Goal: Task Accomplishment & Management: Manage account settings

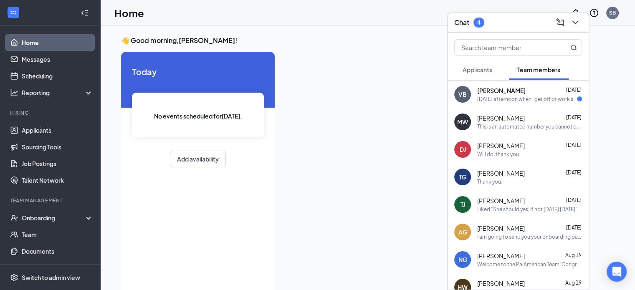
click at [512, 92] on span "[PERSON_NAME]" at bounding box center [501, 90] width 48 height 8
click at [483, 71] on span "Applicants" at bounding box center [477, 70] width 30 height 8
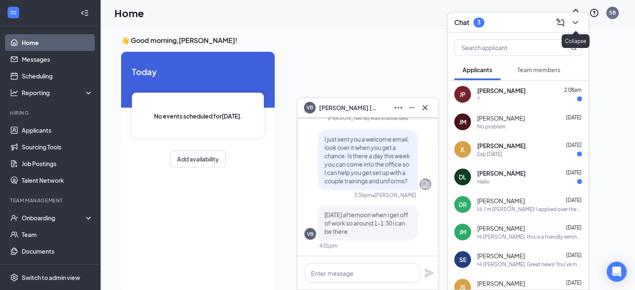
click at [573, 25] on icon "ChevronDown" at bounding box center [575, 23] width 10 height 10
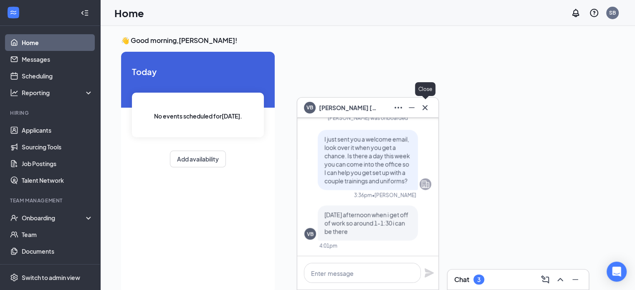
click at [424, 110] on icon "Cross" at bounding box center [425, 108] width 10 height 10
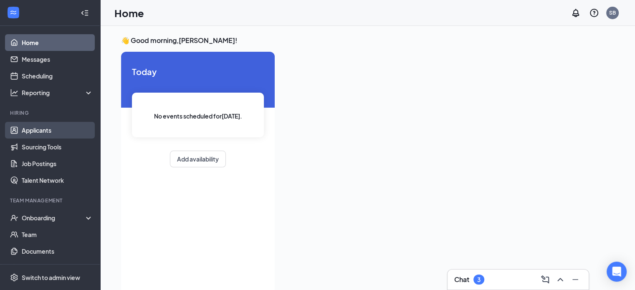
click at [35, 129] on link "Applicants" at bounding box center [57, 130] width 71 height 17
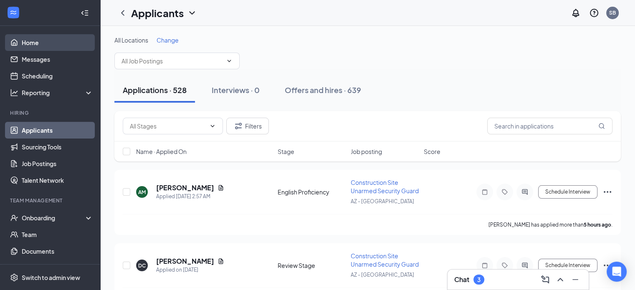
click at [29, 43] on link "Home" at bounding box center [57, 42] width 71 height 17
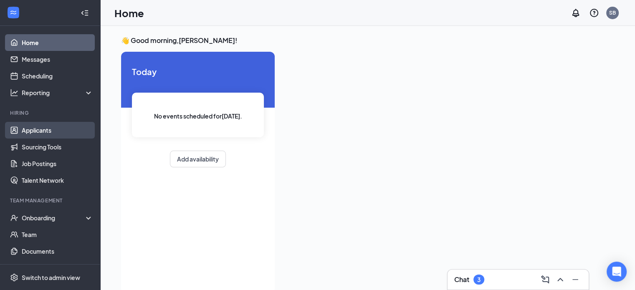
click at [32, 128] on link "Applicants" at bounding box center [57, 130] width 71 height 17
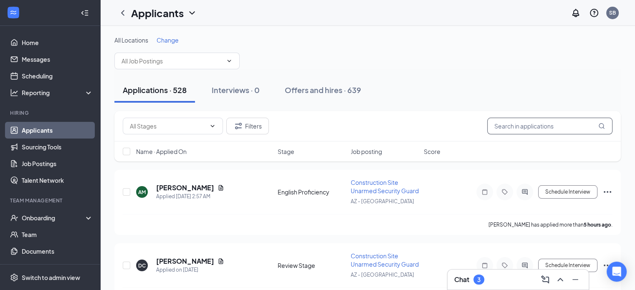
click at [533, 126] on input "text" at bounding box center [549, 126] width 125 height 17
click at [501, 280] on div "Chat 3" at bounding box center [518, 279] width 128 height 13
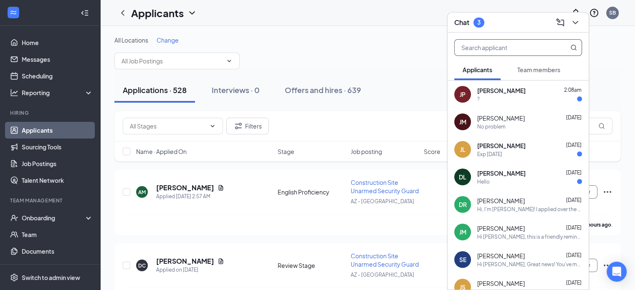
click at [493, 49] on input "text" at bounding box center [504, 48] width 99 height 16
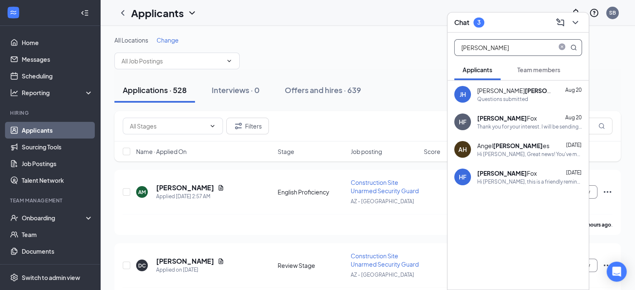
type input "[PERSON_NAME]"
click at [498, 125] on div "Thank you for your interest. I will be sending you an email with the grooming s…" at bounding box center [529, 126] width 105 height 7
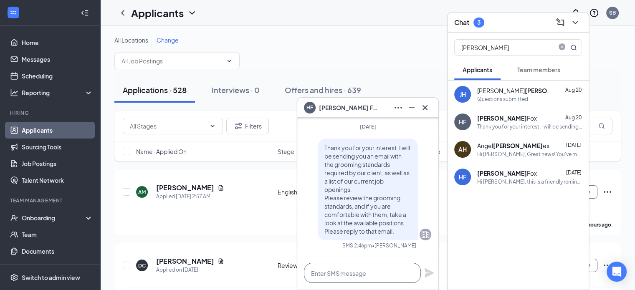
click at [332, 265] on textarea at bounding box center [362, 273] width 117 height 20
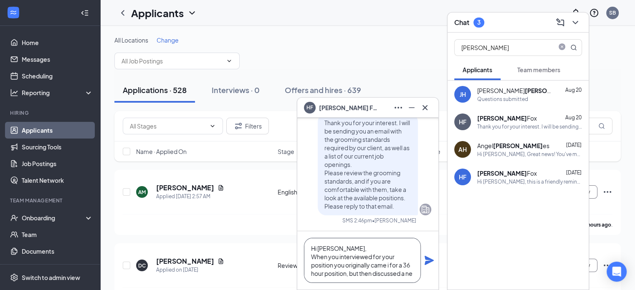
scroll to position [8, 0]
type textarea "Hi [PERSON_NAME], When you interviewed for your position you originally came i …"
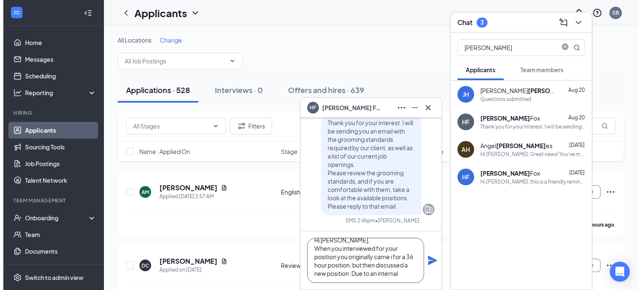
scroll to position [0, 0]
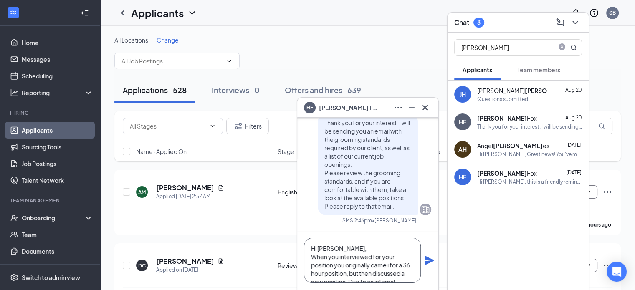
drag, startPoint x: 402, startPoint y: 276, endPoint x: 298, endPoint y: 236, distance: 111.4
click at [298, 236] on div "Hi [PERSON_NAME], When you interviewed for your position you originally came i …" at bounding box center [367, 260] width 141 height 58
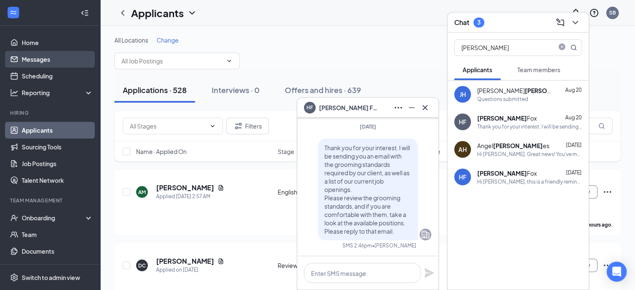
click at [37, 59] on link "Messages" at bounding box center [57, 59] width 71 height 17
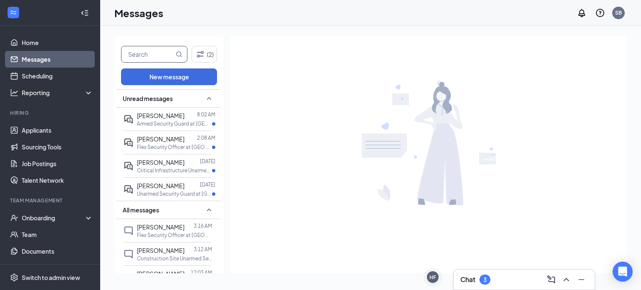
click at [142, 53] on input "text" at bounding box center [147, 54] width 53 height 16
type input "[PERSON_NAME]"
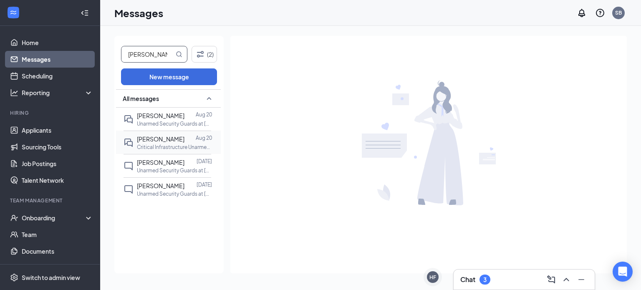
click at [159, 138] on span "[PERSON_NAME]" at bounding box center [161, 139] width 48 height 8
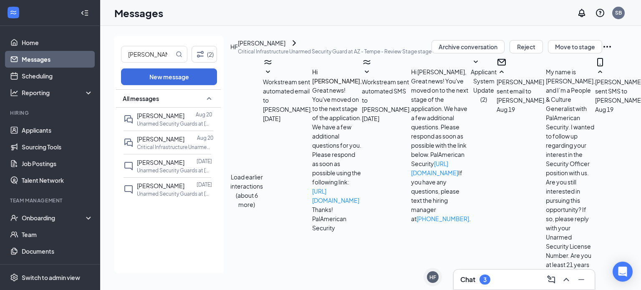
scroll to position [11, 0]
paste textarea "Hi [PERSON_NAME], When you interviewed for your position you originally came i …"
drag, startPoint x: 314, startPoint y: 242, endPoint x: 231, endPoint y: 194, distance: 95.9
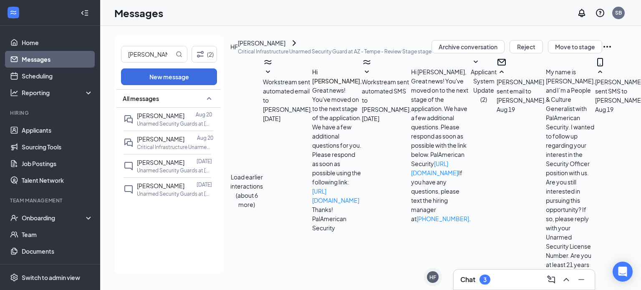
paste textarea "When you originally interviewed, you applied for a 36‑hour position, but we lat…"
type textarea "Hi [PERSON_NAME], When you originally interviewed, you applied for a 36‑hour po…"
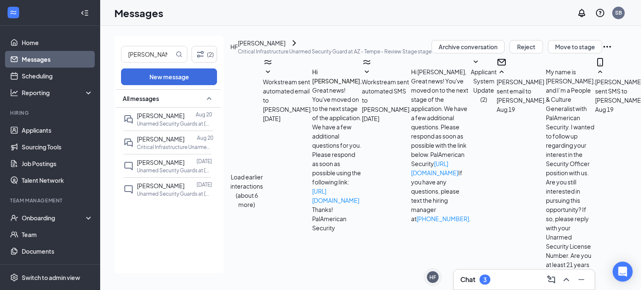
checkbox input "true"
click at [139, 53] on input "[PERSON_NAME]" at bounding box center [147, 54] width 53 height 16
drag, startPoint x: 144, startPoint y: 53, endPoint x: 116, endPoint y: 54, distance: 28.0
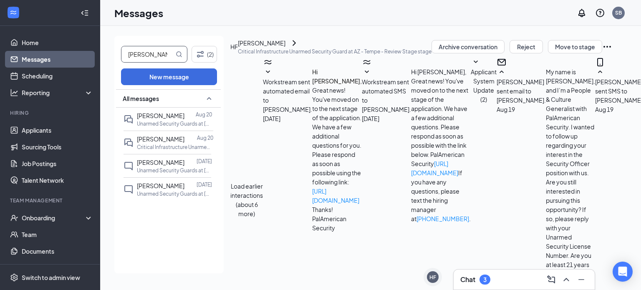
click at [116, 54] on div "[PERSON_NAME] (2) New message All messages [PERSON_NAME] [DATE] Unarmed Securit…" at bounding box center [168, 155] width 109 height 238
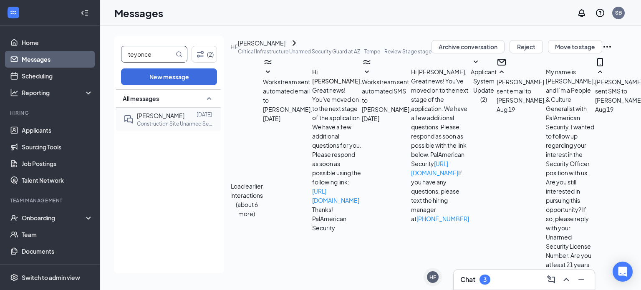
click at [159, 119] on div "[PERSON_NAME]" at bounding box center [161, 115] width 48 height 9
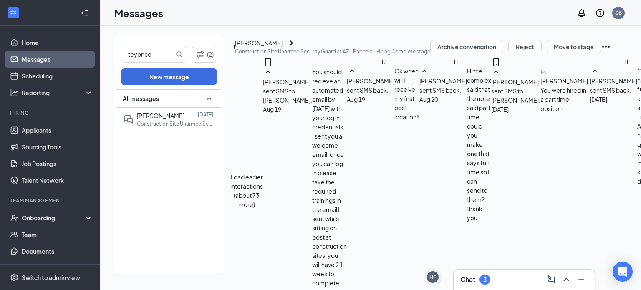
click at [263, 172] on button "Load earlier interactions (about 73 more)" at bounding box center [246, 190] width 33 height 37
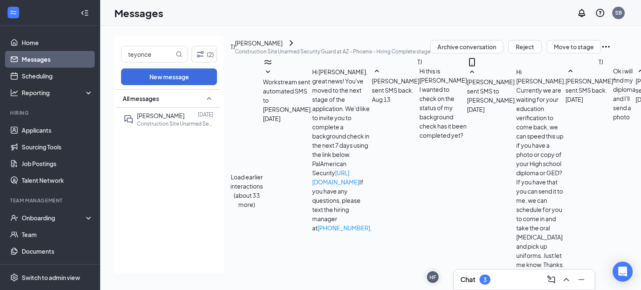
scroll to position [250, 0]
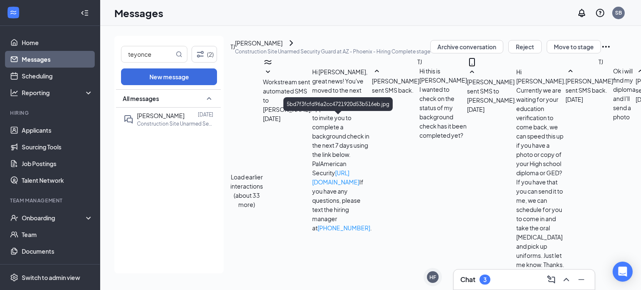
drag, startPoint x: 171, startPoint y: 51, endPoint x: 108, endPoint y: 51, distance: 63.0
type input "[PERSON_NAME]"
click at [145, 53] on input "[PERSON_NAME]" at bounding box center [147, 54] width 53 height 16
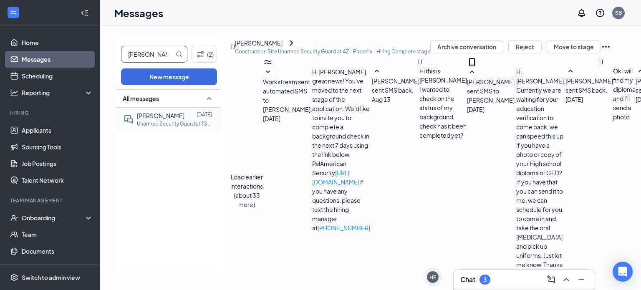
click at [155, 112] on span "[PERSON_NAME]" at bounding box center [161, 116] width 48 height 8
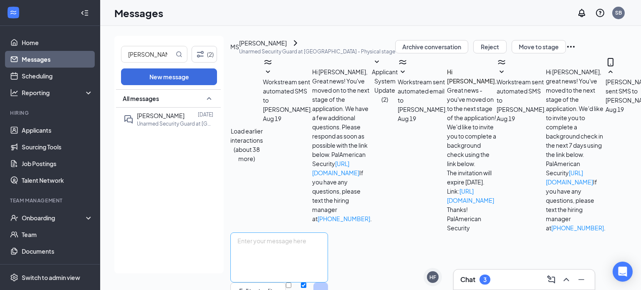
scroll to position [255, 0]
click at [320, 232] on textarea at bounding box center [279, 257] width 98 height 50
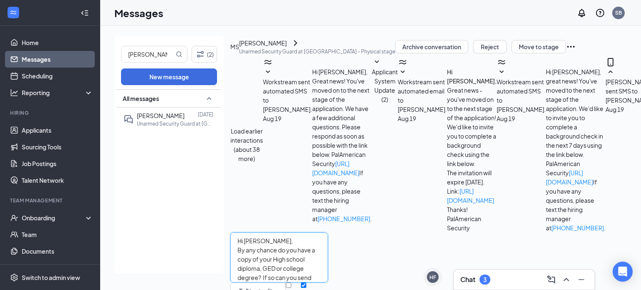
type textarea "Hi [PERSON_NAME], By any chance do you have a copy of your High school diploma,…"
click at [291, 283] on input "Email" at bounding box center [288, 285] width 5 height 5
checkbox input "true"
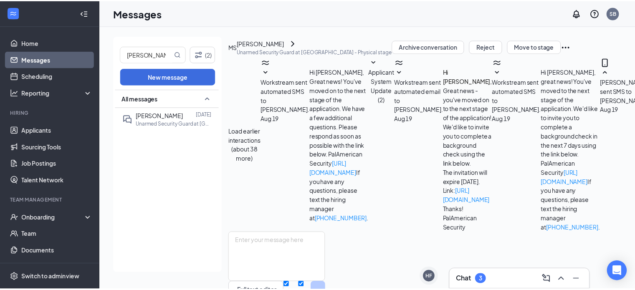
scroll to position [382, 0]
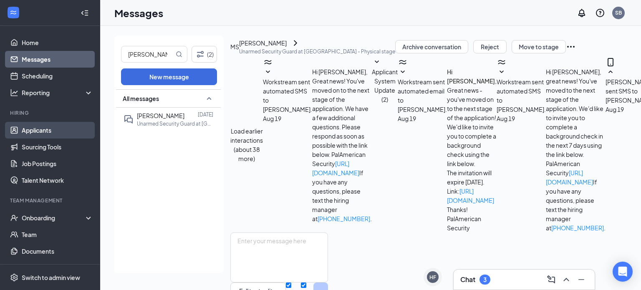
click at [42, 128] on link "Applicants" at bounding box center [57, 130] width 71 height 17
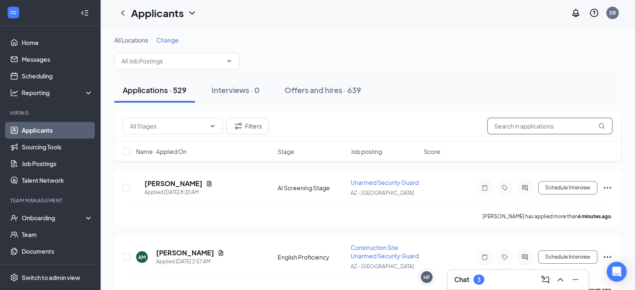
click at [554, 119] on input "text" at bounding box center [549, 126] width 125 height 17
type input "[PERSON_NAME]"
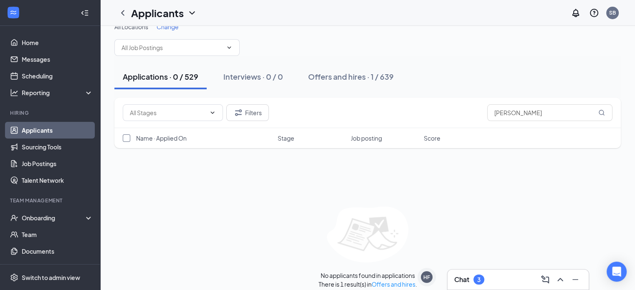
scroll to position [20, 0]
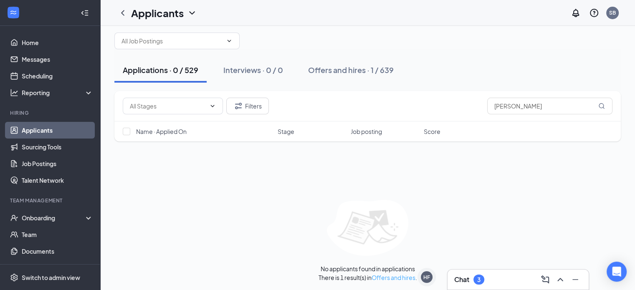
click at [389, 275] on link "Offers and hires" at bounding box center [393, 278] width 44 height 8
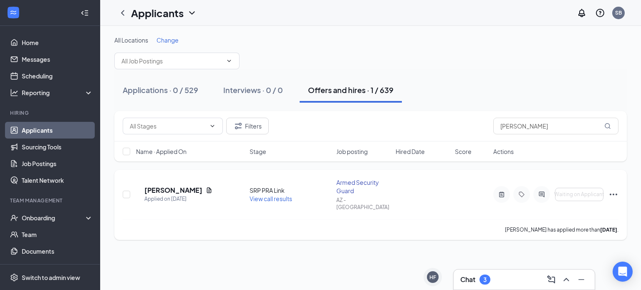
click at [617, 190] on icon "Ellipses" at bounding box center [614, 195] width 10 height 10
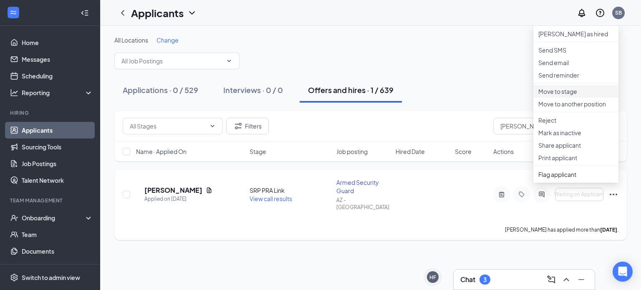
click at [578, 96] on p "Move to stage" at bounding box center [575, 91] width 75 height 8
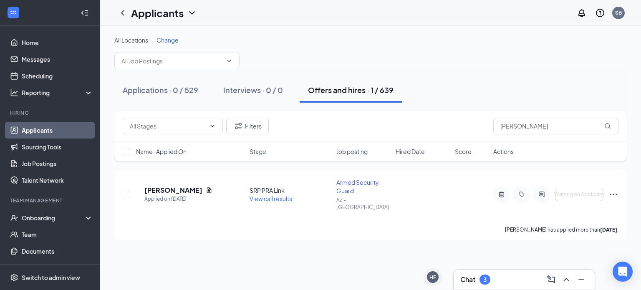
drag, startPoint x: 549, startPoint y: 124, endPoint x: 452, endPoint y: 124, distance: 97.3
click at [452, 124] on div "Filters [PERSON_NAME]" at bounding box center [371, 126] width 496 height 17
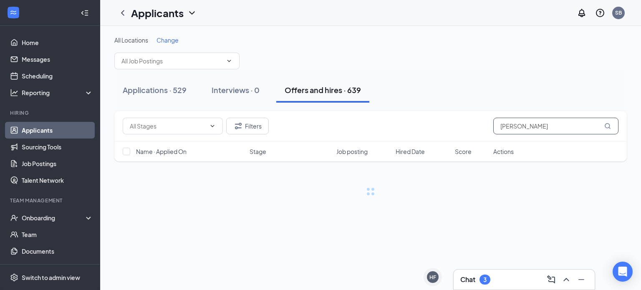
type input "[PERSON_NAME]"
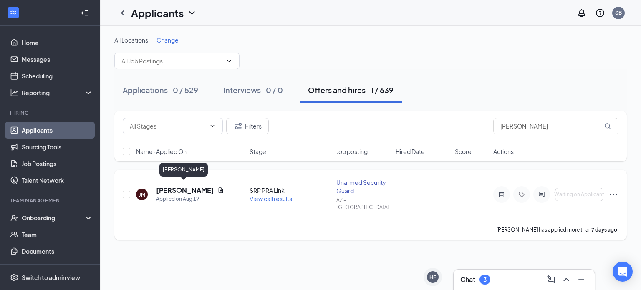
click at [166, 186] on h5 "[PERSON_NAME]" at bounding box center [185, 190] width 58 height 9
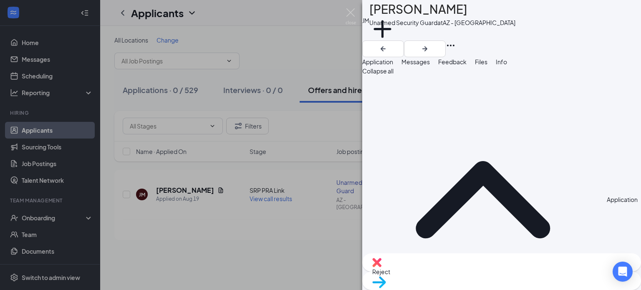
click at [521, 288] on span "Move to stage" at bounding box center [501, 292] width 259 height 9
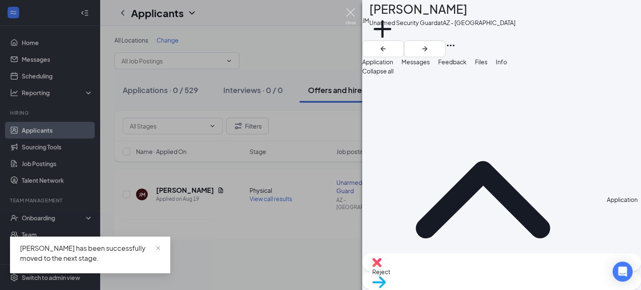
click at [349, 12] on img at bounding box center [351, 16] width 10 height 16
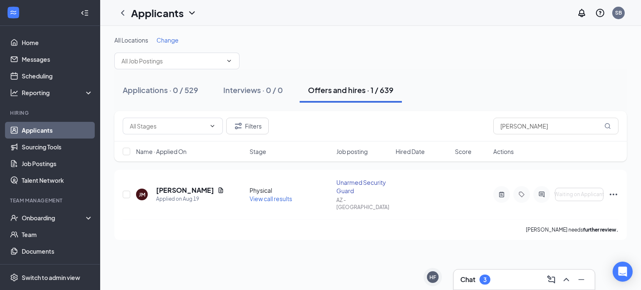
click at [510, 285] on div "Chat 3" at bounding box center [524, 279] width 128 height 13
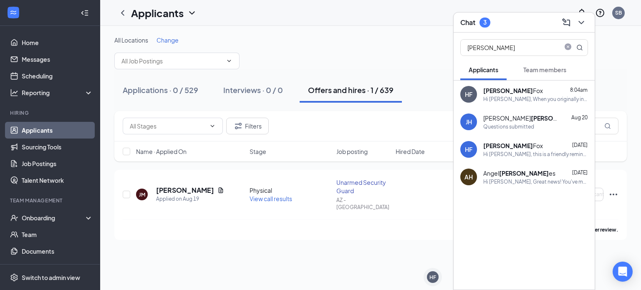
click at [574, 68] on button "Team members" at bounding box center [545, 69] width 60 height 21
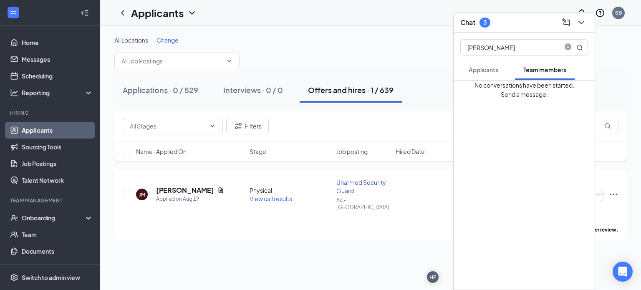
click at [497, 68] on span "Applicants" at bounding box center [484, 70] width 30 height 8
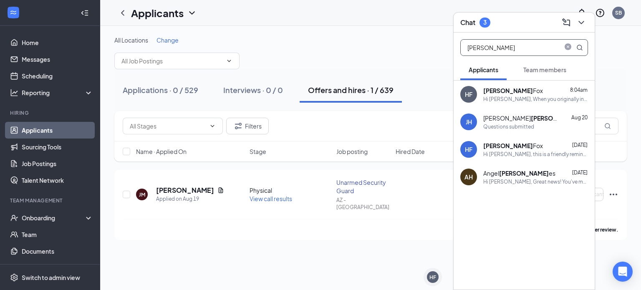
drag, startPoint x: 494, startPoint y: 54, endPoint x: 449, endPoint y: 53, distance: 44.7
click at [449, 53] on div "HF [PERSON_NAME] HF Chat 3 [PERSON_NAME] Applicants Team members HF [PERSON_NAM…" at bounding box center [370, 158] width 541 height 264
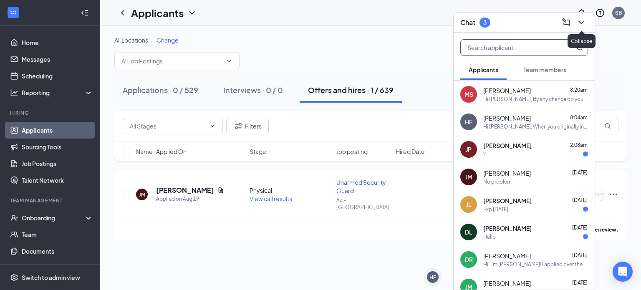
click at [586, 25] on icon "ChevronDown" at bounding box center [581, 23] width 10 height 10
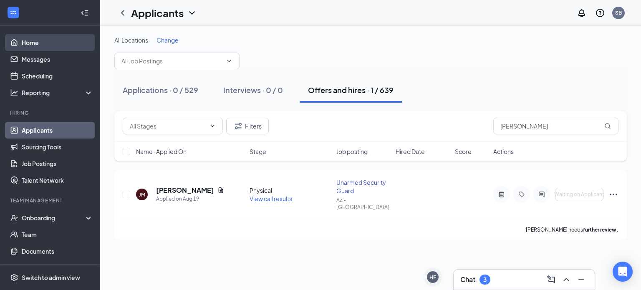
click at [33, 38] on link "Home" at bounding box center [57, 42] width 71 height 17
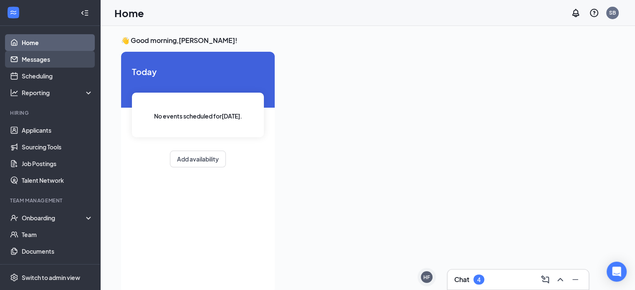
click at [45, 62] on link "Messages" at bounding box center [57, 59] width 71 height 17
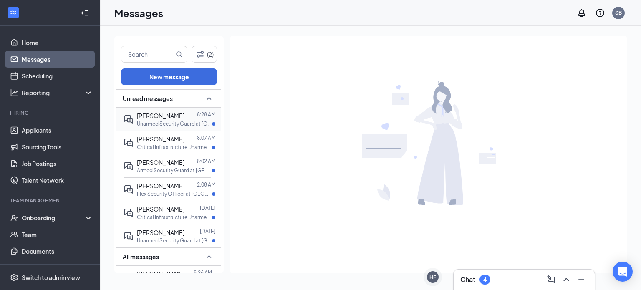
click at [169, 119] on div "[PERSON_NAME]" at bounding box center [161, 115] width 48 height 9
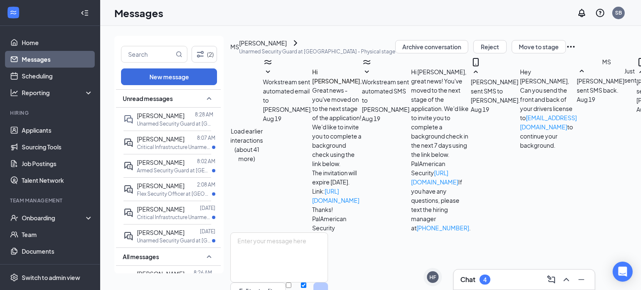
scroll to position [372, 0]
click at [297, 232] on textarea at bounding box center [279, 257] width 98 height 50
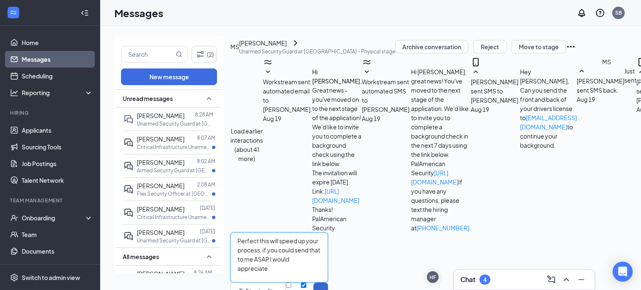
type textarea "Perfect this will speed up your process, if you could send that to me ASAP I wo…"
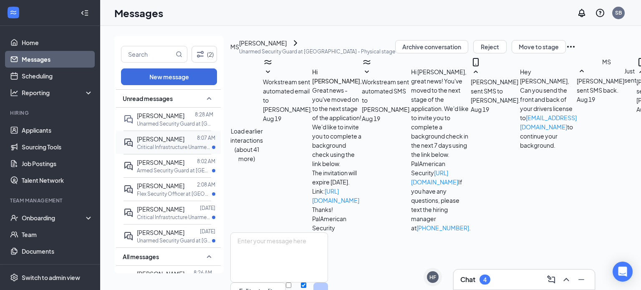
scroll to position [426, 0]
click at [184, 141] on div at bounding box center [190, 138] width 13 height 9
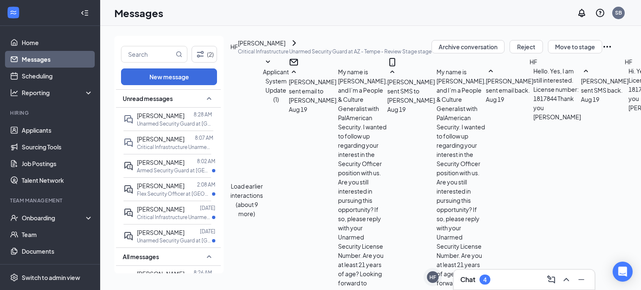
scroll to position [857, 0]
type textarea "I will send you your offer letter shortly. Thank you!"
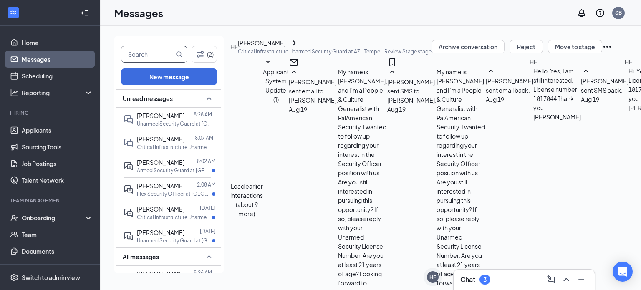
click at [139, 53] on input "text" at bounding box center [147, 54] width 53 height 16
type input "[PERSON_NAME]"
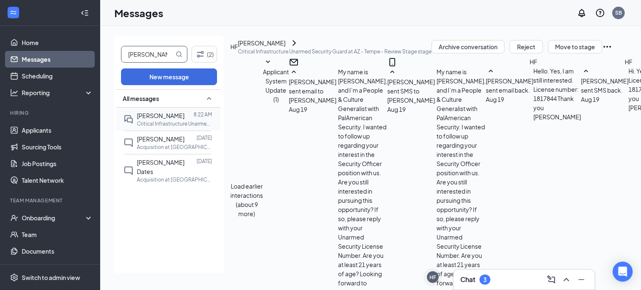
click at [165, 119] on span "[PERSON_NAME]" at bounding box center [161, 116] width 48 height 8
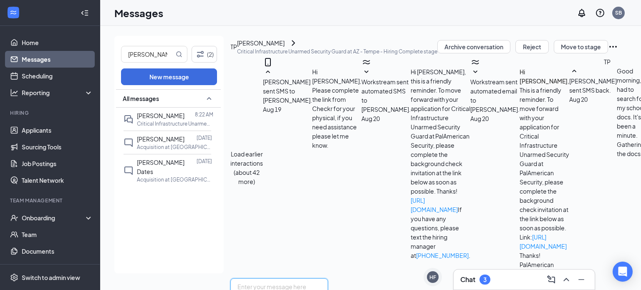
scroll to position [15, 0]
paste textarea ""Could you please confirm your anticipated start date? Your onboarding will beg…"
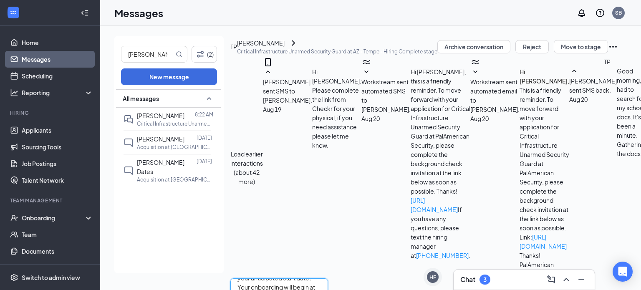
scroll to position [0, 0]
type textarea "Could you please confirm your anticipated start date? Your onboarding will begi…"
checkbox input "true"
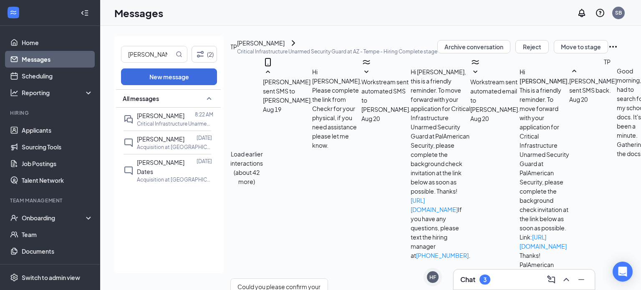
drag, startPoint x: 162, startPoint y: 54, endPoint x: 99, endPoint y: 53, distance: 63.0
click at [99, 53] on div "Home Messages Scheduling Reporting Hiring Applicants Sourcing Tools Job Posting…" at bounding box center [320, 145] width 641 height 290
click at [184, 18] on div "Messages SB" at bounding box center [370, 13] width 541 height 26
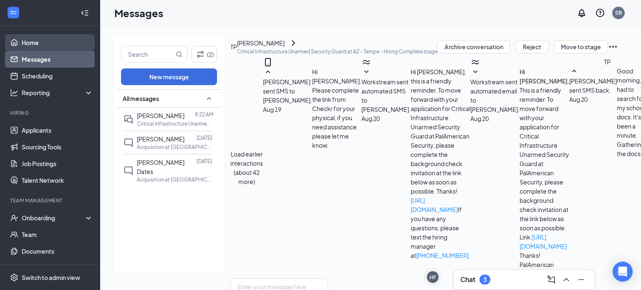
click at [43, 40] on link "Home" at bounding box center [57, 42] width 71 height 17
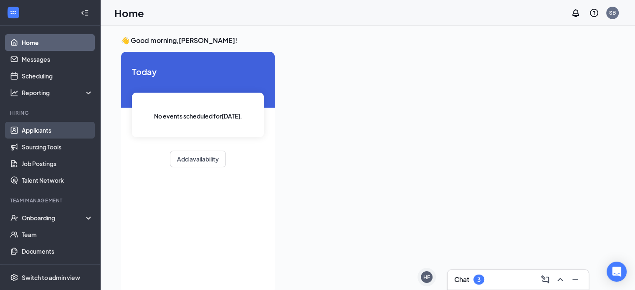
click at [40, 130] on link "Applicants" at bounding box center [57, 130] width 71 height 17
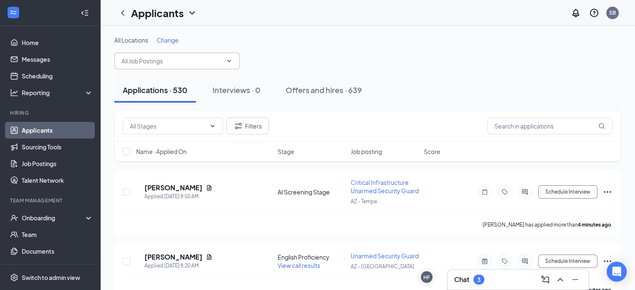
click at [230, 62] on icon "ChevronDown" at bounding box center [229, 61] width 7 height 7
click at [274, 50] on div "All Locations Change" at bounding box center [367, 52] width 506 height 33
click at [43, 162] on link "Job Postings" at bounding box center [57, 163] width 71 height 17
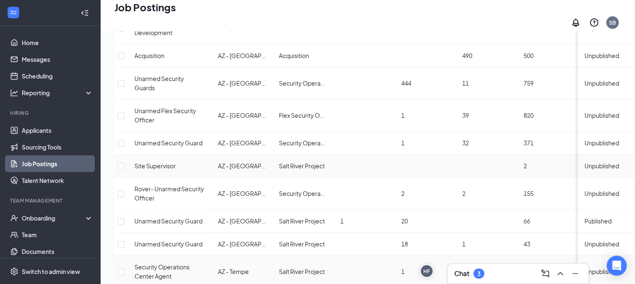
scroll to position [334, 0]
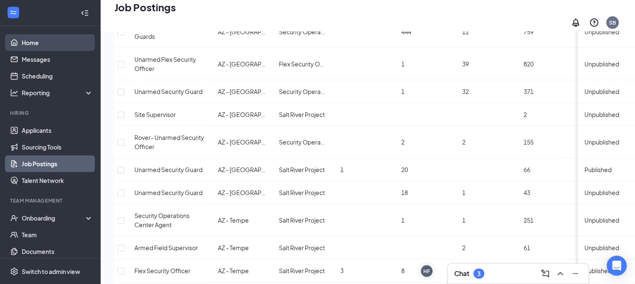
click at [28, 46] on link "Home" at bounding box center [57, 42] width 71 height 17
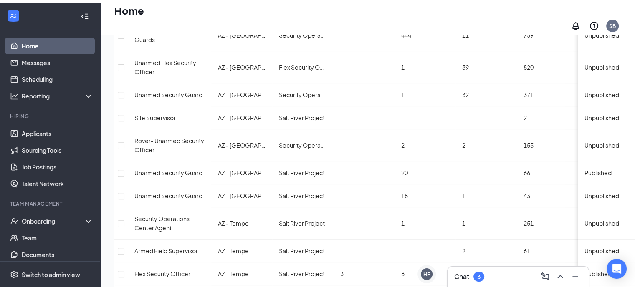
scroll to position [18, 0]
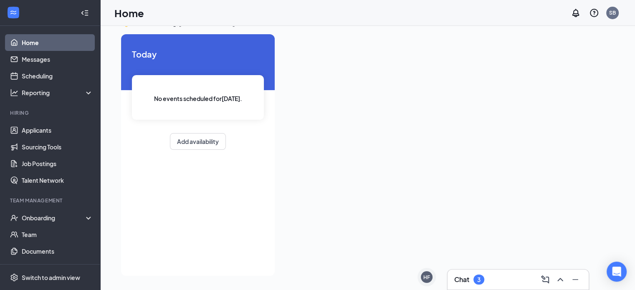
click at [488, 277] on div "Chat 3" at bounding box center [518, 279] width 128 height 13
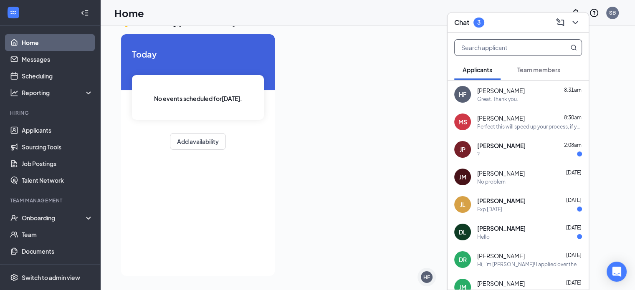
click at [469, 47] on input "text" at bounding box center [504, 48] width 99 height 16
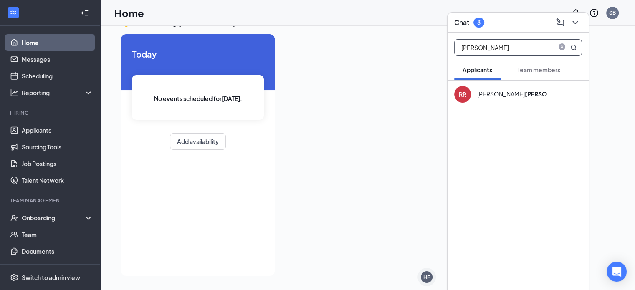
type input "[PERSON_NAME]"
click at [539, 75] on button "Team members" at bounding box center [539, 69] width 60 height 21
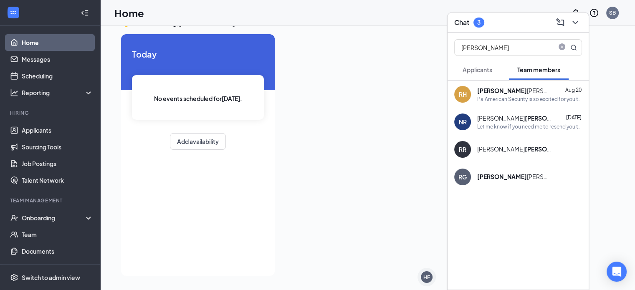
click at [509, 100] on div "PalAmerican Security is so excited for you to join our team! Do you know anyone…" at bounding box center [529, 99] width 105 height 7
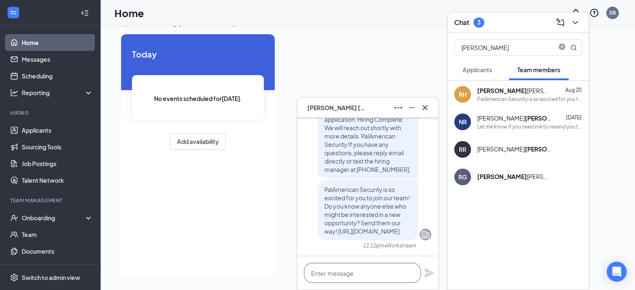
click at [340, 271] on textarea at bounding box center [362, 273] width 117 height 20
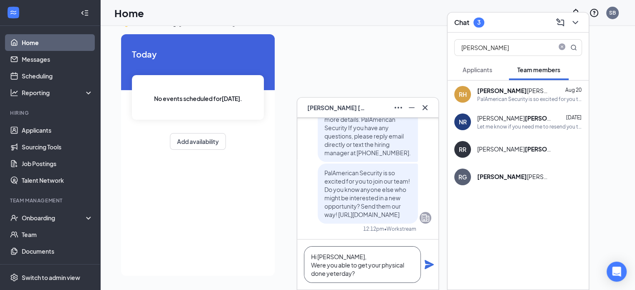
click at [333, 274] on textarea "Hi [PERSON_NAME], Were you able to get your physical done yeterday?" at bounding box center [362, 264] width 117 height 37
type textarea "Hi [PERSON_NAME], Were you able to get your physical done [DATE]?"
click at [429, 267] on icon "Plane" at bounding box center [429, 264] width 9 height 9
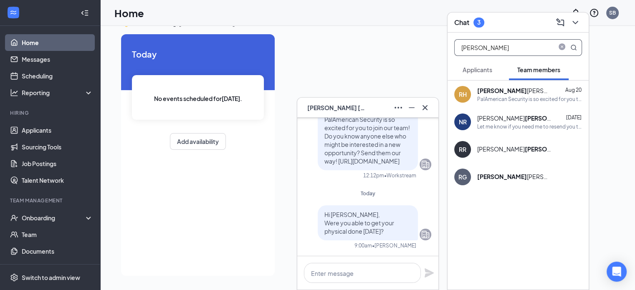
drag, startPoint x: 494, startPoint y: 48, endPoint x: 439, endPoint y: 40, distance: 55.4
click at [439, 40] on div "[PERSON_NAME] [DATE] Hi [PERSON_NAME], I am going to send you an email with the…" at bounding box center [367, 149] width 535 height 282
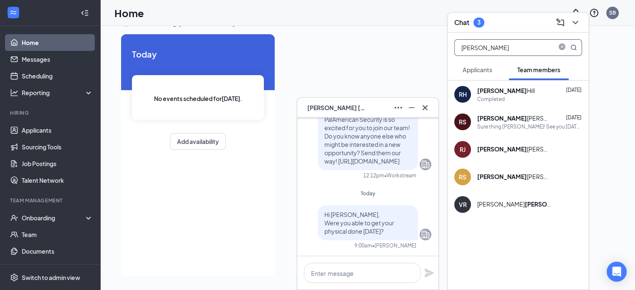
type input "[PERSON_NAME]"
click at [484, 71] on span "Applicants" at bounding box center [477, 70] width 30 height 8
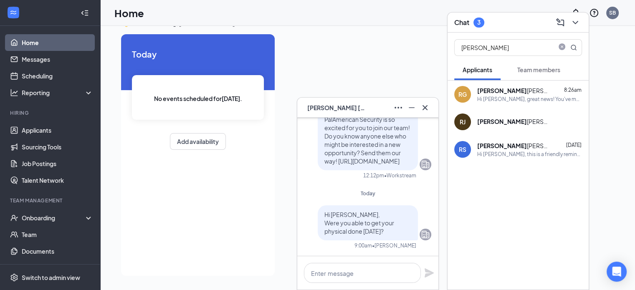
click at [513, 96] on div "Hi [PERSON_NAME], great news! You've moved to the next stage of the application…" at bounding box center [529, 99] width 105 height 7
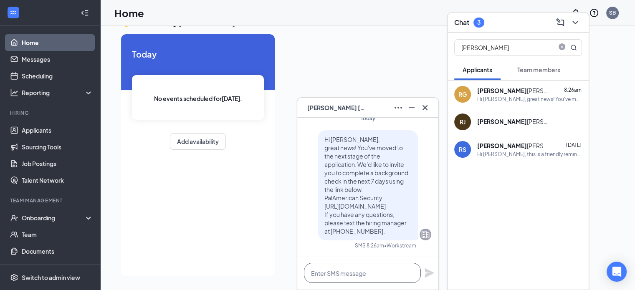
click at [356, 270] on textarea at bounding box center [362, 273] width 117 height 20
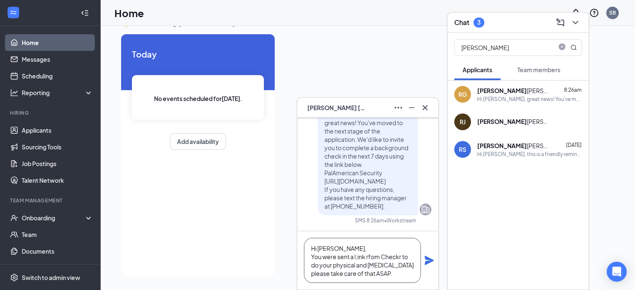
click at [359, 257] on textarea "Hi [PERSON_NAME], You were sent a l;ink rfom Checkr to do your physical and [ME…" at bounding box center [362, 260] width 117 height 45
click at [369, 258] on textarea "Hi [PERSON_NAME], You were sent a link rfom Checkr to do your physical and [MED…" at bounding box center [362, 260] width 117 height 45
click at [402, 274] on textarea "Hi [PERSON_NAME], You were sent a link from Checkr to do your physical and [MED…" at bounding box center [362, 260] width 117 height 45
type textarea "Hi [PERSON_NAME], You were sent a link from Checkr to do your physical and [MED…"
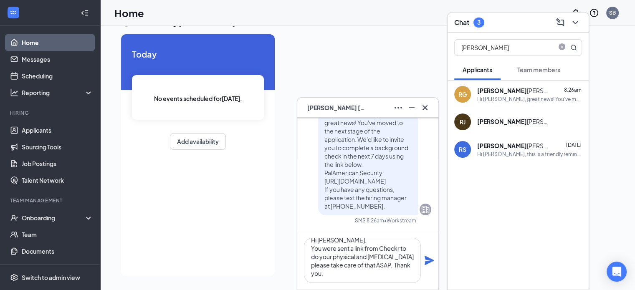
click at [425, 260] on icon "Plane" at bounding box center [429, 260] width 10 height 10
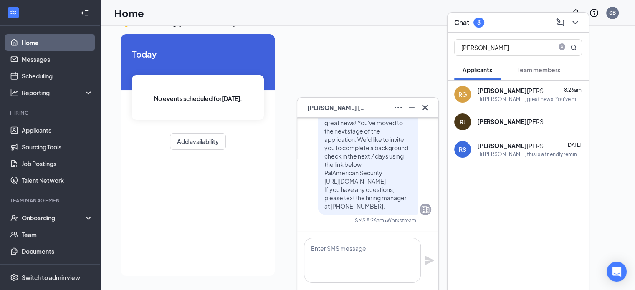
scroll to position [0, 0]
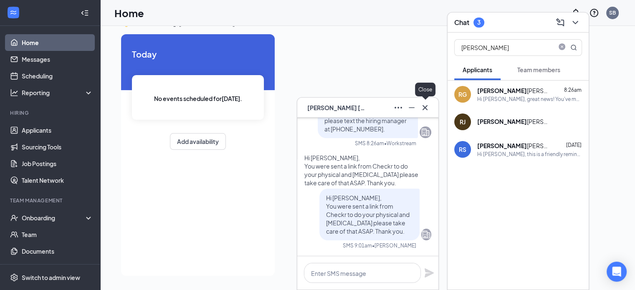
click at [424, 105] on icon "Cross" at bounding box center [425, 108] width 10 height 10
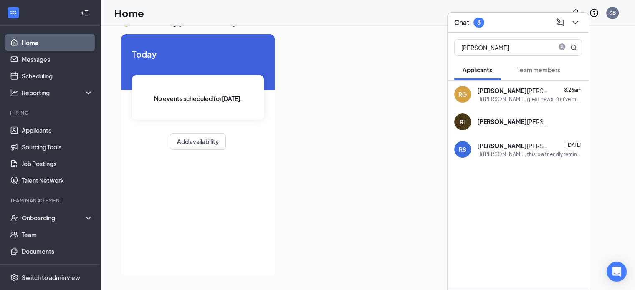
click at [536, 68] on span "Team members" at bounding box center [538, 70] width 43 height 8
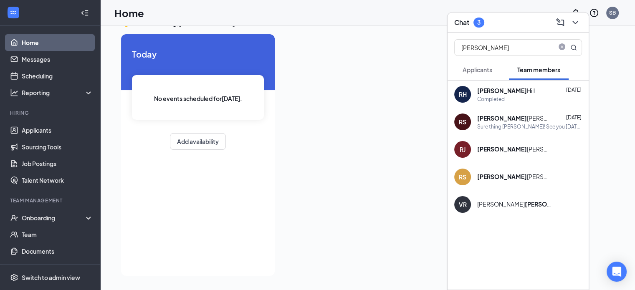
click at [483, 65] on button "Applicants" at bounding box center [477, 69] width 46 height 21
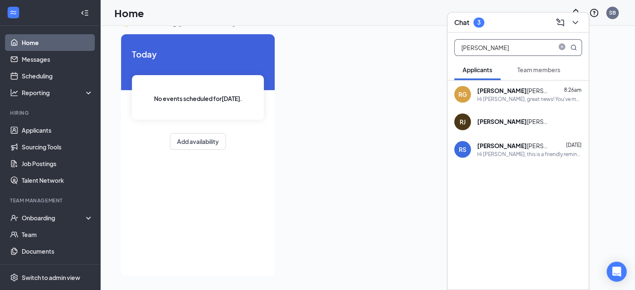
drag, startPoint x: 473, startPoint y: 48, endPoint x: 443, endPoint y: 46, distance: 29.7
click at [443, 46] on div "Chat 3 [PERSON_NAME] Team members RG [PERSON_NAME] 8:26am Hi [PERSON_NAME], gre…" at bounding box center [367, 149] width 535 height 282
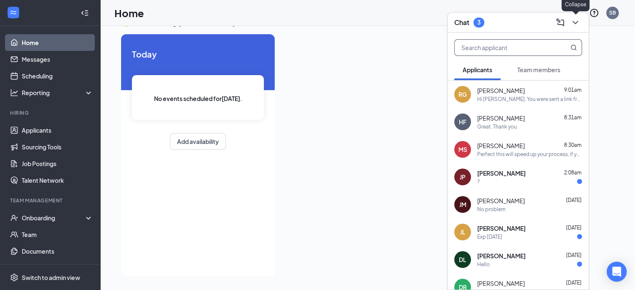
click at [574, 22] on icon "ChevronDown" at bounding box center [575, 23] width 10 height 10
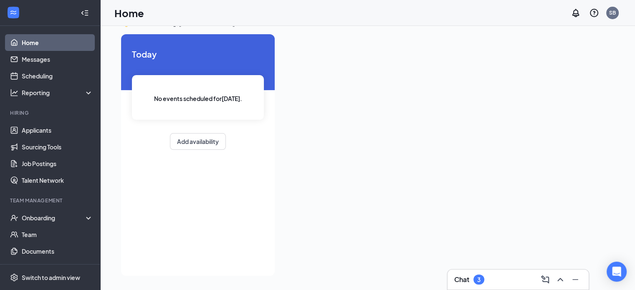
click at [496, 278] on div "Chat 3" at bounding box center [518, 279] width 128 height 13
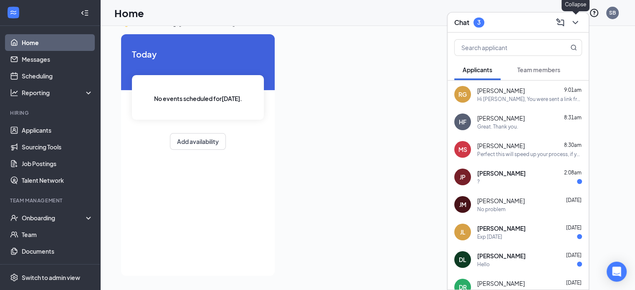
click at [572, 25] on icon "ChevronDown" at bounding box center [575, 23] width 10 height 10
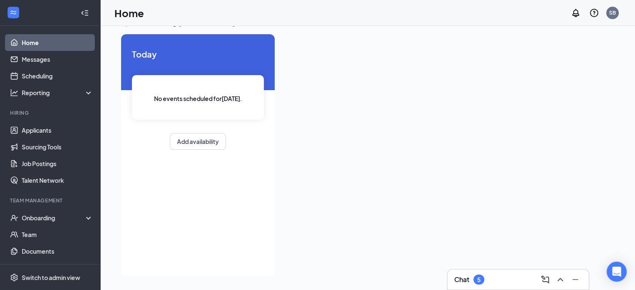
click at [499, 279] on div "Chat 5" at bounding box center [518, 279] width 128 height 13
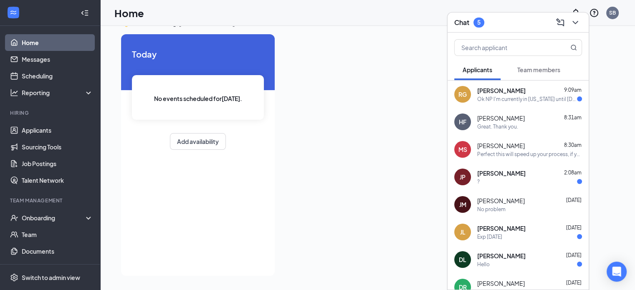
click at [505, 99] on div "Ok NP I'm currently in [US_STATE] until [DATE] I can go [DATE] morning also I d…" at bounding box center [527, 99] width 100 height 7
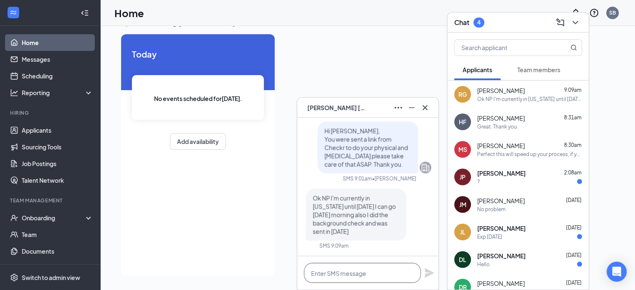
click at [347, 273] on textarea at bounding box center [362, 273] width 117 height 20
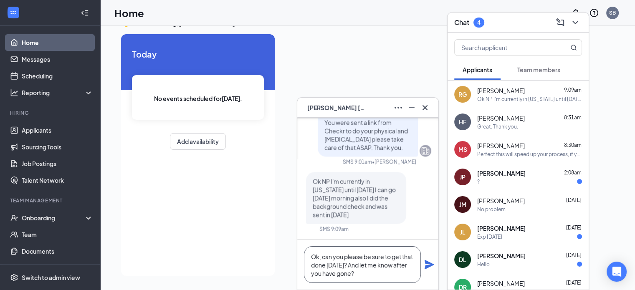
type textarea "Ok, can you please be sure to get that done [DATE]? And let me know after you h…"
click at [430, 262] on icon "Plane" at bounding box center [429, 265] width 10 height 10
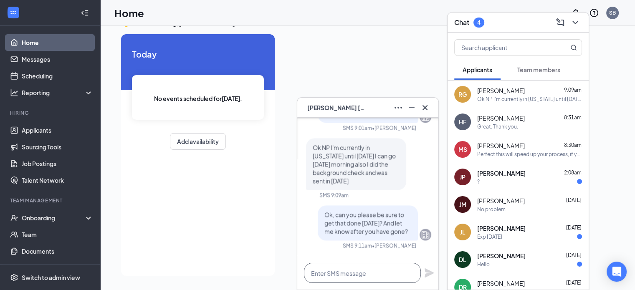
click at [359, 274] on textarea at bounding box center [362, 273] width 117 height 20
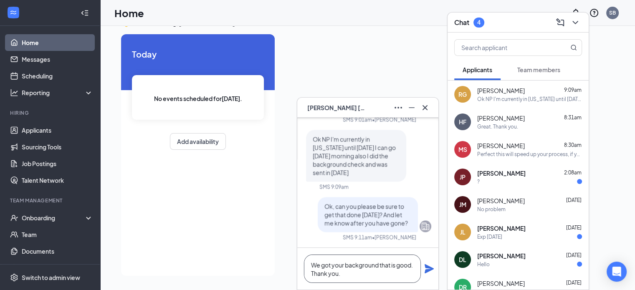
type textarea "We got your background that is good. Thank you."
click at [430, 269] on icon "Plane" at bounding box center [429, 269] width 10 height 10
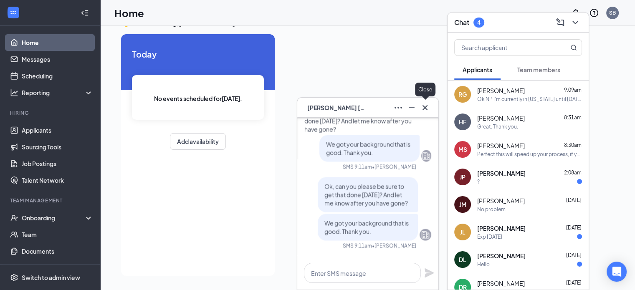
click at [422, 110] on icon "Cross" at bounding box center [424, 107] width 5 height 5
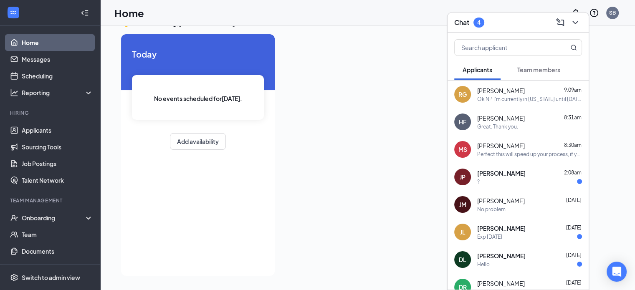
click at [541, 67] on span "Team members" at bounding box center [538, 70] width 43 height 8
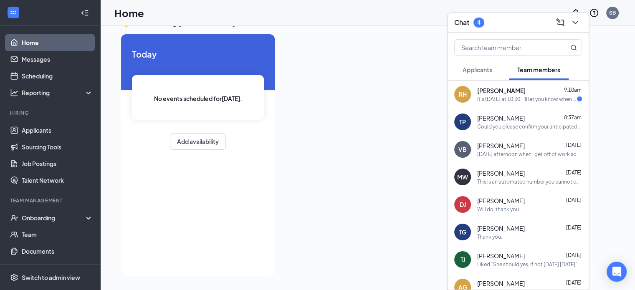
click at [526, 91] on div "[PERSON_NAME] 9:10am" at bounding box center [529, 90] width 105 height 8
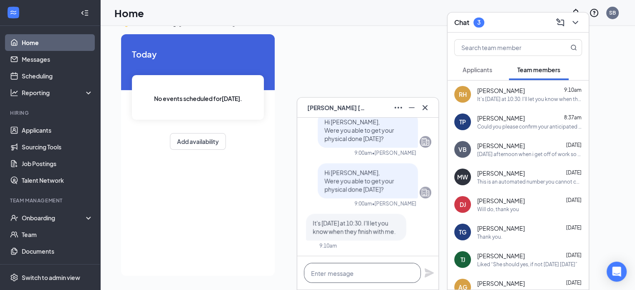
click at [352, 271] on textarea at bounding box center [362, 273] width 117 height 20
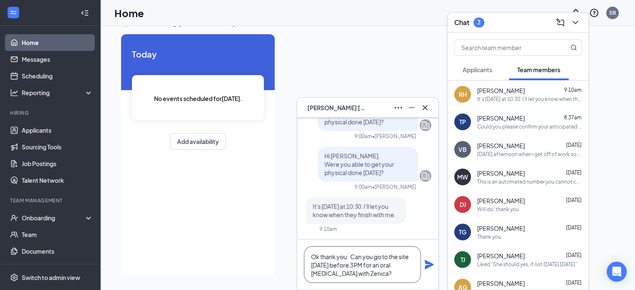
type textarea "Ok thank you. Can you go to the site [DATE] before 3PM for an oral [MEDICAL_DAT…"
click at [427, 263] on icon "Plane" at bounding box center [429, 264] width 9 height 9
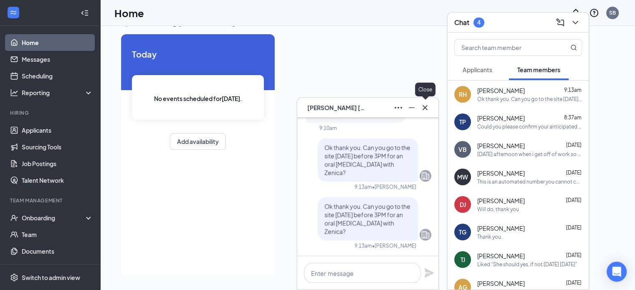
click at [427, 110] on icon "Cross" at bounding box center [425, 108] width 10 height 10
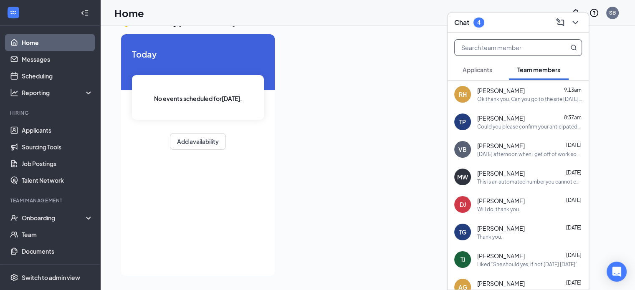
click at [495, 48] on input "text" at bounding box center [504, 48] width 99 height 16
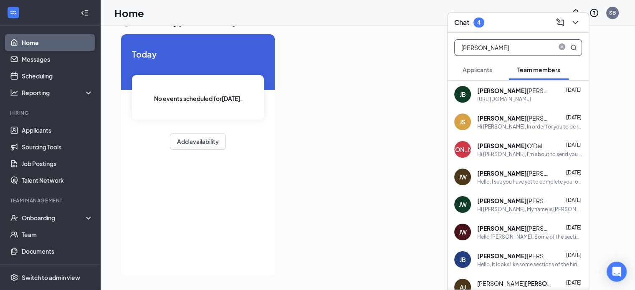
type input "[PERSON_NAME]"
click at [486, 63] on button "Applicants" at bounding box center [477, 69] width 46 height 21
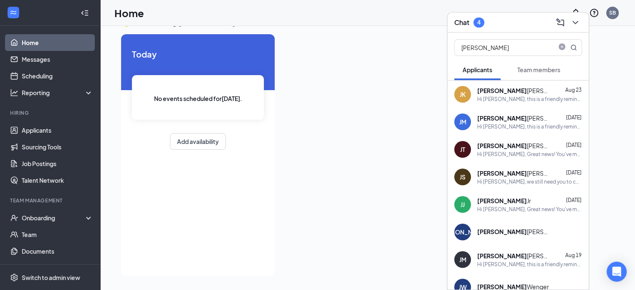
click at [490, 94] on div "[PERSON_NAME]" at bounding box center [514, 90] width 75 height 8
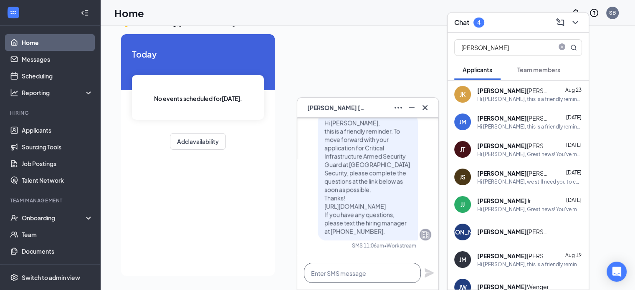
click at [344, 270] on textarea at bounding box center [362, 273] width 117 height 20
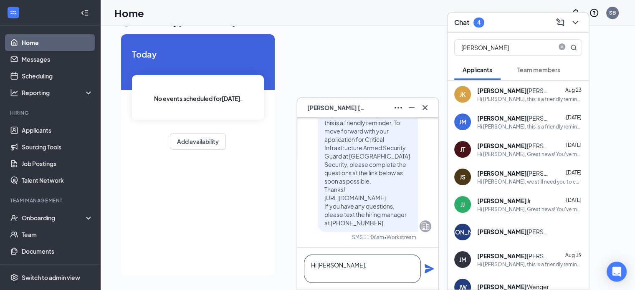
type textarea "Hi [PERSON_NAME],"
drag, startPoint x: 374, startPoint y: 109, endPoint x: 319, endPoint y: 108, distance: 54.7
click at [319, 108] on div "JK [PERSON_NAME]" at bounding box center [368, 107] width 128 height 13
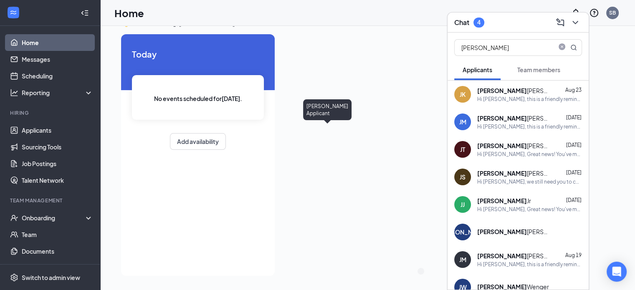
copy span "[PERSON_NAME]"
click at [579, 22] on icon "ChevronDown" at bounding box center [575, 23] width 10 height 10
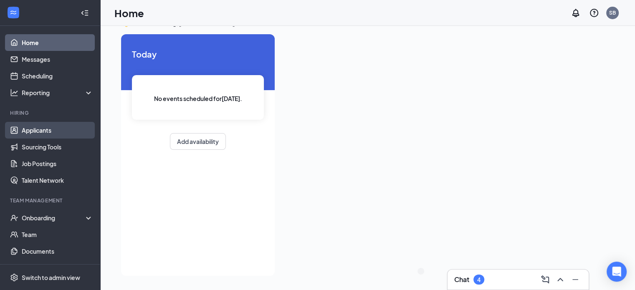
click at [43, 127] on link "Applicants" at bounding box center [57, 130] width 71 height 17
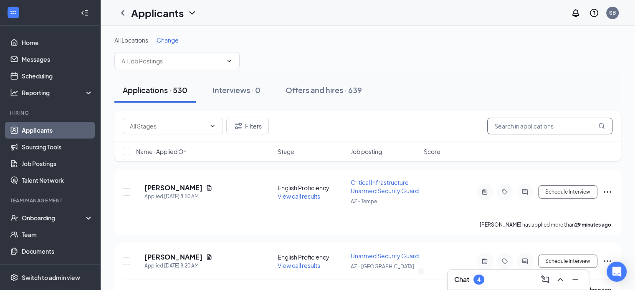
click at [513, 123] on input "text" at bounding box center [549, 126] width 125 height 17
type input "[PERSON_NAME]"
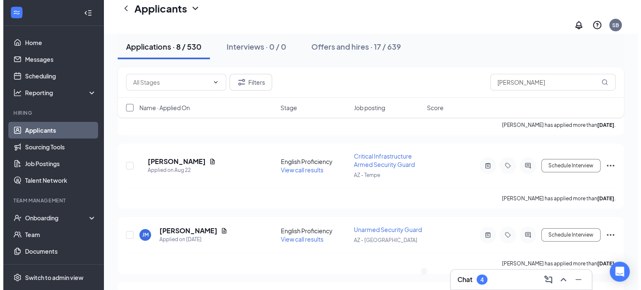
scroll to position [125, 0]
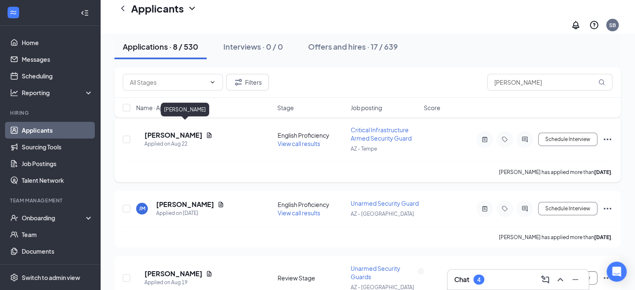
click at [200, 131] on h5 "[PERSON_NAME]" at bounding box center [173, 135] width 58 height 9
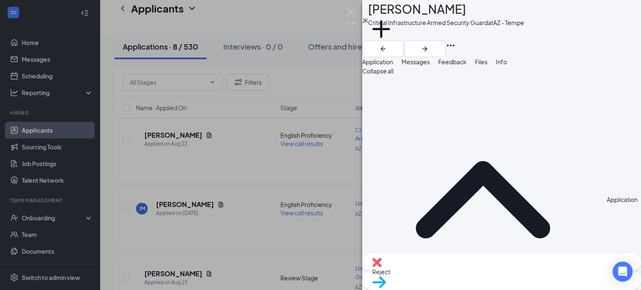
click at [467, 66] on span "Feedback" at bounding box center [452, 62] width 28 height 8
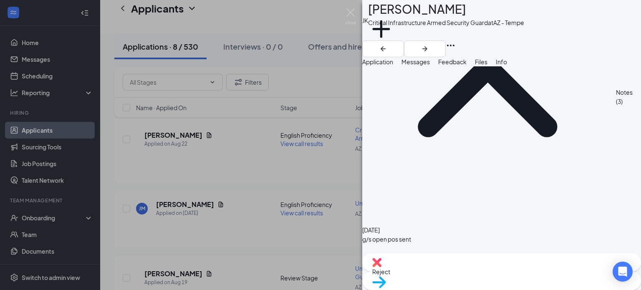
scroll to position [126, 0]
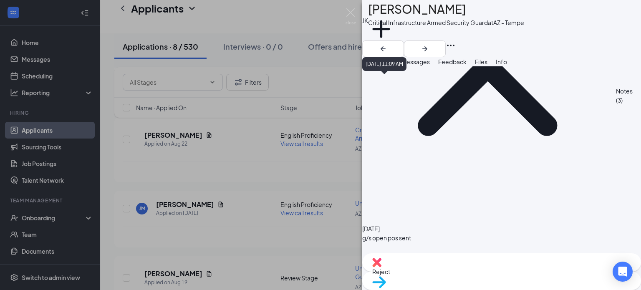
click at [389, 68] on div "[DATE] 11:09 AM" at bounding box center [384, 64] width 44 height 14
click at [393, 66] on span "Application" at bounding box center [377, 62] width 31 height 8
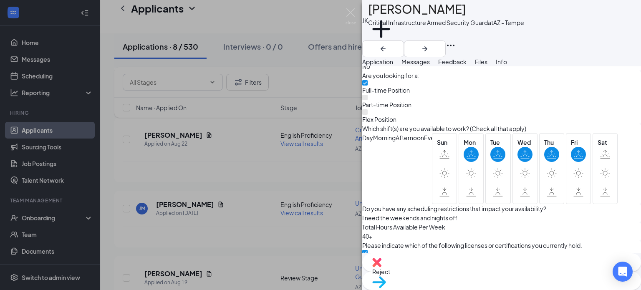
scroll to position [459, 0]
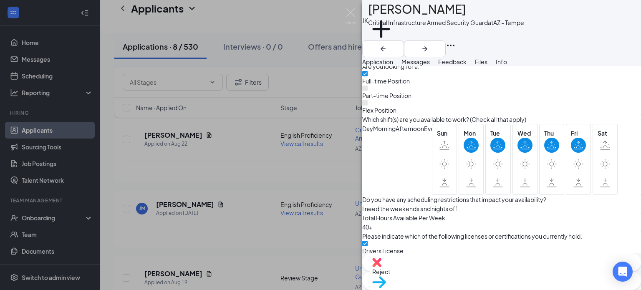
click at [430, 66] on span "Messages" at bounding box center [416, 62] width 28 height 8
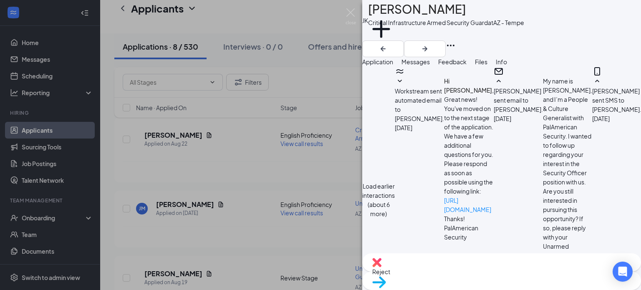
scroll to position [628, 0]
paste textarea "XCT – Tempe – Armed – 40 hours Wed – Sun [DATE] – 2200"
type textarea "Hi [PERSON_NAME], The position you interviewed for, the hiring manager selected…"
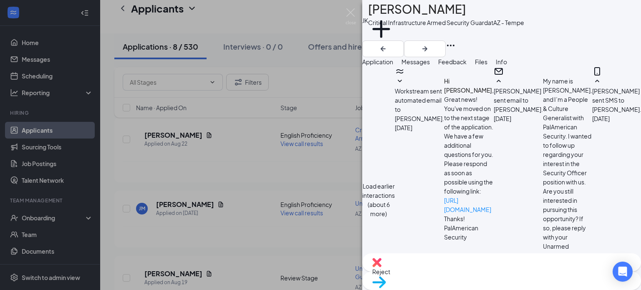
checkbox input "true"
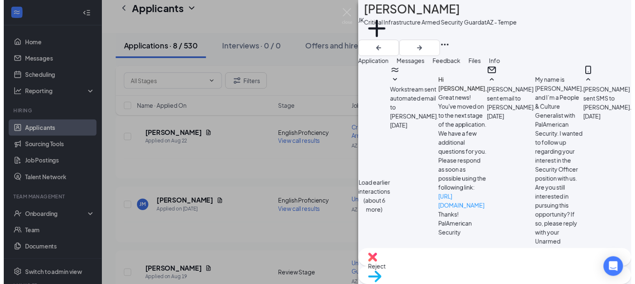
scroll to position [845, 0]
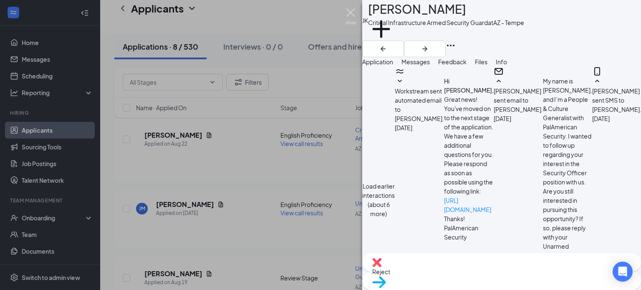
click at [353, 10] on img at bounding box center [351, 16] width 10 height 16
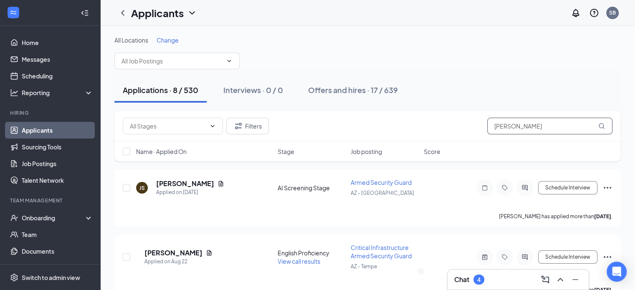
drag, startPoint x: 516, startPoint y: 126, endPoint x: 476, endPoint y: 125, distance: 40.1
click at [476, 125] on div "Filters [PERSON_NAME]" at bounding box center [368, 126] width 490 height 17
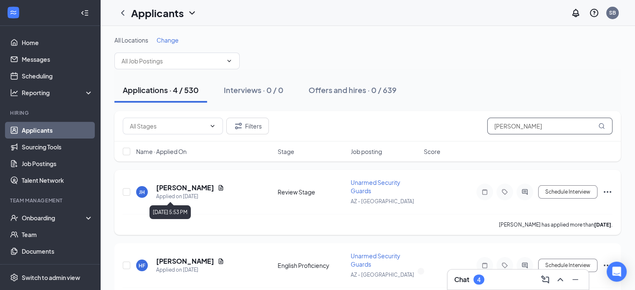
scroll to position [42, 0]
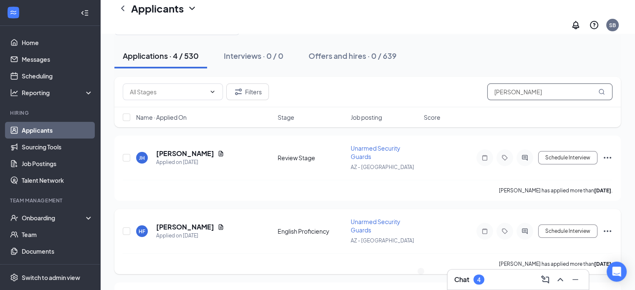
type input "[PERSON_NAME]"
click at [607, 230] on icon "Ellipses" at bounding box center [608, 231] width 8 height 2
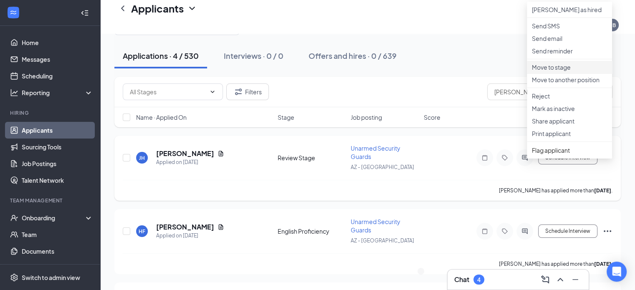
click at [554, 71] on p "Move to stage" at bounding box center [569, 67] width 75 height 8
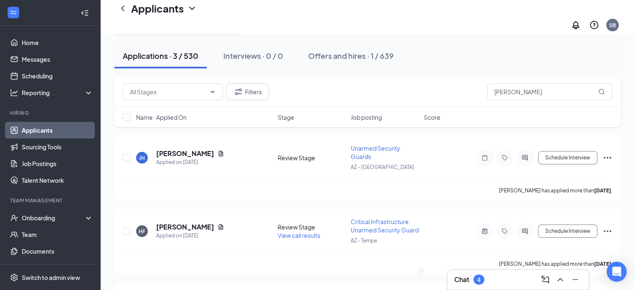
click at [506, 278] on div "Chat 4" at bounding box center [518, 279] width 128 height 13
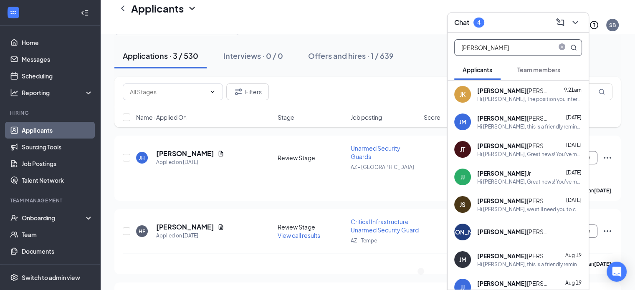
drag, startPoint x: 476, startPoint y: 47, endPoint x: 446, endPoint y: 47, distance: 30.5
click at [446, 47] on div "[PERSON_NAME] [PERSON_NAME] Chat 4 [PERSON_NAME] Applicants Team members [PERSO…" at bounding box center [367, 175] width 535 height 366
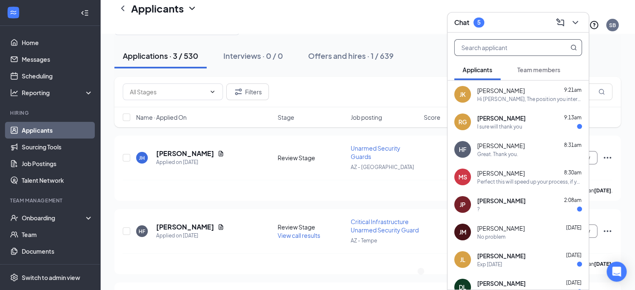
click at [510, 123] on div "I sure will thank you" at bounding box center [499, 126] width 45 height 7
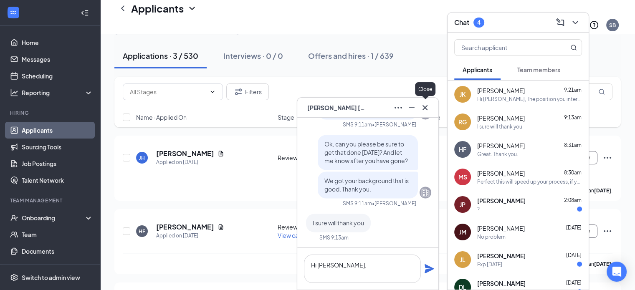
click at [422, 106] on icon "Cross" at bounding box center [425, 108] width 10 height 10
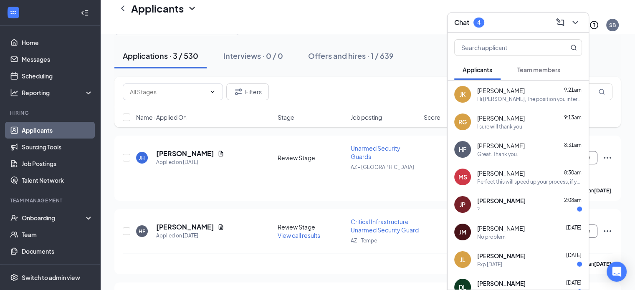
click at [538, 68] on span "Team members" at bounding box center [538, 70] width 43 height 8
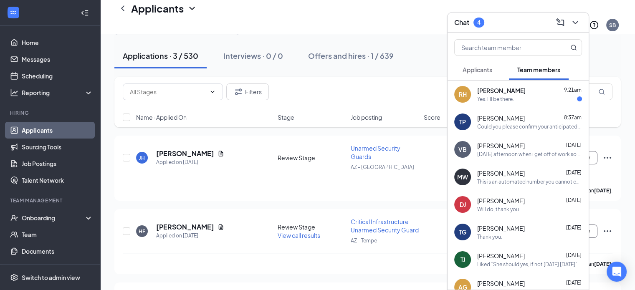
click at [524, 100] on div "Yes. I'll be there." at bounding box center [529, 99] width 105 height 7
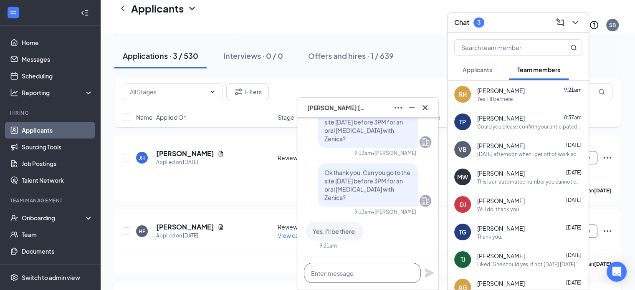
click at [331, 271] on textarea at bounding box center [362, 273] width 117 height 20
type textarea "Thank you!"
click at [425, 272] on icon "Plane" at bounding box center [429, 272] width 9 height 9
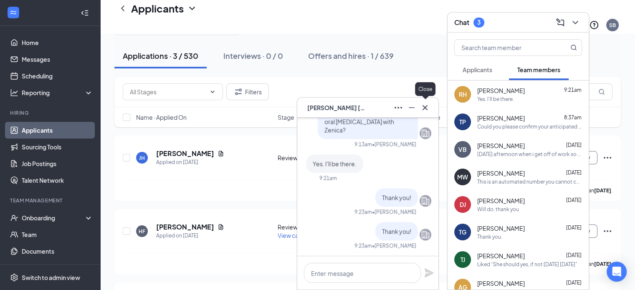
click at [424, 111] on icon "Cross" at bounding box center [425, 108] width 10 height 10
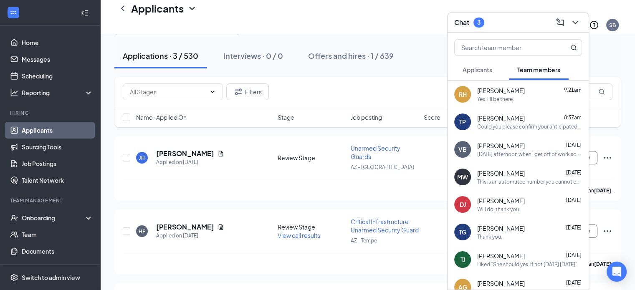
click at [481, 71] on span "Applicants" at bounding box center [477, 70] width 30 height 8
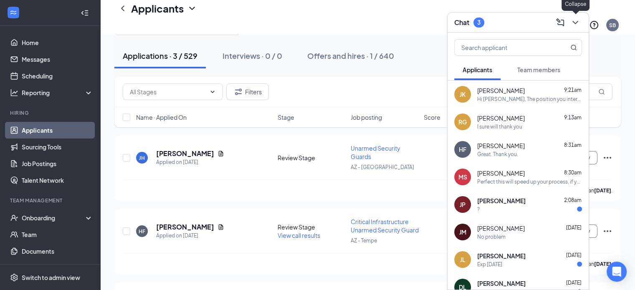
click at [578, 23] on icon "ChevronDown" at bounding box center [575, 23] width 10 height 10
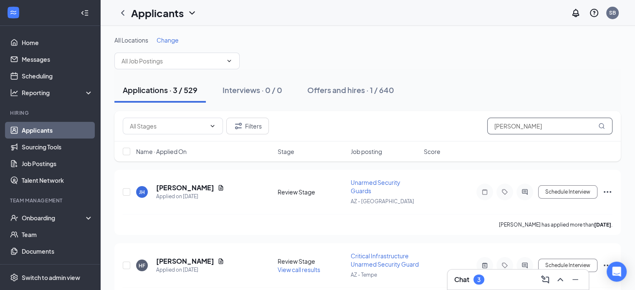
drag, startPoint x: 513, startPoint y: 126, endPoint x: 472, endPoint y: 124, distance: 40.5
click at [472, 124] on div "Filters [PERSON_NAME]" at bounding box center [368, 126] width 490 height 17
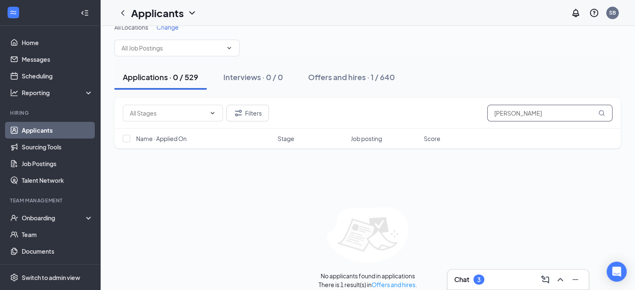
scroll to position [20, 0]
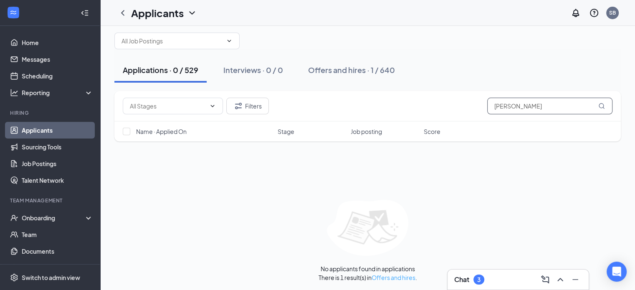
type input "[PERSON_NAME]"
click at [400, 278] on link "Offers and hires" at bounding box center [393, 278] width 44 height 8
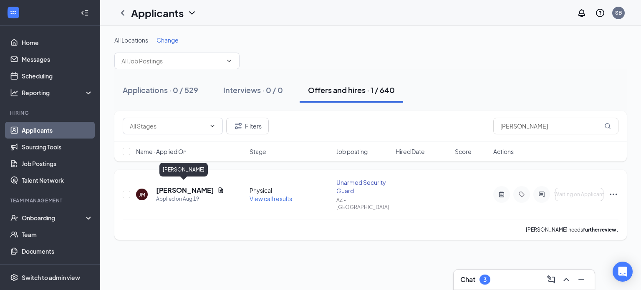
click at [189, 186] on h5 "[PERSON_NAME]" at bounding box center [185, 190] width 58 height 9
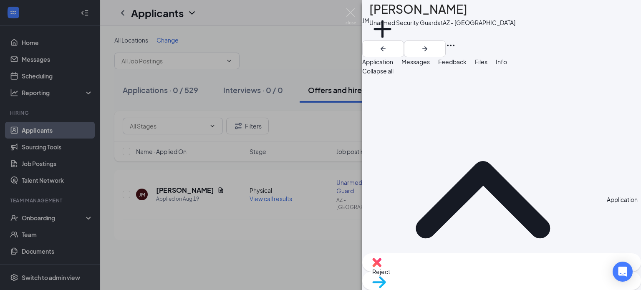
click at [430, 66] on span "Messages" at bounding box center [416, 62] width 28 height 8
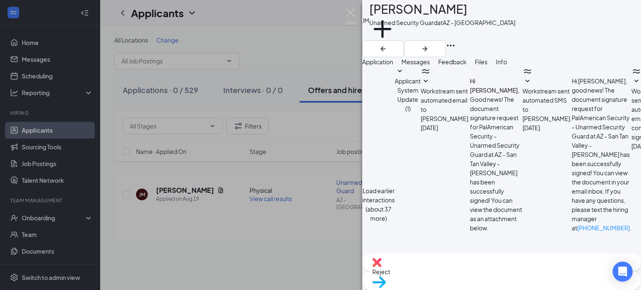
scroll to position [305, 0]
type textarea "Hi [PERSON_NAME], After you signed your offer letter, you should have received …"
checkbox input "true"
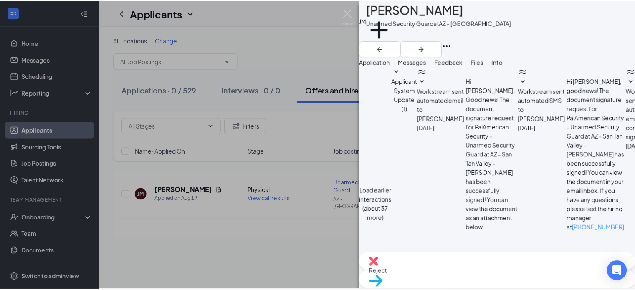
scroll to position [504, 0]
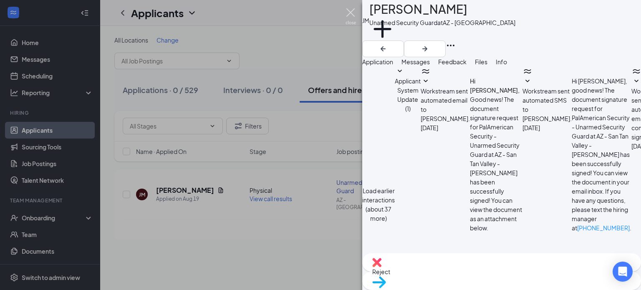
click at [350, 12] on img at bounding box center [351, 16] width 10 height 16
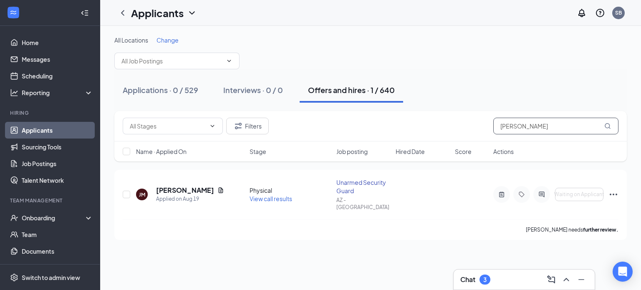
drag, startPoint x: 556, startPoint y: 126, endPoint x: 462, endPoint y: 115, distance: 94.1
click at [464, 117] on div "Filters [PERSON_NAME]" at bounding box center [370, 126] width 513 height 30
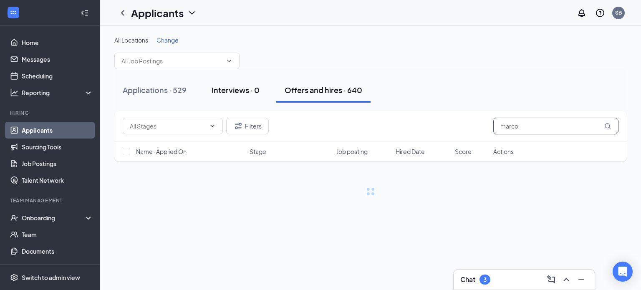
type input "marco"
click at [237, 88] on div "Interviews · 0" at bounding box center [236, 90] width 48 height 10
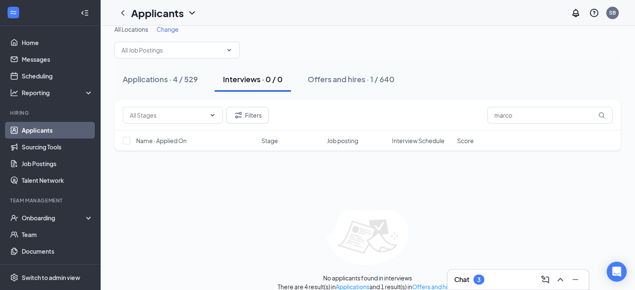
scroll to position [20, 0]
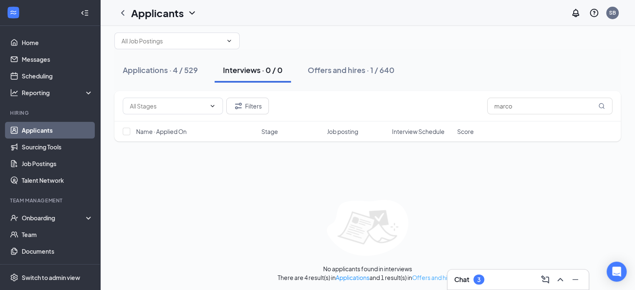
click at [421, 275] on link "Offers and hires" at bounding box center [434, 278] width 44 height 8
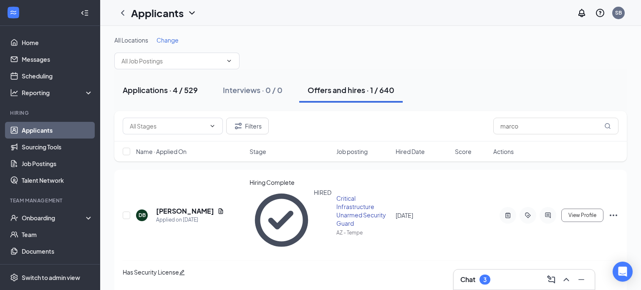
click at [155, 90] on div "Applications · 4 / 529" at bounding box center [160, 90] width 75 height 10
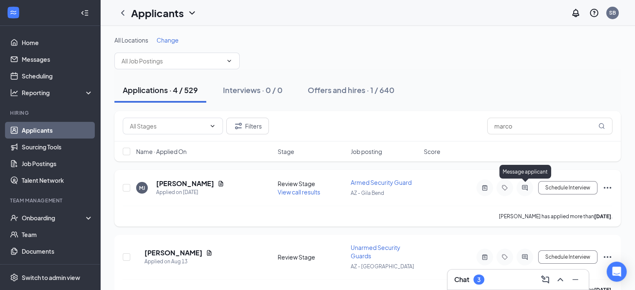
click at [524, 186] on icon "ActiveChat" at bounding box center [524, 187] width 5 height 5
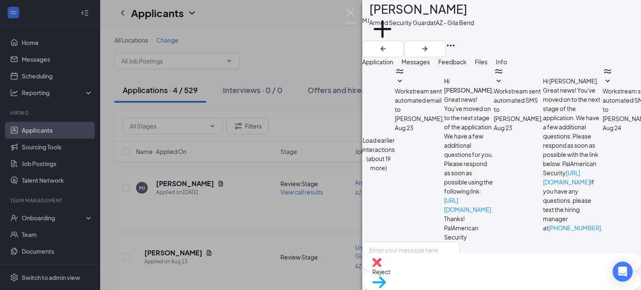
scroll to position [251, 0]
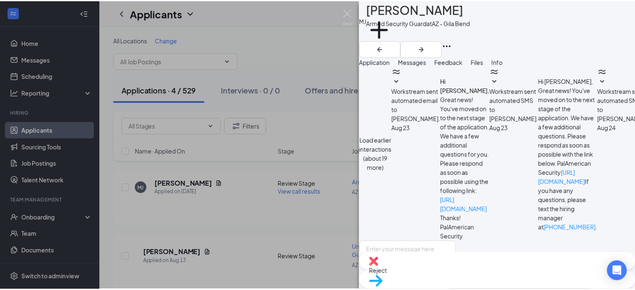
scroll to position [334, 0]
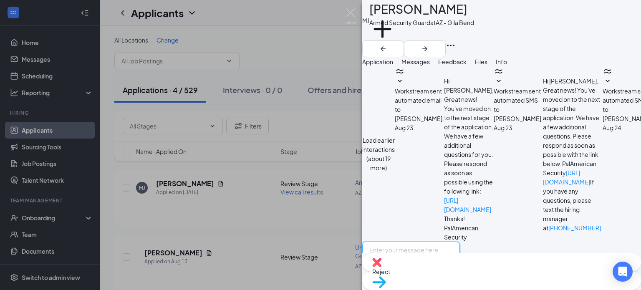
click at [460, 242] on textarea at bounding box center [411, 267] width 98 height 50
click at [304, 55] on div "[PERSON_NAME] Armed Security Guard at AZ - Gila Bend Add a tag Application Mess…" at bounding box center [320, 145] width 641 height 290
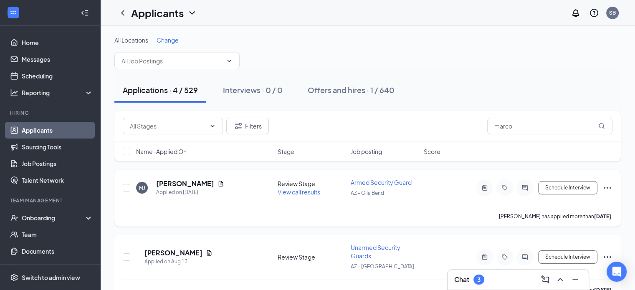
click at [608, 187] on icon "Ellipses" at bounding box center [607, 188] width 10 height 10
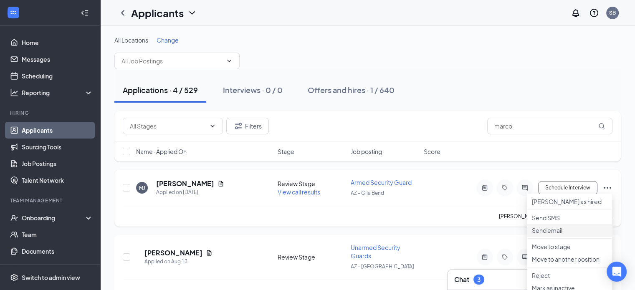
scroll to position [42, 0]
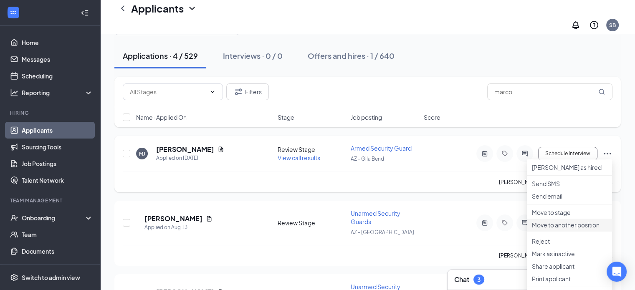
click at [561, 229] on p "Move to another position" at bounding box center [569, 225] width 75 height 8
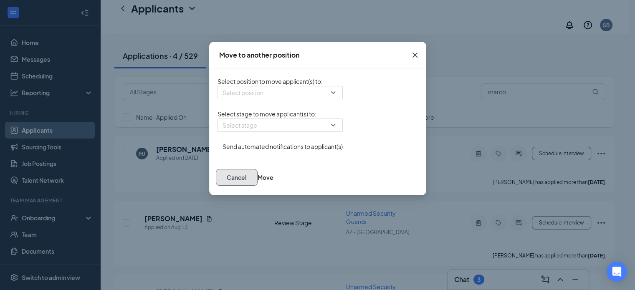
click at [258, 186] on button "Cancel" at bounding box center [237, 177] width 42 height 17
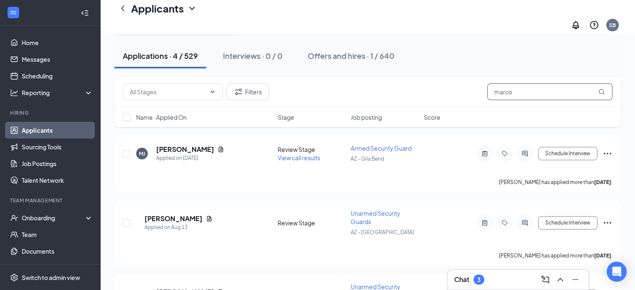
drag, startPoint x: 527, startPoint y: 86, endPoint x: 469, endPoint y: 83, distance: 58.1
click at [469, 83] on div "Filters marco" at bounding box center [368, 91] width 490 height 17
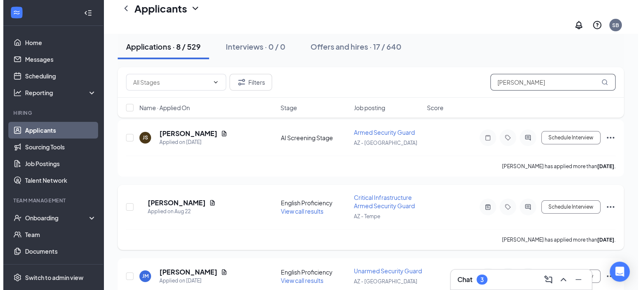
scroll to position [83, 0]
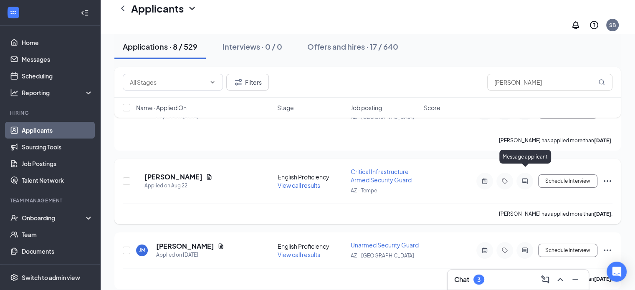
click at [524, 178] on icon "ActiveChat" at bounding box center [525, 181] width 10 height 7
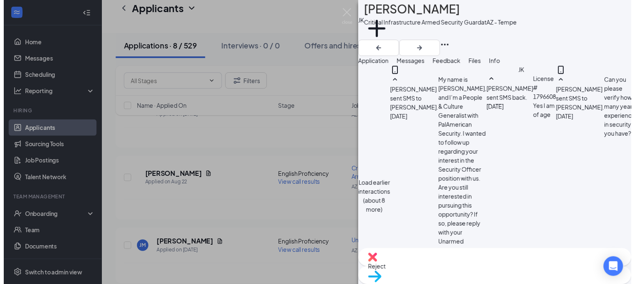
scroll to position [670, 0]
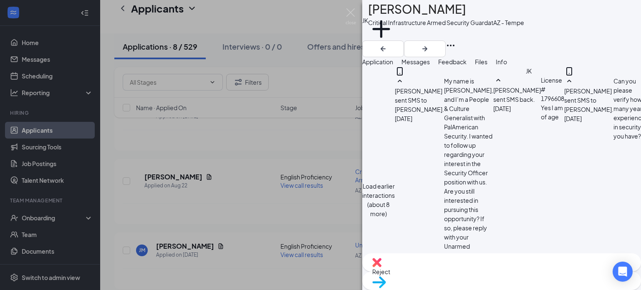
drag, startPoint x: 496, startPoint y: 155, endPoint x: 416, endPoint y: 99, distance: 97.7
copy span "Hi [PERSON_NAME], The position you interviewed for, the hiring manager selected…"
click at [353, 13] on img at bounding box center [351, 16] width 10 height 16
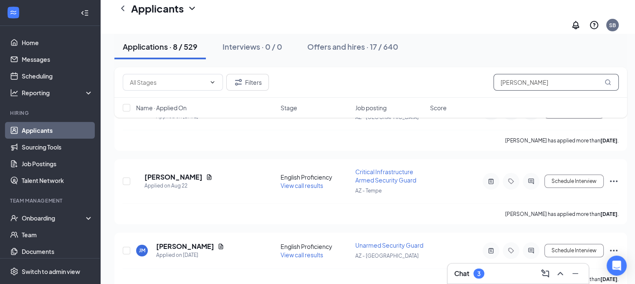
drag, startPoint x: 523, startPoint y: 84, endPoint x: 457, endPoint y: 73, distance: 66.8
click at [457, 74] on div "Filters [PERSON_NAME]" at bounding box center [371, 82] width 496 height 17
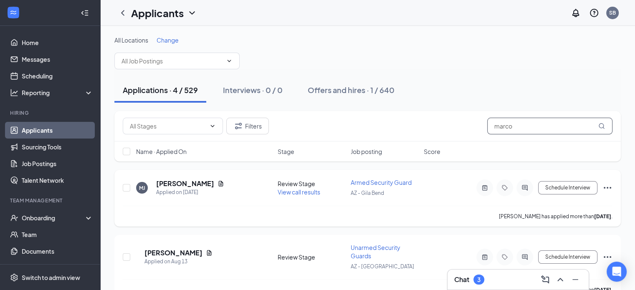
type input "marco"
click at [525, 188] on icon "ActiveChat" at bounding box center [525, 187] width 10 height 7
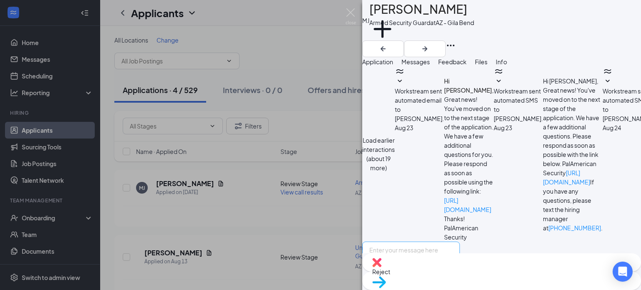
scroll to position [334, 0]
click at [436, 242] on textarea at bounding box center [411, 267] width 98 height 50
paste textarea "Hi [PERSON_NAME], The position you interviewed for, the hiring manager selected…"
click at [412, 242] on textarea "Hi [PERSON_NAME], The position you interviewed for, the hiring manager selected…" at bounding box center [411, 267] width 98 height 50
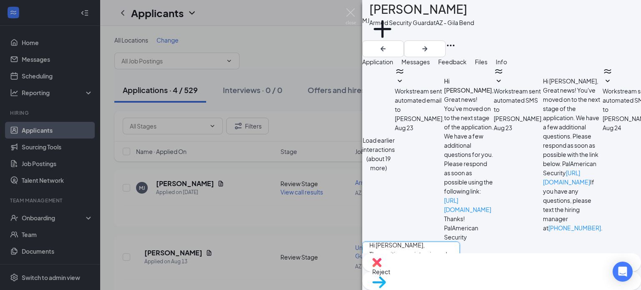
drag, startPoint x: 508, startPoint y: 210, endPoint x: 452, endPoint y: 223, distance: 57.4
click at [452, 242] on textarea "Hi [PERSON_NAME], The position you interviewed for, the hiring manager selected…" at bounding box center [411, 267] width 98 height 50
paste textarea "PERA - Tempe - Unarmed - 40 Hours Tue-Sat 2200-06"
click at [454, 242] on textarea "Hi [PERSON_NAME], The position you interviewed for, the hiring manager selected…" at bounding box center [411, 267] width 98 height 50
type textarea "Hi [PERSON_NAME], The position you interviewed for, the hiring manager selected…"
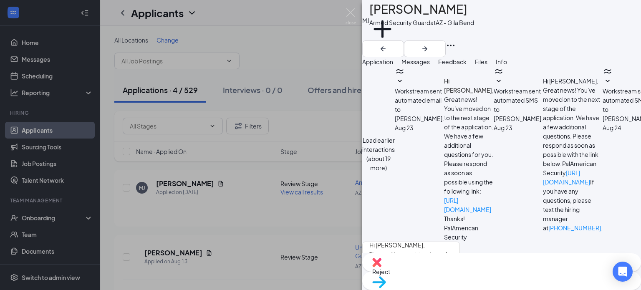
click at [423, 290] on input "Email" at bounding box center [420, 294] width 5 height 5
checkbox input "true"
click at [351, 12] on img at bounding box center [351, 16] width 10 height 16
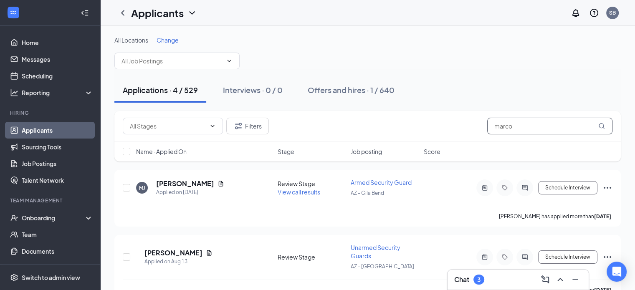
drag, startPoint x: 529, startPoint y: 126, endPoint x: 480, endPoint y: 123, distance: 49.3
click at [480, 123] on div "Filters marco" at bounding box center [368, 126] width 490 height 17
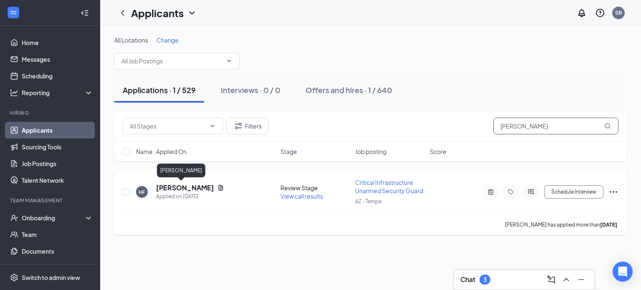
type input "[PERSON_NAME]"
click at [182, 186] on h5 "[PERSON_NAME]" at bounding box center [185, 187] width 58 height 9
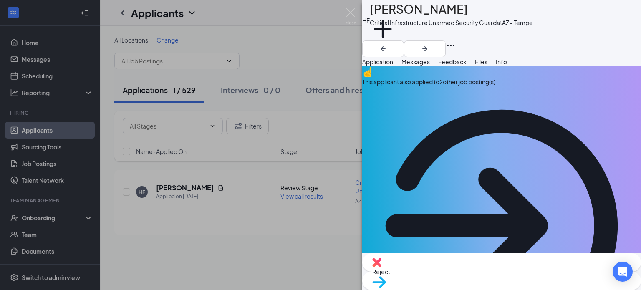
drag, startPoint x: 446, startPoint y: 158, endPoint x: 402, endPoint y: 158, distance: 44.2
copy span "[PHONE_NUMBER]"
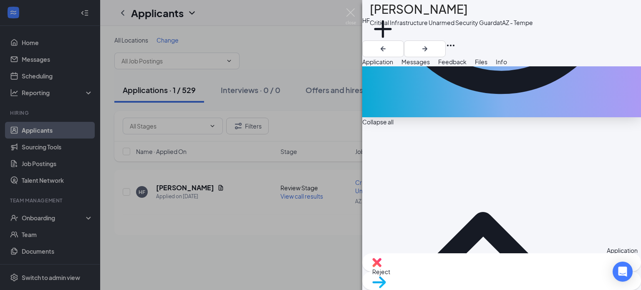
scroll to position [167, 0]
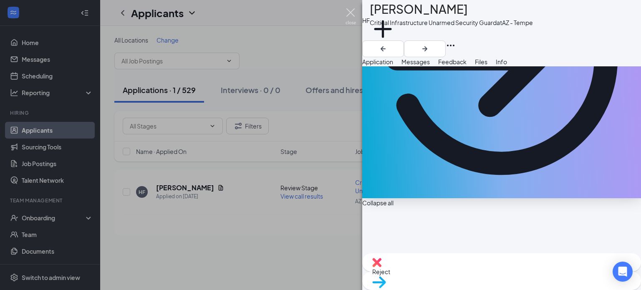
click at [351, 10] on img at bounding box center [351, 16] width 10 height 16
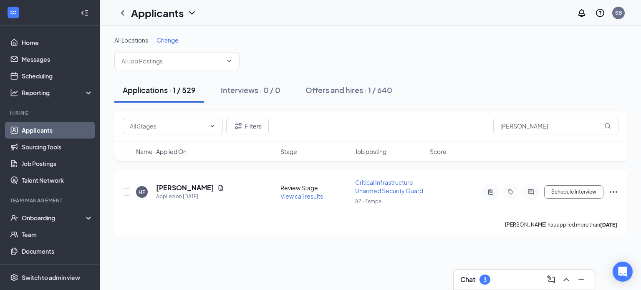
click at [506, 273] on div "Chat 3" at bounding box center [524, 279] width 128 height 13
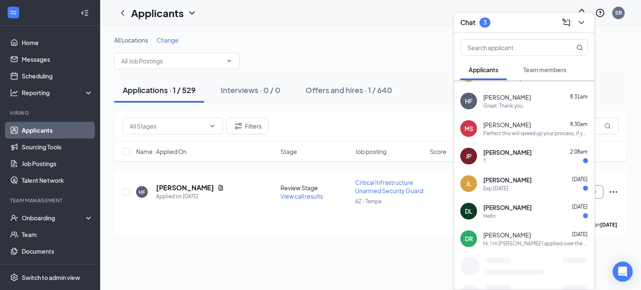
scroll to position [108, 0]
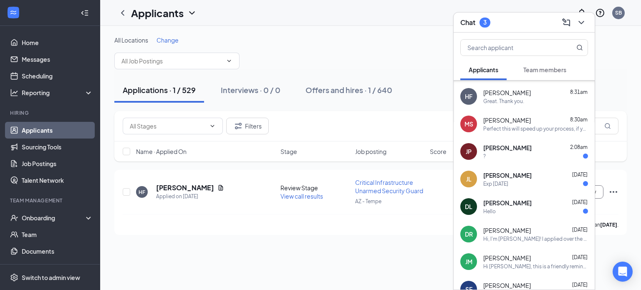
click at [525, 209] on div "Hello" at bounding box center [535, 211] width 105 height 7
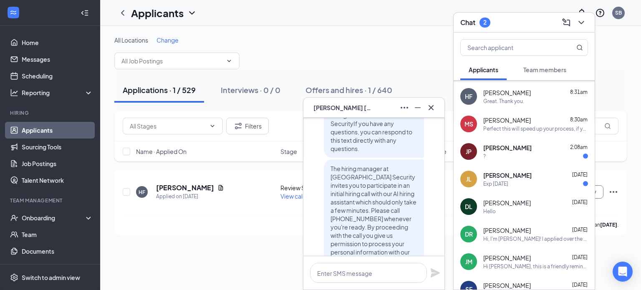
scroll to position [-334, 0]
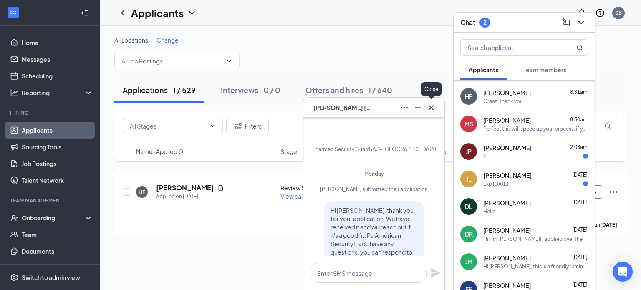
click at [431, 110] on icon "Cross" at bounding box center [431, 108] width 10 height 10
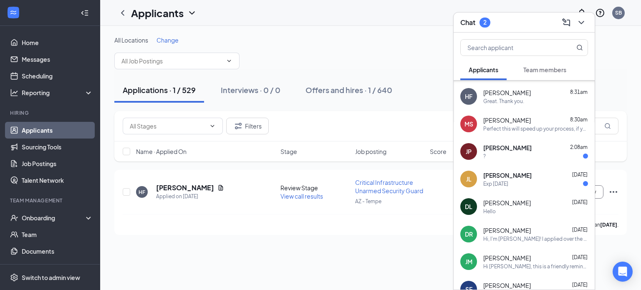
click at [513, 149] on span "[PERSON_NAME]" at bounding box center [507, 148] width 48 height 8
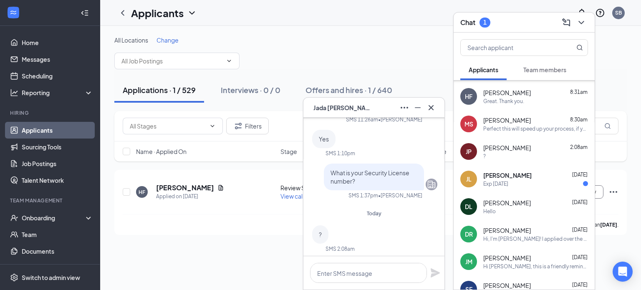
scroll to position [0, 0]
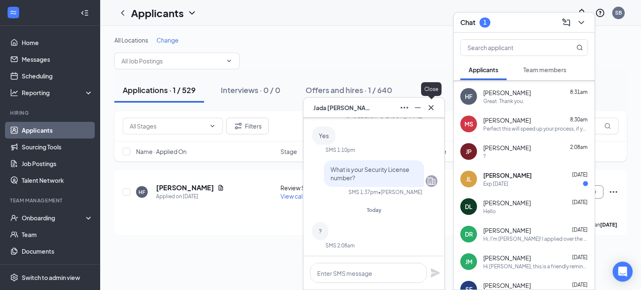
click at [436, 105] on icon "Cross" at bounding box center [431, 108] width 10 height 10
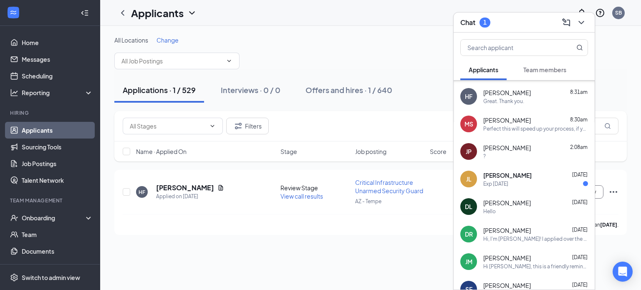
click at [533, 179] on div "[PERSON_NAME] [DATE]" at bounding box center [535, 175] width 105 height 8
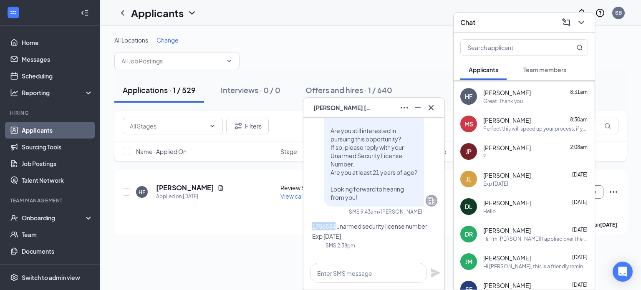
drag, startPoint x: 354, startPoint y: 203, endPoint x: 331, endPoint y: 205, distance: 23.9
click at [331, 222] on span "1756534 unarmed security license number" at bounding box center [369, 226] width 115 height 8
copy span "1756534"
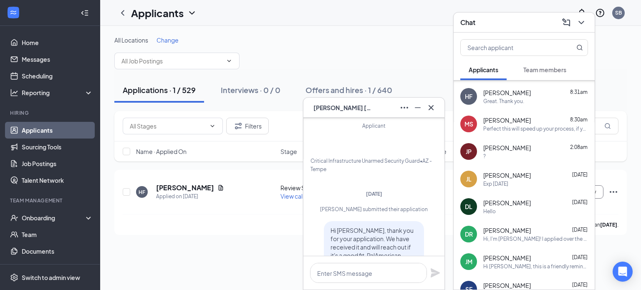
scroll to position [-668, 0]
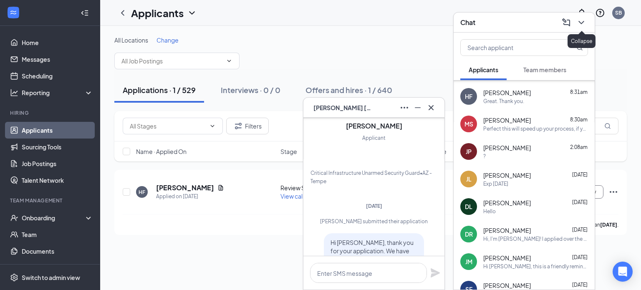
click at [581, 20] on icon "ChevronDown" at bounding box center [581, 23] width 10 height 10
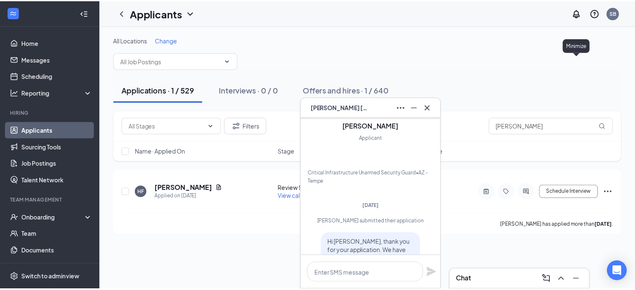
scroll to position [0, 0]
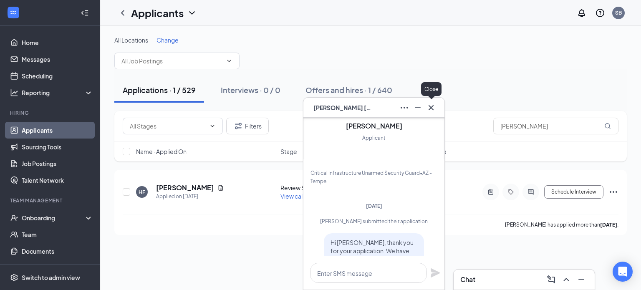
click at [434, 105] on icon "Cross" at bounding box center [431, 108] width 10 height 10
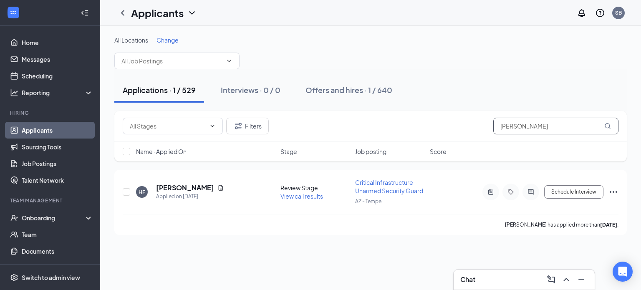
drag, startPoint x: 557, startPoint y: 128, endPoint x: 473, endPoint y: 123, distance: 84.9
click at [473, 123] on div "Filters [PERSON_NAME]" at bounding box center [371, 126] width 496 height 17
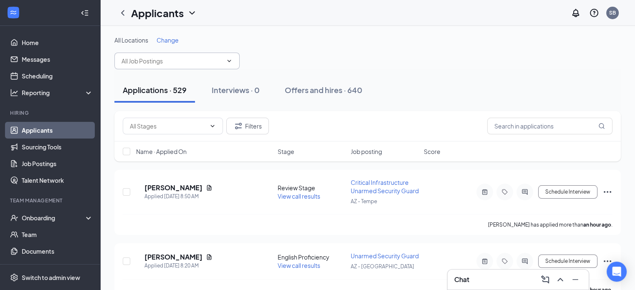
click at [235, 61] on span at bounding box center [176, 61] width 125 height 17
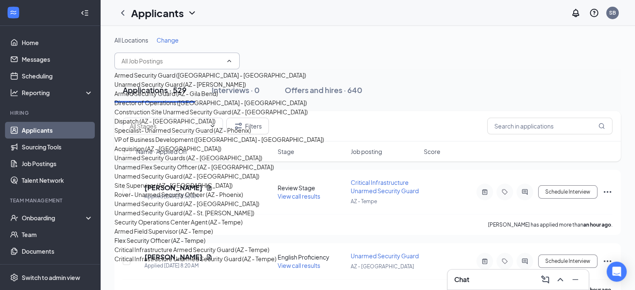
scroll to position [397, 0]
click at [183, 254] on div "Critical Infrastructure Unarmed Security Guard (AZ - Tempe)" at bounding box center [195, 258] width 162 height 9
type input "Critical Infrastructure Unarmed Security Guard (AZ - Tempe)"
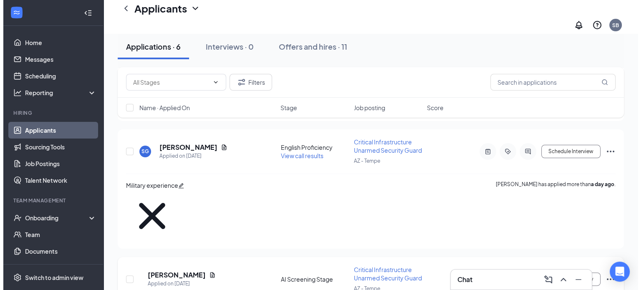
scroll to position [209, 0]
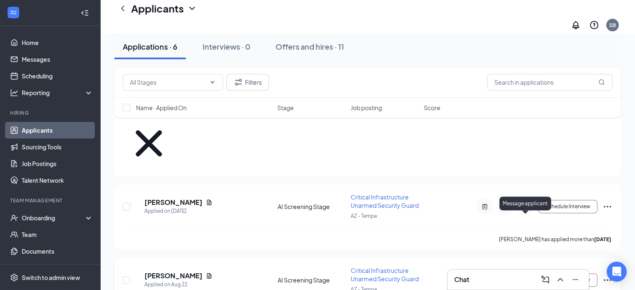
click at [529, 273] on icon "PrimaryDot" at bounding box center [530, 276] width 10 height 7
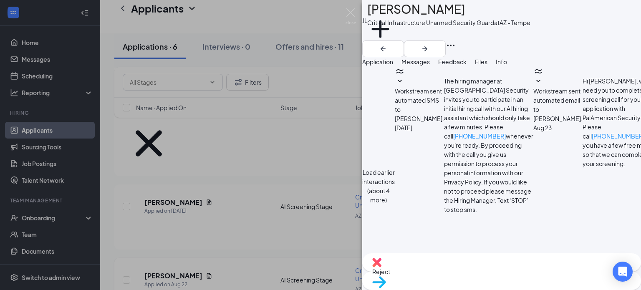
scroll to position [569, 0]
paste textarea ""Thank you for your interest. I will be sending you an email with the grooming …"
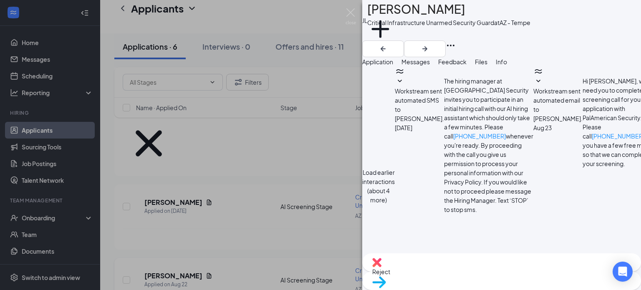
type textarea "Thank you for your interest. I will be sending you an email with the grooming s…"
checkbox input "true"
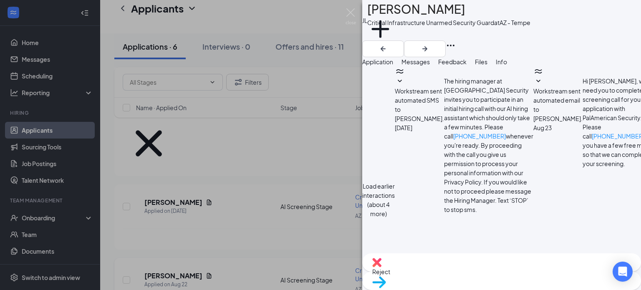
scroll to position [768, 0]
click at [393, 66] on span "Application" at bounding box center [377, 62] width 31 height 8
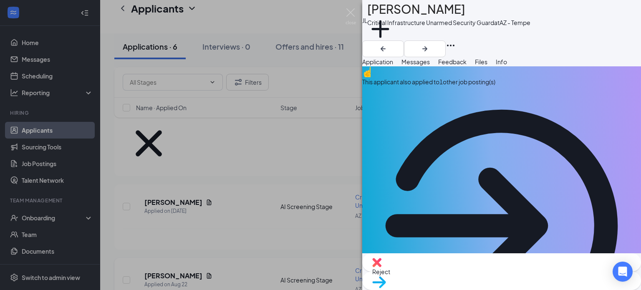
click at [467, 66] on span "Feedback" at bounding box center [452, 62] width 28 height 8
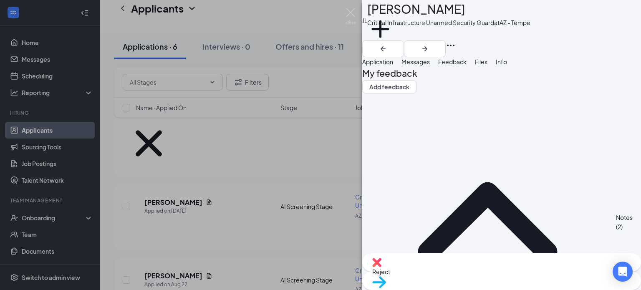
click at [393, 65] on span "Application" at bounding box center [377, 62] width 31 height 8
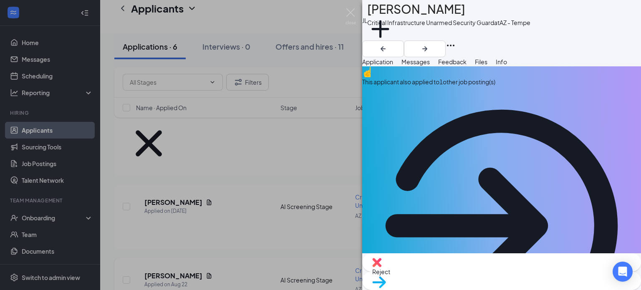
drag, startPoint x: 587, startPoint y: 160, endPoint x: 513, endPoint y: 165, distance: 74.4
copy span "[EMAIL_ADDRESS][DOMAIN_NAME]"
drag, startPoint x: 447, startPoint y: 13, endPoint x: 386, endPoint y: 16, distance: 61.0
click at [386, 16] on div "[PERSON_NAME] Critical Infrastructure Unarmed Security Guard at AZ - Tempe Add …" at bounding box center [501, 20] width 279 height 40
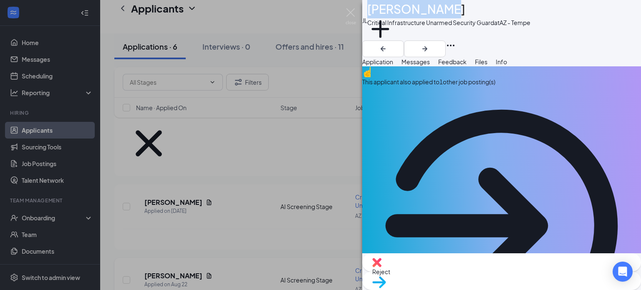
copy div "[PERSON_NAME]"
click at [467, 66] on span "Feedback" at bounding box center [452, 62] width 28 height 8
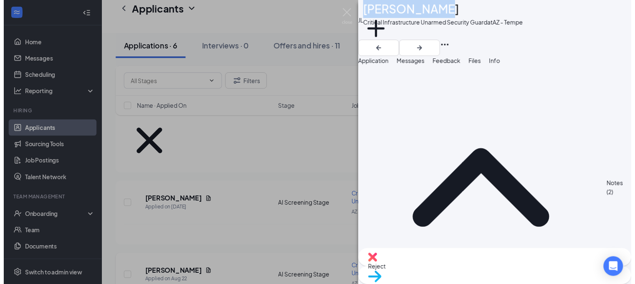
scroll to position [35, 0]
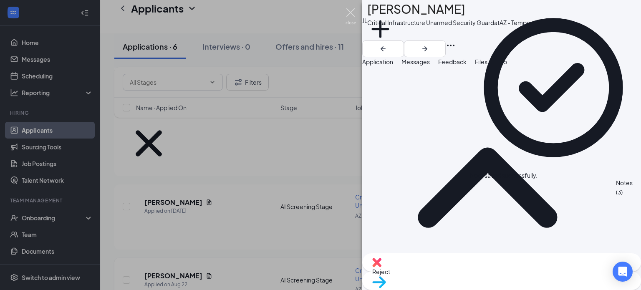
click at [350, 10] on img at bounding box center [351, 16] width 10 height 16
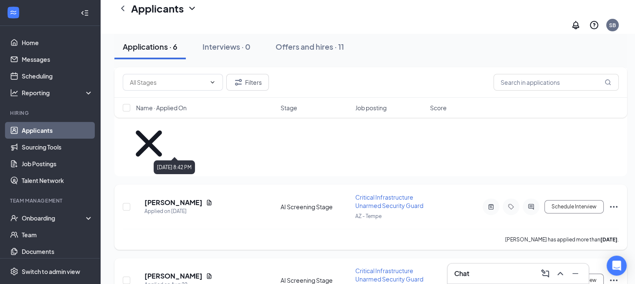
scroll to position [167, 0]
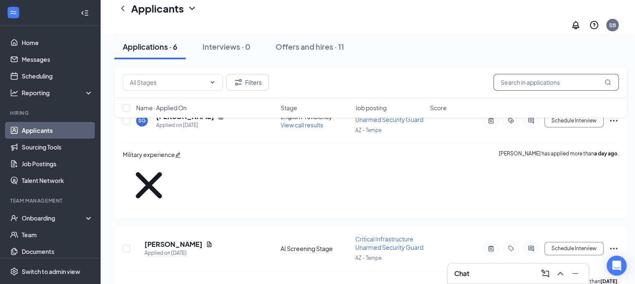
click at [531, 81] on input "text" at bounding box center [555, 82] width 125 height 17
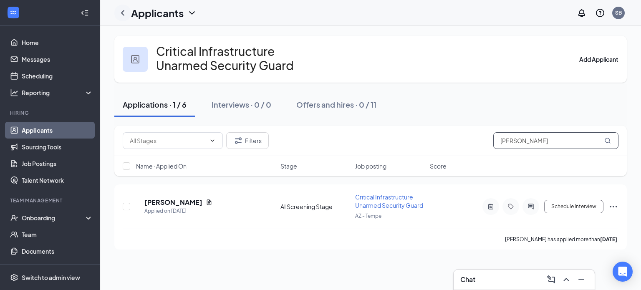
type input "[PERSON_NAME]"
click at [122, 13] on icon "ChevronLeft" at bounding box center [123, 13] width 10 height 10
click at [49, 128] on link "Applicants" at bounding box center [57, 130] width 71 height 17
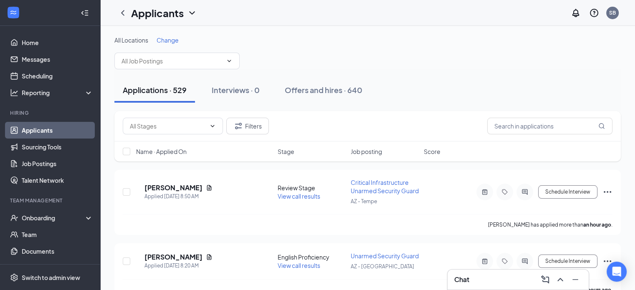
click at [38, 128] on link "Applicants" at bounding box center [57, 130] width 71 height 17
click at [122, 11] on icon "ChevronLeft" at bounding box center [122, 12] width 3 height 5
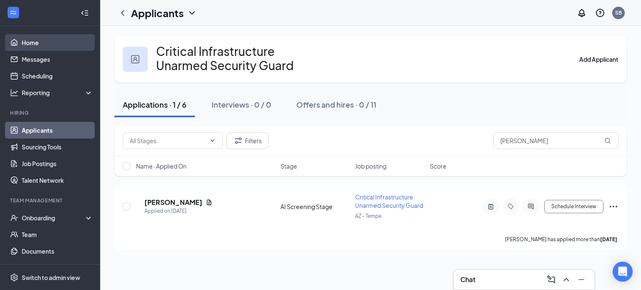
click at [41, 40] on link "Home" at bounding box center [57, 42] width 71 height 17
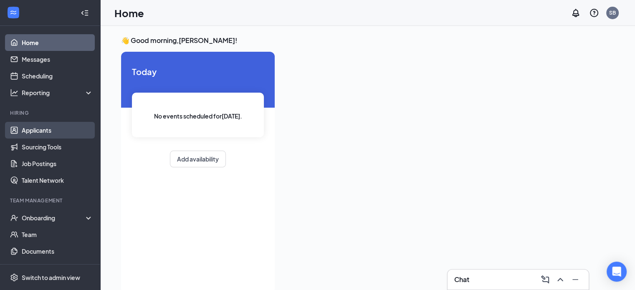
click at [28, 127] on link "Applicants" at bounding box center [57, 130] width 71 height 17
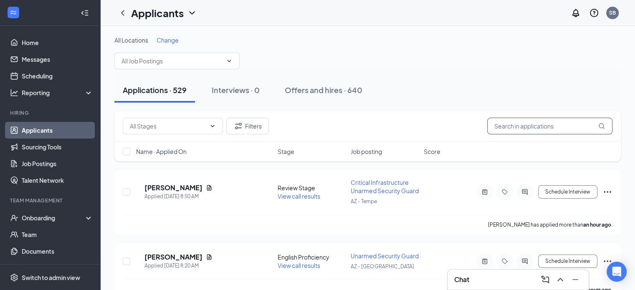
click at [528, 126] on input "text" at bounding box center [549, 126] width 125 height 17
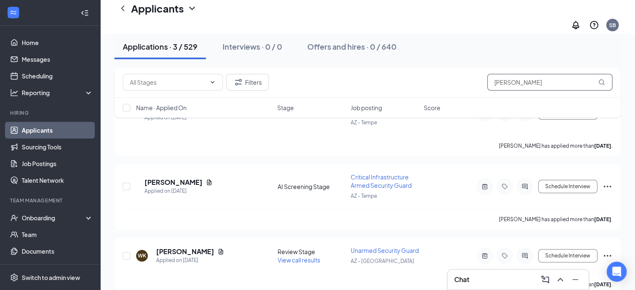
scroll to position [90, 0]
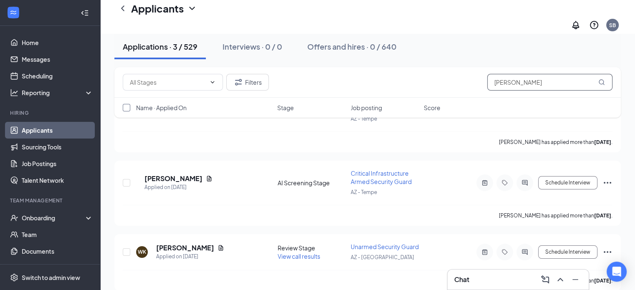
type input "[PERSON_NAME]"
click at [124, 106] on input "checkbox" at bounding box center [127, 108] width 8 height 8
checkbox input "true"
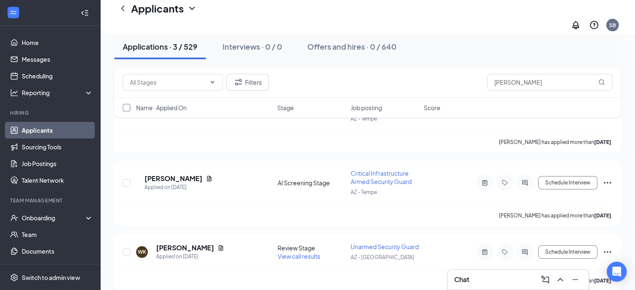
checkbox input "true"
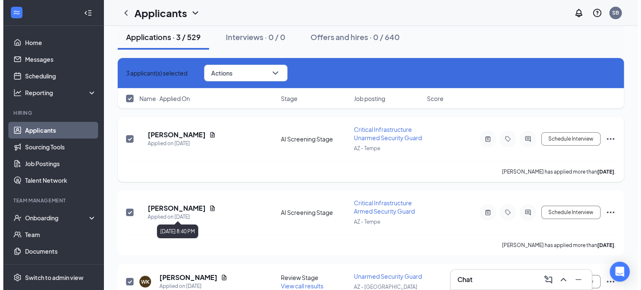
scroll to position [0, 0]
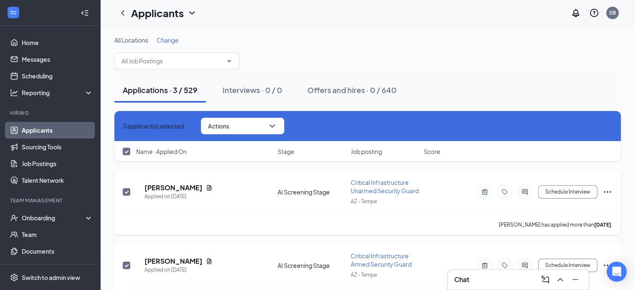
click at [126, 188] on input "checkbox" at bounding box center [127, 192] width 8 height 8
checkbox input "false"
click at [270, 125] on button "Actions" at bounding box center [242, 126] width 83 height 17
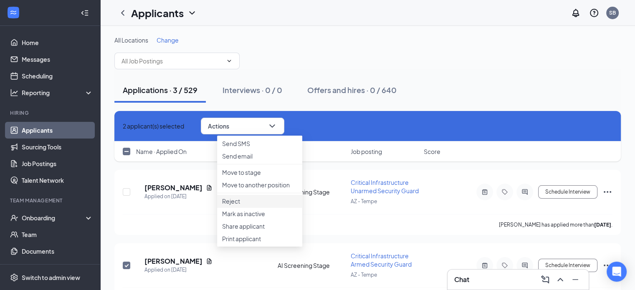
click at [249, 205] on p "Reject" at bounding box center [259, 201] width 75 height 8
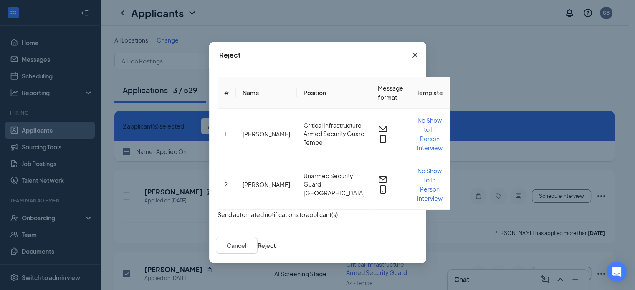
click at [217, 210] on button "button" at bounding box center [217, 214] width 0 height 9
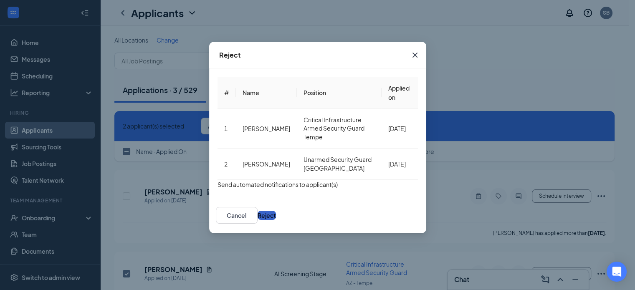
click at [276, 211] on button "Reject" at bounding box center [267, 215] width 18 height 9
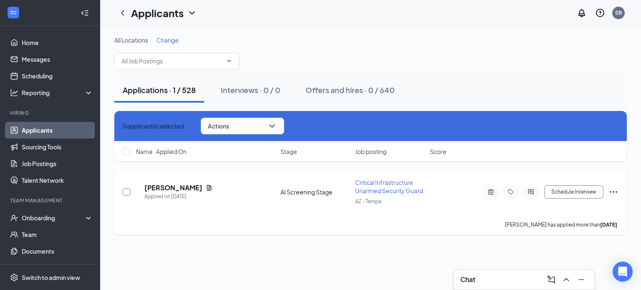
click at [126, 190] on input "checkbox" at bounding box center [127, 192] width 8 height 8
checkbox input "true"
click at [270, 122] on button "Actions" at bounding box center [242, 126] width 83 height 17
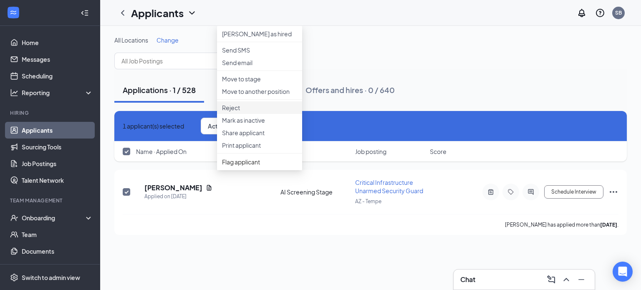
click at [233, 114] on li "Reject" at bounding box center [259, 107] width 85 height 13
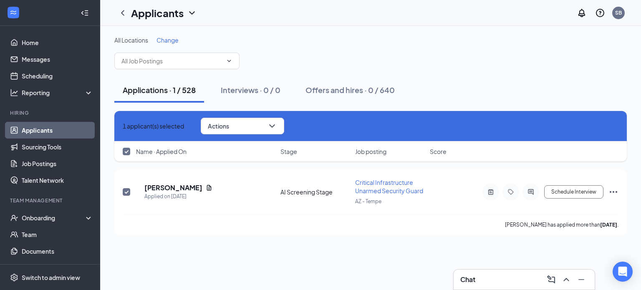
checkbox input "true"
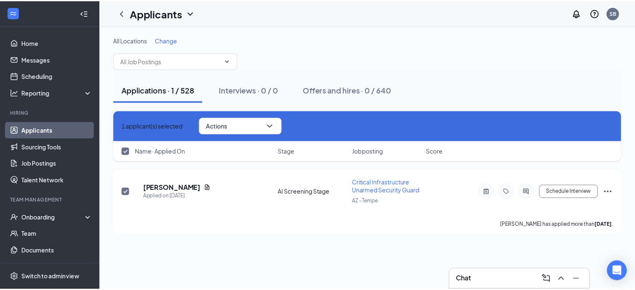
scroll to position [0, 0]
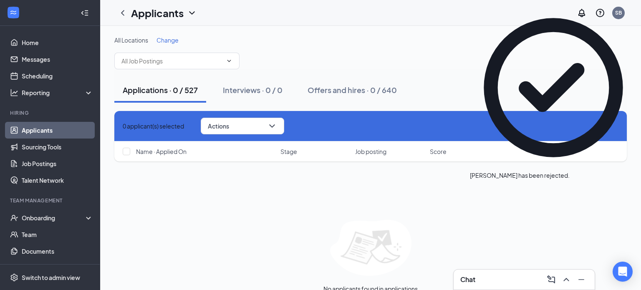
checkbox input "false"
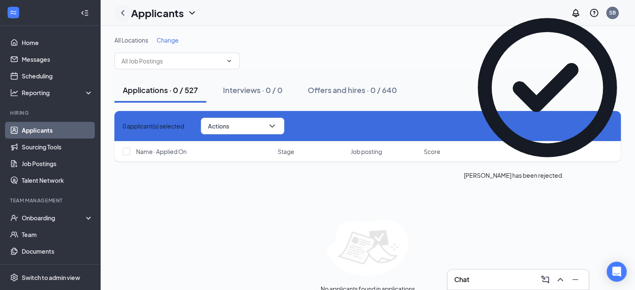
click at [121, 13] on icon "ChevronLeft" at bounding box center [122, 12] width 3 height 5
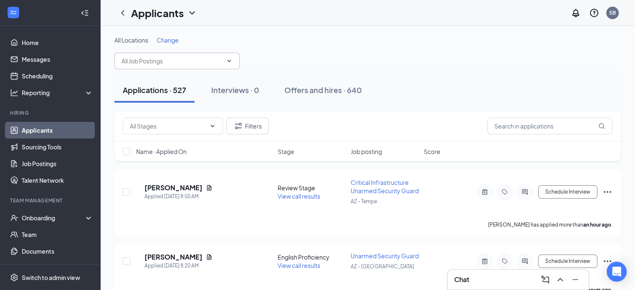
click at [215, 59] on input "text" at bounding box center [171, 60] width 101 height 9
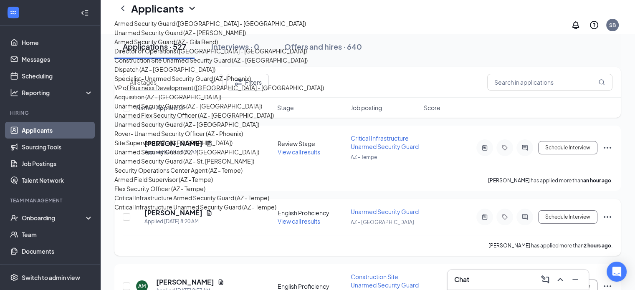
scroll to position [83, 0]
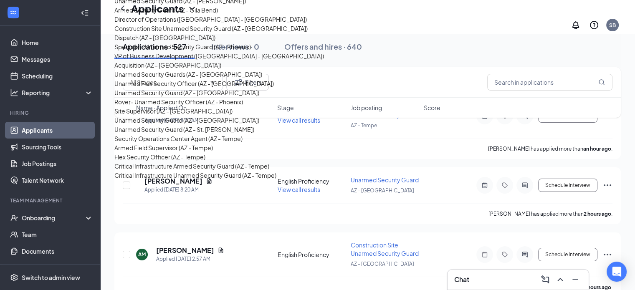
click at [174, 162] on div "Critical Infrastructure Armed Security Guard (AZ - Tempe)" at bounding box center [219, 166] width 210 height 9
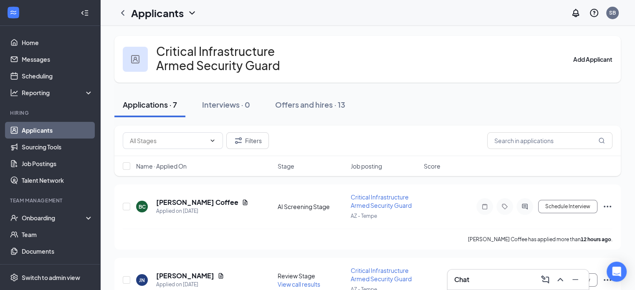
click at [131, 17] on h1 "Applicants" at bounding box center [157, 13] width 53 height 14
click at [160, 36] on link "Applicants" at bounding box center [164, 32] width 56 height 8
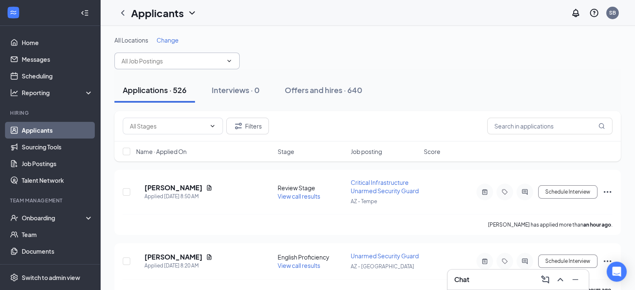
click at [225, 62] on span at bounding box center [176, 61] width 125 height 17
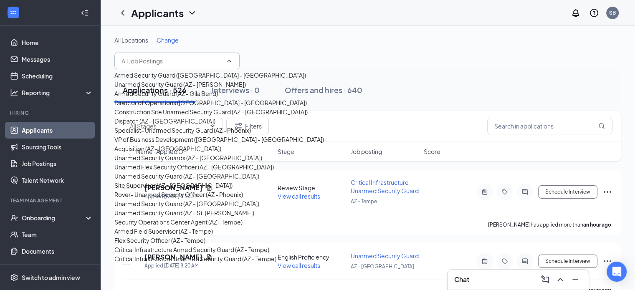
scroll to position [397, 0]
click at [174, 254] on div "Critical Infrastructure Unarmed Security Guard (AZ - Tempe)" at bounding box center [195, 258] width 162 height 9
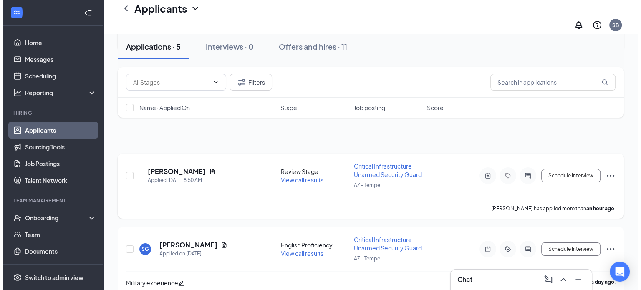
scroll to position [83, 0]
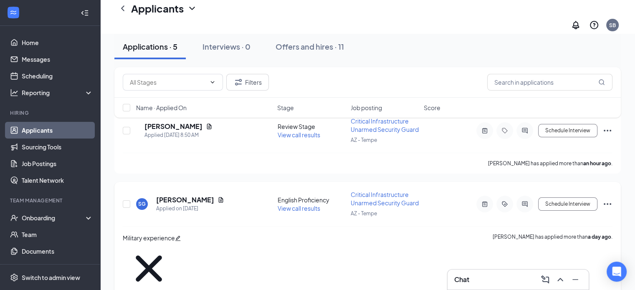
click at [526, 196] on div at bounding box center [524, 204] width 17 height 17
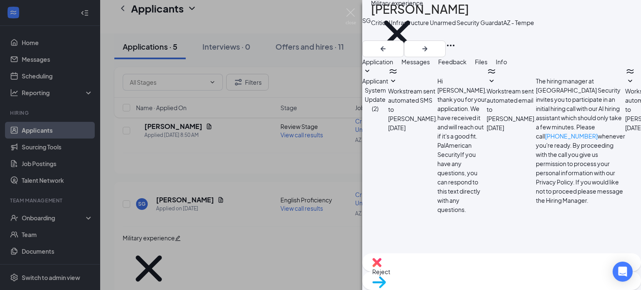
scroll to position [261, 0]
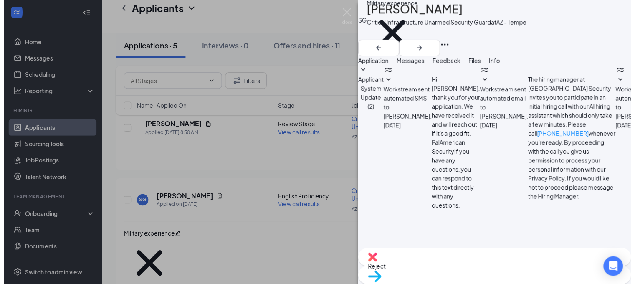
scroll to position [428, 0]
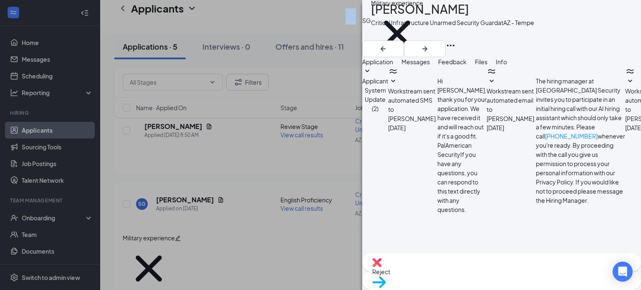
click at [352, 9] on div "SG [PERSON_NAME] Critical Infrastructure Unarmed Security Guard at AZ - Tempe M…" at bounding box center [320, 145] width 641 height 290
click at [350, 13] on img at bounding box center [351, 16] width 10 height 16
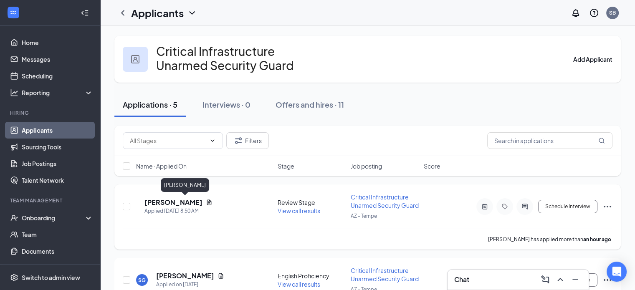
click at [191, 202] on h5 "[PERSON_NAME]" at bounding box center [173, 202] width 58 height 9
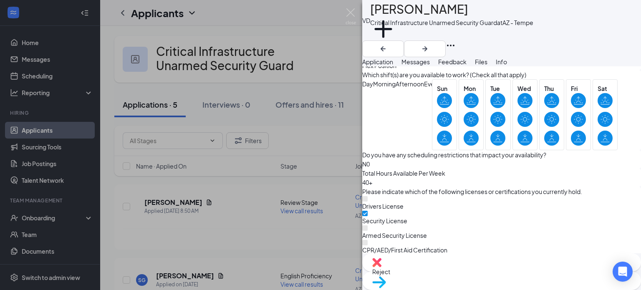
scroll to position [543, 0]
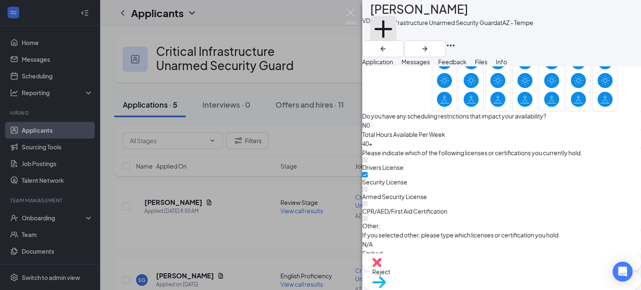
click at [397, 38] on button "Add a tag" at bounding box center [383, 33] width 26 height 35
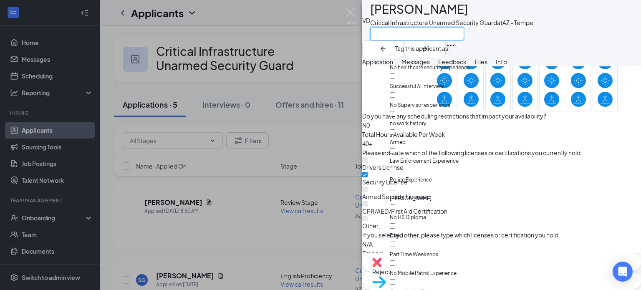
click at [417, 38] on input "text" at bounding box center [417, 33] width 94 height 13
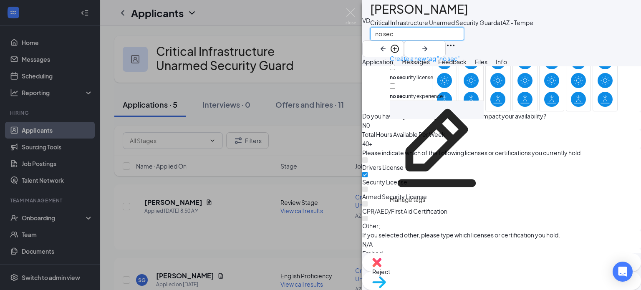
type input "no sec"
click at [395, 83] on input "no sec urity experience" at bounding box center [392, 85] width 5 height 5
checkbox input "true"
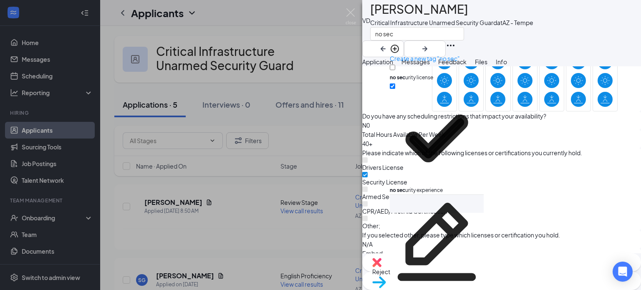
click at [510, 38] on div "no sec" at bounding box center [451, 34] width 163 height 14
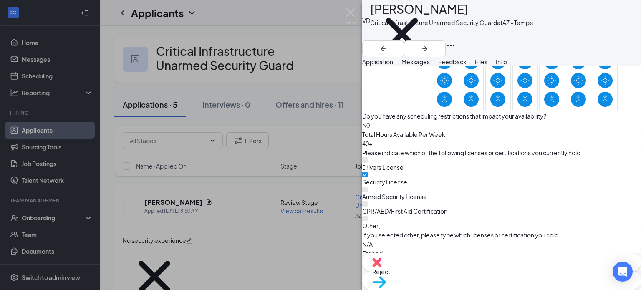
click at [450, 272] on div "Reject" at bounding box center [501, 262] width 279 height 18
checkbox input "true"
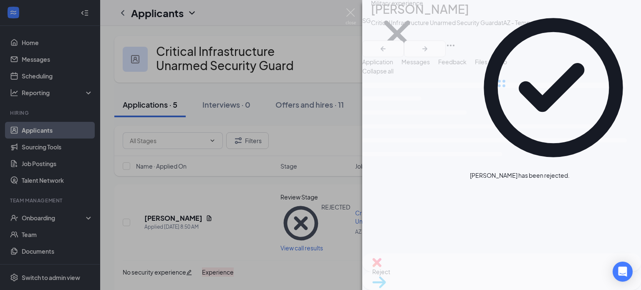
click at [352, 11] on img at bounding box center [351, 16] width 10 height 16
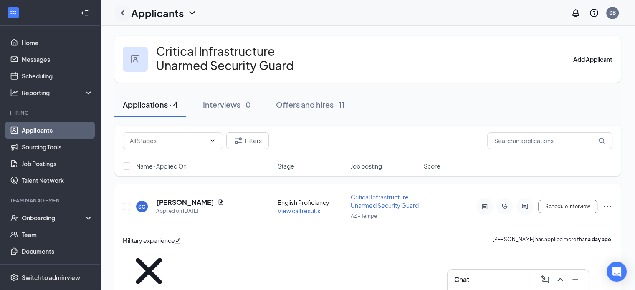
click at [123, 10] on icon "ChevronLeft" at bounding box center [123, 13] width 10 height 10
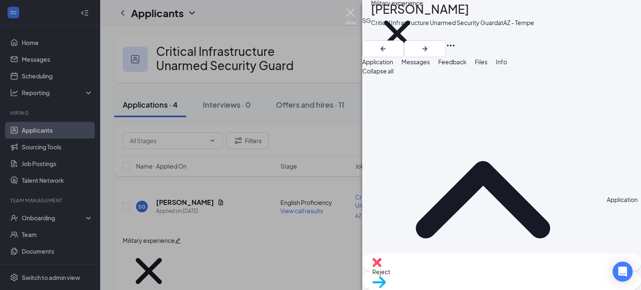
click at [352, 11] on img at bounding box center [351, 16] width 10 height 16
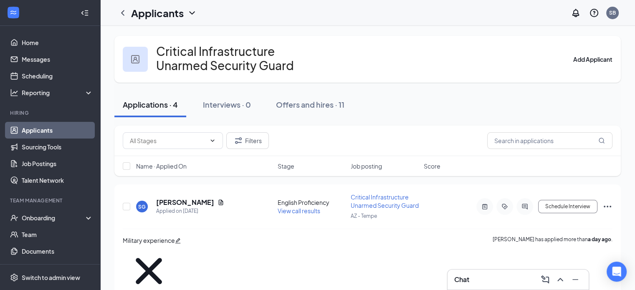
click at [33, 126] on link "Applicants" at bounding box center [57, 130] width 71 height 17
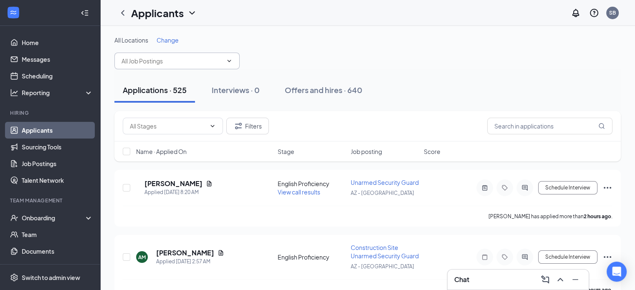
click at [205, 59] on input "text" at bounding box center [171, 60] width 101 height 9
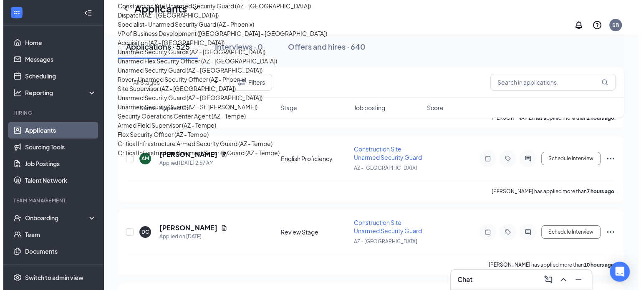
scroll to position [42, 0]
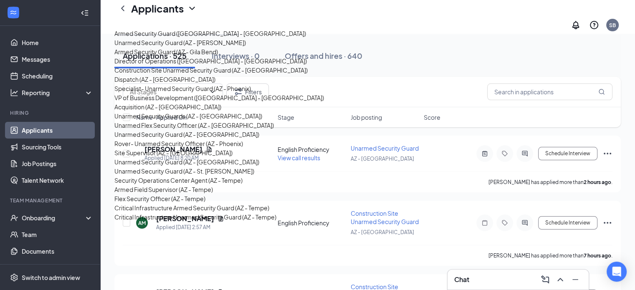
click at [176, 203] on div "Critical Infrastructure Armed Security Guard (AZ - Tempe)" at bounding box center [191, 207] width 155 height 9
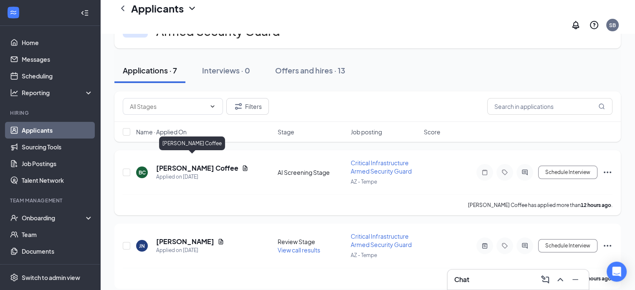
click at [196, 164] on h5 "[PERSON_NAME] Coffee" at bounding box center [197, 168] width 82 height 9
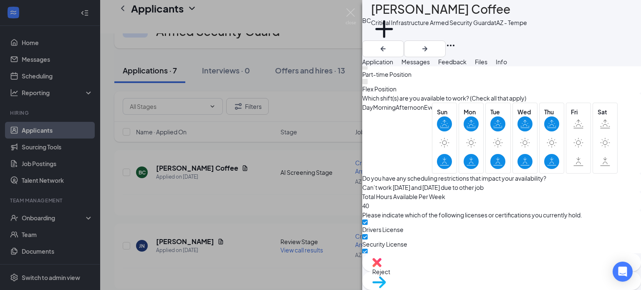
scroll to position [500, 0]
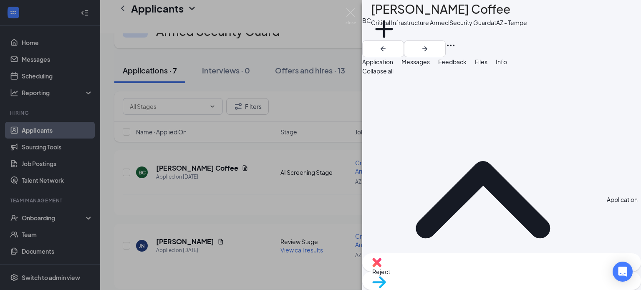
scroll to position [0, 0]
click at [430, 66] on span "Messages" at bounding box center [416, 62] width 28 height 8
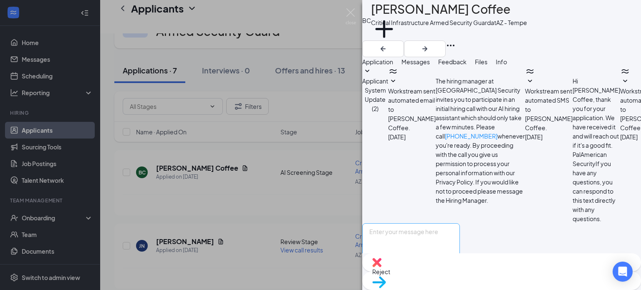
scroll to position [53, 0]
click at [425, 223] on textarea at bounding box center [411, 248] width 98 height 50
paste textarea ""My name is [PERSON_NAME], and I’m a People & Culture Generalist with PalAmeric…"
click at [394, 223] on textarea ""My name is [PERSON_NAME], and I’m a People & Culture Generalist with PalAmeric…" at bounding box center [411, 248] width 98 height 50
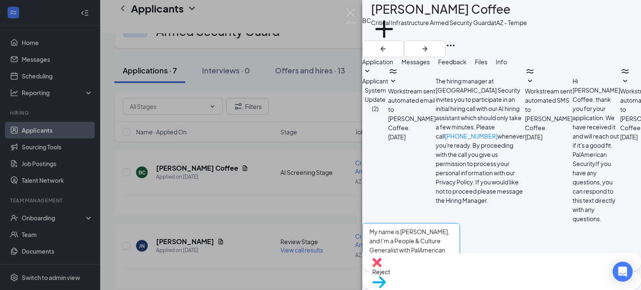
type textarea "My name is [PERSON_NAME], and I’m a People & Culture Generalist with PalAmerica…"
click at [423, 273] on input "Email" at bounding box center [420, 275] width 5 height 5
checkbox input "true"
click at [460, 273] on button "Send" at bounding box center [452, 288] width 15 height 31
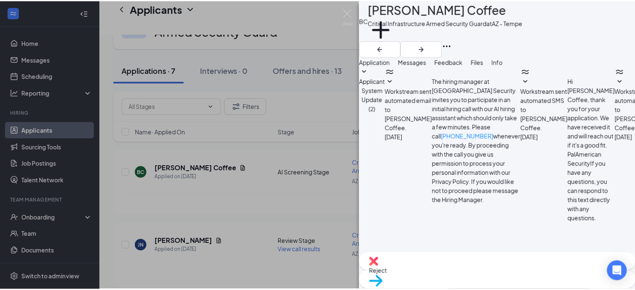
scroll to position [286, 0]
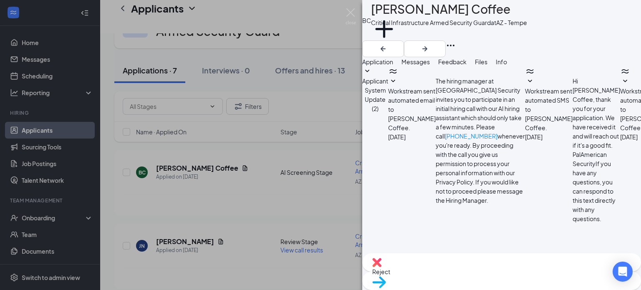
click at [467, 65] on span "Feedback" at bounding box center [452, 62] width 28 height 8
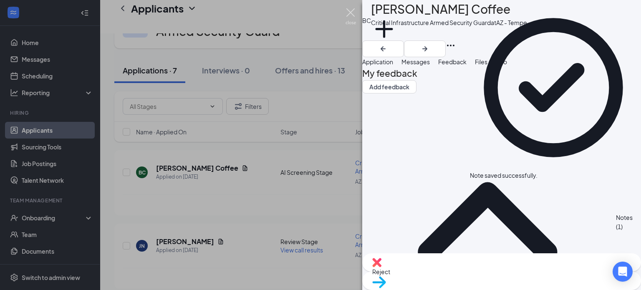
click at [349, 11] on img at bounding box center [351, 16] width 10 height 16
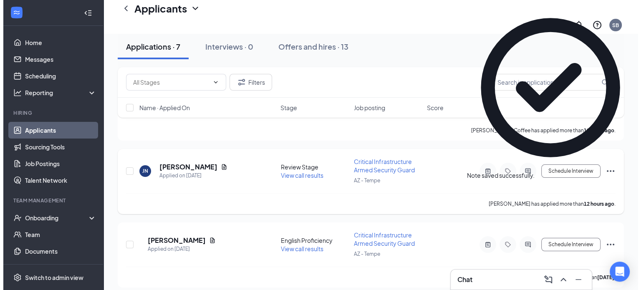
scroll to position [125, 0]
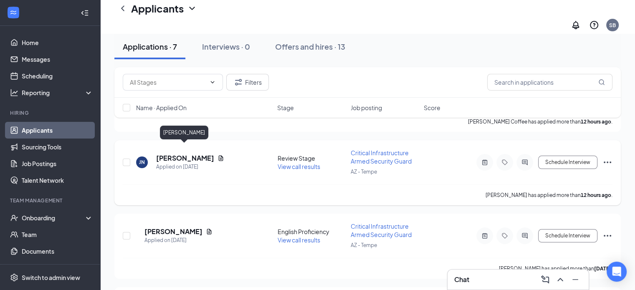
click at [192, 154] on h5 "[PERSON_NAME]" at bounding box center [185, 158] width 58 height 9
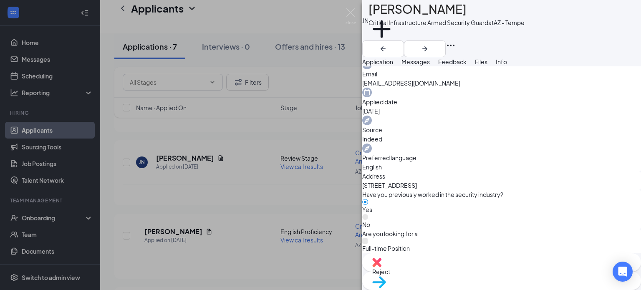
scroll to position [334, 0]
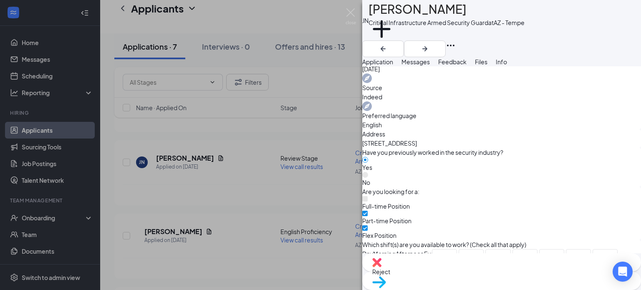
click at [457, 273] on span "Reject" at bounding box center [501, 271] width 259 height 9
checkbox input "true"
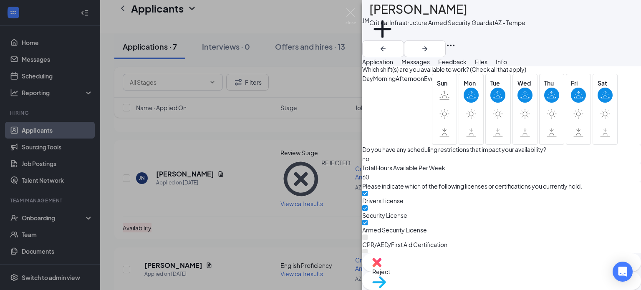
scroll to position [516, 0]
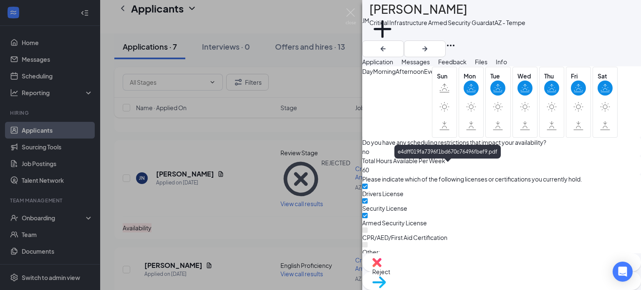
click at [467, 66] on span "Feedback" at bounding box center [452, 62] width 28 height 8
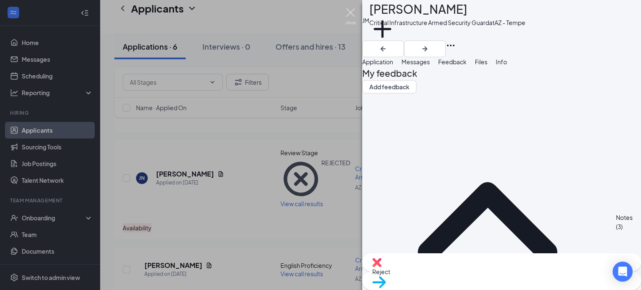
click at [350, 8] on img at bounding box center [351, 16] width 10 height 16
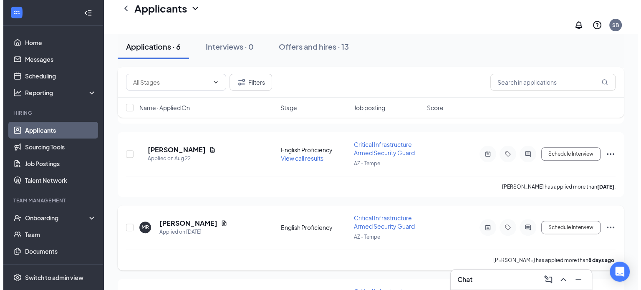
scroll to position [335, 0]
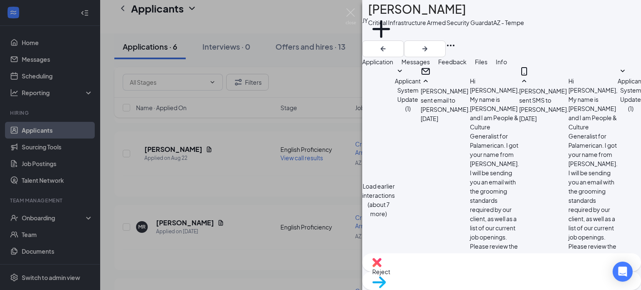
scroll to position [254, 0]
click at [459, 274] on span "Reject" at bounding box center [501, 271] width 259 height 9
checkbox input "true"
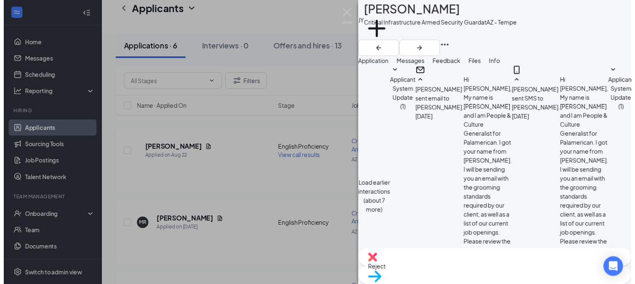
scroll to position [0, 0]
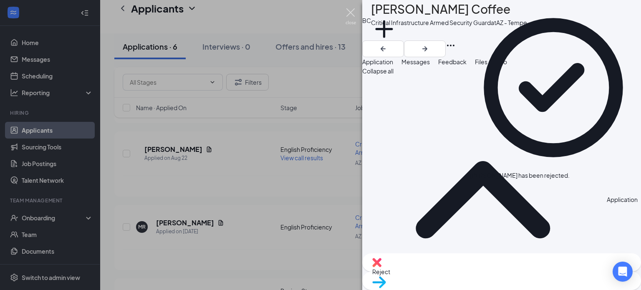
click at [350, 10] on img at bounding box center [351, 16] width 10 height 16
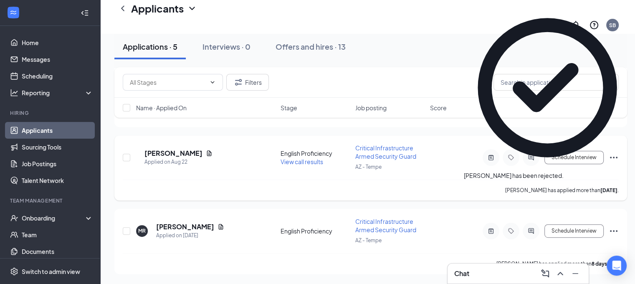
scroll to position [269, 0]
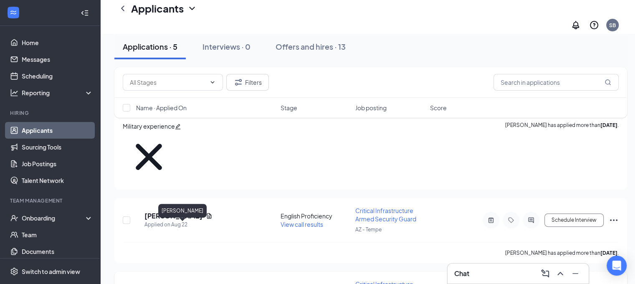
click at [179, 285] on h5 "[PERSON_NAME]" at bounding box center [185, 289] width 58 height 9
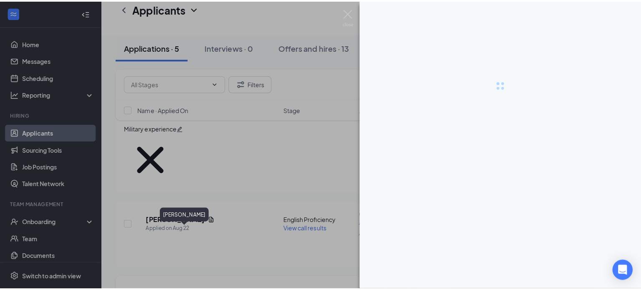
scroll to position [263, 0]
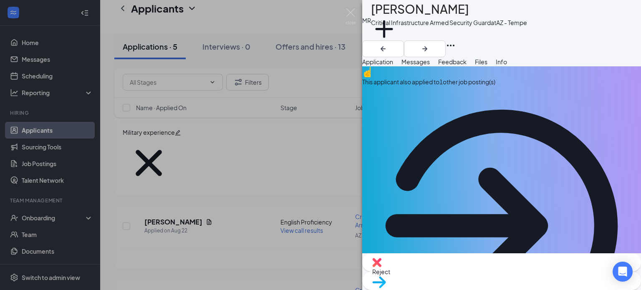
click at [430, 66] on span "Messages" at bounding box center [416, 62] width 28 height 8
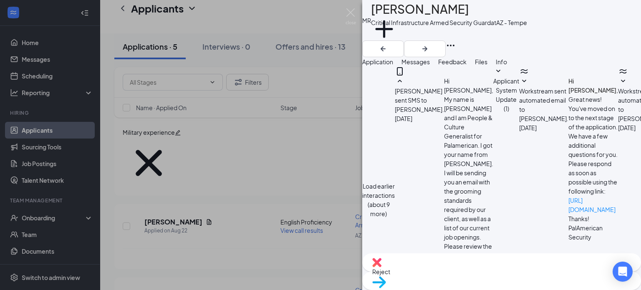
scroll to position [488, 0]
type textarea "Hi [PERSON_NAME], Unfortunately I am not aware of the reasoning. Your name was …"
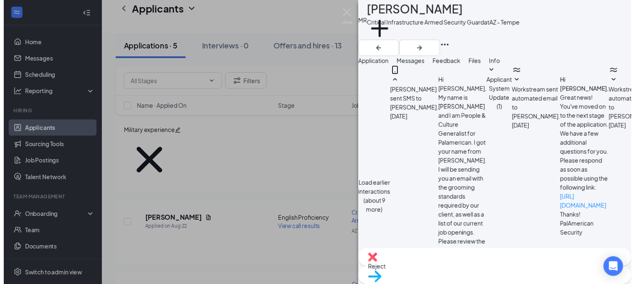
scroll to position [643, 0]
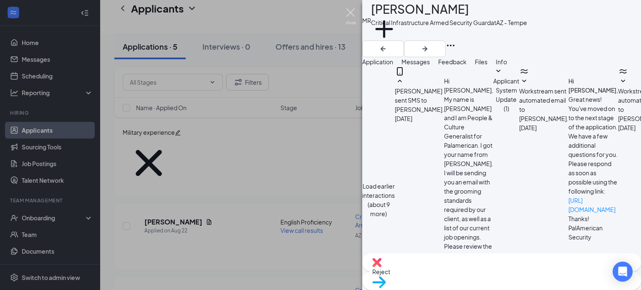
click at [347, 11] on img at bounding box center [351, 16] width 10 height 16
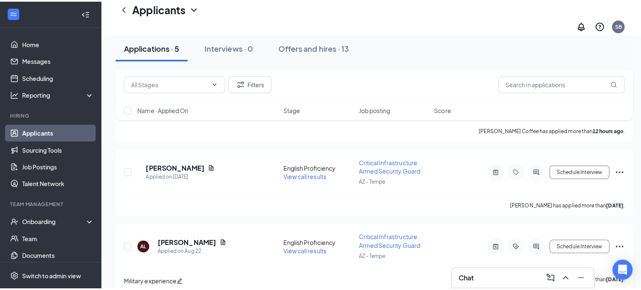
scroll to position [137, 0]
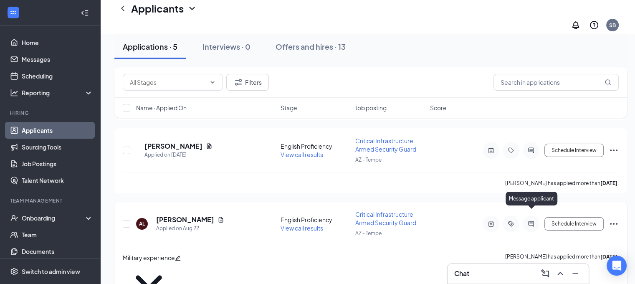
click at [531, 220] on icon "ActiveChat" at bounding box center [531, 223] width 10 height 7
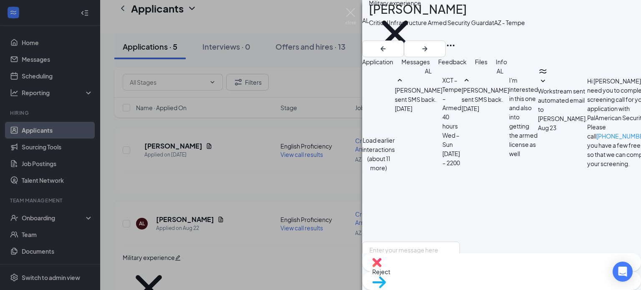
scroll to position [276, 0]
click at [351, 9] on img at bounding box center [351, 16] width 10 height 16
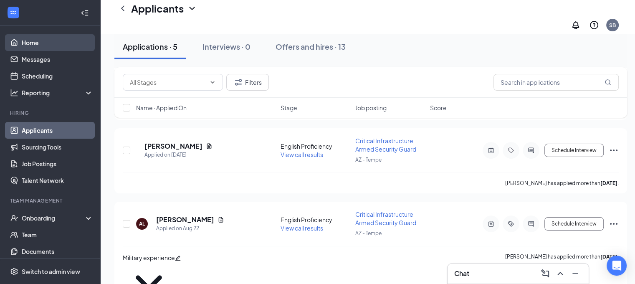
click at [35, 40] on link "Home" at bounding box center [57, 42] width 71 height 17
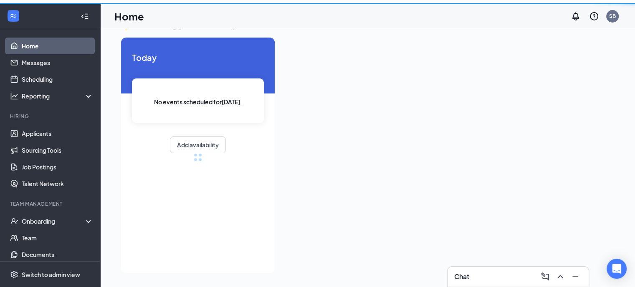
scroll to position [18, 0]
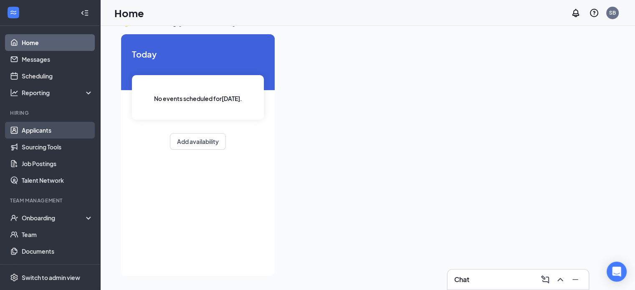
click at [44, 129] on link "Applicants" at bounding box center [57, 130] width 71 height 17
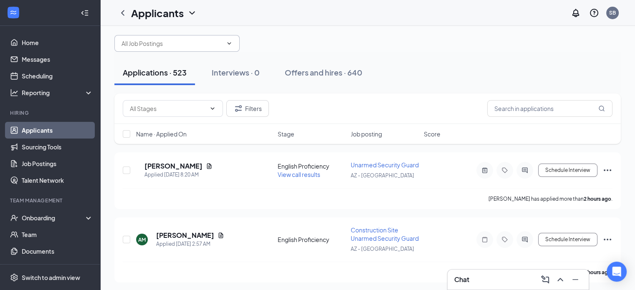
click at [212, 40] on input "text" at bounding box center [171, 43] width 101 height 9
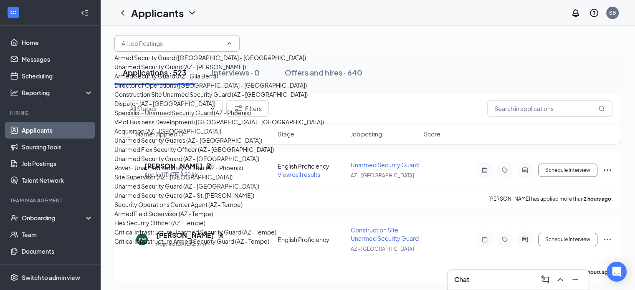
scroll to position [397, 0]
click at [162, 218] on div "Flex Security Officer (AZ - Tempe)" at bounding box center [159, 222] width 91 height 9
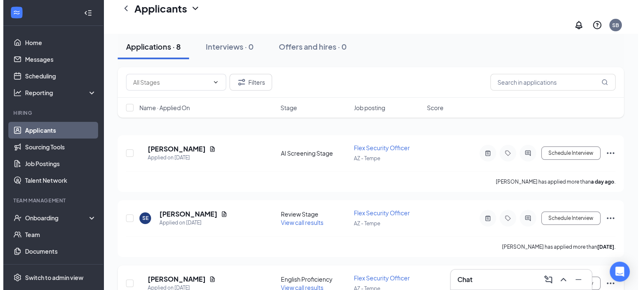
scroll to position [42, 0]
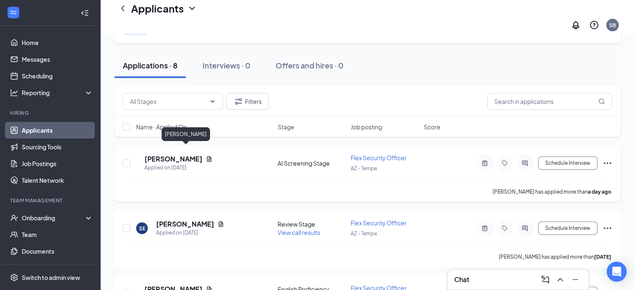
click at [192, 154] on h5 "[PERSON_NAME]" at bounding box center [173, 158] width 58 height 9
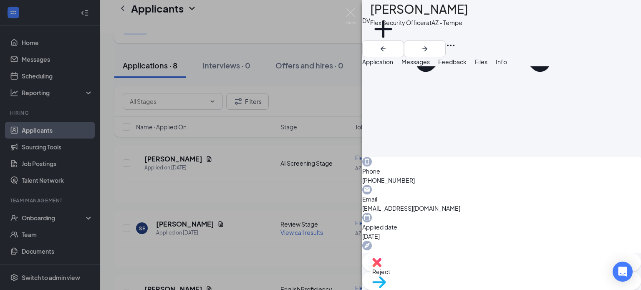
scroll to position [167, 0]
click at [430, 66] on span "Messages" at bounding box center [416, 62] width 28 height 8
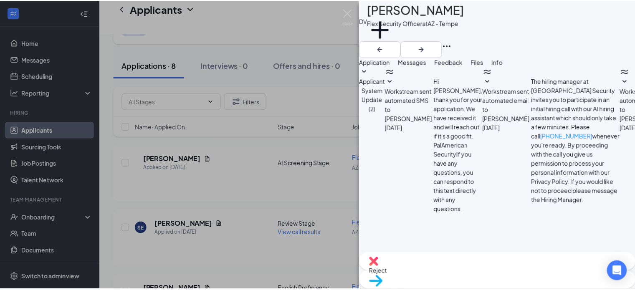
scroll to position [237, 0]
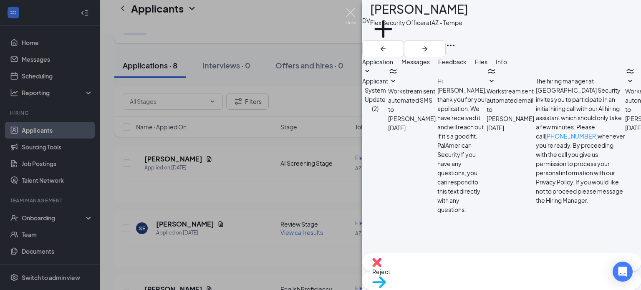
click at [352, 14] on img at bounding box center [351, 16] width 10 height 16
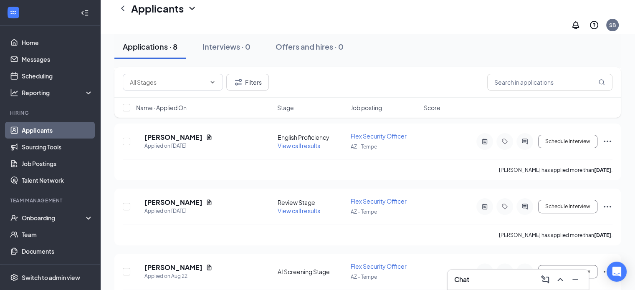
scroll to position [209, 0]
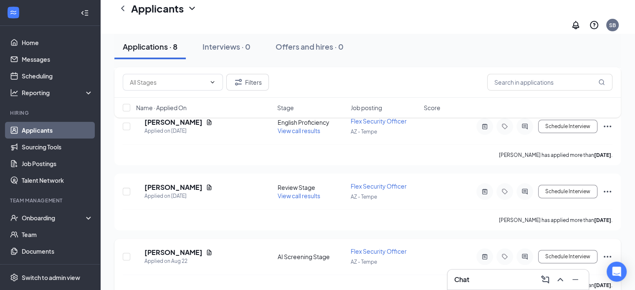
click at [612, 252] on icon "Ellipses" at bounding box center [607, 257] width 10 height 10
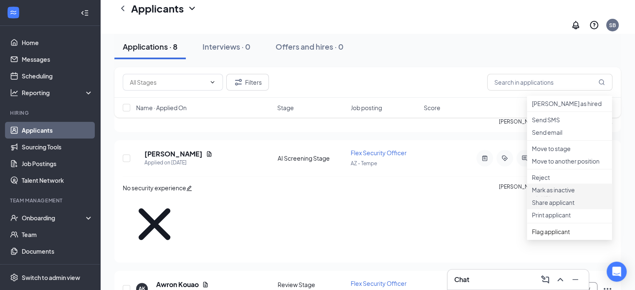
scroll to position [376, 0]
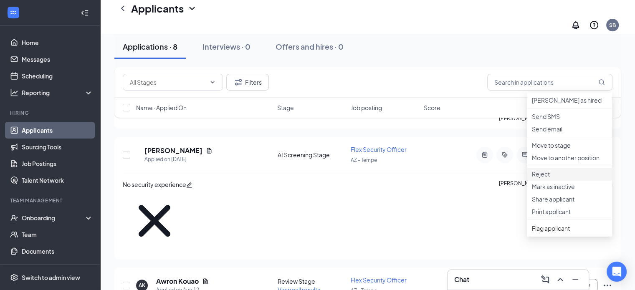
click at [554, 178] on p "Reject" at bounding box center [569, 174] width 75 height 8
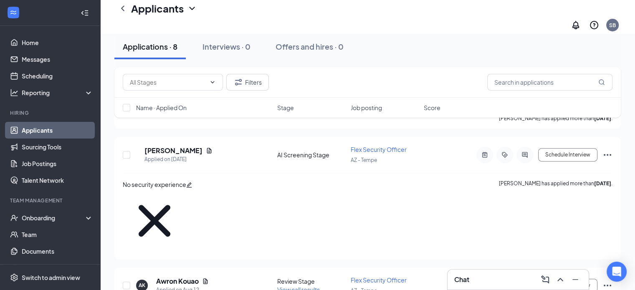
checkbox input "true"
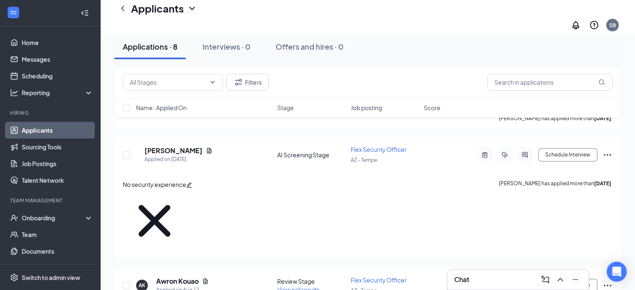
scroll to position [0, 0]
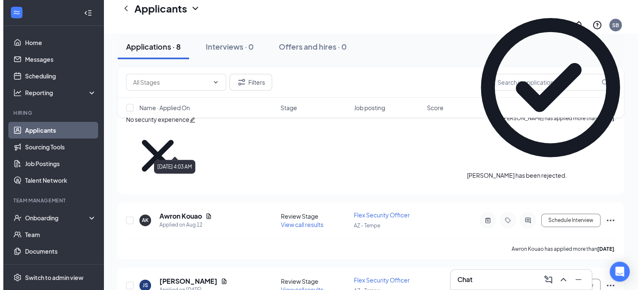
scroll to position [344, 0]
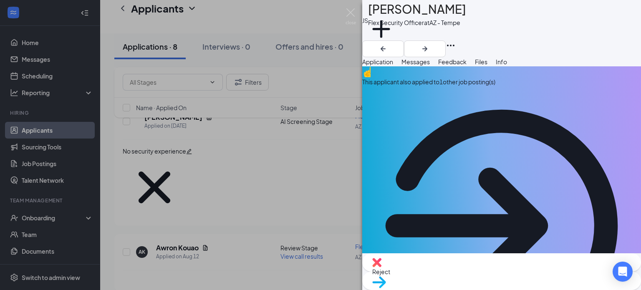
click at [430, 66] on span "Messages" at bounding box center [416, 62] width 28 height 8
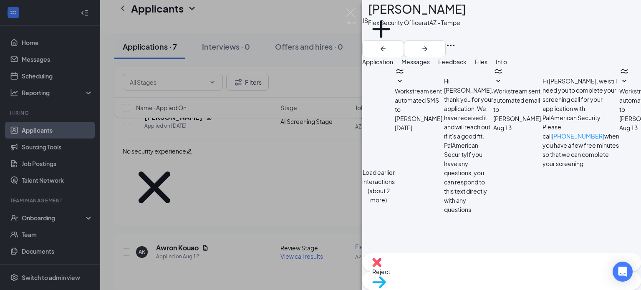
scroll to position [455, 0]
click at [462, 274] on span "Reject" at bounding box center [501, 271] width 259 height 9
type textarea "No Response"
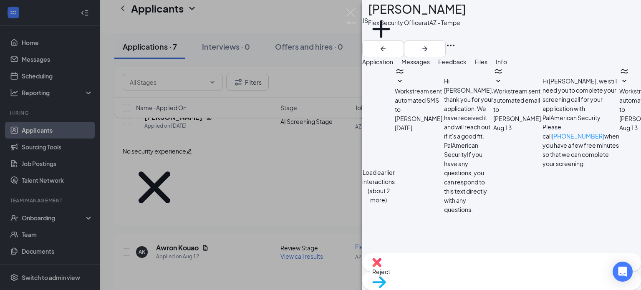
checkbox input "true"
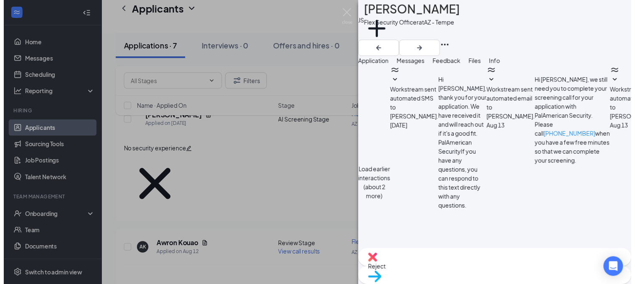
scroll to position [0, 0]
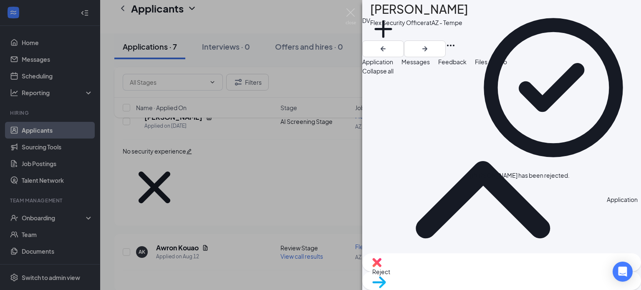
click at [177, 172] on div "[PERSON_NAME] Flex Security Officer at AZ - Tempe Add a tag Application Message…" at bounding box center [320, 145] width 641 height 290
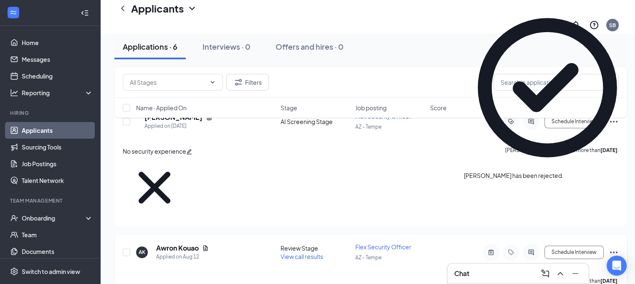
click at [178, 173] on div "[PERSON_NAME] Applied on [DATE] AI Screening Stage Flex Security Officer AZ - T…" at bounding box center [370, 119] width 513 height 553
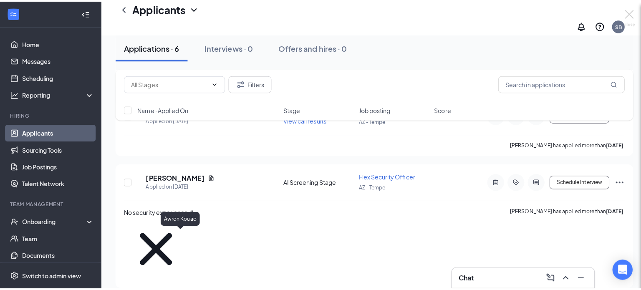
scroll to position [280, 0]
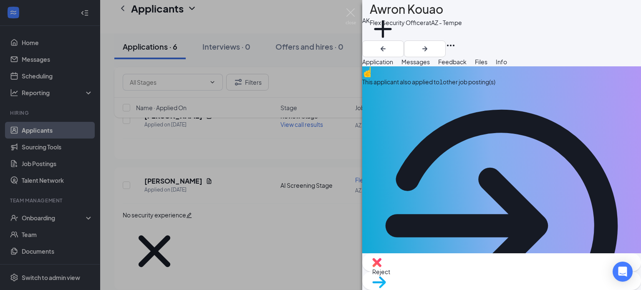
click at [430, 66] on span "Messages" at bounding box center [416, 62] width 28 height 8
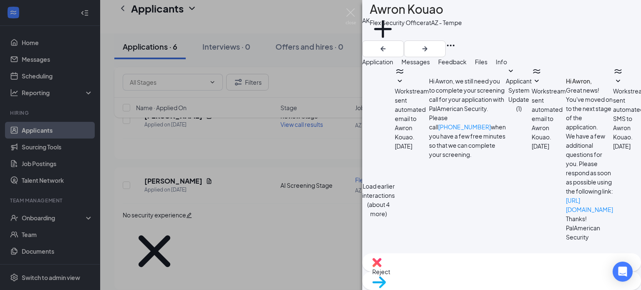
scroll to position [420, 0]
click at [452, 272] on div "Reject" at bounding box center [501, 262] width 279 height 18
type textarea "No response"
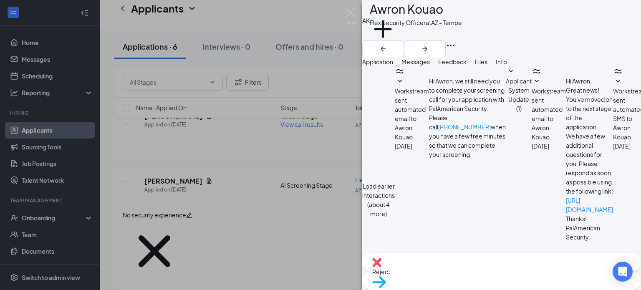
checkbox input "true"
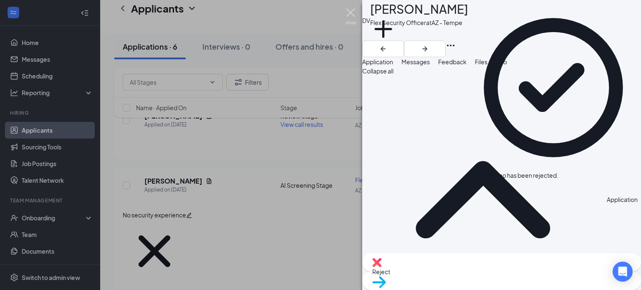
click at [351, 11] on img at bounding box center [351, 16] width 10 height 16
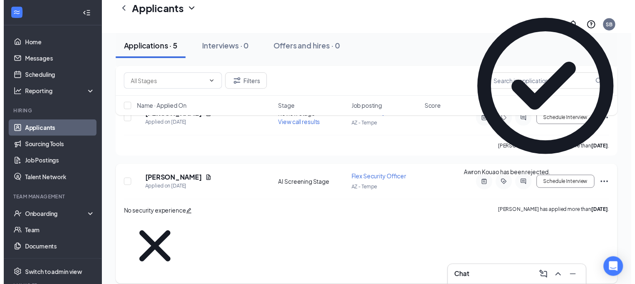
scroll to position [222, 0]
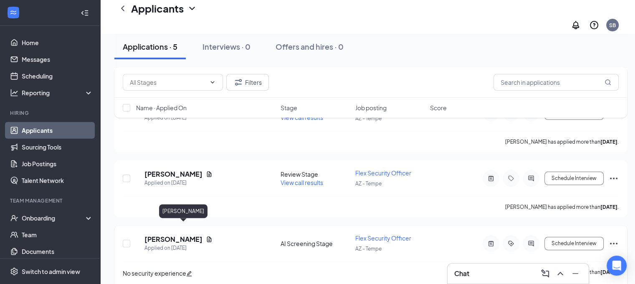
click at [184, 235] on h5 "[PERSON_NAME]" at bounding box center [173, 239] width 58 height 9
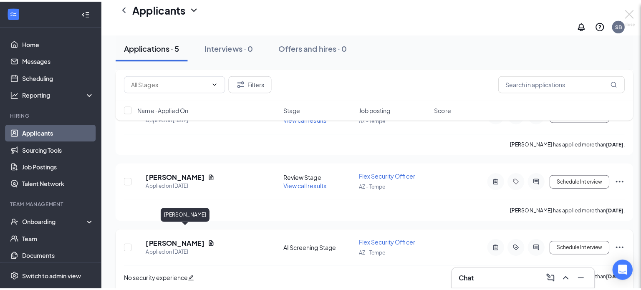
scroll to position [216, 0]
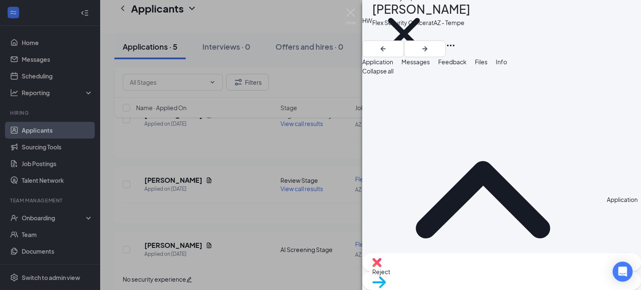
click at [430, 63] on span "Messages" at bounding box center [416, 62] width 28 height 8
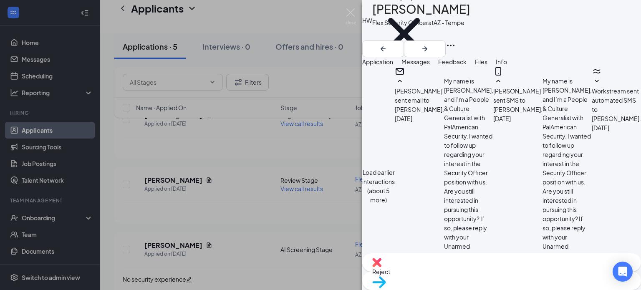
scroll to position [469, 0]
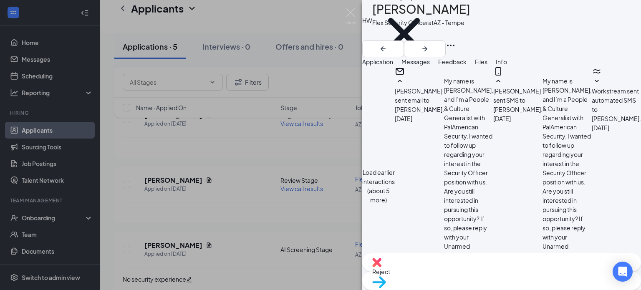
scroll to position [636, 0]
click at [456, 273] on span "Reject" at bounding box center [501, 271] width 259 height 9
type textarea "No Response"
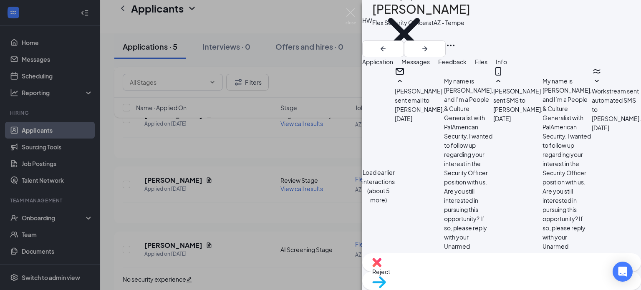
checkbox input "true"
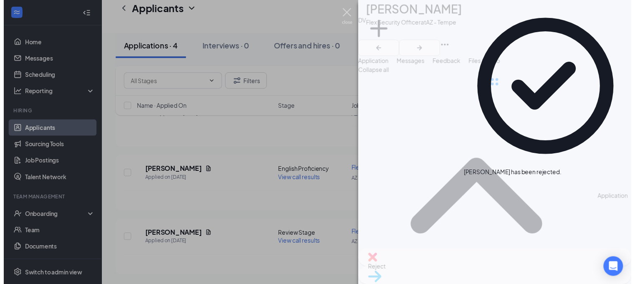
scroll to position [147, 0]
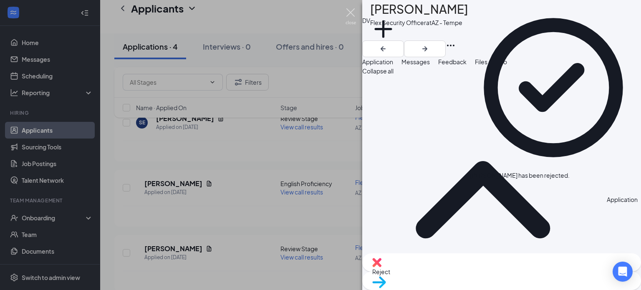
click at [350, 11] on img at bounding box center [351, 16] width 10 height 16
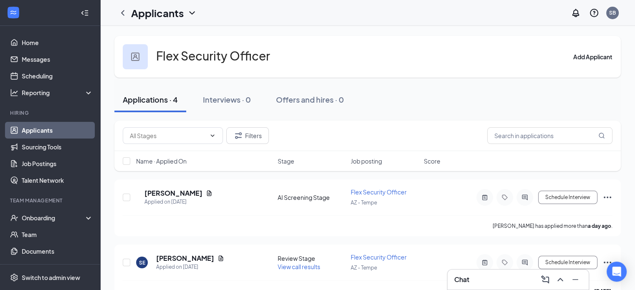
click at [33, 131] on link "Applicants" at bounding box center [57, 130] width 71 height 17
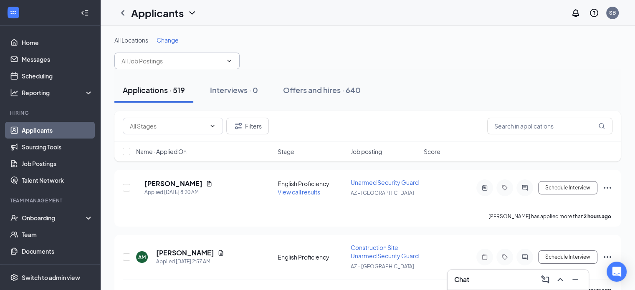
click at [193, 58] on input "text" at bounding box center [171, 60] width 101 height 9
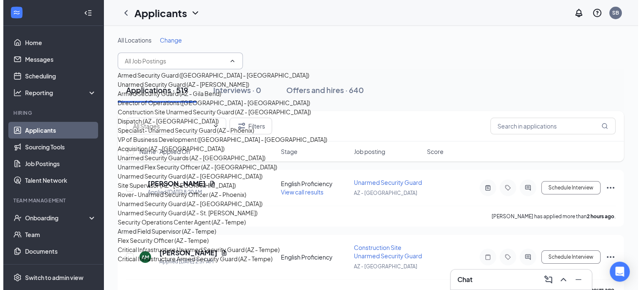
scroll to position [250, 0]
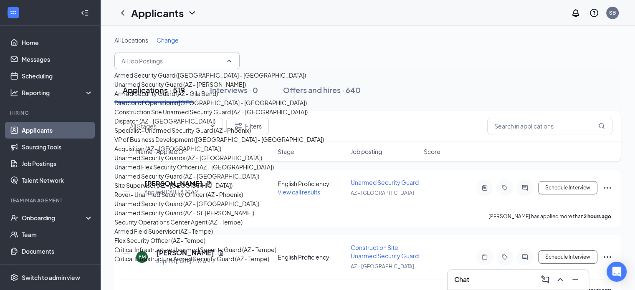
click at [170, 199] on div "Unarmed Security Guard (AZ - [GEOGRAPHIC_DATA])" at bounding box center [186, 203] width 145 height 9
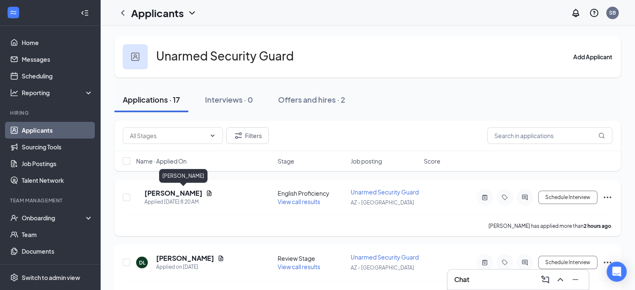
click at [197, 195] on h5 "[PERSON_NAME]" at bounding box center [173, 193] width 58 height 9
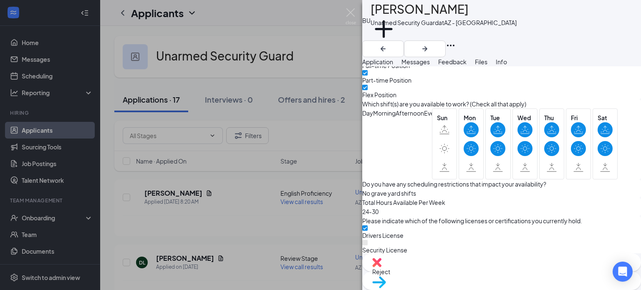
scroll to position [501, 0]
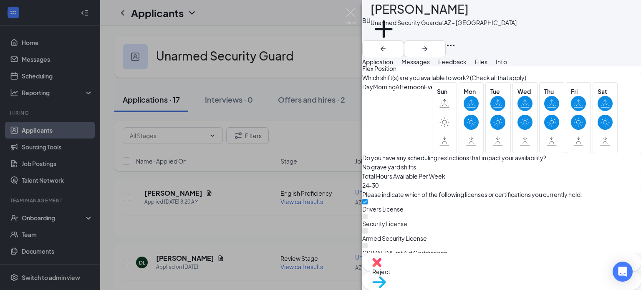
scroll to position [417, 0]
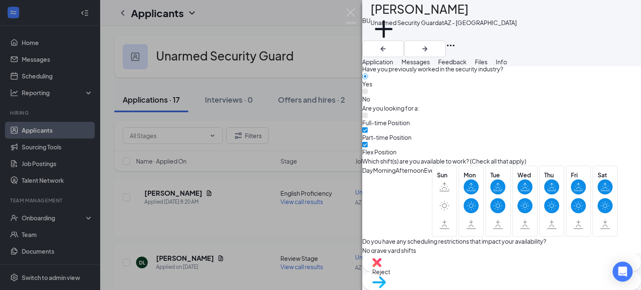
click at [430, 66] on span "Messages" at bounding box center [416, 62] width 28 height 8
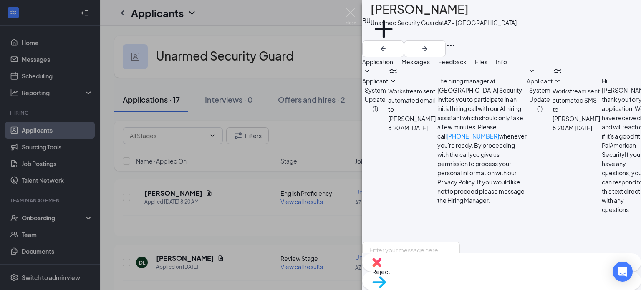
scroll to position [180, 0]
click at [435, 242] on textarea at bounding box center [411, 267] width 98 height 50
paste textarea ""My name is [PERSON_NAME], and I’m a People & Culture Generalist with PalAmeric…"
click at [393, 242] on textarea ""My name is [PERSON_NAME], and I’m a People & Culture Generalist with PalAmeric…" at bounding box center [411, 267] width 98 height 50
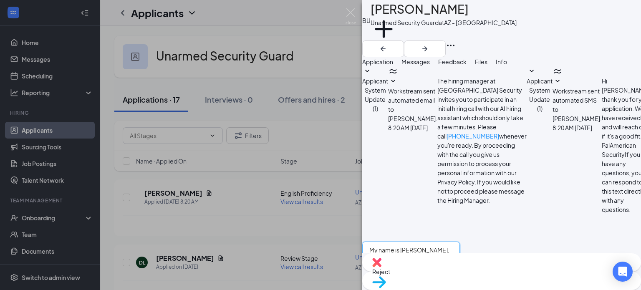
type textarea "My name is [PERSON_NAME], and I’m a People & Culture Generalist with PalAmerica…"
click at [423, 290] on input "Email" at bounding box center [420, 294] width 5 height 5
checkbox input "true"
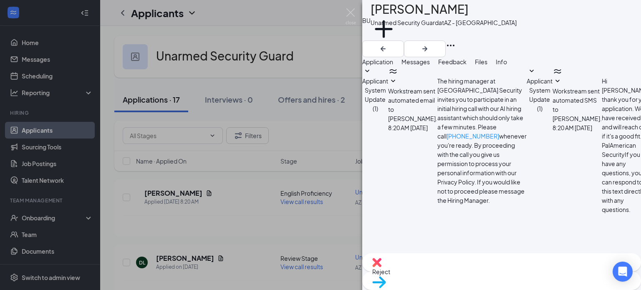
click at [392, 66] on span "Application" at bounding box center [377, 62] width 31 height 8
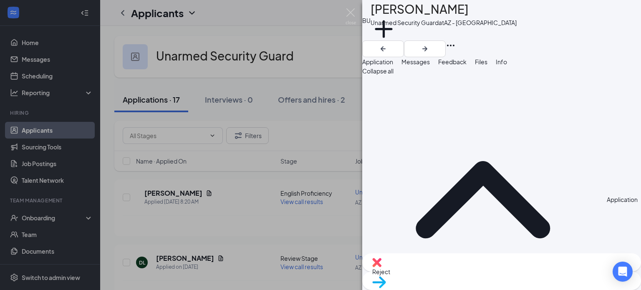
click at [467, 66] on span "Feedback" at bounding box center [452, 62] width 28 height 8
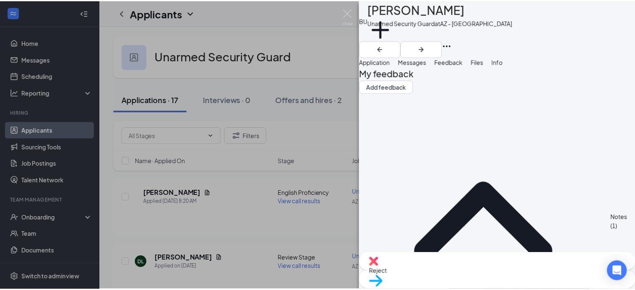
scroll to position [30, 0]
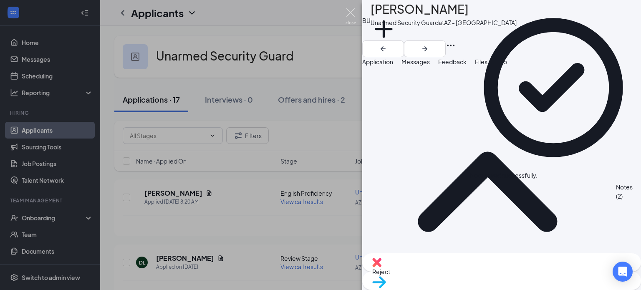
click at [352, 14] on img at bounding box center [351, 16] width 10 height 16
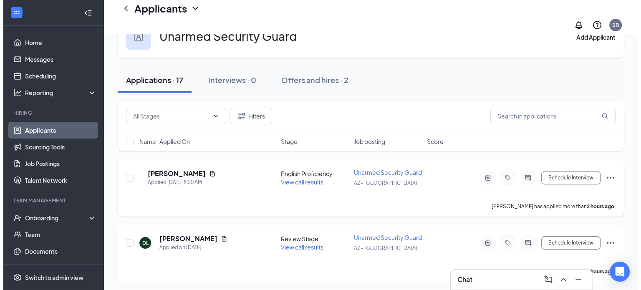
scroll to position [42, 0]
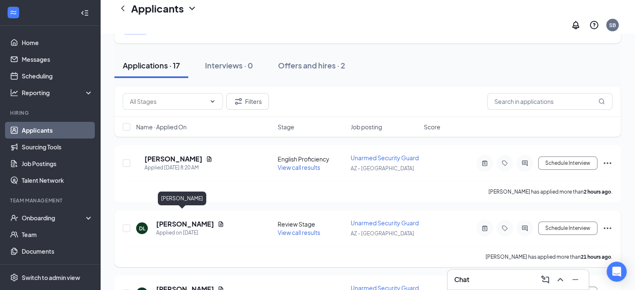
click at [184, 220] on h5 "[PERSON_NAME]" at bounding box center [185, 224] width 58 height 9
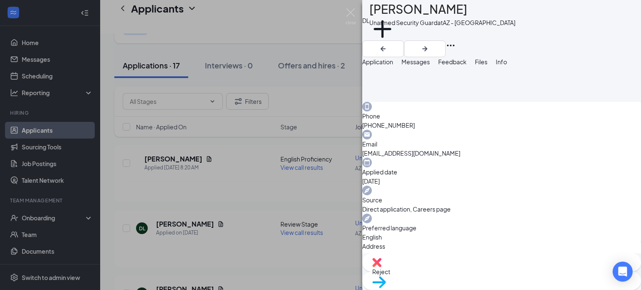
scroll to position [209, 0]
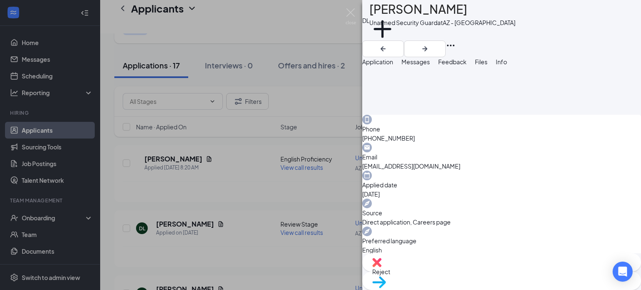
click at [430, 66] on span "Messages" at bounding box center [416, 62] width 28 height 8
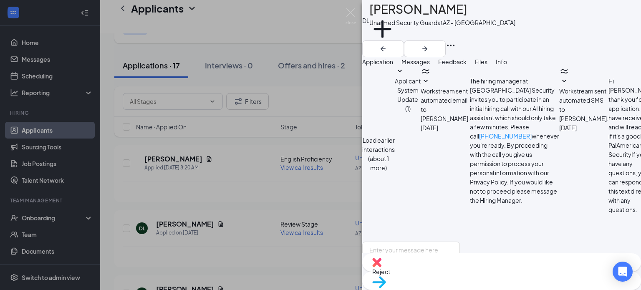
scroll to position [252, 0]
click at [460, 242] on textarea at bounding box center [411, 267] width 98 height 50
click at [393, 63] on span "Application" at bounding box center [377, 62] width 31 height 8
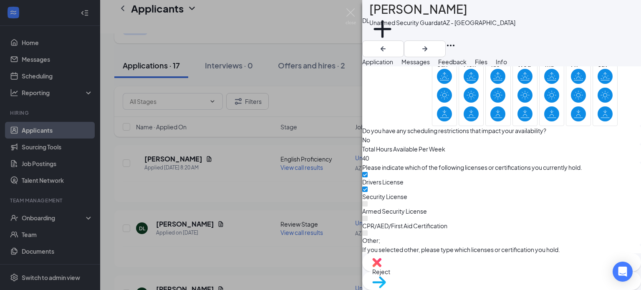
scroll to position [543, 0]
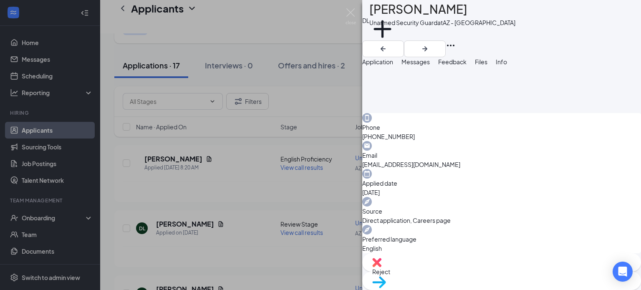
scroll to position [23, 0]
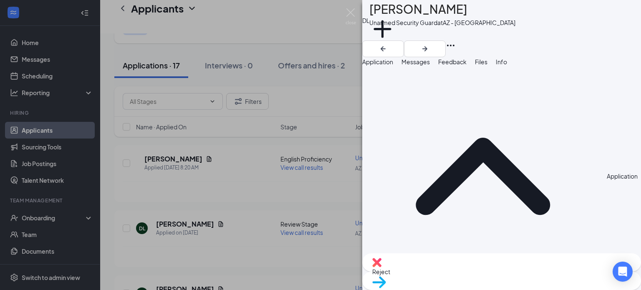
click at [430, 66] on span "Messages" at bounding box center [416, 62] width 28 height 8
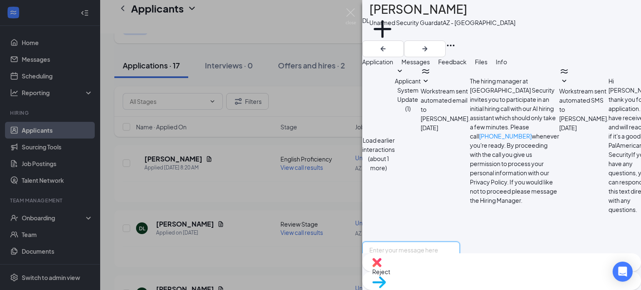
click at [425, 242] on textarea at bounding box center [411, 267] width 98 height 50
paste textarea ""My name is [PERSON_NAME], and I’m a People & Culture Generalist with PalAmeric…"
click at [392, 242] on textarea ""My name is [PERSON_NAME], and I’m a People & Culture Generalist with PalAmeric…" at bounding box center [411, 267] width 98 height 50
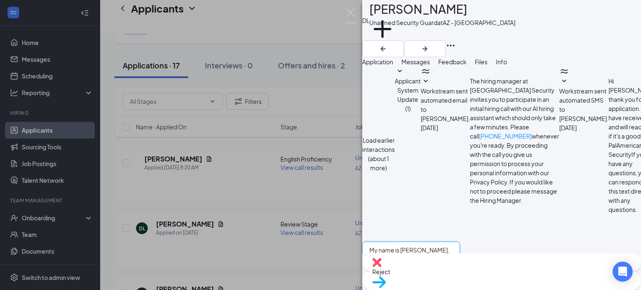
type textarea "My name is [PERSON_NAME], and I’m a People & Culture Generalist with PalAmerica…"
click at [423, 290] on input "Email" at bounding box center [420, 294] width 5 height 5
checkbox input "true"
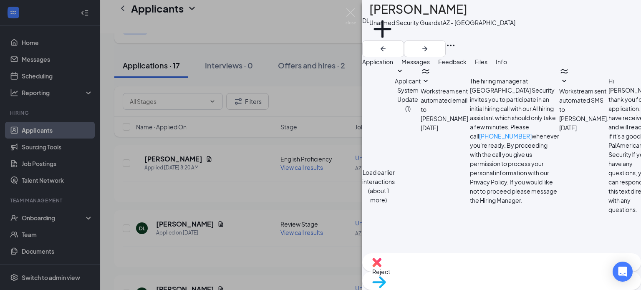
scroll to position [524, 0]
click at [467, 65] on span "Feedback" at bounding box center [452, 62] width 28 height 8
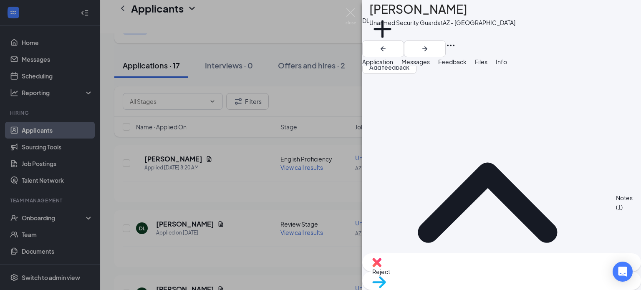
scroll to position [30, 0]
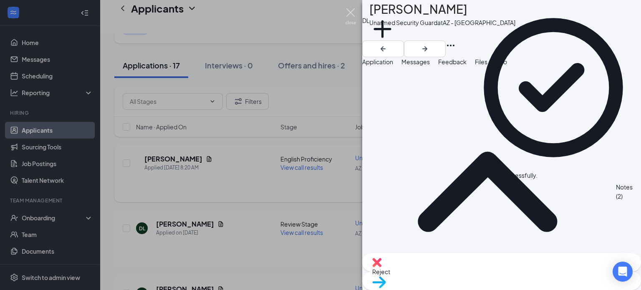
drag, startPoint x: 349, startPoint y: 11, endPoint x: 258, endPoint y: 170, distance: 182.9
click at [350, 11] on img at bounding box center [351, 16] width 10 height 16
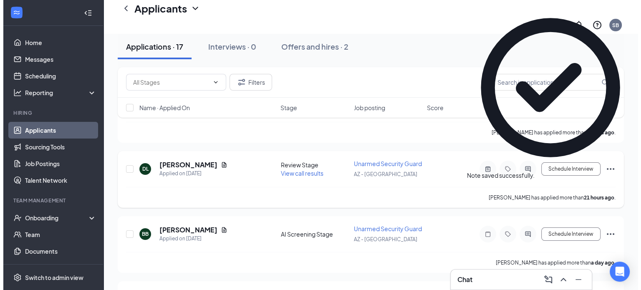
scroll to position [125, 0]
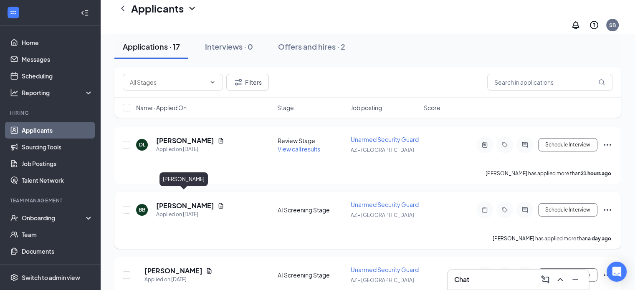
click at [188, 201] on h5 "[PERSON_NAME]" at bounding box center [185, 205] width 58 height 9
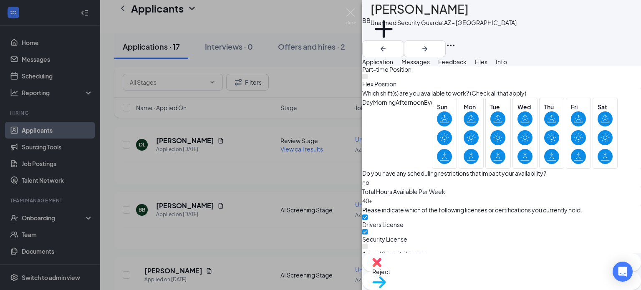
scroll to position [500, 0]
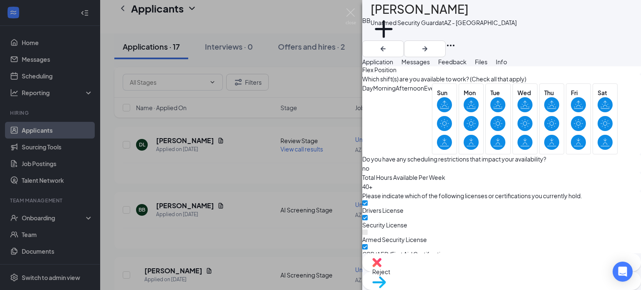
scroll to position [496, 0]
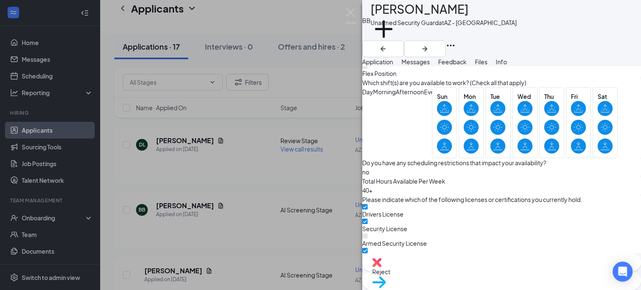
click at [467, 63] on div "Feedback" at bounding box center [452, 61] width 28 height 9
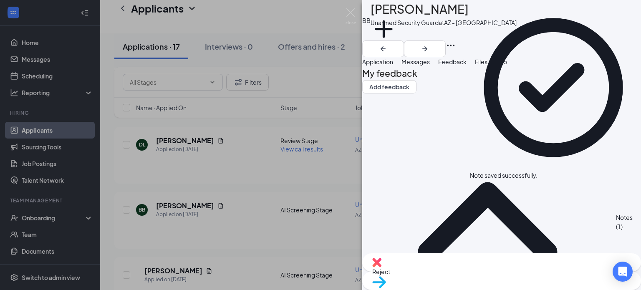
click at [393, 64] on span "Application" at bounding box center [377, 62] width 31 height 8
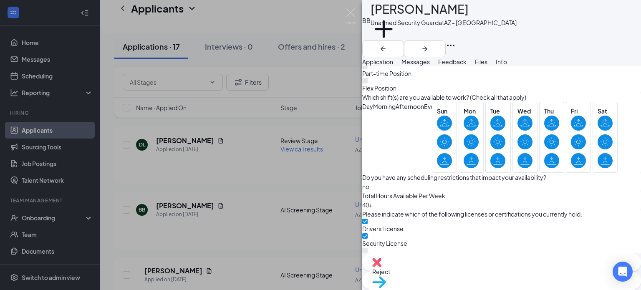
scroll to position [500, 0]
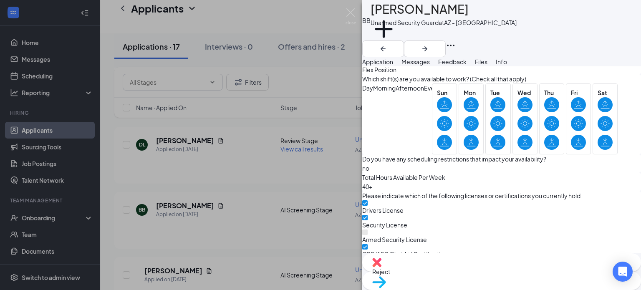
click at [430, 66] on span "Messages" at bounding box center [416, 62] width 28 height 8
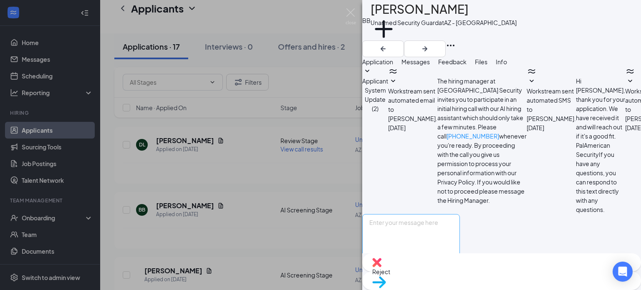
scroll to position [53, 0]
click at [426, 214] on textarea at bounding box center [411, 239] width 98 height 50
paste textarea ""My name is [PERSON_NAME], and I’m a People & Culture Generalist with PalAmeric…"
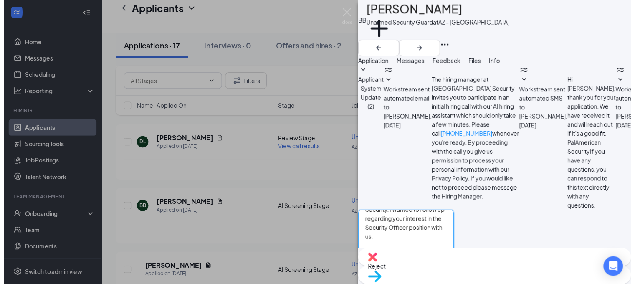
scroll to position [0, 0]
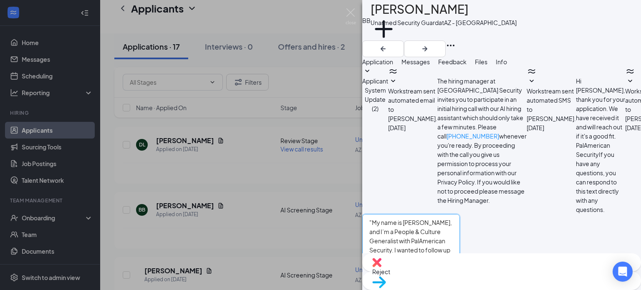
click at [392, 214] on textarea ""My name is [PERSON_NAME], and I’m a People & Culture Generalist with PalAmeric…" at bounding box center [411, 239] width 98 height 50
type textarea "My name is [PERSON_NAME], and I’m a People & Culture Generalist with PalAmerica…"
click at [423, 264] on input "Email" at bounding box center [420, 266] width 5 height 5
checkbox input "true"
click at [460, 264] on button "Send" at bounding box center [452, 279] width 15 height 31
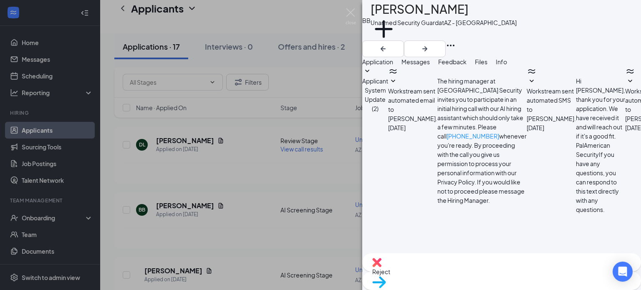
click at [467, 66] on span "Feedback" at bounding box center [452, 62] width 28 height 8
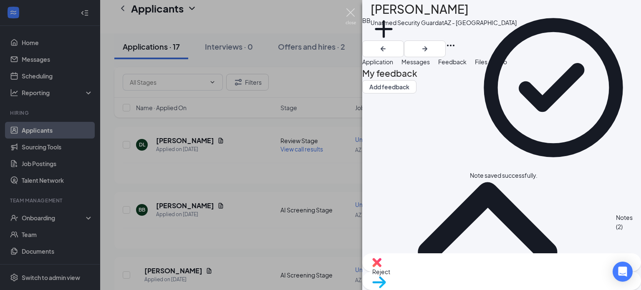
click at [351, 11] on img at bounding box center [351, 16] width 10 height 16
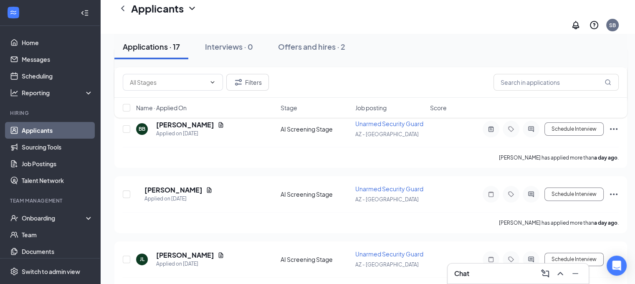
scroll to position [209, 0]
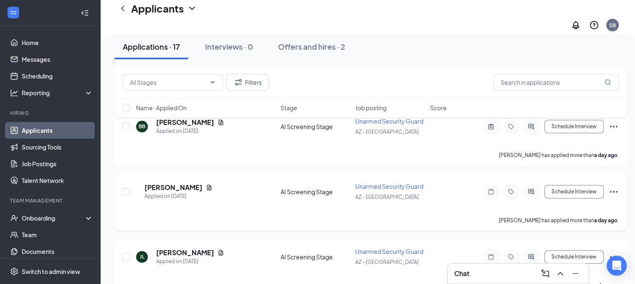
click at [611, 187] on icon "Ellipses" at bounding box center [614, 192] width 10 height 10
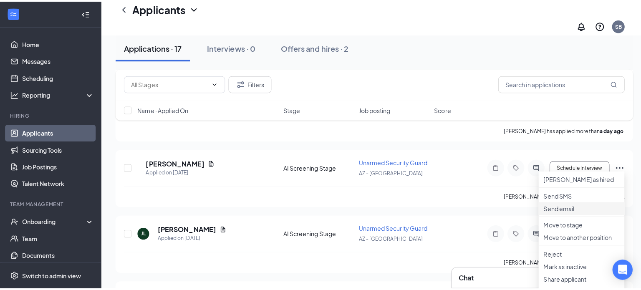
scroll to position [250, 0]
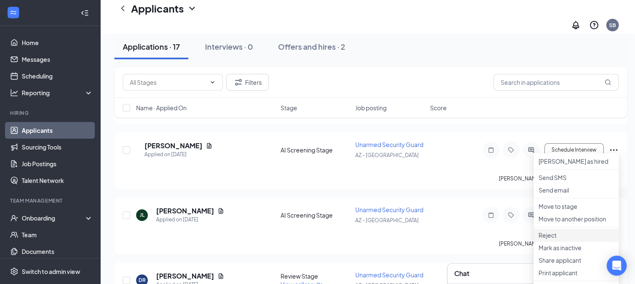
click at [561, 239] on p "Reject" at bounding box center [575, 235] width 75 height 8
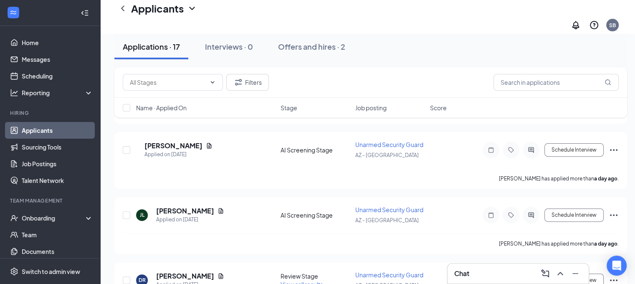
type textarea "dup app"
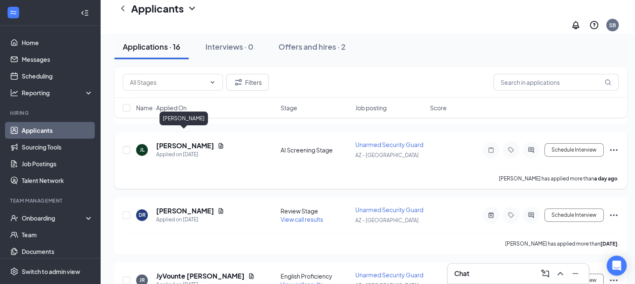
click at [172, 141] on h5 "[PERSON_NAME]" at bounding box center [185, 145] width 58 height 9
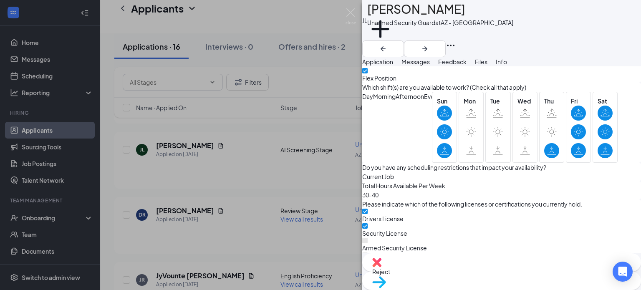
scroll to position [500, 0]
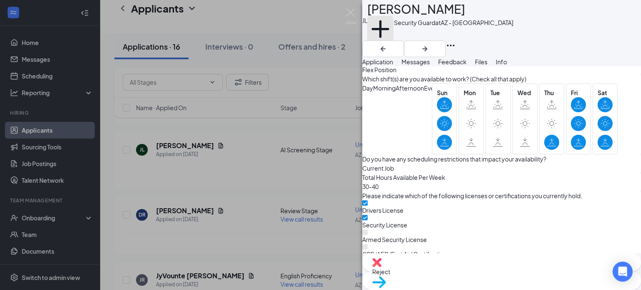
scroll to position [496, 0]
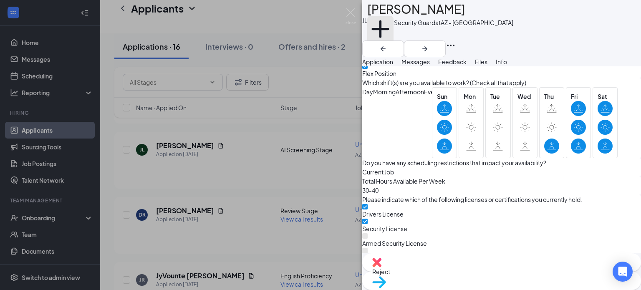
click at [394, 36] on button "Add a tag" at bounding box center [380, 33] width 26 height 35
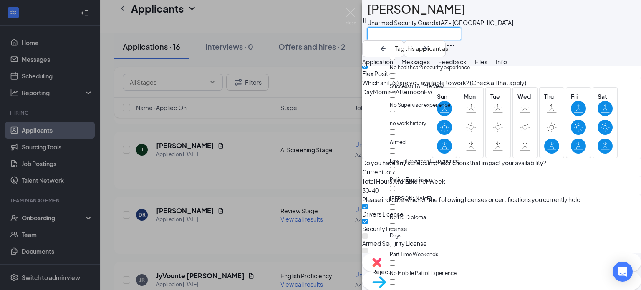
click at [413, 35] on input "text" at bounding box center [414, 33] width 94 height 13
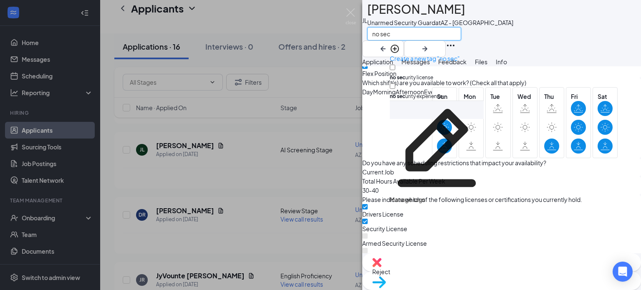
type input "no sec"
click at [395, 83] on input "no sec urity experience" at bounding box center [392, 85] width 5 height 5
checkbox input "true"
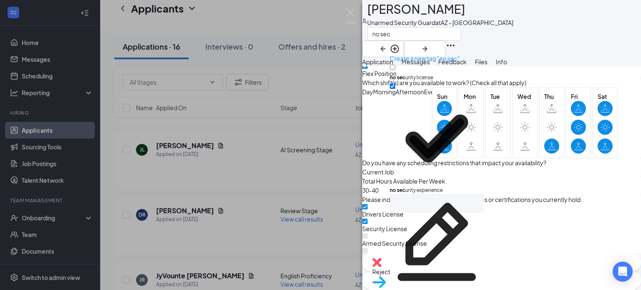
click at [531, 42] on div "[PERSON_NAME] Unarmed Security Guard at [GEOGRAPHIC_DATA] no sec" at bounding box center [501, 28] width 279 height 57
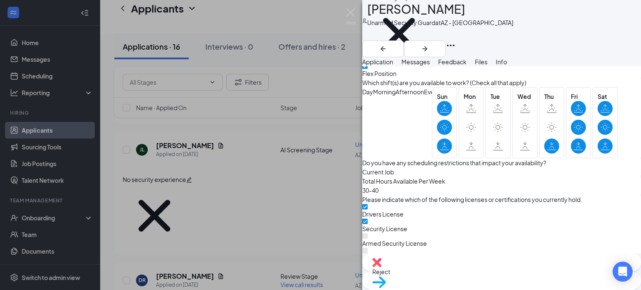
click at [459, 273] on span "Reject" at bounding box center [501, 271] width 259 height 9
checkbox input "true"
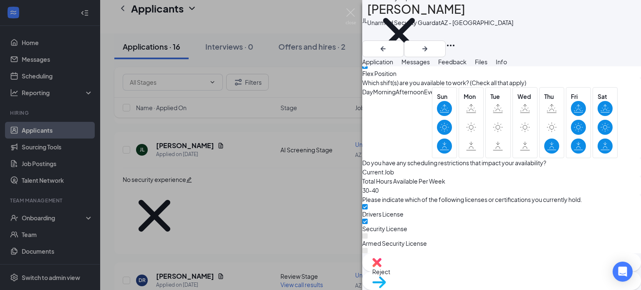
scroll to position [0, 0]
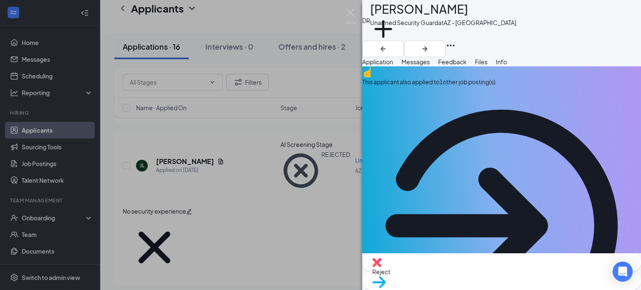
click at [432, 86] on div "This applicant also applied to 1 other job posting(s)" at bounding box center [501, 81] width 279 height 9
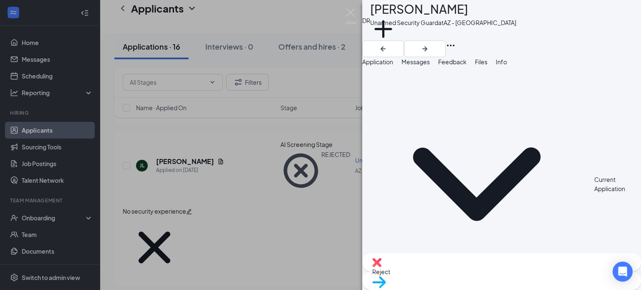
click at [393, 66] on span "Application" at bounding box center [377, 62] width 31 height 8
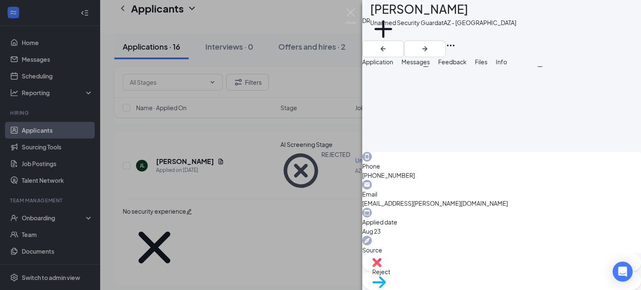
scroll to position [543, 0]
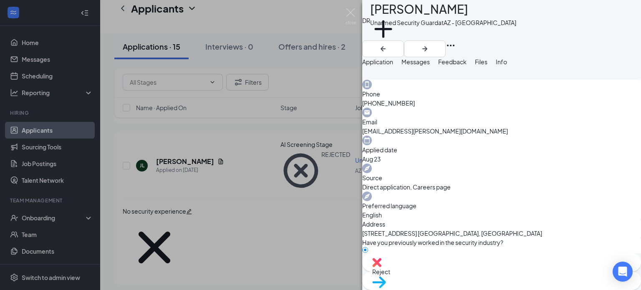
click at [430, 66] on span "Messages" at bounding box center [416, 62] width 28 height 8
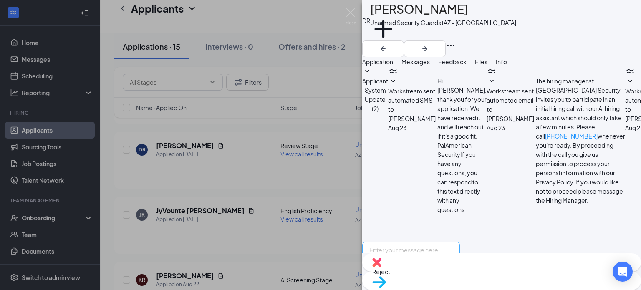
scroll to position [141, 0]
click at [421, 242] on textarea at bounding box center [411, 267] width 98 height 50
paste textarea ""My name is [PERSON_NAME], and I’m a People & Culture Generalist with PalAmeric…"
click at [392, 242] on textarea ""My name is [PERSON_NAME], and I’m a People & Culture Generalist with PalAmeric…" at bounding box center [411, 267] width 98 height 50
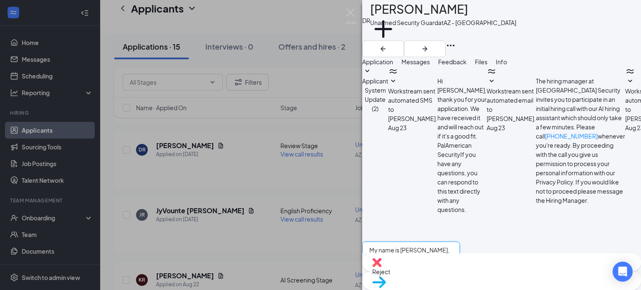
type textarea "My name is [PERSON_NAME], and I’m a People & Culture Generalist with PalAmerica…"
click at [423, 290] on input "Email" at bounding box center [420, 294] width 5 height 5
checkbox input "true"
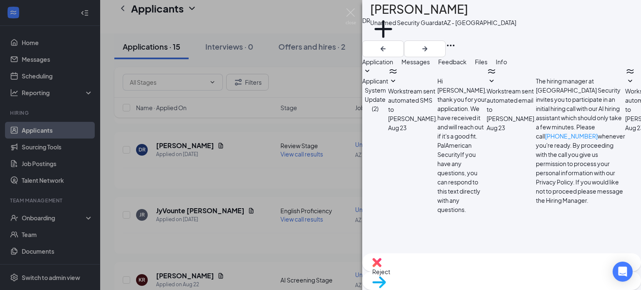
click at [467, 66] on span "Feedback" at bounding box center [452, 62] width 28 height 8
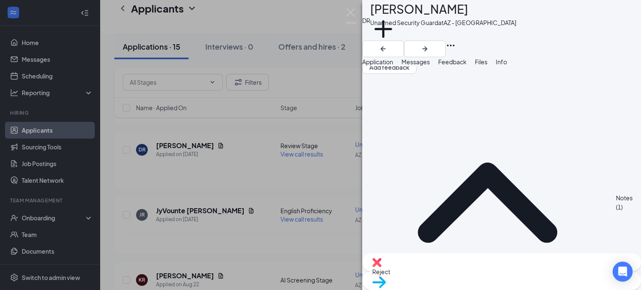
scroll to position [30, 0]
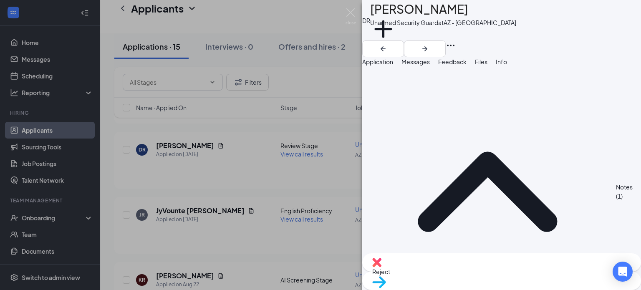
drag, startPoint x: 586, startPoint y: 233, endPoint x: 591, endPoint y: 238, distance: 7.1
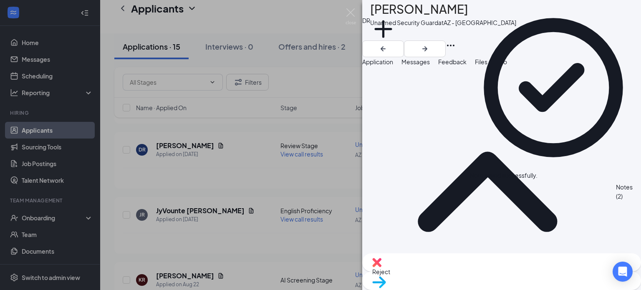
click at [347, 8] on div "[PERSON_NAME] Unarmed Security Guard at AZ - [GEOGRAPHIC_DATA] Add a tag Applic…" at bounding box center [320, 145] width 641 height 290
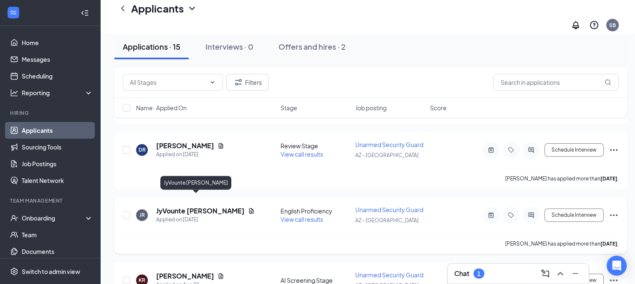
click at [190, 206] on h5 "JyVounte [PERSON_NAME]" at bounding box center [200, 210] width 88 height 9
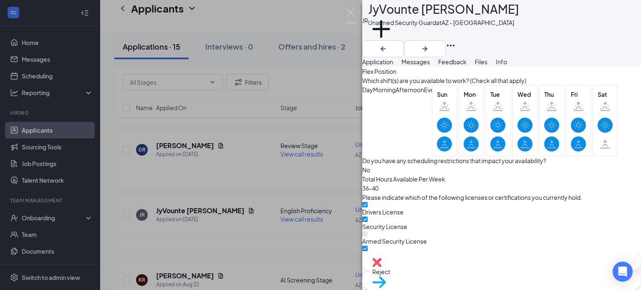
scroll to position [516, 0]
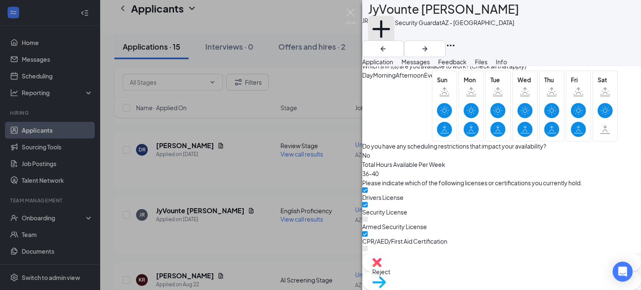
click at [394, 35] on button "Add a tag" at bounding box center [381, 33] width 26 height 35
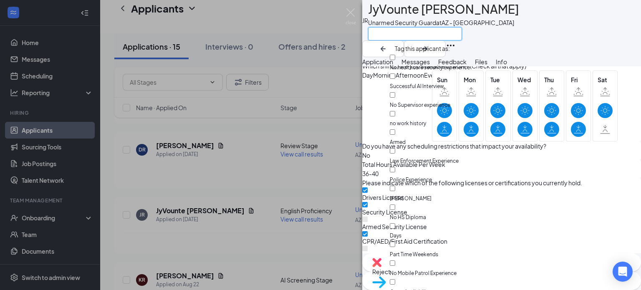
click at [406, 35] on input "text" at bounding box center [415, 33] width 94 height 13
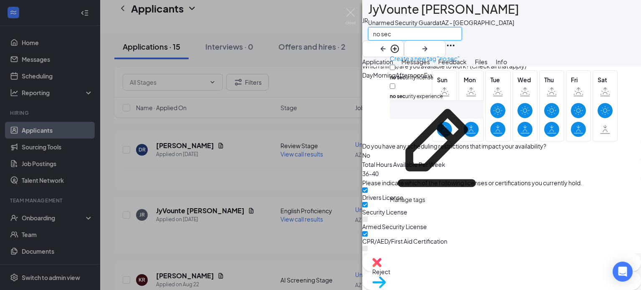
type input "no sec"
click at [395, 83] on input "no sec urity experience" at bounding box center [392, 85] width 5 height 5
checkbox input "true"
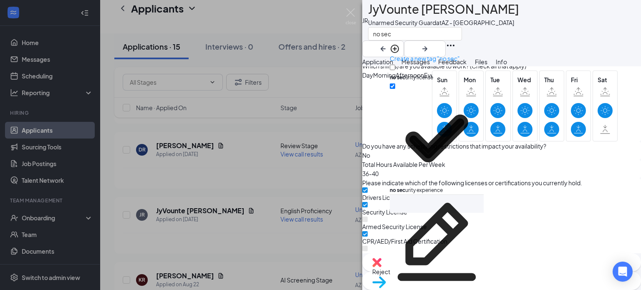
click at [525, 35] on div "JR JyVounte [PERSON_NAME] Unarmed Security Guard at [GEOGRAPHIC_DATA] no sec" at bounding box center [501, 28] width 279 height 57
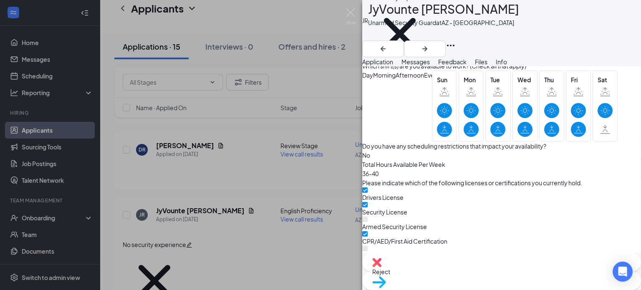
click at [456, 274] on span "Reject" at bounding box center [501, 271] width 259 height 9
checkbox input "true"
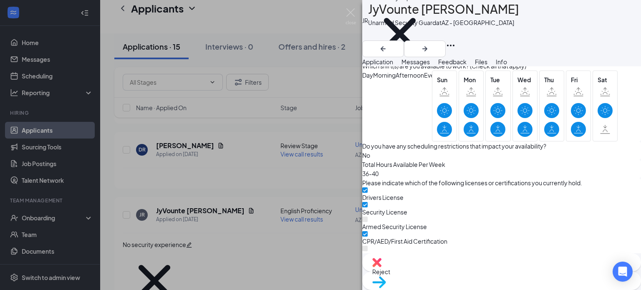
scroll to position [0, 0]
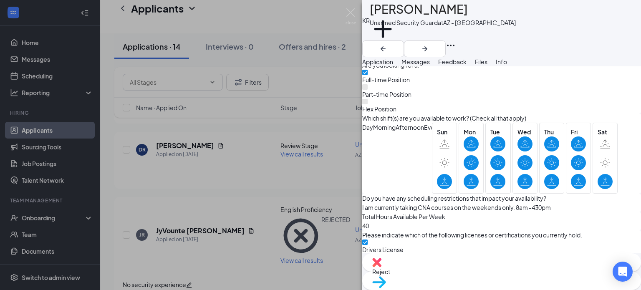
scroll to position [458, 0]
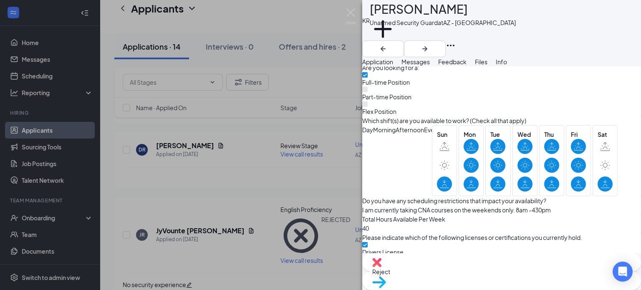
click at [456, 275] on span "Reject" at bounding box center [501, 271] width 259 height 9
checkbox input "true"
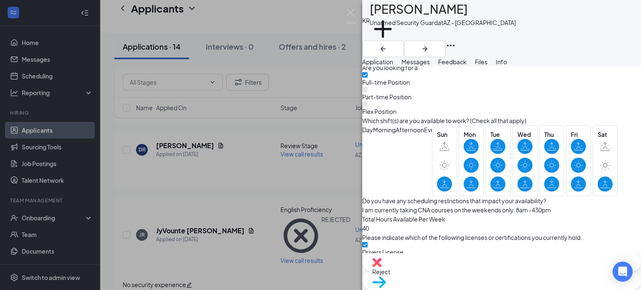
scroll to position [0, 0]
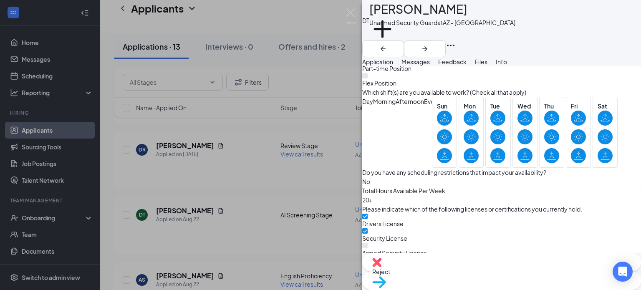
scroll to position [500, 0]
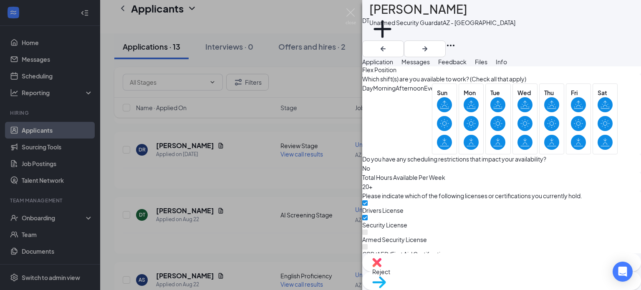
scroll to position [496, 0]
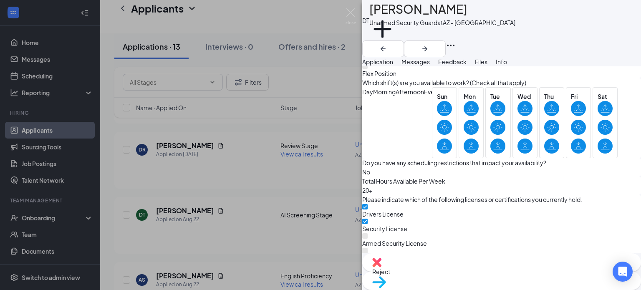
click at [467, 66] on span "Feedback" at bounding box center [452, 62] width 28 height 8
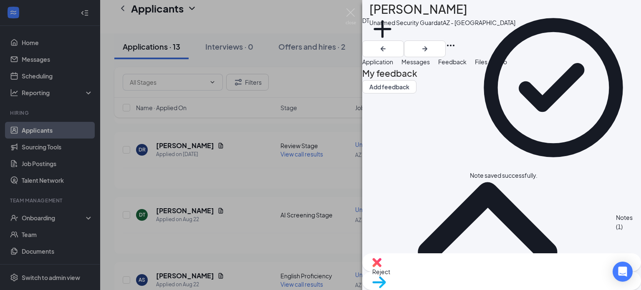
click at [393, 65] on span "Application" at bounding box center [377, 62] width 31 height 8
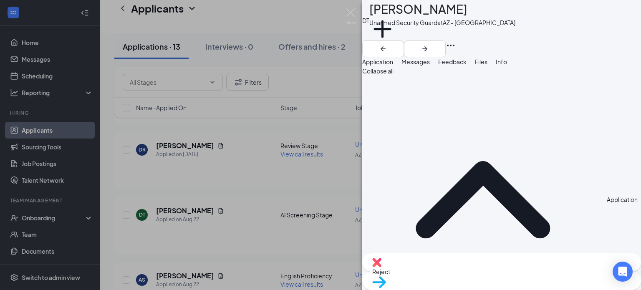
click at [461, 276] on span "Reject" at bounding box center [501, 271] width 259 height 9
checkbox input "true"
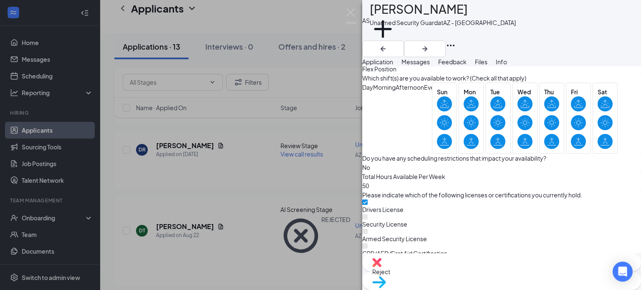
scroll to position [501, 0]
click at [396, 32] on button "Add a tag" at bounding box center [383, 33] width 26 height 35
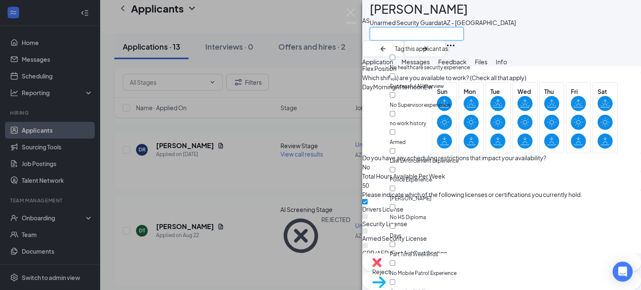
click at [414, 36] on input "text" at bounding box center [417, 33] width 94 height 13
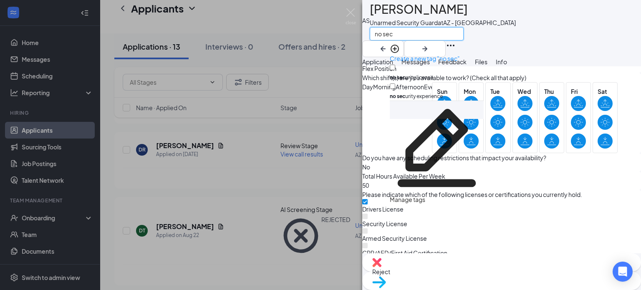
type input "no sec"
click at [395, 65] on input "no sec urity license" at bounding box center [392, 67] width 5 height 5
checkbox input "true"
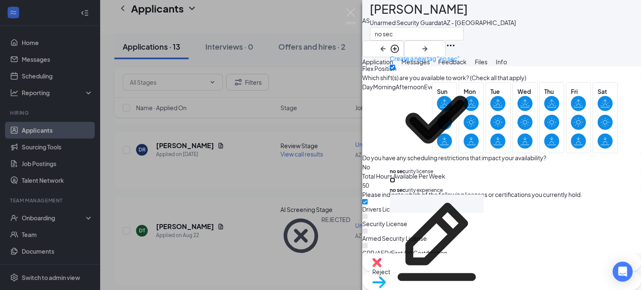
click at [395, 177] on input "no sec urity experience" at bounding box center [392, 179] width 5 height 5
checkbox input "true"
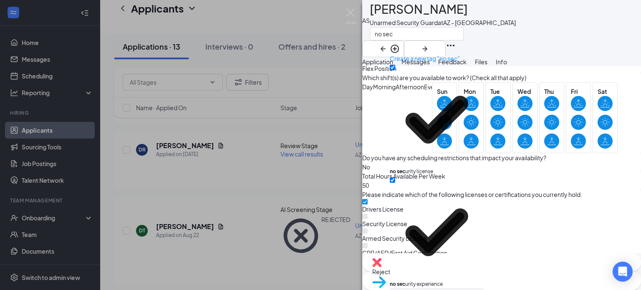
click at [520, 35] on div "AS [PERSON_NAME] Unarmed Security Guard at [GEOGRAPHIC_DATA] no sec" at bounding box center [501, 28] width 279 height 57
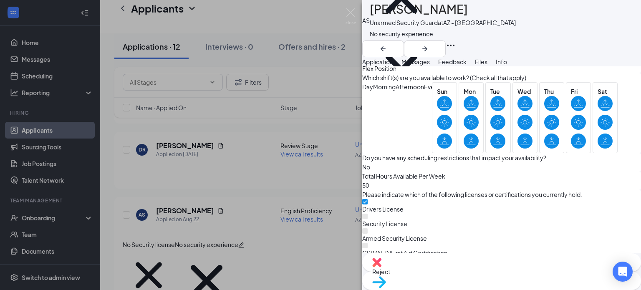
click at [462, 270] on span "Reject" at bounding box center [501, 271] width 259 height 9
drag, startPoint x: 288, startPoint y: 122, endPoint x: 286, endPoint y: 127, distance: 5.4
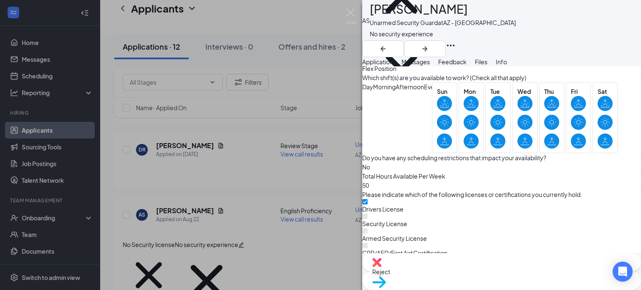
checkbox input "true"
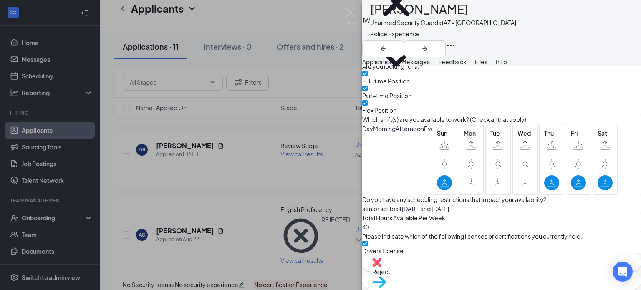
scroll to position [501, 0]
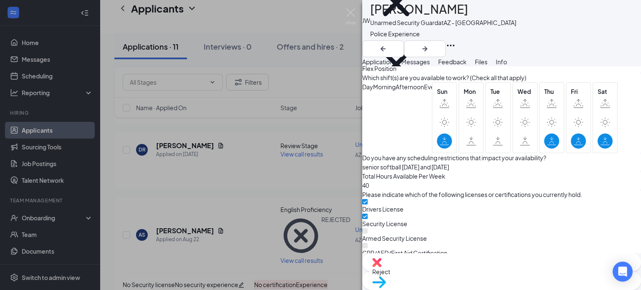
click at [467, 66] on span "Feedback" at bounding box center [452, 62] width 28 height 8
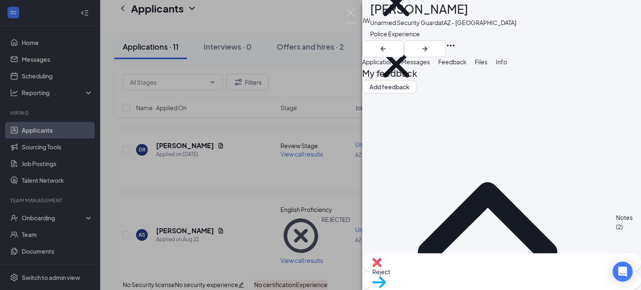
click at [430, 64] on span "Messages" at bounding box center [416, 62] width 28 height 8
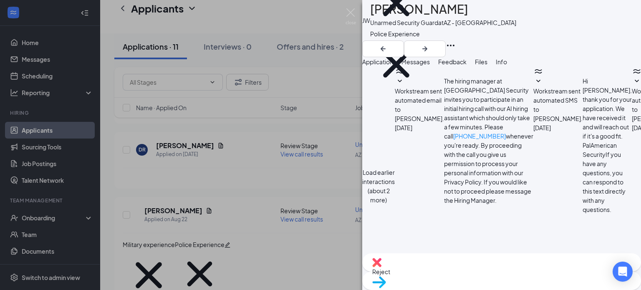
scroll to position [455, 0]
click at [457, 275] on span "Reject" at bounding box center [501, 271] width 259 height 9
type textarea "No Response"
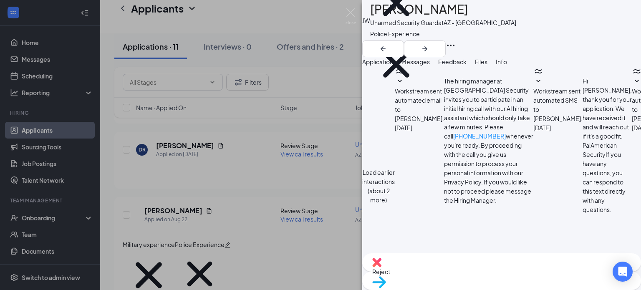
checkbox input "true"
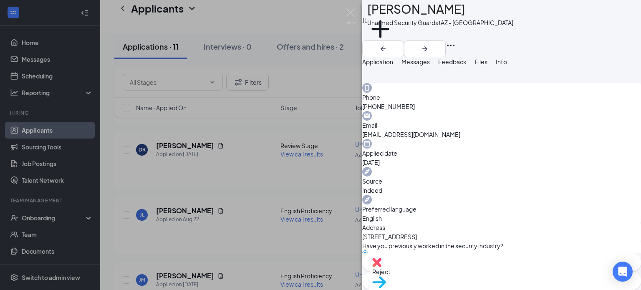
scroll to position [540, 0]
click at [430, 66] on span "Messages" at bounding box center [416, 62] width 28 height 8
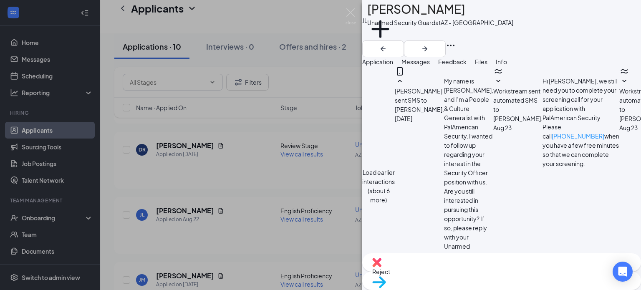
click at [453, 272] on div "Reject" at bounding box center [501, 262] width 279 height 18
type textarea "No Response"
checkbox input "true"
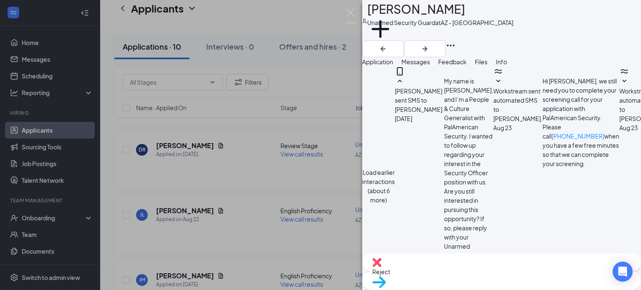
scroll to position [42, 0]
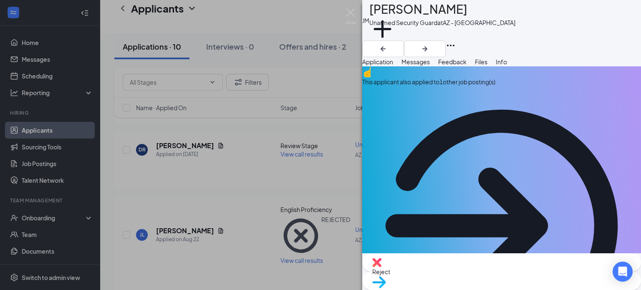
click at [430, 66] on span "Messages" at bounding box center [416, 62] width 28 height 8
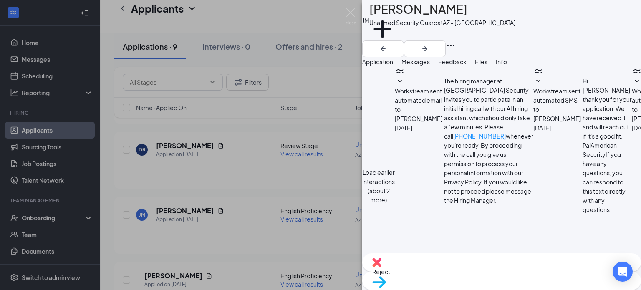
scroll to position [509, 0]
click at [461, 273] on span "Reject" at bounding box center [501, 271] width 259 height 9
type textarea "No Response"
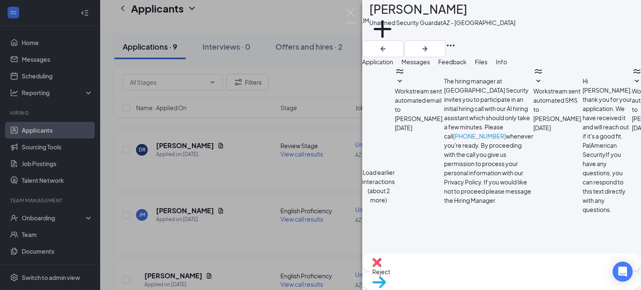
checkbox input "true"
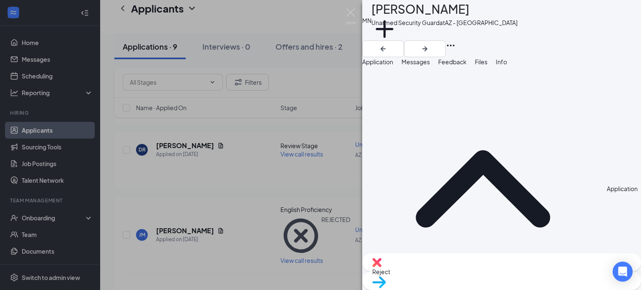
scroll to position [209, 0]
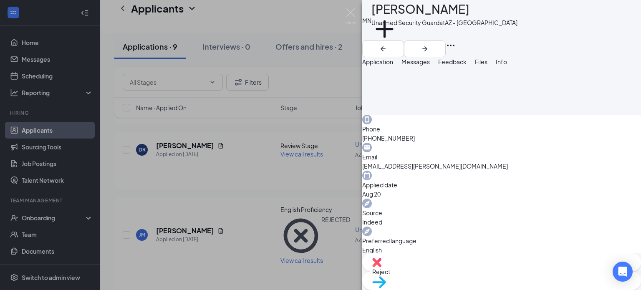
click at [430, 65] on span "Messages" at bounding box center [416, 62] width 28 height 8
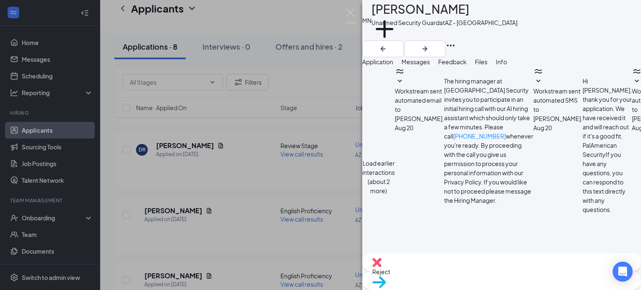
scroll to position [384, 0]
click at [454, 270] on span "Reject" at bounding box center [501, 271] width 259 height 9
type textarea "No Response"
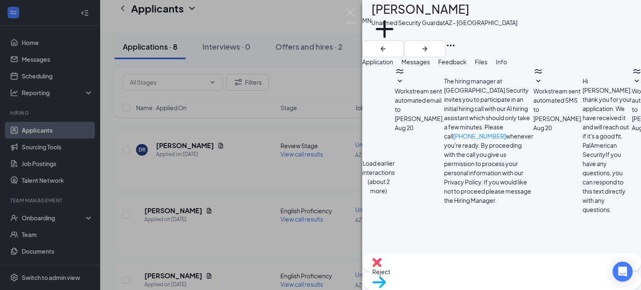
checkbox input "true"
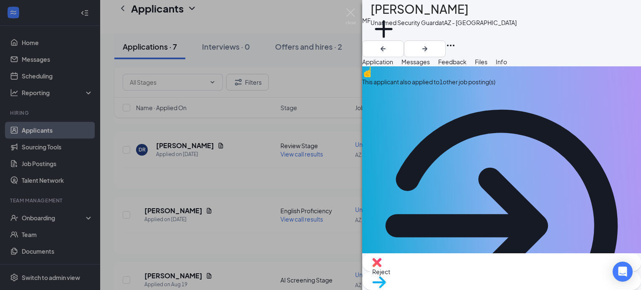
click at [430, 65] on span "Messages" at bounding box center [416, 62] width 28 height 8
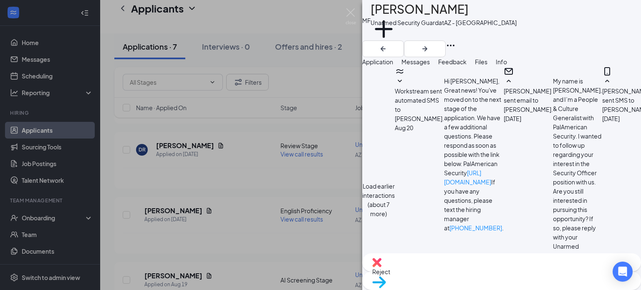
scroll to position [680, 0]
type textarea "No Response"
drag, startPoint x: 371, startPoint y: 174, endPoint x: 355, endPoint y: 173, distance: 15.5
click at [355, 173] on div "[PERSON_NAME] Unarmed Security Guard at [GEOGRAPHIC_DATA] Add a tag Application…" at bounding box center [320, 145] width 641 height 290
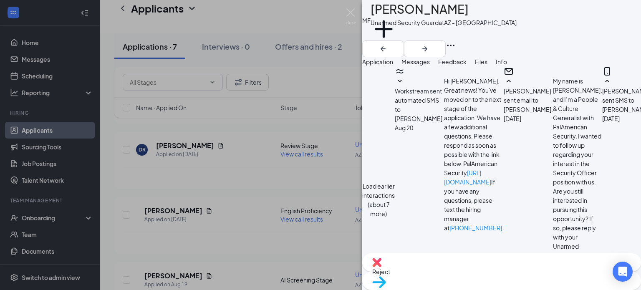
click at [467, 60] on button "Feedback" at bounding box center [452, 61] width 28 height 9
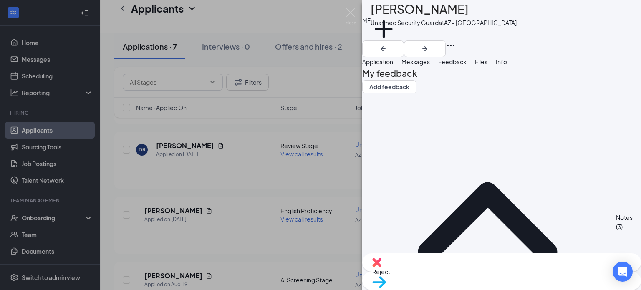
click at [393, 66] on span "Application" at bounding box center [377, 62] width 31 height 8
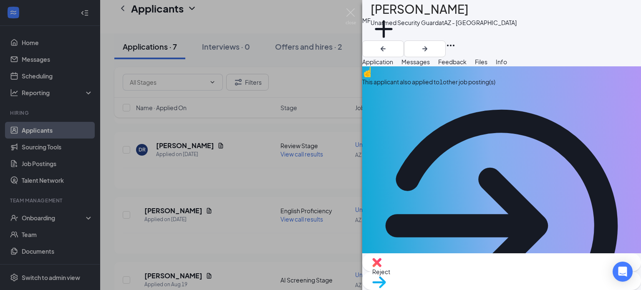
click at [457, 271] on span "Reject" at bounding box center [501, 271] width 259 height 9
paste textarea "No Response"
type textarea "No Response"
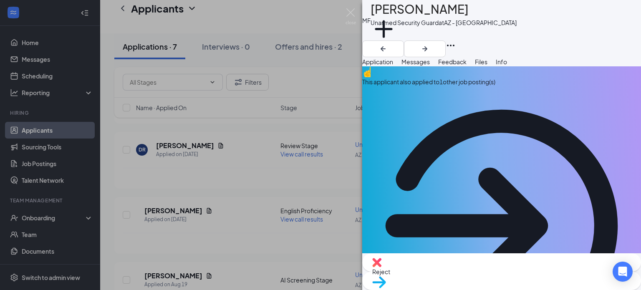
checkbox input "true"
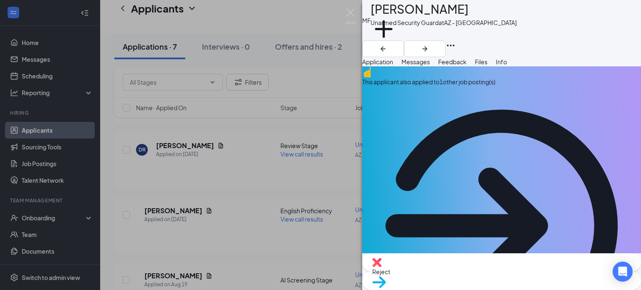
drag, startPoint x: 297, startPoint y: 166, endPoint x: 298, endPoint y: 172, distance: 5.9
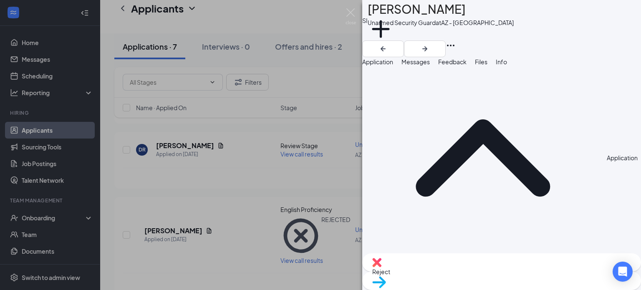
scroll to position [83, 0]
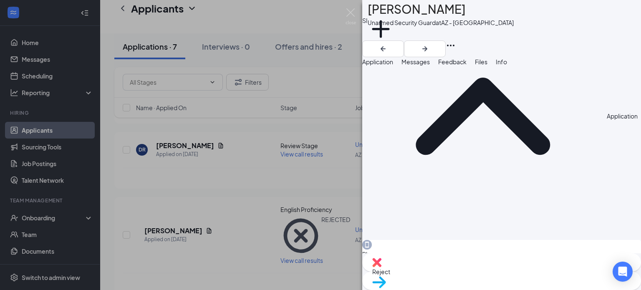
click at [430, 66] on span "Messages" at bounding box center [416, 62] width 28 height 8
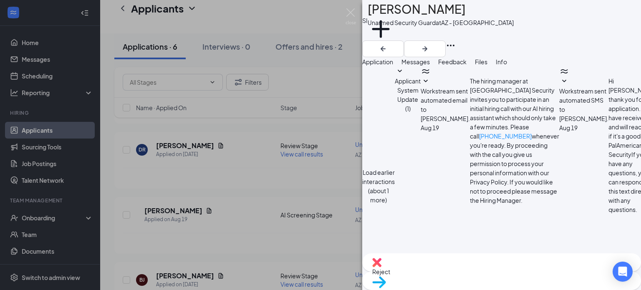
scroll to position [509, 0]
click at [458, 272] on span "Reject" at bounding box center [501, 271] width 259 height 9
paste textarea "No Response"
type textarea "No Response"
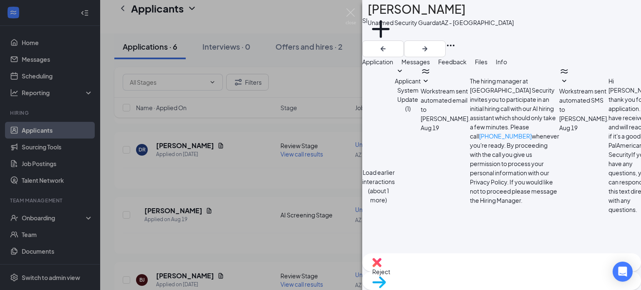
checkbox input "true"
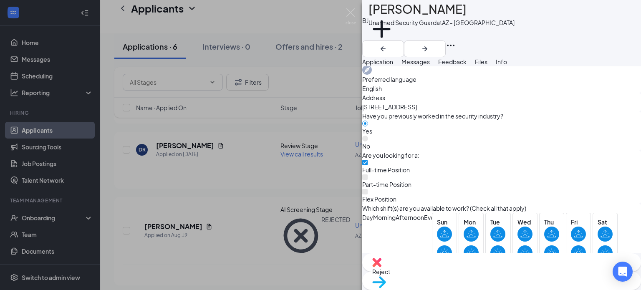
scroll to position [376, 0]
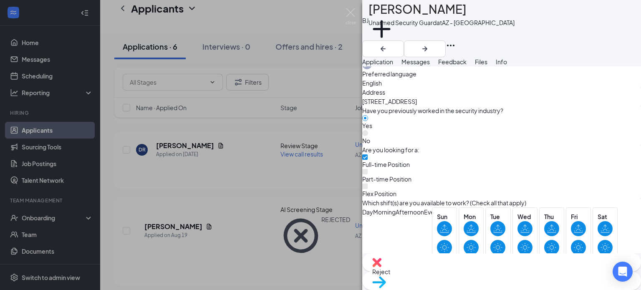
click at [430, 65] on span "Messages" at bounding box center [416, 62] width 28 height 8
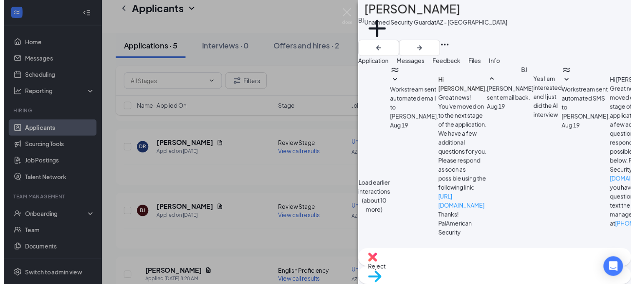
scroll to position [576, 0]
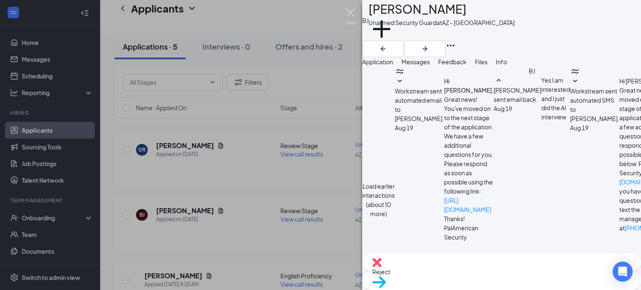
click at [353, 13] on img at bounding box center [351, 16] width 10 height 16
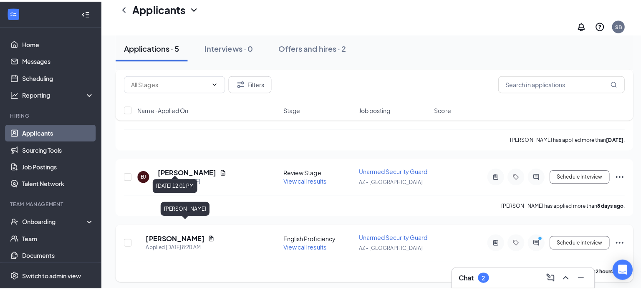
scroll to position [292, 0]
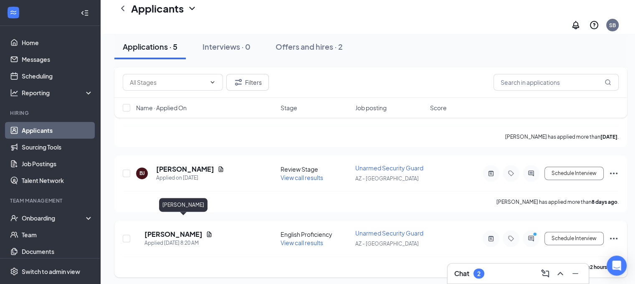
click at [190, 230] on h5 "[PERSON_NAME]" at bounding box center [173, 234] width 58 height 9
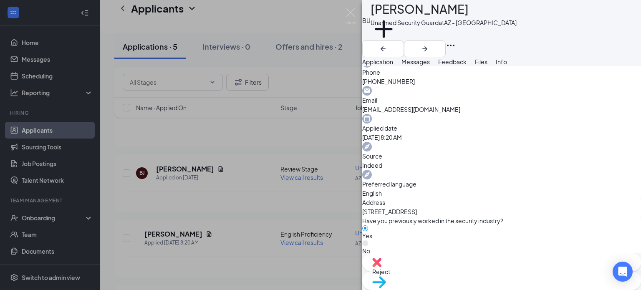
scroll to position [292, 0]
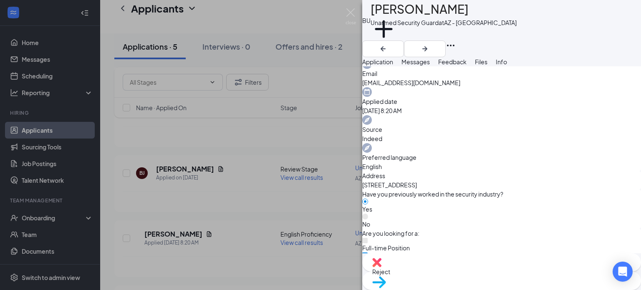
click at [430, 64] on span "Messages" at bounding box center [416, 62] width 28 height 8
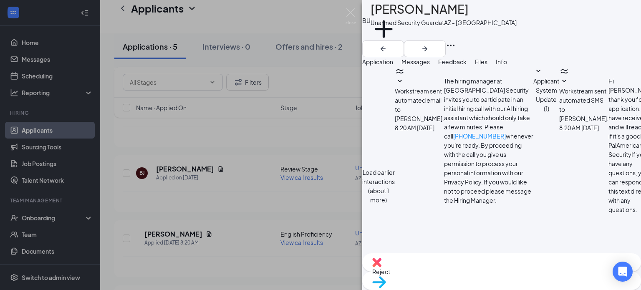
scroll to position [527, 0]
type textarea "Hi [PERSON_NAME], Unfortunately you will need to have an active guard card prio…"
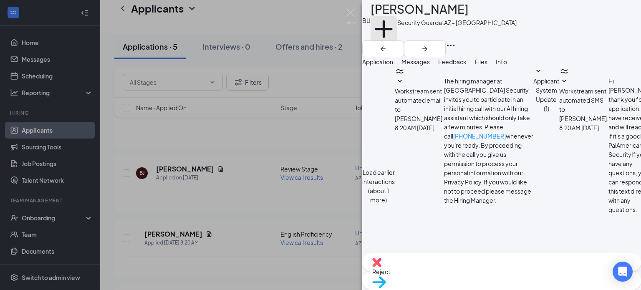
click at [397, 33] on button "Add a tag" at bounding box center [384, 33] width 26 height 35
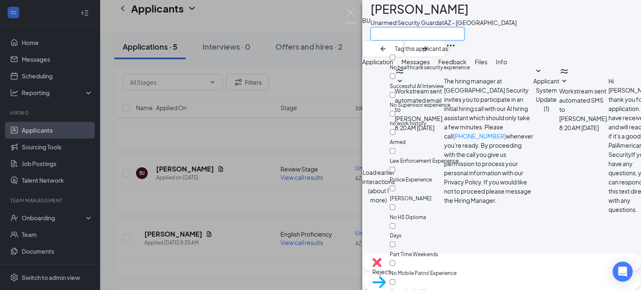
click at [412, 33] on input "text" at bounding box center [418, 33] width 94 height 13
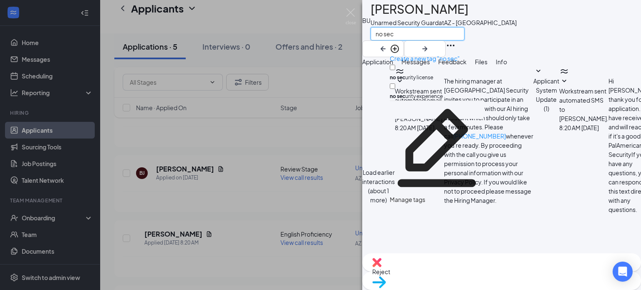
type input "no sec"
click at [395, 65] on input "no sec urity license" at bounding box center [392, 67] width 5 height 5
checkbox input "true"
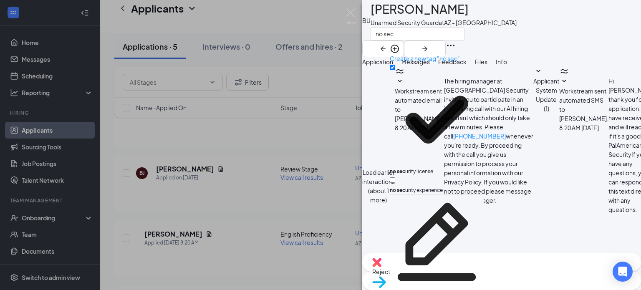
click at [541, 35] on div "BU [PERSON_NAME] Unarmed Security Guard at [GEOGRAPHIC_DATA] no sec" at bounding box center [501, 28] width 279 height 57
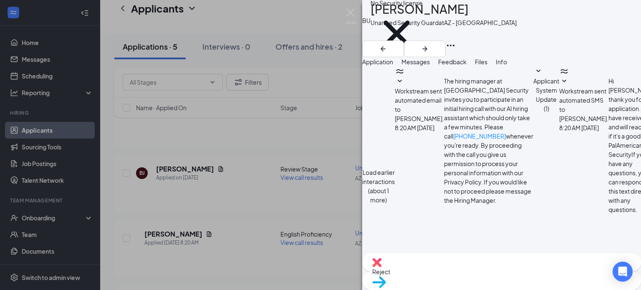
click at [457, 271] on span "Reject" at bounding box center [501, 271] width 259 height 9
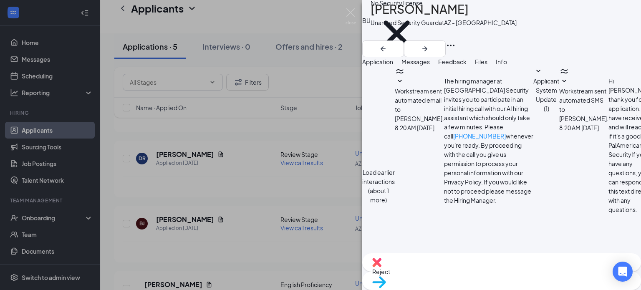
checkbox input "true"
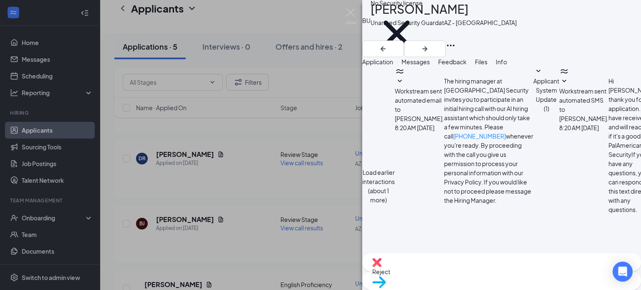
scroll to position [0, 0]
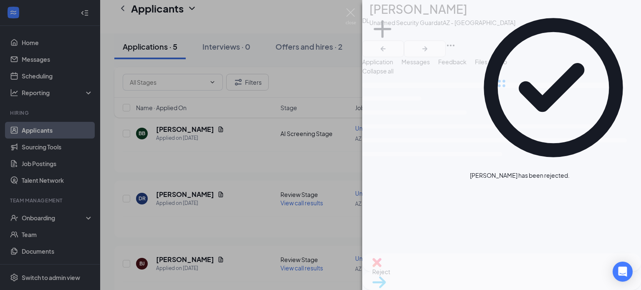
scroll to position [304, 0]
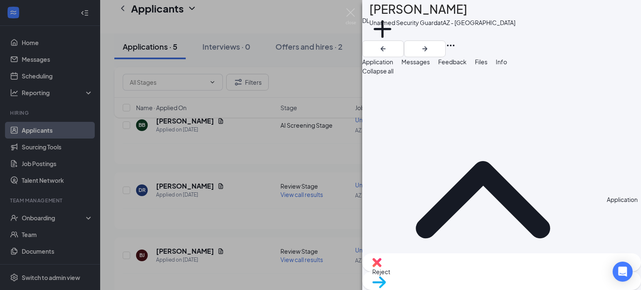
click at [430, 66] on span "Messages" at bounding box center [416, 62] width 28 height 8
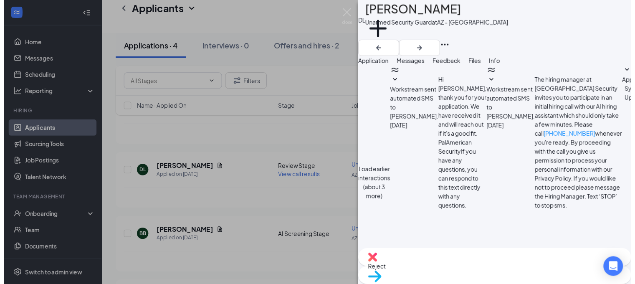
scroll to position [377, 0]
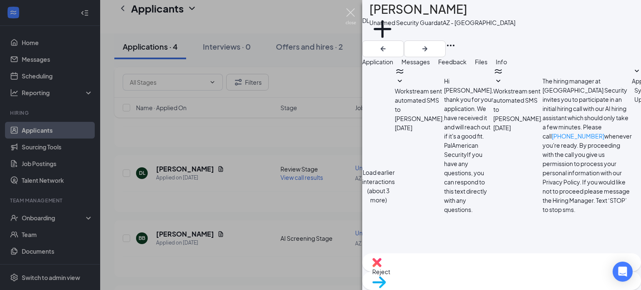
click at [349, 8] on img at bounding box center [351, 16] width 10 height 16
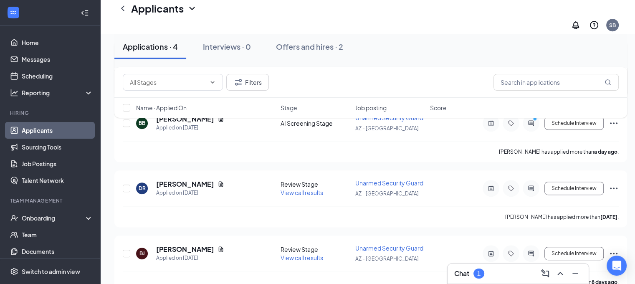
scroll to position [411, 0]
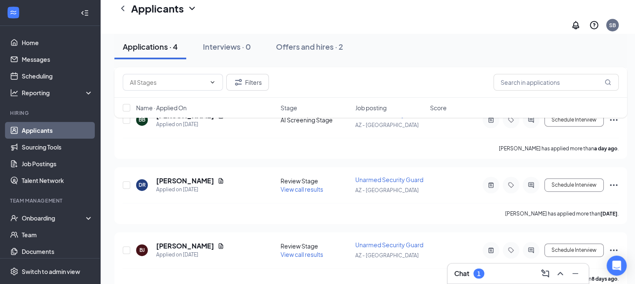
click at [502, 272] on div "Chat 1" at bounding box center [518, 273] width 128 height 13
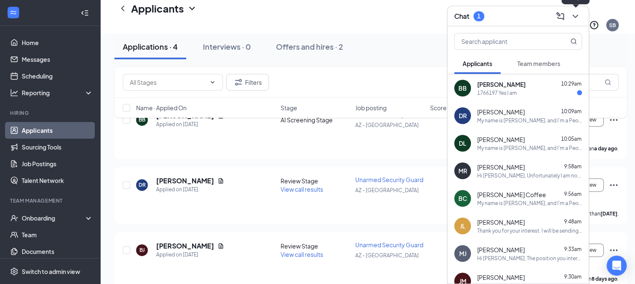
click at [580, 15] on button at bounding box center [575, 16] width 13 height 13
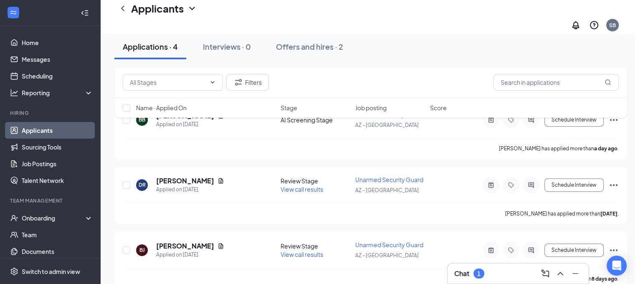
click at [47, 122] on link "Applicants" at bounding box center [57, 130] width 71 height 17
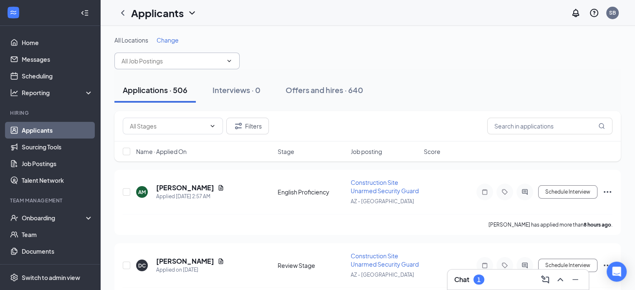
click at [174, 61] on input "text" at bounding box center [171, 60] width 101 height 9
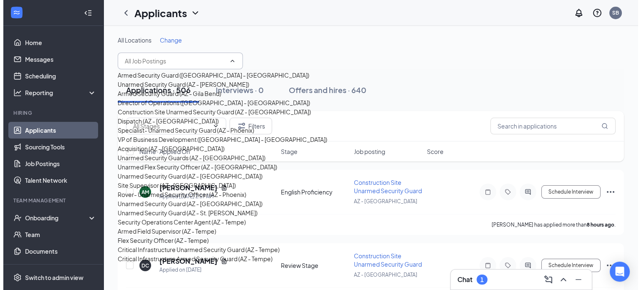
scroll to position [42, 0]
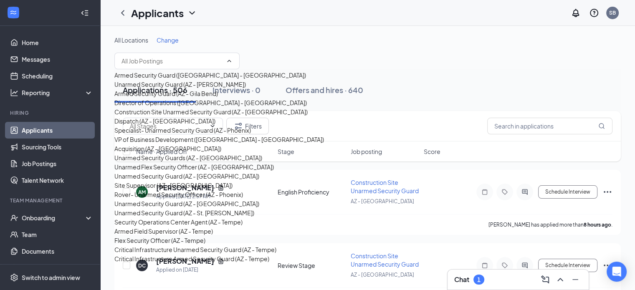
click at [169, 116] on div "Construction Site Unarmed Security Guard (AZ - [GEOGRAPHIC_DATA])" at bounding box center [210, 111] width 193 height 9
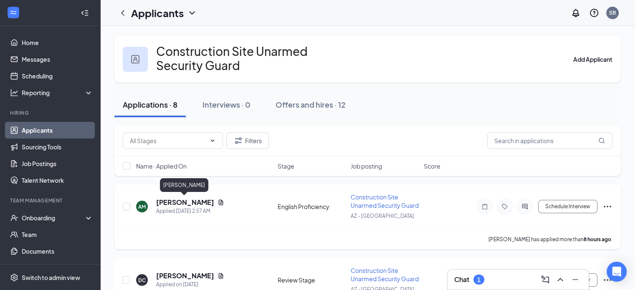
click at [200, 202] on h5 "[PERSON_NAME]" at bounding box center [185, 202] width 58 height 9
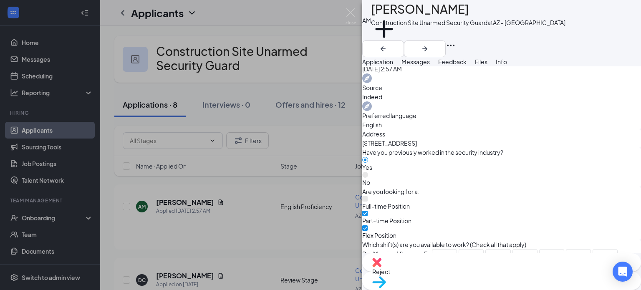
scroll to position [376, 0]
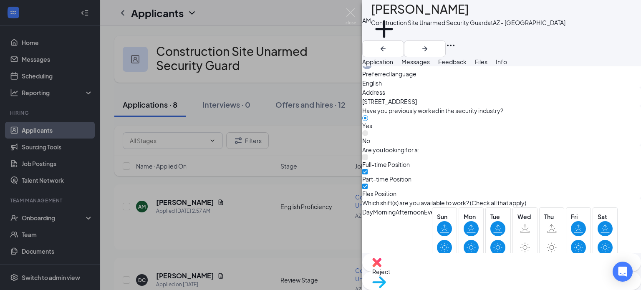
click at [467, 66] on span "Feedback" at bounding box center [452, 62] width 28 height 8
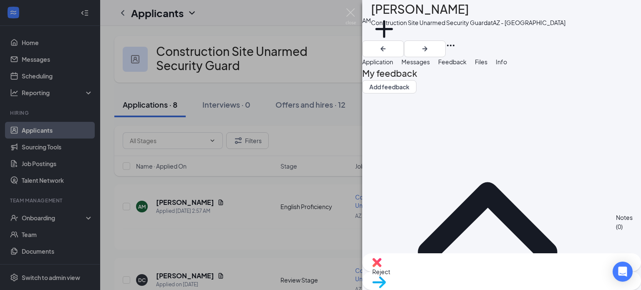
click at [430, 66] on span "Messages" at bounding box center [416, 62] width 28 height 8
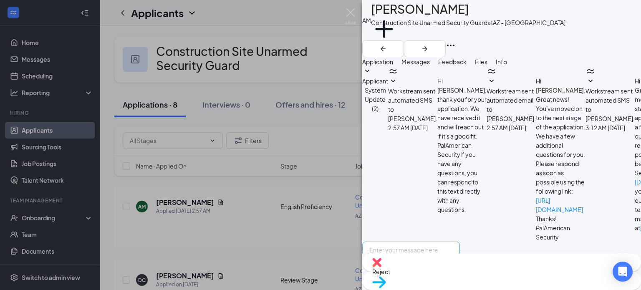
scroll to position [53, 0]
click at [457, 242] on textarea at bounding box center [411, 267] width 98 height 50
paste textarea "No Response"
type textarea "No Response"
drag, startPoint x: 452, startPoint y: 197, endPoint x: 349, endPoint y: 177, distance: 105.0
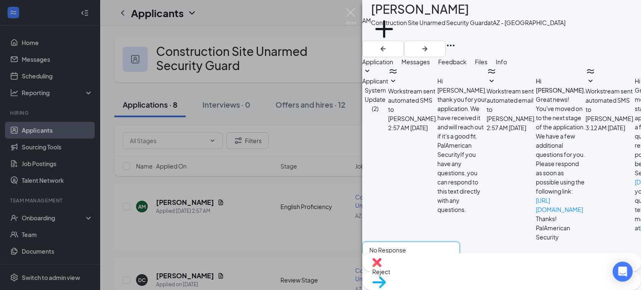
click at [349, 177] on div "AM [PERSON_NAME] Construction Site Unarmed Security Guard at AZ - Phoenix Add a…" at bounding box center [320, 145] width 641 height 290
click at [418, 242] on textarea at bounding box center [411, 267] width 98 height 50
click at [438, 242] on textarea at bounding box center [411, 267] width 98 height 50
click at [439, 242] on textarea at bounding box center [411, 267] width 98 height 50
paste textarea ""My name is [PERSON_NAME], and I’m a People & Culture Generalist with PalAmeric…"
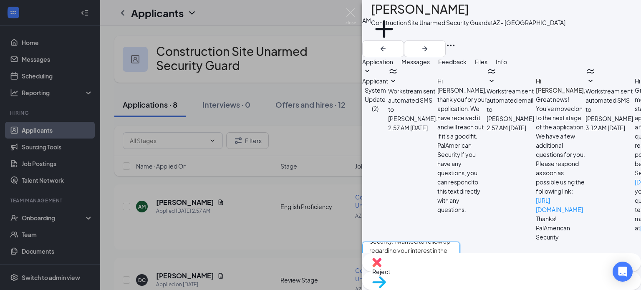
scroll to position [0, 0]
click at [392, 242] on textarea ""My name is [PERSON_NAME], and I’m a People & Culture Generalist with PalAmeric…" at bounding box center [411, 267] width 98 height 50
type textarea "My name is [PERSON_NAME], and I’m a People & Culture Generalist with PalAmerica…"
click at [423, 290] on input "Email" at bounding box center [420, 294] width 5 height 5
checkbox input "true"
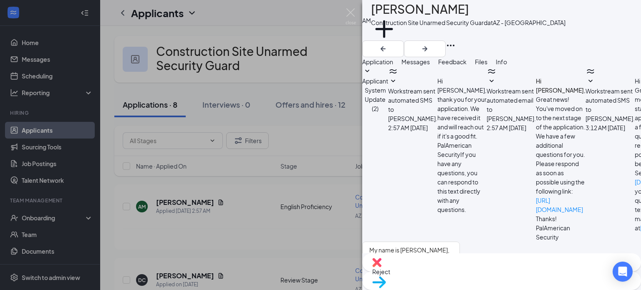
click at [467, 66] on span "Feedback" at bounding box center [452, 62] width 28 height 8
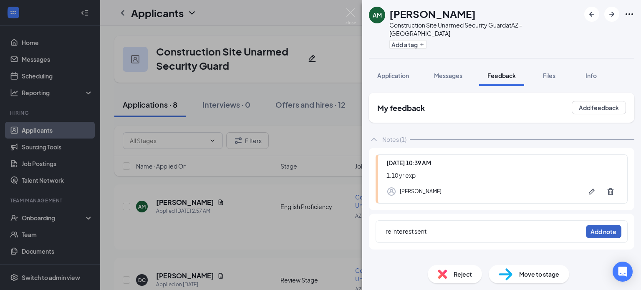
click at [620, 225] on button "Add note" at bounding box center [603, 231] width 35 height 13
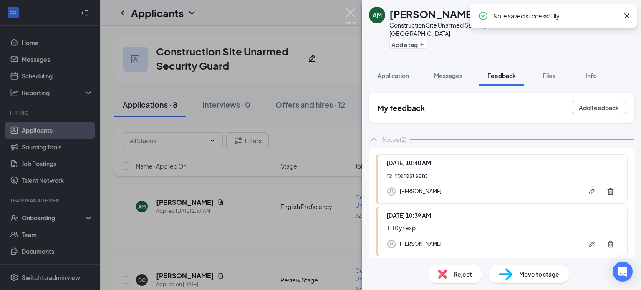
click at [350, 10] on img at bounding box center [351, 16] width 10 height 16
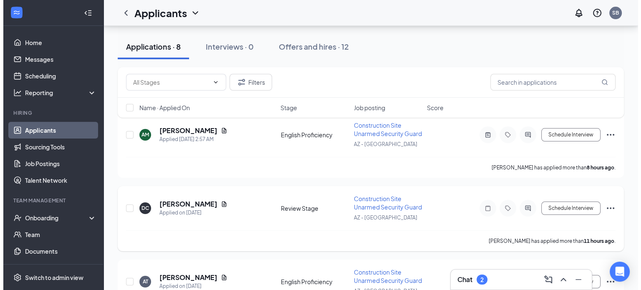
scroll to position [83, 0]
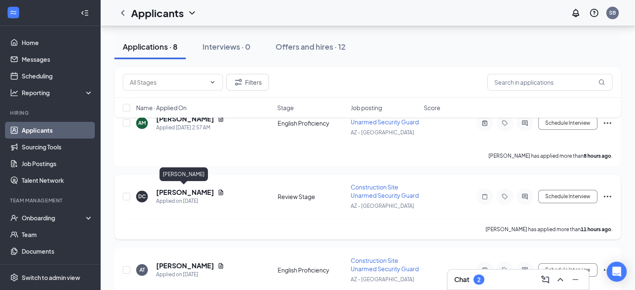
click at [188, 190] on h5 "[PERSON_NAME]" at bounding box center [185, 192] width 58 height 9
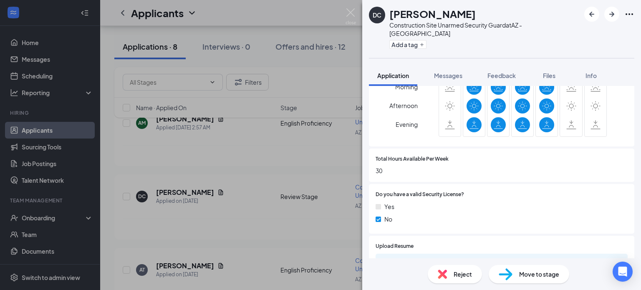
scroll to position [334, 0]
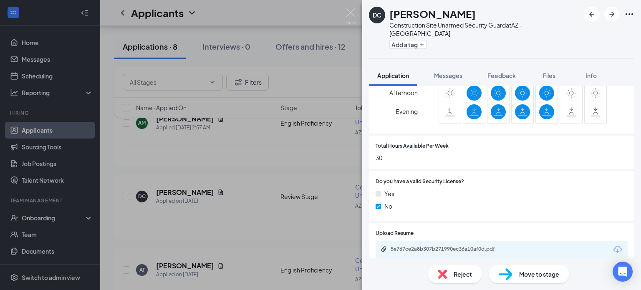
click at [458, 275] on span "Reject" at bounding box center [463, 274] width 18 height 9
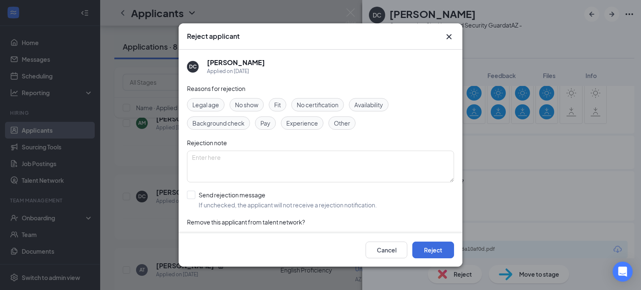
click at [320, 104] on span "No certification" at bounding box center [318, 104] width 42 height 9
click at [299, 124] on span "Experience" at bounding box center [302, 123] width 32 height 9
click at [190, 195] on input "Send rejection message If unchecked, the applicant will not receive a rejection…" at bounding box center [282, 200] width 190 height 18
checkbox input "true"
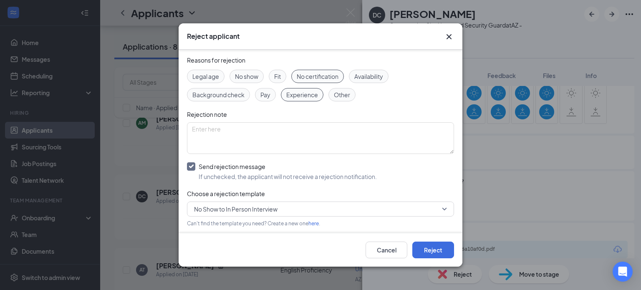
scroll to position [42, 0]
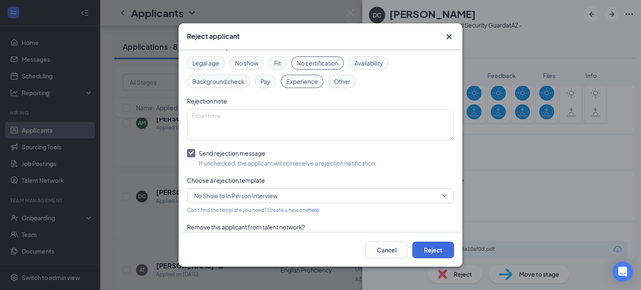
click at [274, 200] on span "No Show to In Person Interview" at bounding box center [235, 196] width 83 height 13
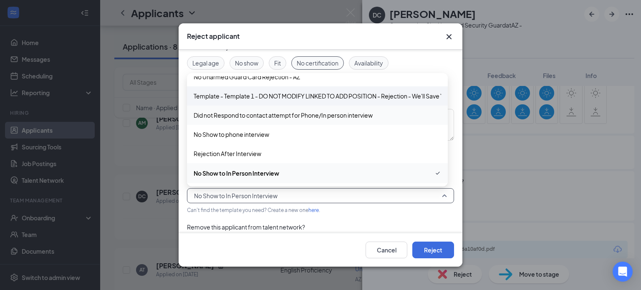
scroll to position [0, 0]
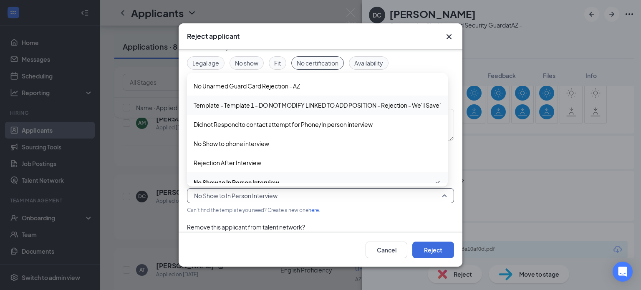
click at [265, 109] on span "Template - Template 1 - DO NOT MODIFY LINKED TO ADD POSITION - Rejection - We'l…" at bounding box center [339, 105] width 291 height 9
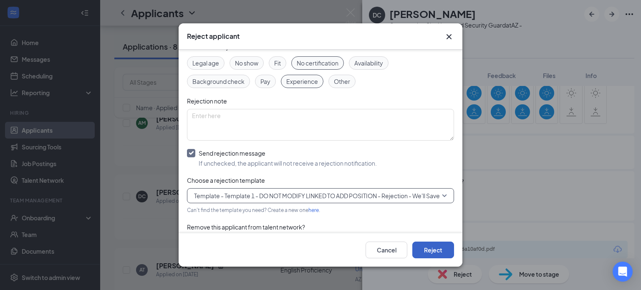
click at [430, 252] on button "Reject" at bounding box center [433, 250] width 42 height 17
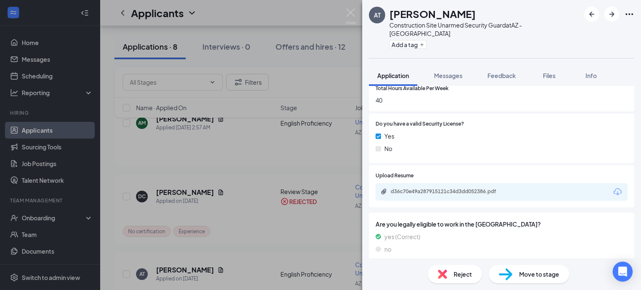
scroll to position [407, 0]
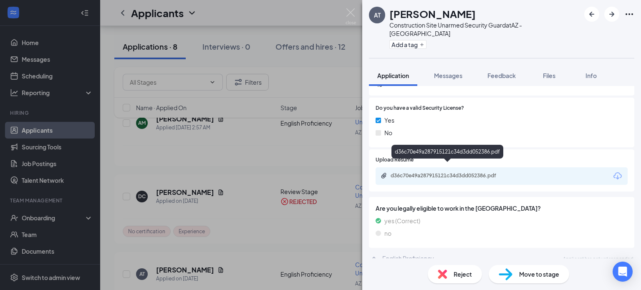
click at [419, 172] on div "d36c70e49a287915121c34d3dd052386.pdf" at bounding box center [449, 175] width 117 height 7
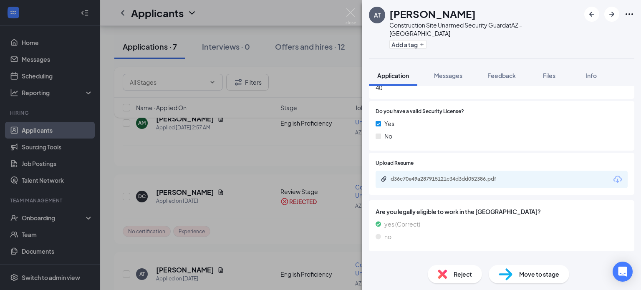
click at [455, 273] on span "Reject" at bounding box center [463, 274] width 18 height 9
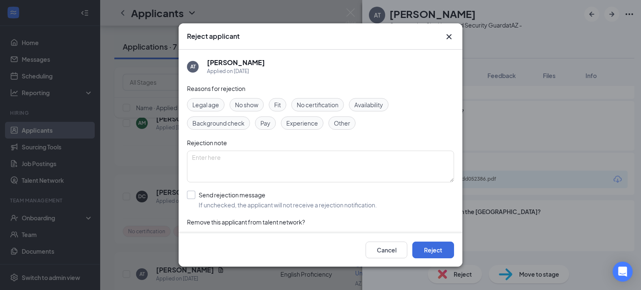
click at [190, 195] on input "Send rejection message If unchecked, the applicant will not receive a rejection…" at bounding box center [282, 200] width 190 height 18
checkbox input "true"
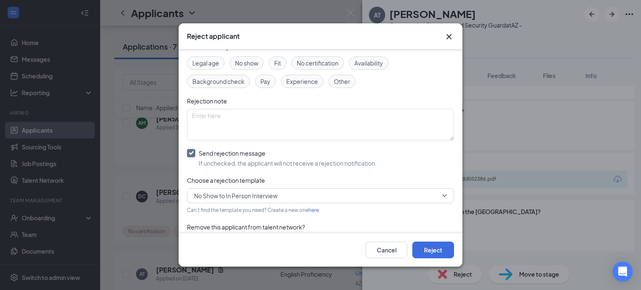
click at [281, 195] on span "No Show to In Person Interview" at bounding box center [316, 196] width 245 height 13
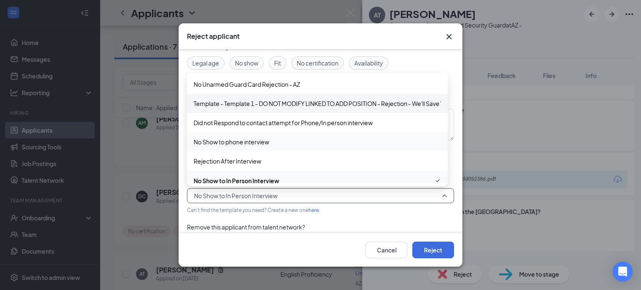
scroll to position [0, 0]
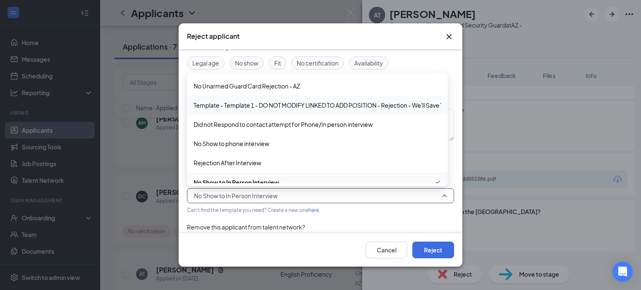
click at [291, 106] on span "Template - Template 1 - DO NOT MODIFY LINKED TO ADD POSITION - Rejection - We'l…" at bounding box center [339, 105] width 291 height 9
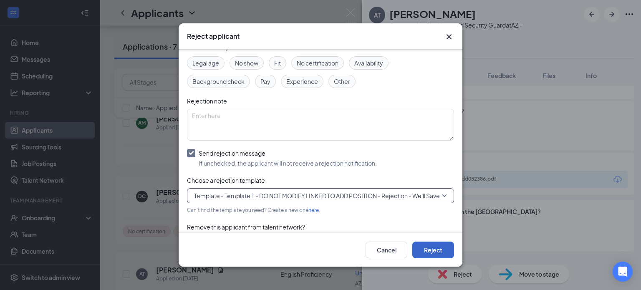
click at [434, 247] on button "Reject" at bounding box center [433, 250] width 42 height 17
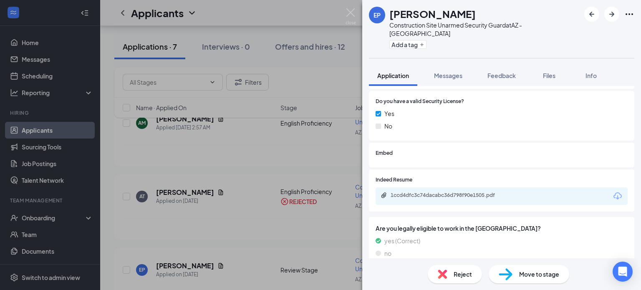
scroll to position [417, 0]
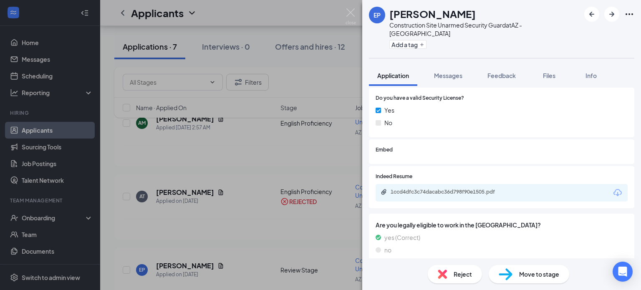
click at [449, 273] on div "Reject" at bounding box center [455, 274] width 54 height 18
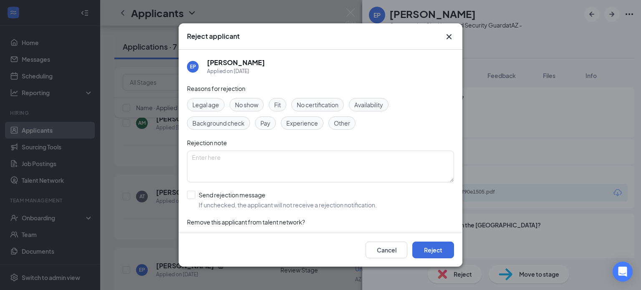
click at [301, 120] on span "Experience" at bounding box center [302, 123] width 32 height 9
click at [194, 195] on input "Send rejection message If unchecked, the applicant will not receive a rejection…" at bounding box center [282, 200] width 190 height 18
checkbox input "true"
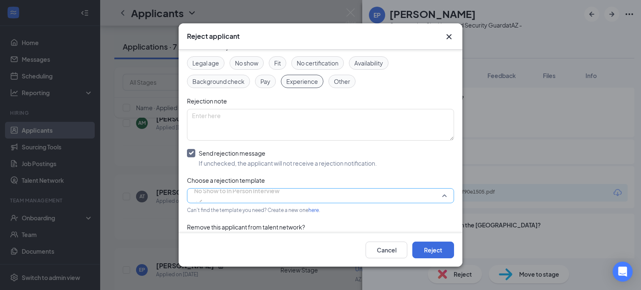
click at [244, 197] on span "No Show to In Person Interview" at bounding box center [237, 190] width 86 height 13
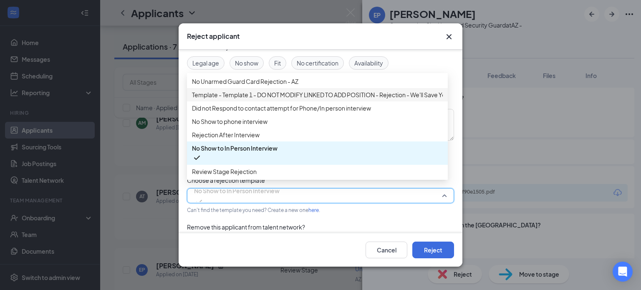
scroll to position [0, 0]
click at [266, 99] on span "Template - Template 1 - DO NOT MODIFY LINKED TO ADD POSITION - Rejection - We'l…" at bounding box center [337, 94] width 291 height 9
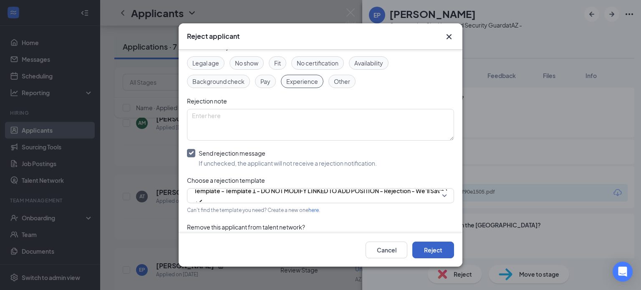
click at [431, 248] on button "Reject" at bounding box center [433, 250] width 42 height 17
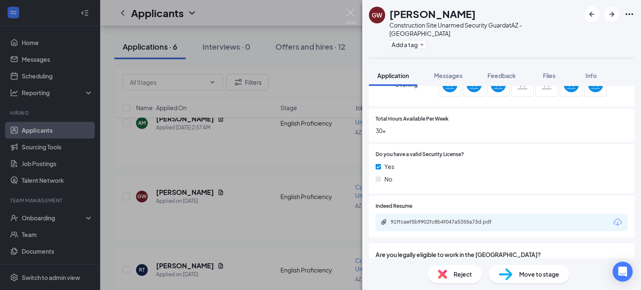
scroll to position [376, 0]
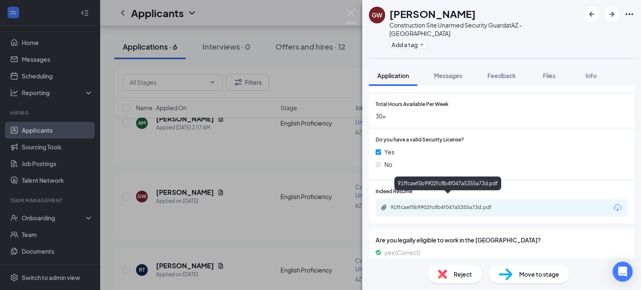
click at [423, 204] on div "91ffcaef5b9902fc8b4f047a5355a73d.pdf" at bounding box center [449, 207] width 117 height 7
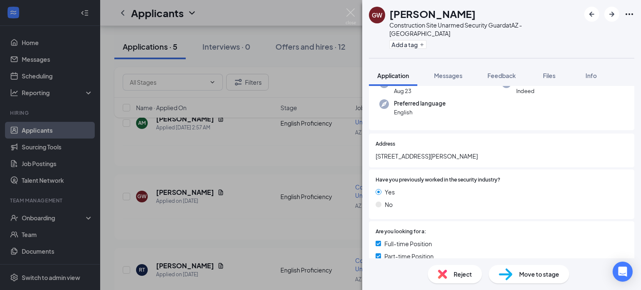
scroll to position [73, 0]
click at [454, 273] on span "Reject" at bounding box center [463, 274] width 18 height 9
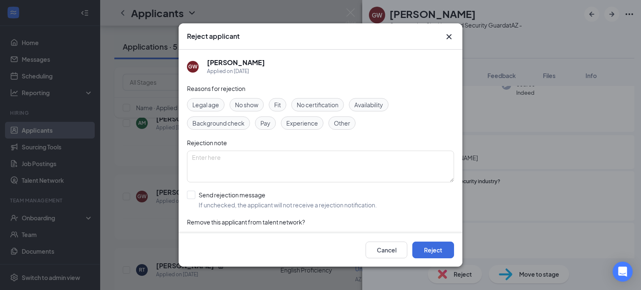
click at [366, 103] on span "Availability" at bounding box center [368, 104] width 29 height 9
drag, startPoint x: 425, startPoint y: 248, endPoint x: 207, endPoint y: 204, distance: 222.3
click at [207, 204] on div "Reject applicant GW George Warner Applied on Aug 23 Reasons for rejection Legal…" at bounding box center [321, 145] width 284 height 244
click at [188, 191] on input "Send rejection message If unchecked, the applicant will not receive a rejection…" at bounding box center [282, 200] width 190 height 18
checkbox input "true"
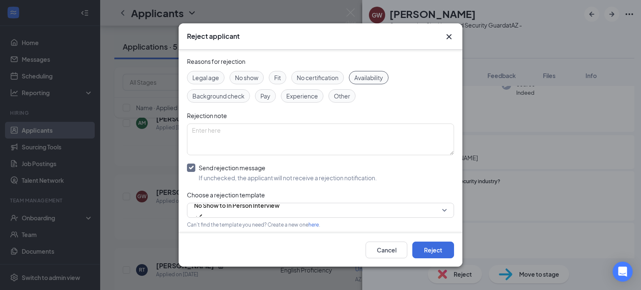
scroll to position [42, 0]
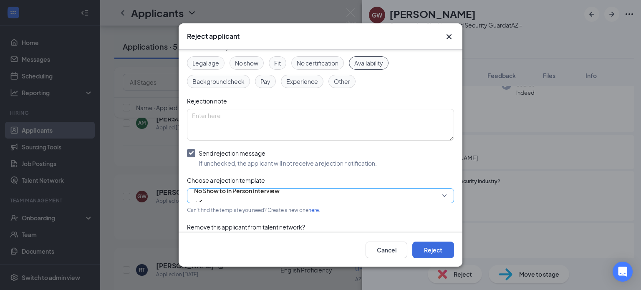
click at [250, 197] on span "No Show to In Person Interview" at bounding box center [237, 190] width 86 height 13
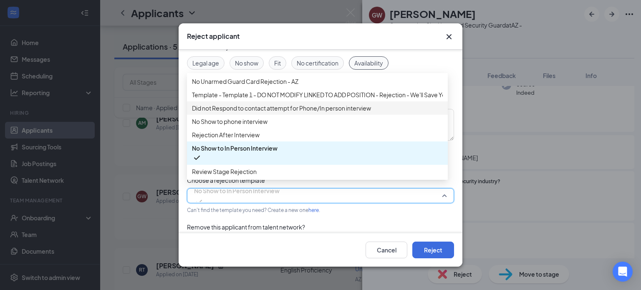
scroll to position [0, 0]
click at [274, 99] on span "Template - Template 1 - DO NOT MODIFY LINKED TO ADD POSITION - Rejection - We'l…" at bounding box center [337, 94] width 291 height 9
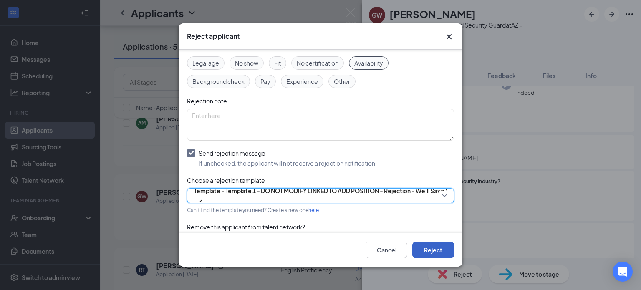
click at [427, 248] on button "Reject" at bounding box center [433, 250] width 42 height 17
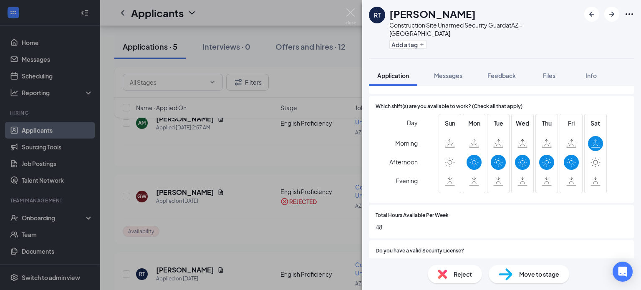
scroll to position [292, 0]
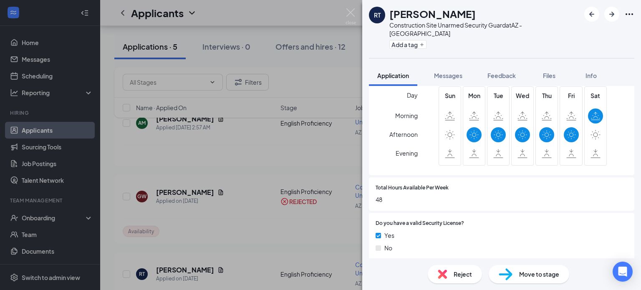
click at [457, 274] on span "Reject" at bounding box center [463, 274] width 18 height 9
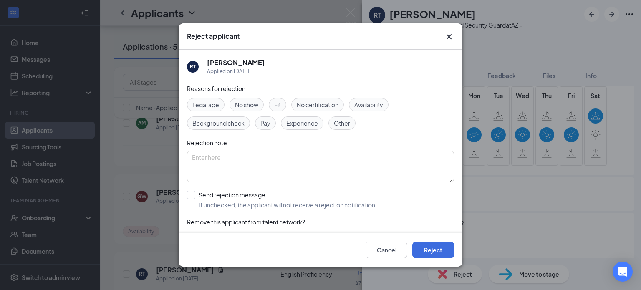
click at [367, 107] on span "Availability" at bounding box center [368, 104] width 29 height 9
click at [193, 194] on input "Send rejection message If unchecked, the applicant will not receive a rejection…" at bounding box center [282, 200] width 190 height 18
checkbox input "true"
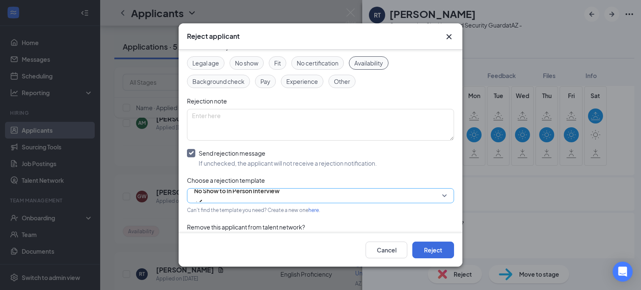
click at [256, 197] on span "No Show to In Person Interview" at bounding box center [237, 190] width 86 height 13
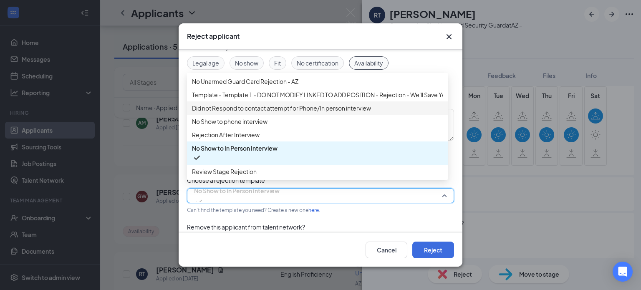
scroll to position [0, 0]
click at [253, 99] on span "Template - Template 1 - DO NOT MODIFY LINKED TO ADD POSITION - Rejection - We'l…" at bounding box center [337, 94] width 291 height 9
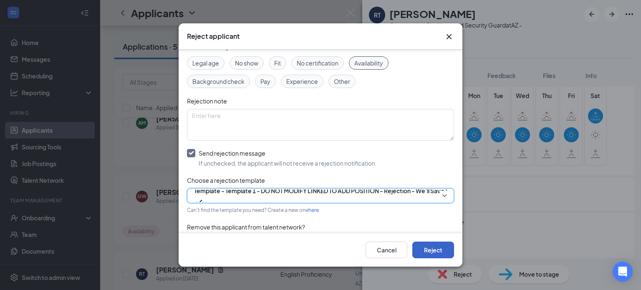
click at [431, 248] on button "Reject" at bounding box center [433, 250] width 42 height 17
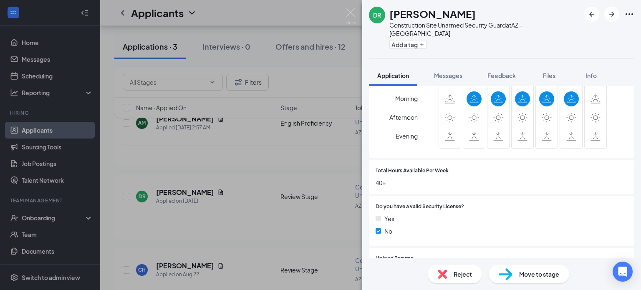
scroll to position [334, 0]
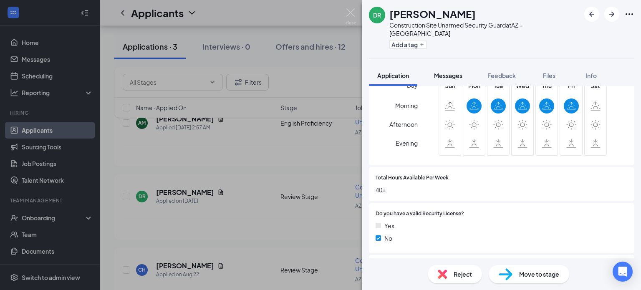
click at [452, 72] on span "Messages" at bounding box center [448, 76] width 28 height 8
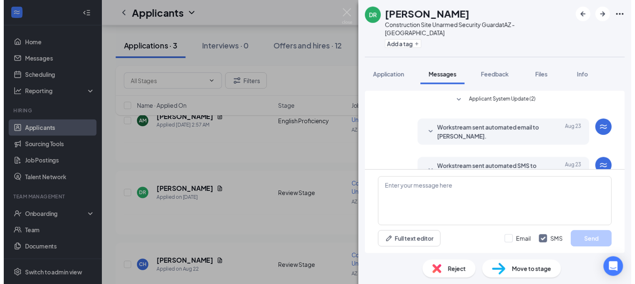
scroll to position [111, 0]
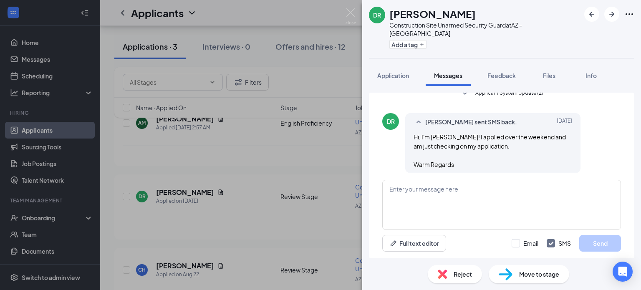
click at [347, 5] on div "DR Dejah Rudolph Construction Site Unarmed Security Guard at AZ - Phoenix Add a…" at bounding box center [320, 145] width 641 height 290
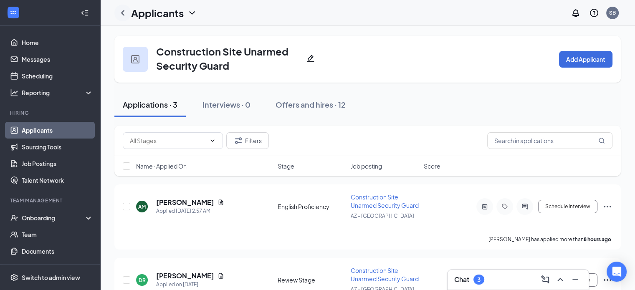
click at [124, 10] on icon "ChevronLeft" at bounding box center [122, 12] width 3 height 5
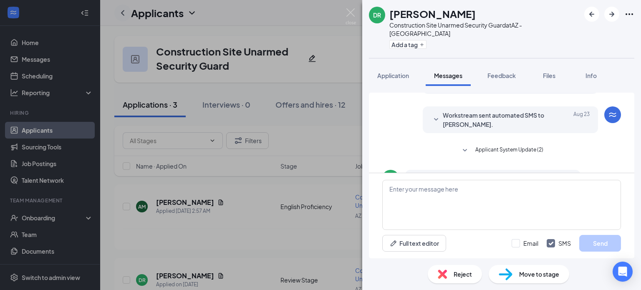
scroll to position [111, 0]
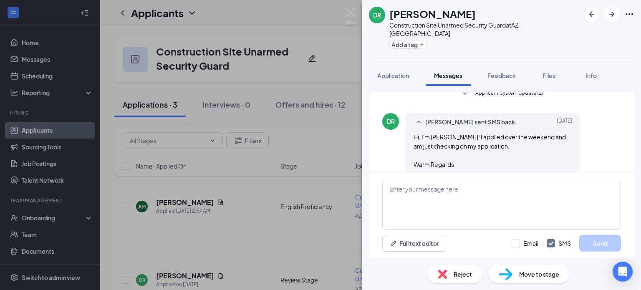
click at [39, 61] on div "DR Dejah Rudolph Construction Site Unarmed Security Guard at AZ - Phoenix Add a…" at bounding box center [320, 145] width 641 height 290
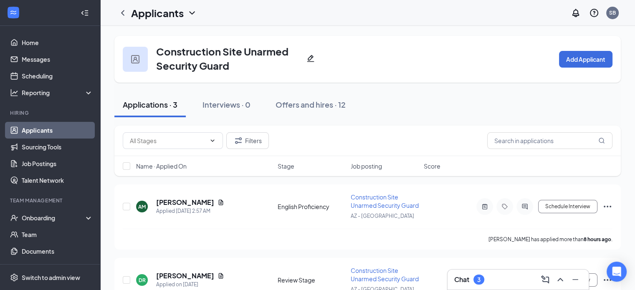
click at [42, 127] on link "Applicants" at bounding box center [57, 130] width 71 height 17
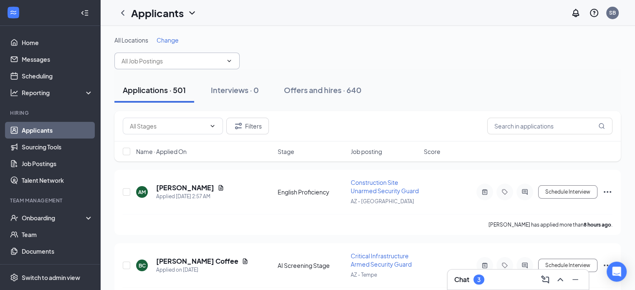
click at [214, 63] on input "text" at bounding box center [171, 60] width 101 height 9
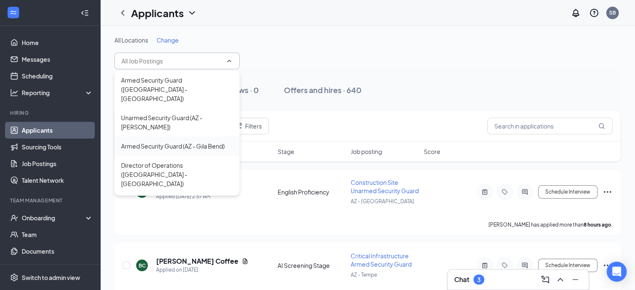
click at [163, 142] on div "Armed Security Guard (AZ - Gila Bend)" at bounding box center [173, 146] width 104 height 9
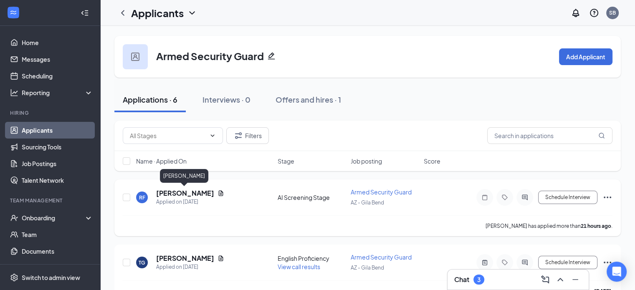
click at [187, 192] on h5 "[PERSON_NAME]" at bounding box center [185, 193] width 58 height 9
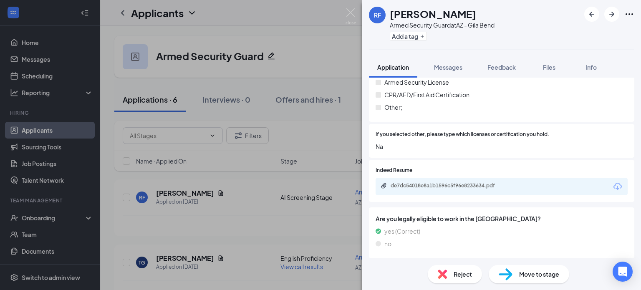
scroll to position [500, 0]
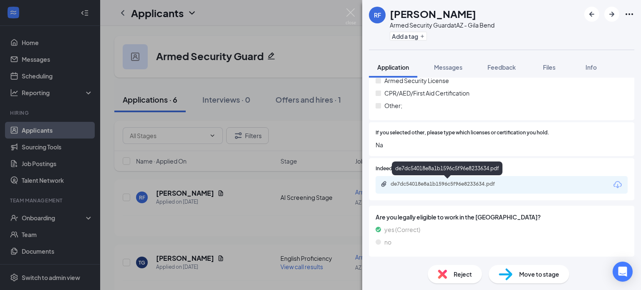
click at [413, 182] on div "de7dc54018e8a1b1596c5f96e8233634.pdf" at bounding box center [449, 184] width 117 height 7
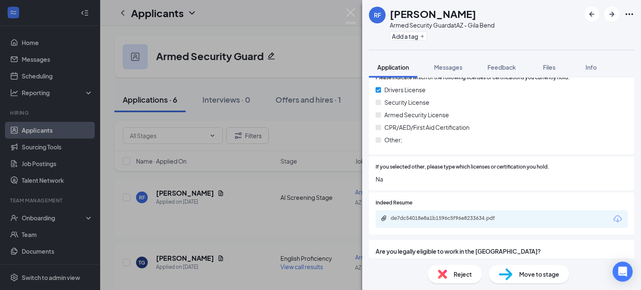
scroll to position [458, 0]
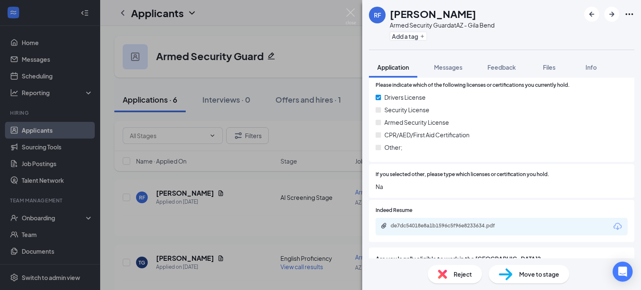
click at [465, 271] on span "Reject" at bounding box center [463, 274] width 18 height 9
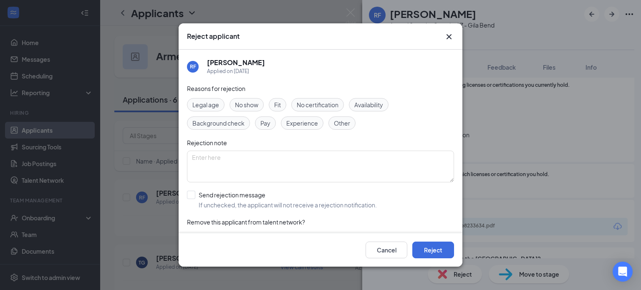
click at [309, 106] on span "No certification" at bounding box center [318, 104] width 42 height 9
click at [295, 120] on span "Experience" at bounding box center [302, 123] width 32 height 9
click at [192, 190] on div "Reasons for rejection Legal age No show Fit No certification Availability Backg…" at bounding box center [320, 168] width 267 height 168
click at [190, 196] on input "Send rejection message If unchecked, the applicant will not receive a rejection…" at bounding box center [282, 200] width 190 height 18
checkbox input "true"
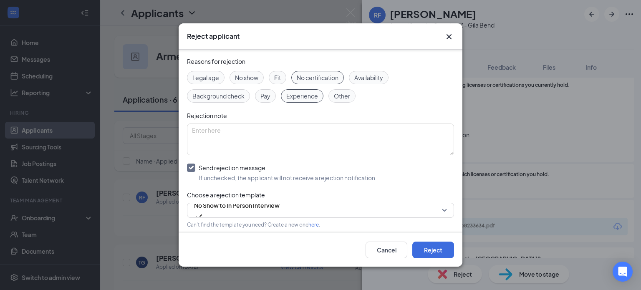
scroll to position [42, 0]
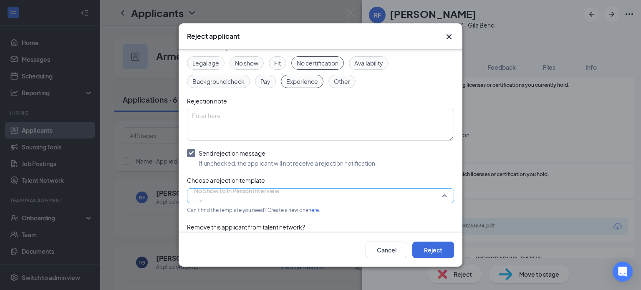
click at [265, 194] on span "No Show to In Person Interview" at bounding box center [237, 190] width 86 height 13
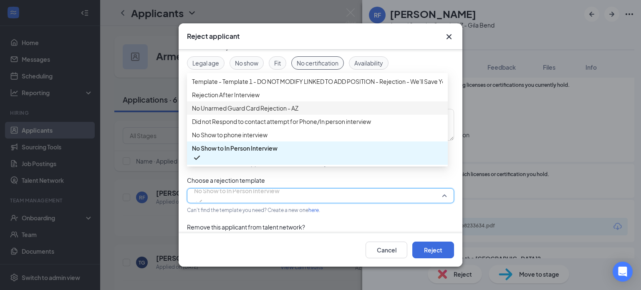
scroll to position [0, 0]
click at [260, 86] on span "Template - Template 1 - DO NOT MODIFY LINKED TO ADD POSITION - Rejection - We'l…" at bounding box center [337, 81] width 291 height 9
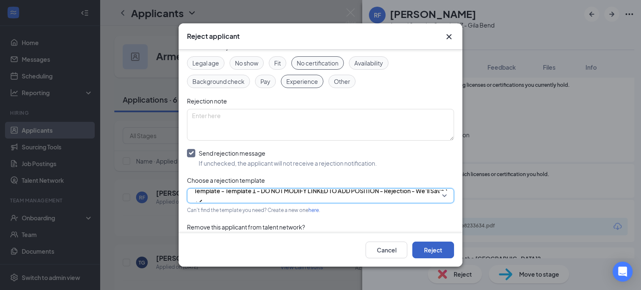
click at [431, 252] on button "Reject" at bounding box center [433, 250] width 42 height 17
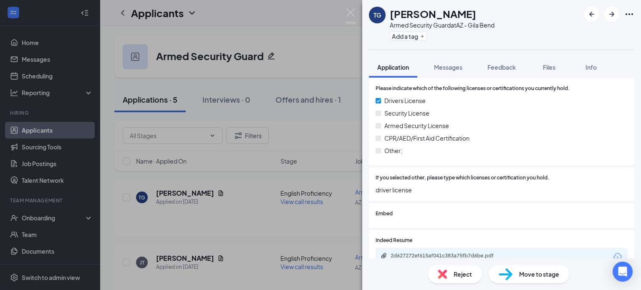
scroll to position [501, 0]
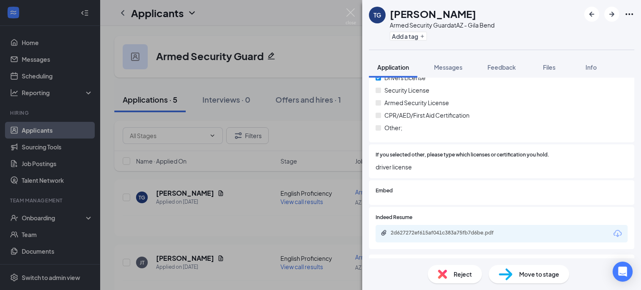
click at [462, 278] on span "Reject" at bounding box center [463, 274] width 18 height 9
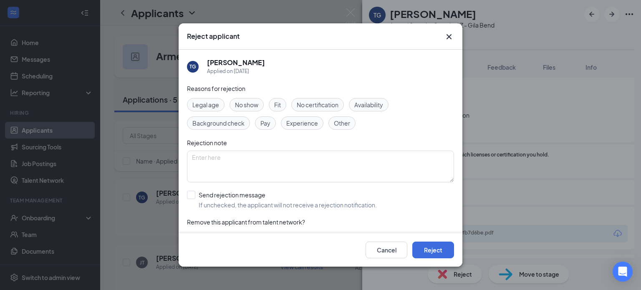
click at [314, 105] on span "No certification" at bounding box center [318, 104] width 42 height 9
click at [303, 120] on span "Experience" at bounding box center [302, 123] width 32 height 9
click at [191, 194] on input "Send rejection message If unchecked, the applicant will not receive a rejection…" at bounding box center [282, 200] width 190 height 18
checkbox input "true"
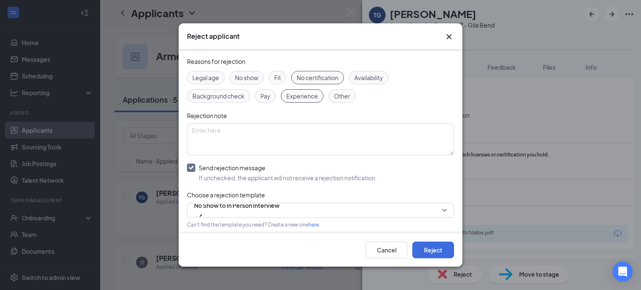
scroll to position [42, 0]
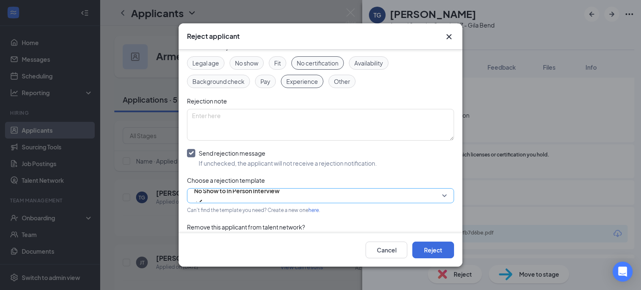
click at [252, 197] on span "No Show to In Person Interview" at bounding box center [237, 190] width 86 height 13
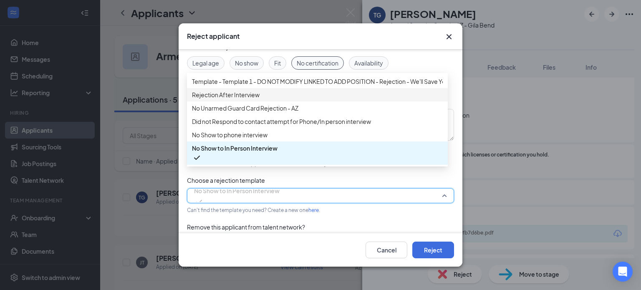
scroll to position [0, 0]
click at [268, 86] on span "Template - Template 1 - DO NOT MODIFY LINKED TO ADD POSITION - Rejection - We'l…" at bounding box center [337, 81] width 291 height 9
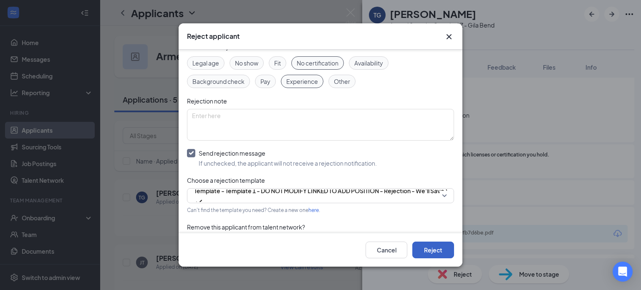
click at [435, 250] on button "Reject" at bounding box center [433, 250] width 42 height 17
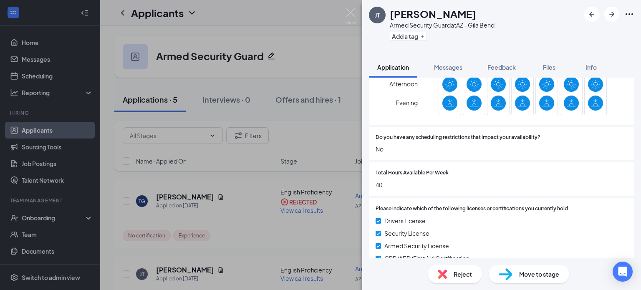
scroll to position [566, 0]
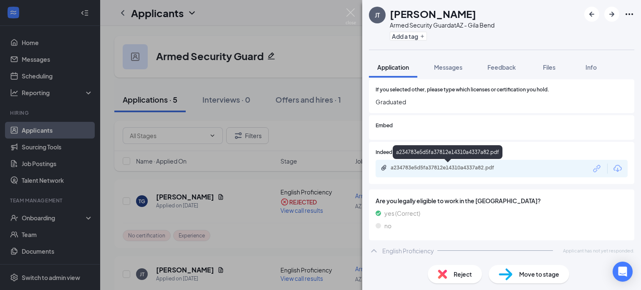
click at [462, 167] on div "a234783e5d5fa37812e14310a4337a82.pdf" at bounding box center [449, 167] width 117 height 7
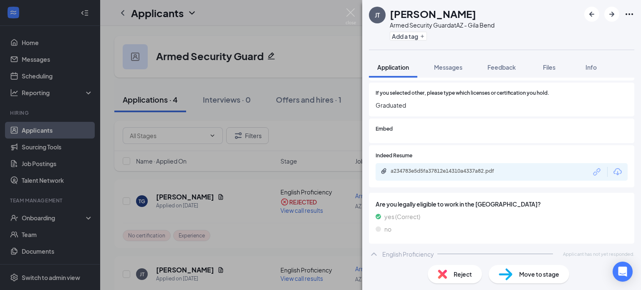
click at [469, 274] on span "Reject" at bounding box center [463, 274] width 18 height 9
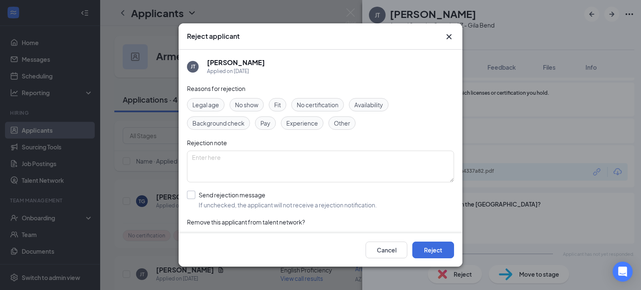
click at [189, 193] on input "Send rejection message If unchecked, the applicant will not receive a rejection…" at bounding box center [282, 200] width 190 height 18
checkbox input "true"
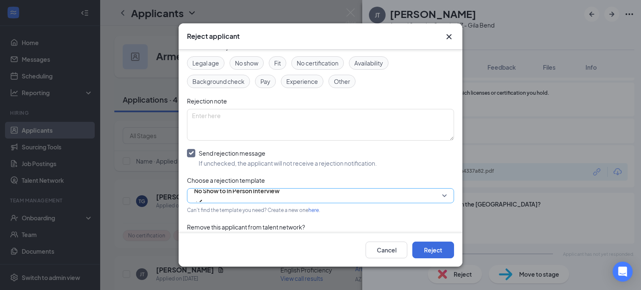
click at [254, 196] on span "No Show to In Person Interview" at bounding box center [237, 190] width 86 height 13
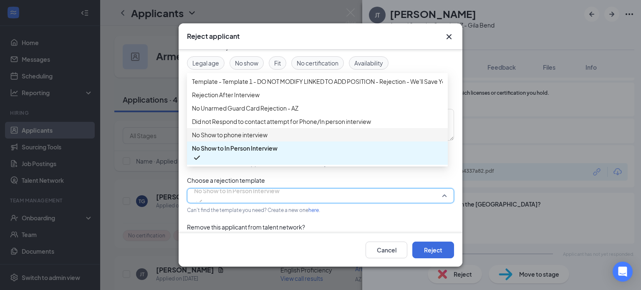
scroll to position [0, 0]
click at [227, 84] on span "Template - Template 1 - DO NOT MODIFY LINKED TO ADD POSITION - Rejection - We'l…" at bounding box center [337, 81] width 291 height 9
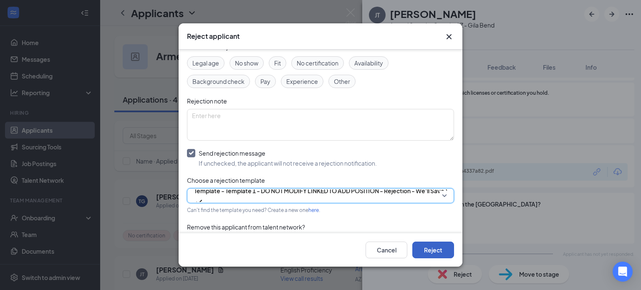
click at [434, 247] on button "Reject" at bounding box center [433, 250] width 42 height 17
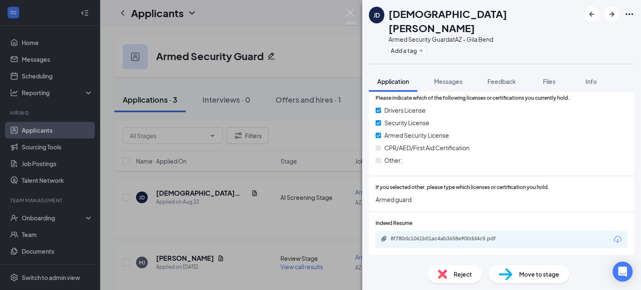
scroll to position [500, 0]
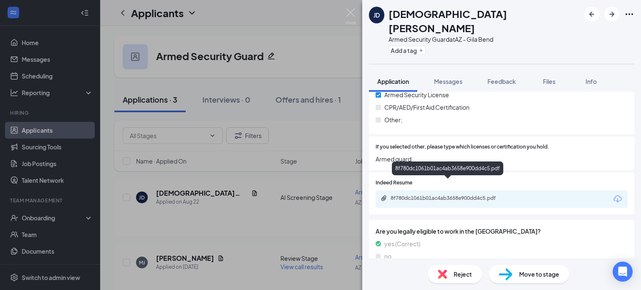
click at [419, 195] on div "8f780dc1061b01ac4ab3658e900dd4c5.pdf" at bounding box center [449, 198] width 117 height 7
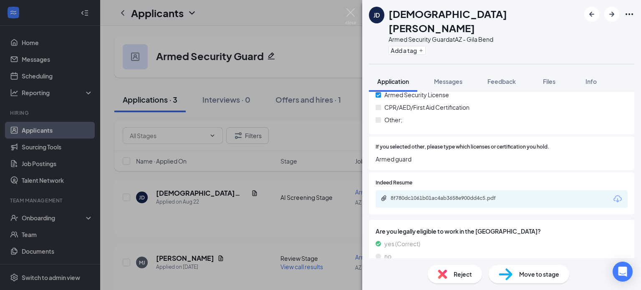
scroll to position [496, 0]
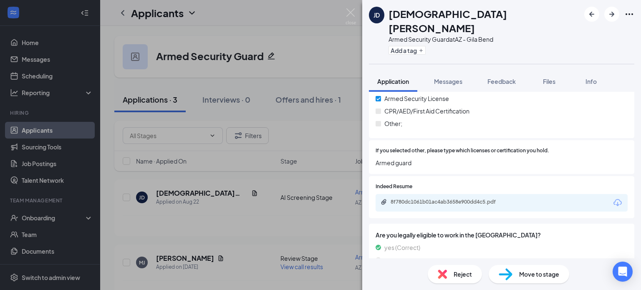
click at [455, 271] on span "Reject" at bounding box center [463, 274] width 18 height 9
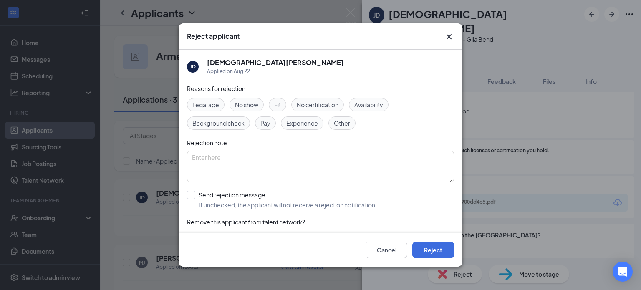
click at [308, 120] on span "Experience" at bounding box center [302, 123] width 32 height 9
click at [190, 195] on input "Send rejection message If unchecked, the applicant will not receive a rejection…" at bounding box center [282, 200] width 190 height 18
checkbox input "true"
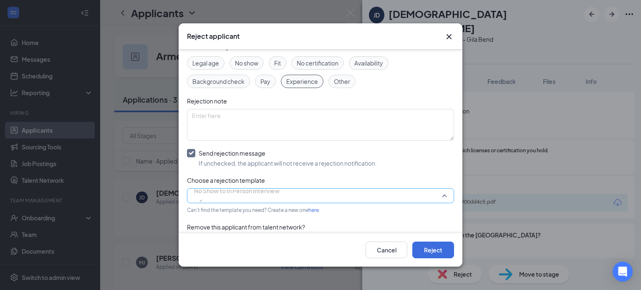
click at [231, 195] on span "No Show to In Person Interview" at bounding box center [237, 190] width 86 height 13
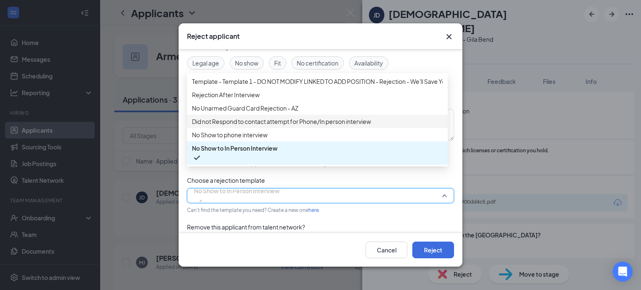
scroll to position [0, 0]
click at [250, 86] on span "Template - Template 1 - DO NOT MODIFY LINKED TO ADD POSITION - Rejection - We'l…" at bounding box center [337, 81] width 291 height 9
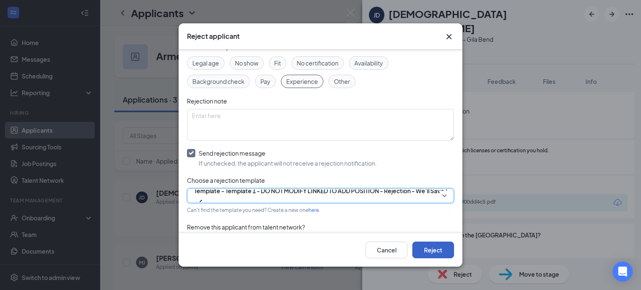
click at [433, 249] on button "Reject" at bounding box center [433, 250] width 42 height 17
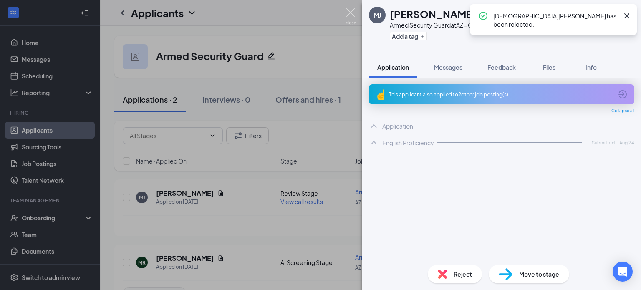
click at [352, 10] on img at bounding box center [351, 16] width 10 height 16
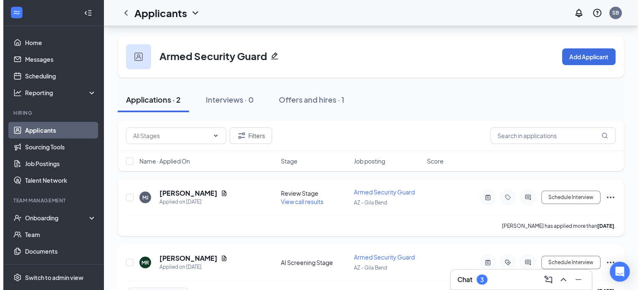
scroll to position [23, 0]
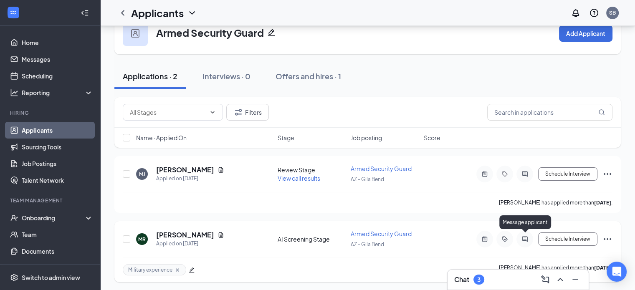
click at [528, 239] on icon "ActiveChat" at bounding box center [525, 239] width 10 height 7
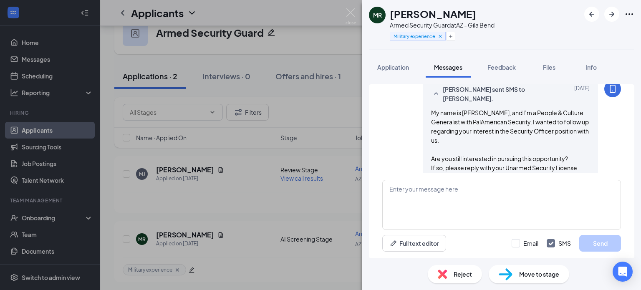
scroll to position [342, 0]
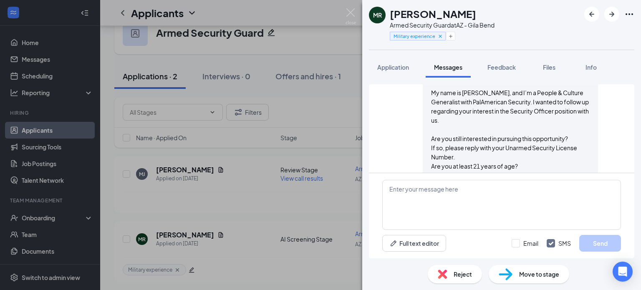
click at [461, 272] on span "Reject" at bounding box center [463, 274] width 18 height 9
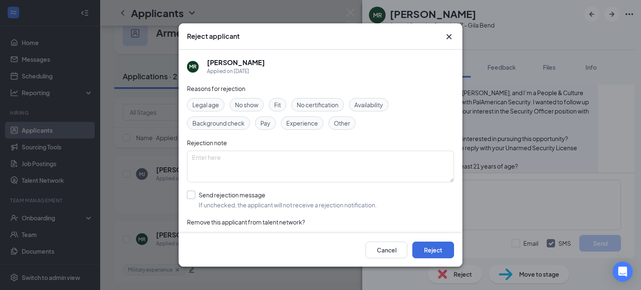
click at [192, 194] on input "Send rejection message If unchecked, the applicant will not receive a rejection…" at bounding box center [282, 200] width 190 height 18
checkbox input "true"
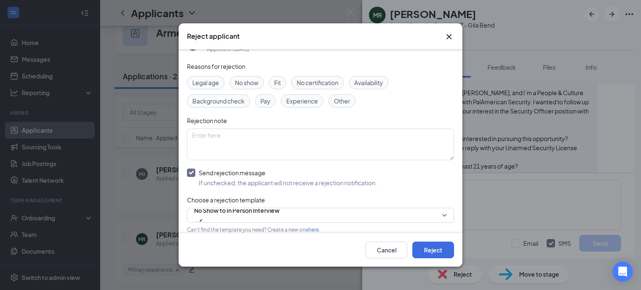
scroll to position [42, 0]
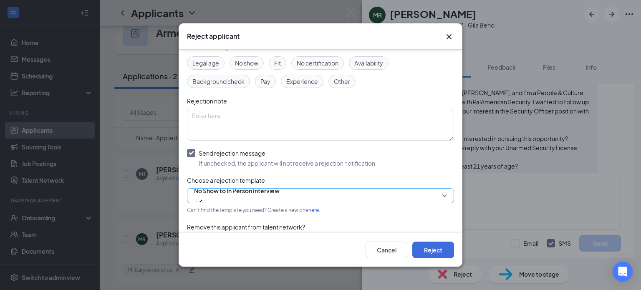
drag, startPoint x: 229, startPoint y: 195, endPoint x: 229, endPoint y: 190, distance: 5.8
click at [230, 193] on span "No Show to In Person Interview" at bounding box center [237, 190] width 86 height 13
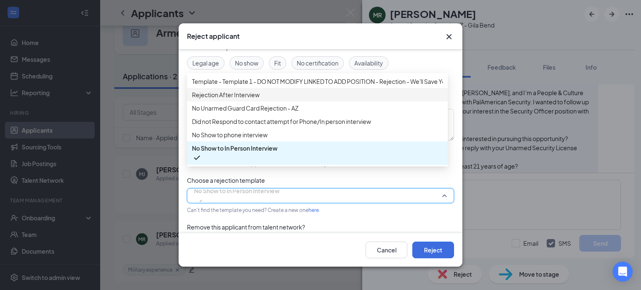
scroll to position [0, 0]
click at [232, 86] on span "Template - Template 1 - DO NOT MODIFY LINKED TO ADD POSITION - Rejection - We'l…" at bounding box center [337, 81] width 291 height 9
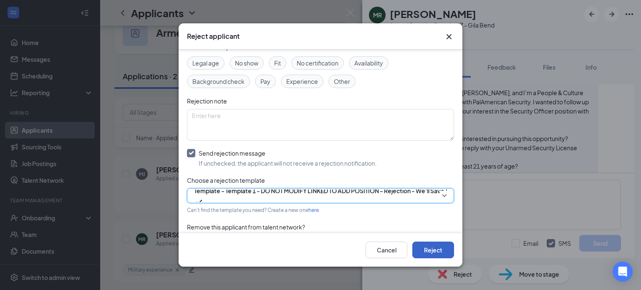
click at [434, 250] on button "Reject" at bounding box center [433, 250] width 42 height 17
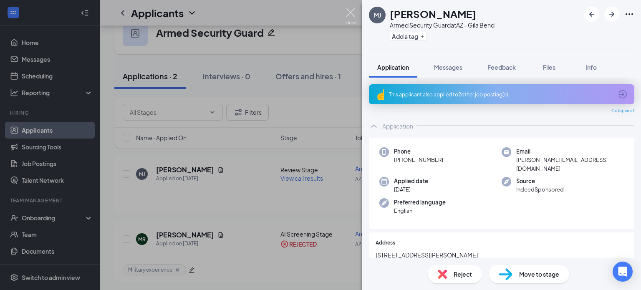
click at [348, 10] on img at bounding box center [351, 16] width 10 height 16
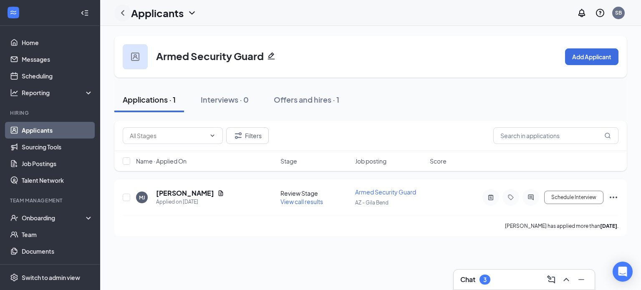
click at [121, 12] on icon "ChevronLeft" at bounding box center [123, 13] width 10 height 10
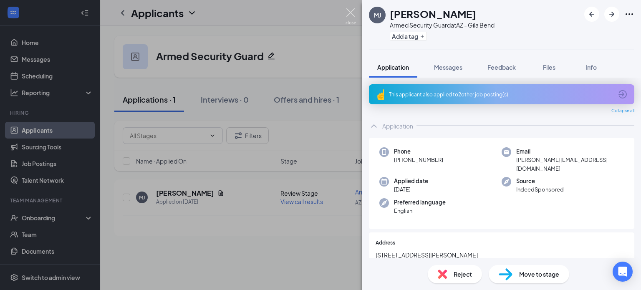
drag, startPoint x: 355, startPoint y: 16, endPoint x: 165, endPoint y: 13, distance: 189.9
click at [355, 17] on img at bounding box center [351, 16] width 10 height 16
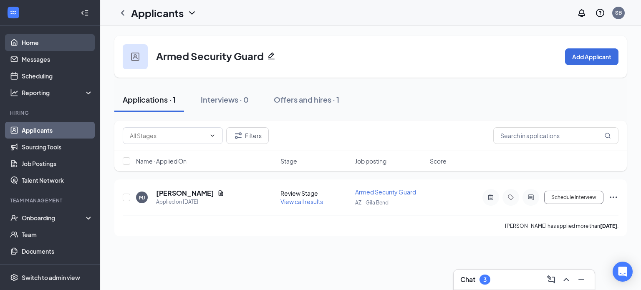
click at [43, 41] on link "Home" at bounding box center [57, 42] width 71 height 17
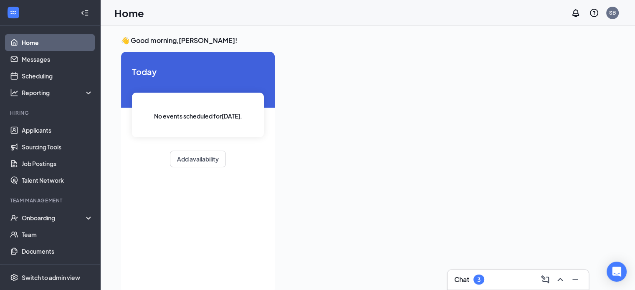
click at [499, 275] on div "Chat 3" at bounding box center [518, 279] width 128 height 13
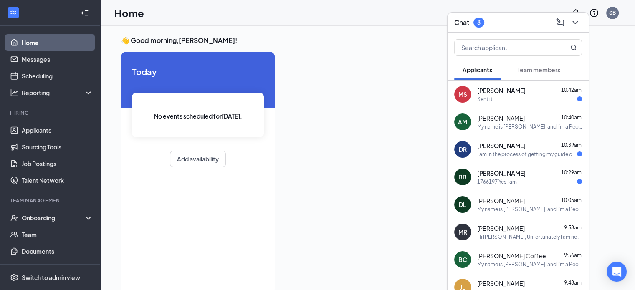
click at [504, 147] on span "[PERSON_NAME]" at bounding box center [501, 146] width 48 height 8
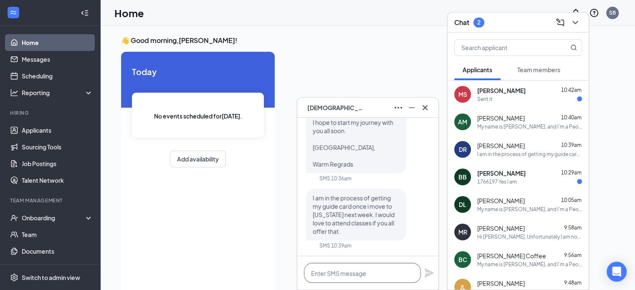
click at [340, 280] on textarea at bounding box center [362, 273] width 117 height 20
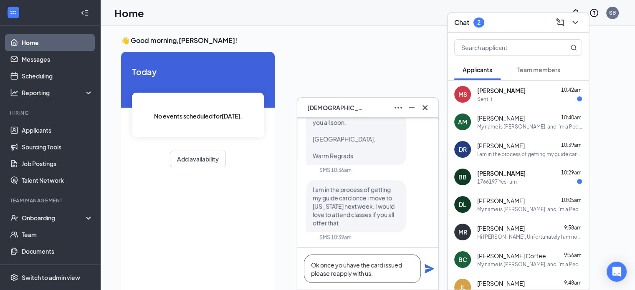
click at [347, 266] on textarea "Ok once yo uhave the card issued please reapply with us." at bounding box center [362, 269] width 117 height 28
type textarea "Ok once you have the card issued please reapply with us."
click at [429, 269] on icon "Plane" at bounding box center [429, 269] width 10 height 10
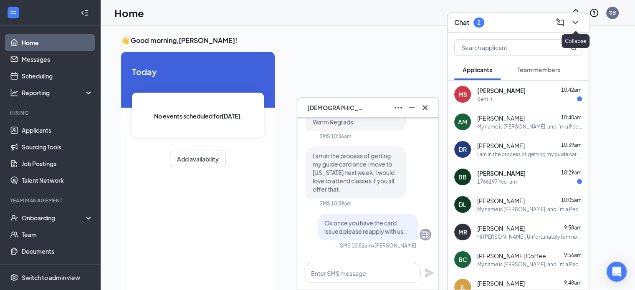
click at [576, 24] on icon "ChevronDown" at bounding box center [575, 23] width 10 height 10
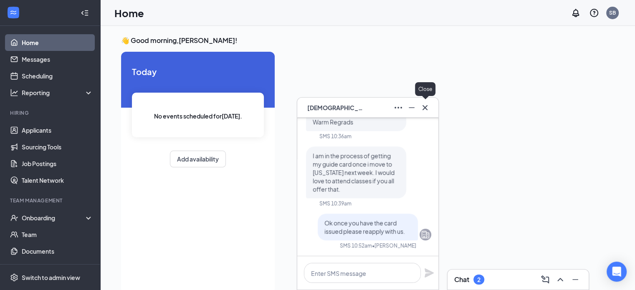
click at [425, 106] on icon "Cross" at bounding box center [425, 108] width 10 height 10
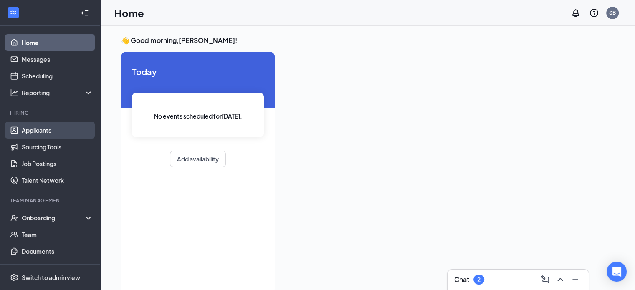
click at [37, 129] on link "Applicants" at bounding box center [57, 130] width 71 height 17
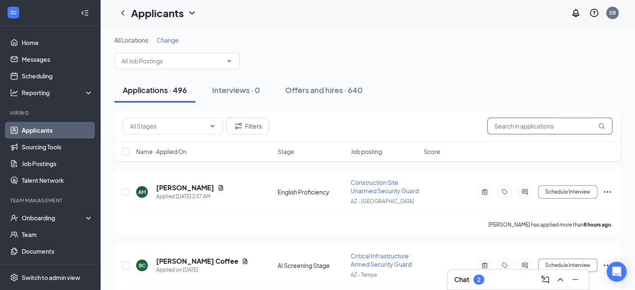
click at [528, 125] on input "text" at bounding box center [549, 126] width 125 height 17
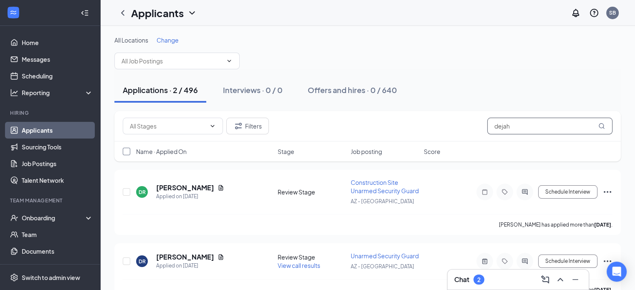
type input "dejah"
click at [125, 151] on input "checkbox" at bounding box center [127, 152] width 8 height 8
checkbox input "true"
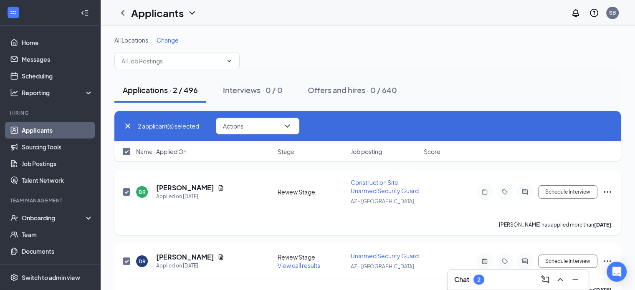
scroll to position [18, 0]
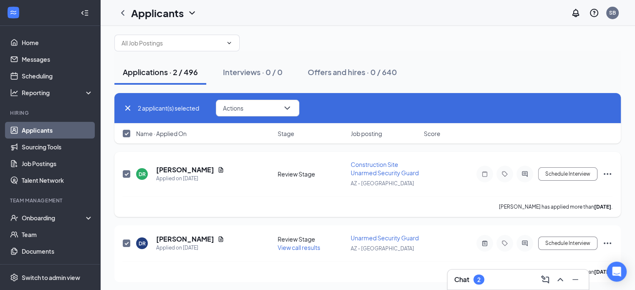
click at [124, 170] on span at bounding box center [127, 174] width 8 height 8
click at [124, 170] on input "checkbox" at bounding box center [127, 174] width 8 height 8
checkbox input "false"
click at [125, 133] on input "checkbox" at bounding box center [127, 134] width 8 height 8
checkbox input "true"
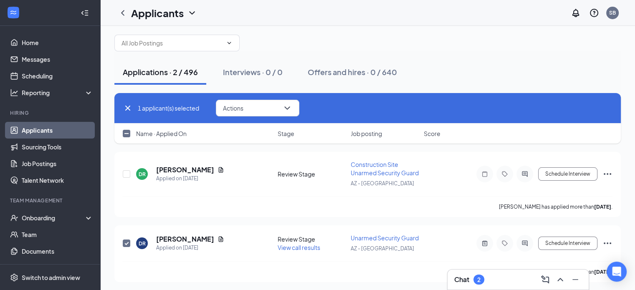
checkbox input "true"
click at [126, 132] on input "checkbox" at bounding box center [127, 134] width 8 height 8
checkbox input "false"
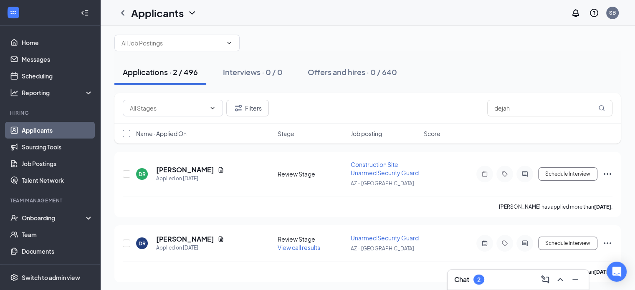
click at [127, 131] on input "checkbox" at bounding box center [127, 134] width 8 height 8
checkbox input "true"
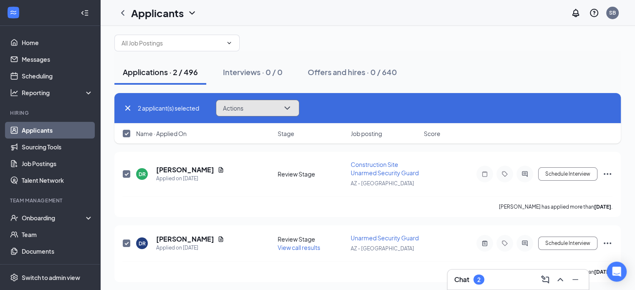
click at [285, 108] on icon "ChevronDown" at bounding box center [287, 108] width 10 height 10
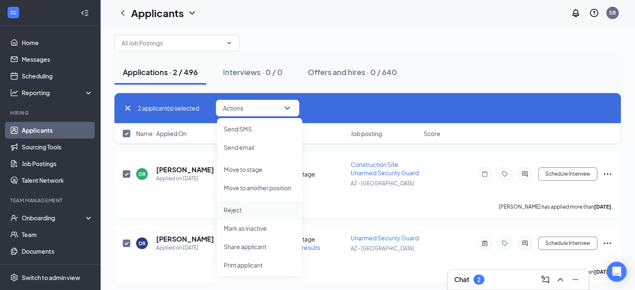
click at [250, 210] on p "Reject" at bounding box center [260, 210] width 72 height 8
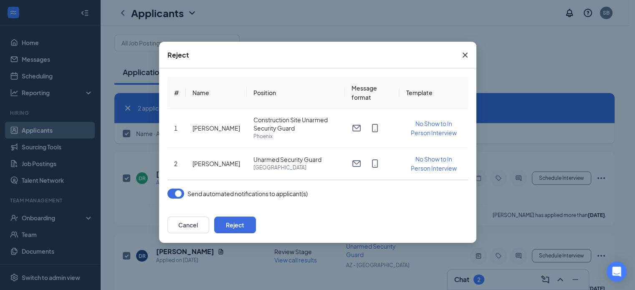
click at [177, 192] on button "button" at bounding box center [175, 194] width 17 height 10
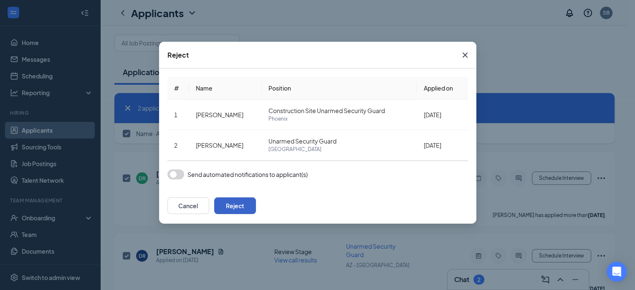
click at [256, 209] on button "Reject" at bounding box center [235, 205] width 42 height 17
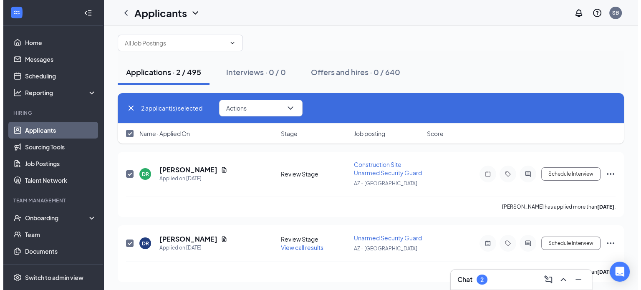
scroll to position [0, 0]
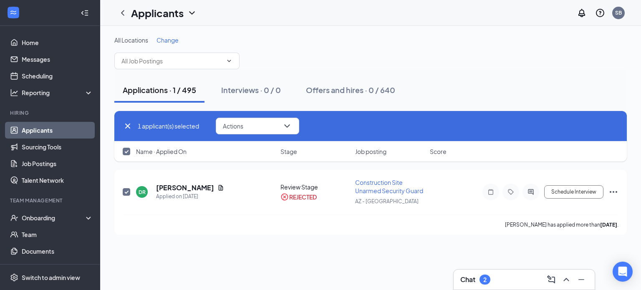
click at [126, 125] on icon "Cross" at bounding box center [128, 126] width 10 height 10
checkbox input "false"
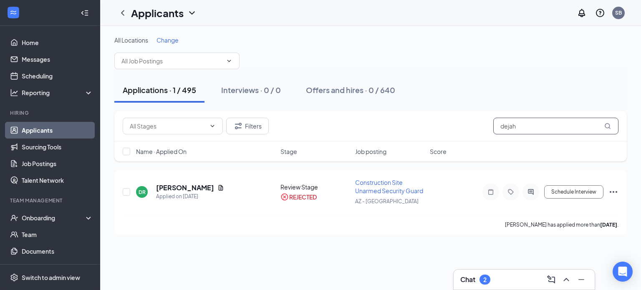
drag, startPoint x: 485, startPoint y: 124, endPoint x: 471, endPoint y: 125, distance: 14.2
click at [471, 125] on div "Filters dejah" at bounding box center [371, 126] width 496 height 17
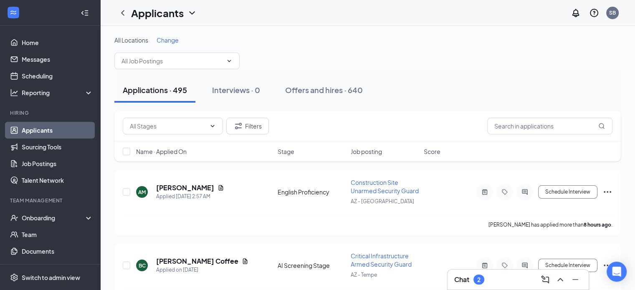
click at [31, 130] on link "Applicants" at bounding box center [57, 130] width 71 height 17
click at [519, 128] on input "text" at bounding box center [549, 126] width 125 height 17
drag, startPoint x: 32, startPoint y: 58, endPoint x: 47, endPoint y: 66, distance: 16.8
click at [32, 58] on link "Messages" at bounding box center [57, 59] width 71 height 17
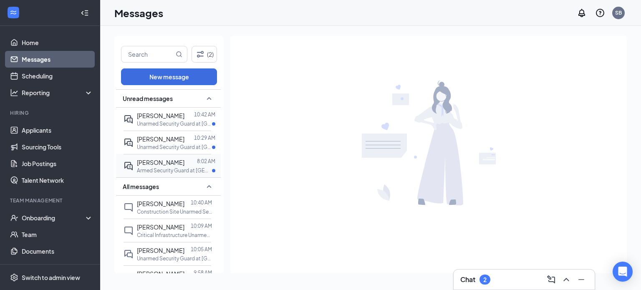
click at [160, 167] on p "Armed Security Guard at [GEOGRAPHIC_DATA]" at bounding box center [174, 170] width 75 height 7
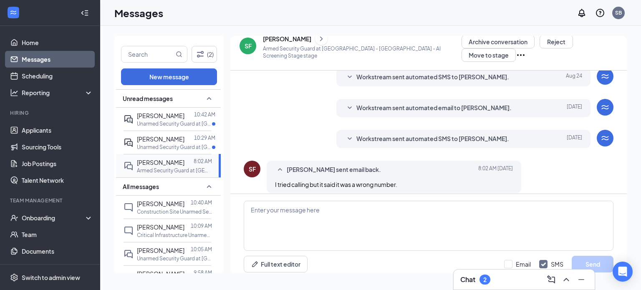
scroll to position [100, 0]
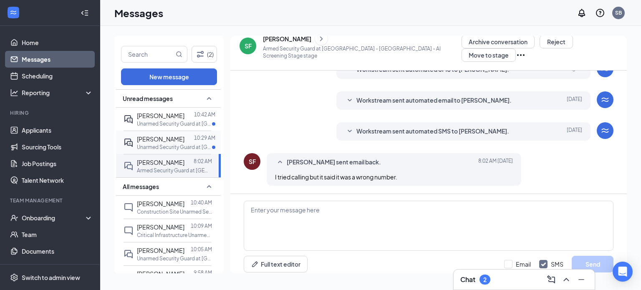
click at [160, 136] on span "[PERSON_NAME]" at bounding box center [161, 139] width 48 height 8
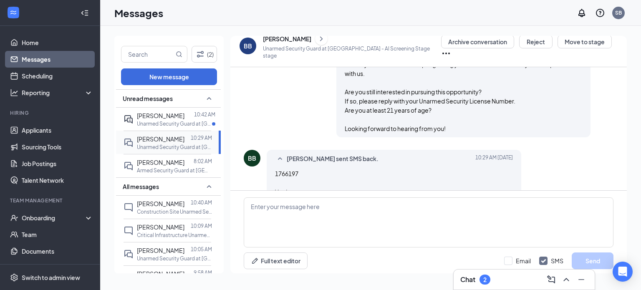
scroll to position [275, 0]
click at [162, 120] on p "Unarmed Security Guard at [GEOGRAPHIC_DATA]" at bounding box center [174, 123] width 75 height 7
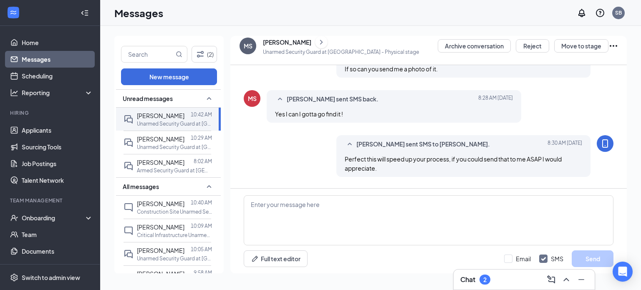
scroll to position [409, 0]
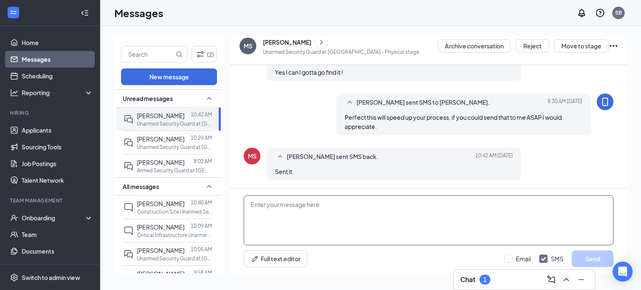
click at [316, 208] on textarea at bounding box center [429, 220] width 370 height 50
type textarea "where did you send it?"
click at [589, 256] on button "Send" at bounding box center [593, 258] width 42 height 17
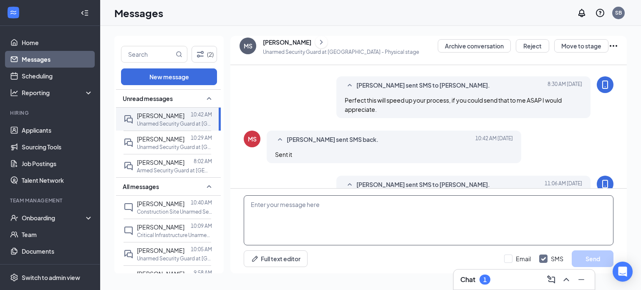
scroll to position [454, 0]
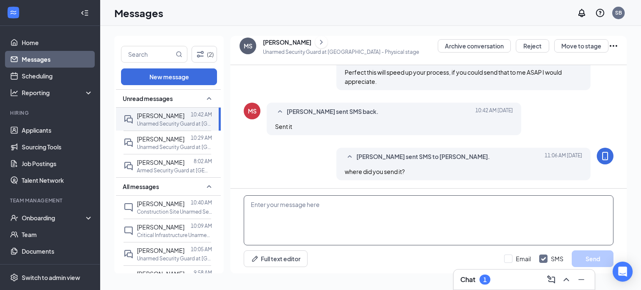
click at [287, 202] on textarea at bounding box center [429, 220] width 370 height 50
type textarea "can you email it to me please at sbolotnikov@palamerican.com"
click at [581, 258] on button "Send" at bounding box center [593, 258] width 42 height 17
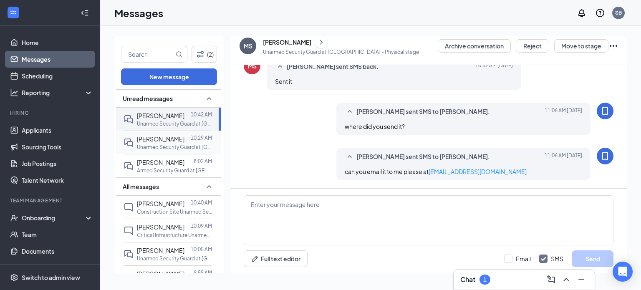
click at [169, 139] on span "[PERSON_NAME]" at bounding box center [161, 139] width 48 height 8
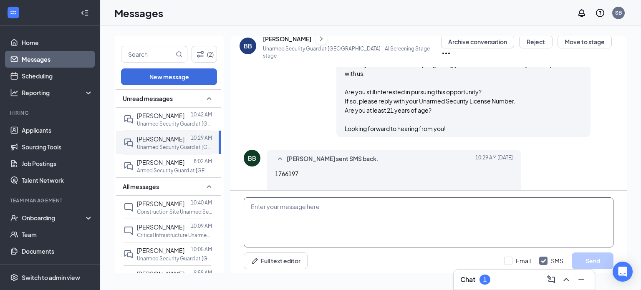
scroll to position [275, 0]
drag, startPoint x: 301, startPoint y: 152, endPoint x: 275, endPoint y: 152, distance: 25.0
click at [275, 169] on div "1766197 Yes I am" at bounding box center [394, 183] width 238 height 28
copy span "1766197"
click at [311, 222] on textarea at bounding box center [429, 222] width 370 height 50
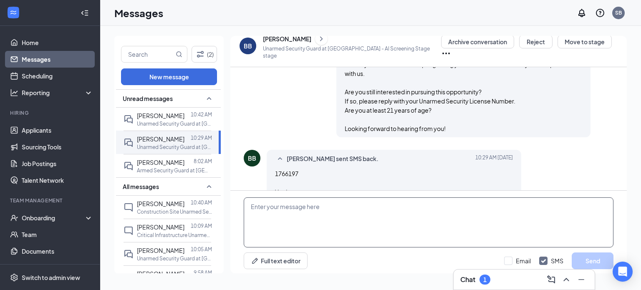
click at [341, 217] on textarea at bounding box center [429, 222] width 370 height 50
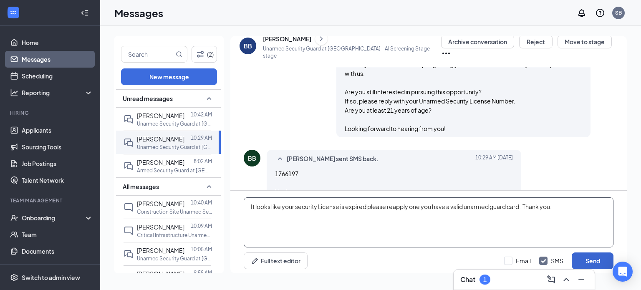
type textarea "It looks like your security License is expired please reapply one you have a va…"
click at [594, 253] on button "Send" at bounding box center [593, 261] width 42 height 17
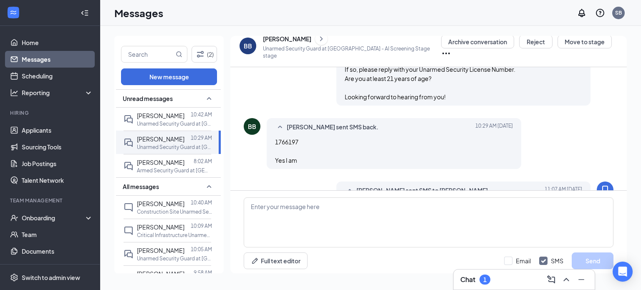
scroll to position [330, 0]
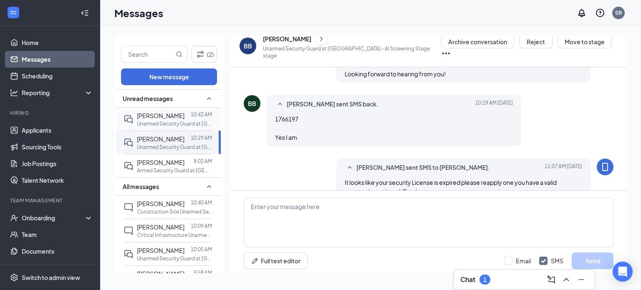
click at [152, 120] on p "Unarmed Security Guard at [GEOGRAPHIC_DATA]" at bounding box center [174, 123] width 75 height 7
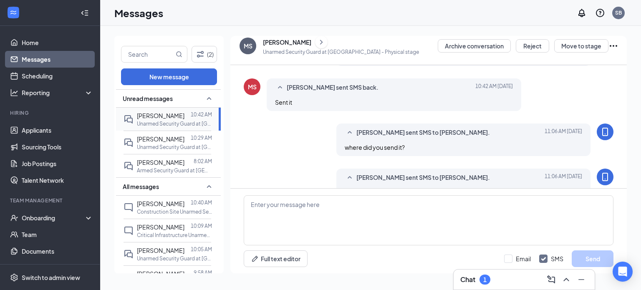
scroll to position [400, 0]
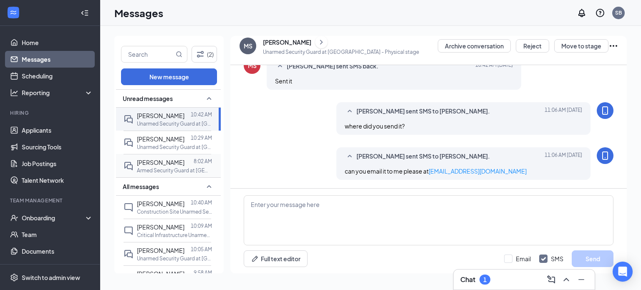
click at [164, 167] on p "Armed Security Guard at [GEOGRAPHIC_DATA]" at bounding box center [174, 170] width 75 height 7
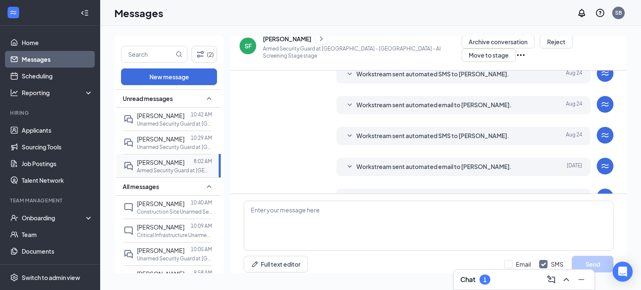
scroll to position [100, 0]
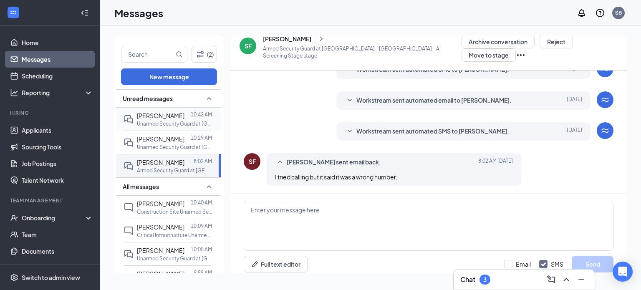
click at [157, 120] on p "Unarmed Security Guard at [GEOGRAPHIC_DATA]" at bounding box center [174, 123] width 75 height 7
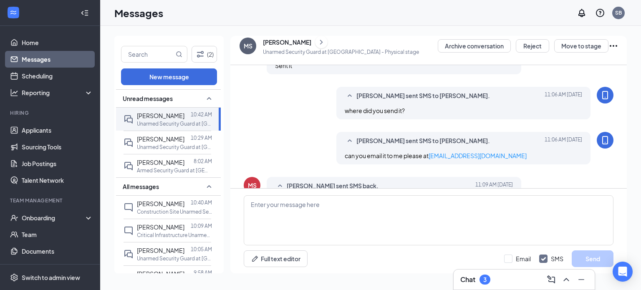
scroll to position [400, 0]
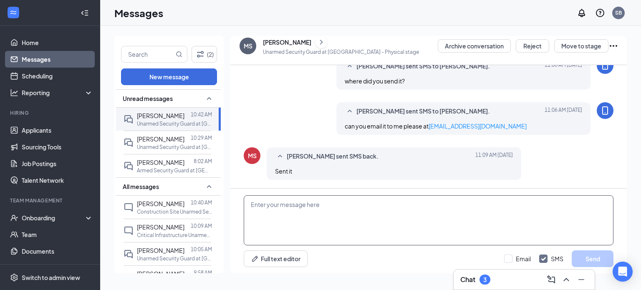
click at [319, 227] on textarea at bounding box center [429, 220] width 370 height 50
click at [306, 206] on textarea at bounding box center [429, 220] width 370 height 50
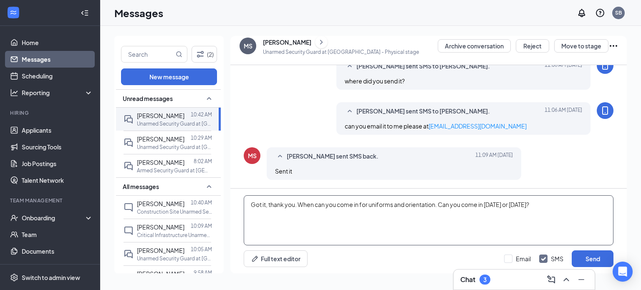
click at [553, 203] on textarea "Got it, thank you. When can you come in for uniforms and orientation. Can you c…" at bounding box center [429, 220] width 370 height 50
type textarea "Got it, thank you. When can you come in for uniforms and orientation. Can you c…"
click at [591, 258] on button "Send" at bounding box center [593, 258] width 42 height 17
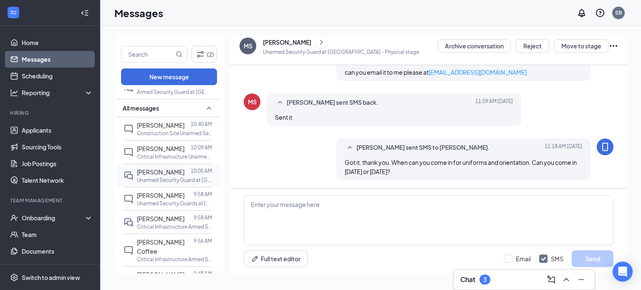
scroll to position [83, 0]
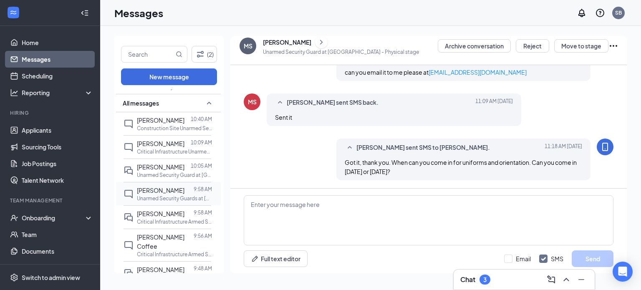
click at [158, 188] on span "[PERSON_NAME]" at bounding box center [161, 191] width 48 height 8
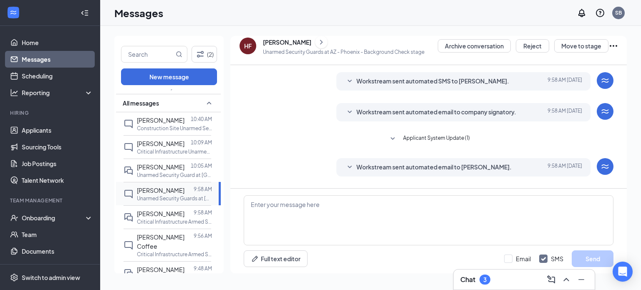
scroll to position [137, 0]
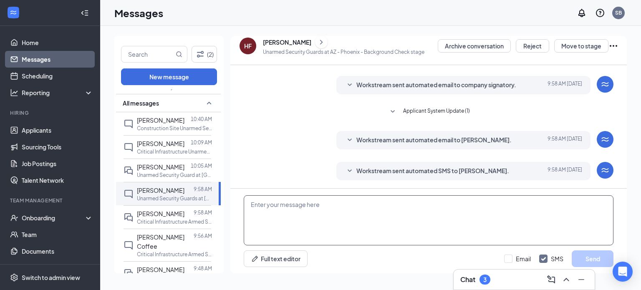
click at [322, 212] on textarea at bounding box center [429, 220] width 370 height 50
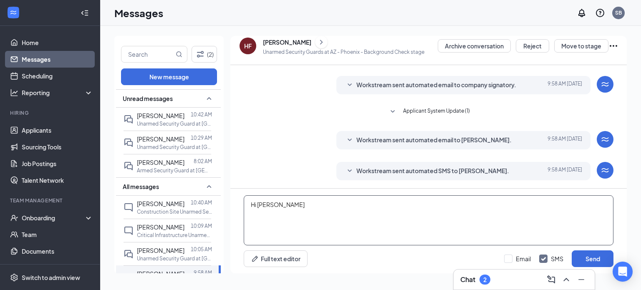
type textarea "Hi [PERSON_NAME]"
click at [275, 40] on div "[PERSON_NAME]" at bounding box center [287, 42] width 48 height 8
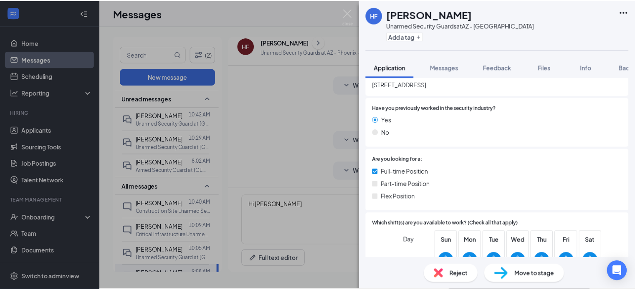
scroll to position [167, 0]
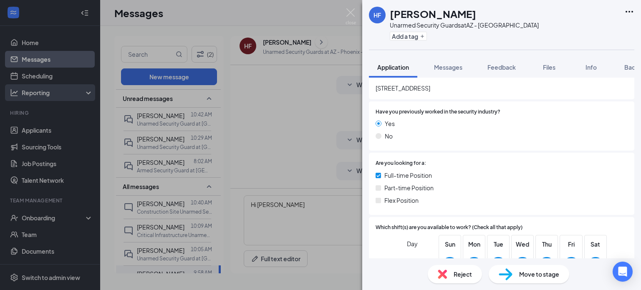
drag, startPoint x: 192, startPoint y: 25, endPoint x: 88, endPoint y: 89, distance: 121.9
click at [192, 25] on div "HF Hugh Fox Unarmed Security Guards at AZ - Phoenix Add a tag Application Messa…" at bounding box center [320, 145] width 641 height 290
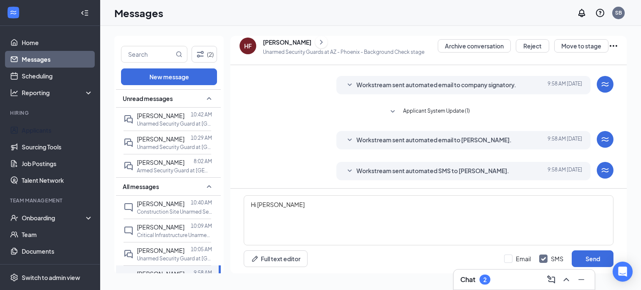
drag, startPoint x: 46, startPoint y: 127, endPoint x: 152, endPoint y: 104, distance: 108.6
click at [47, 126] on link "Applicants" at bounding box center [57, 130] width 71 height 17
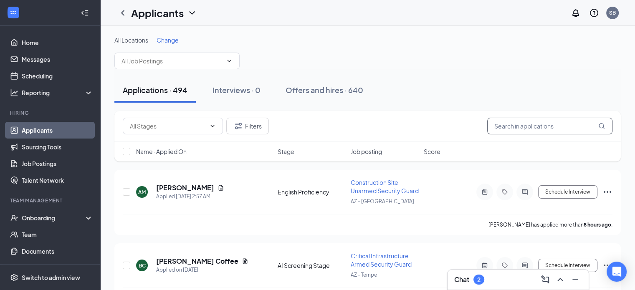
click at [536, 125] on input "text" at bounding box center [549, 126] width 125 height 17
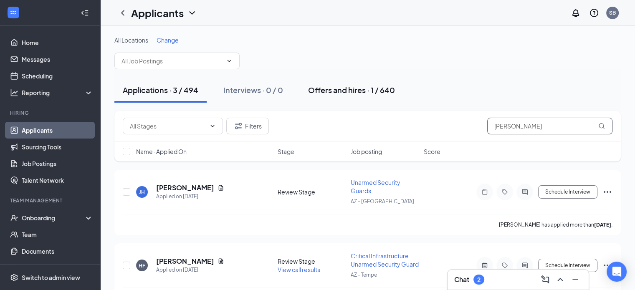
type input "[PERSON_NAME]"
click at [341, 88] on div "Offers and hires · 1 / 640" at bounding box center [351, 90] width 87 height 10
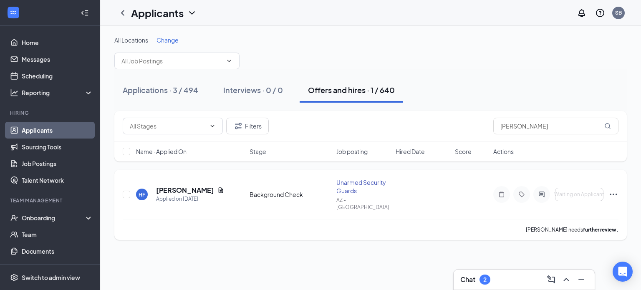
click at [612, 192] on icon "Ellipses" at bounding box center [614, 195] width 10 height 10
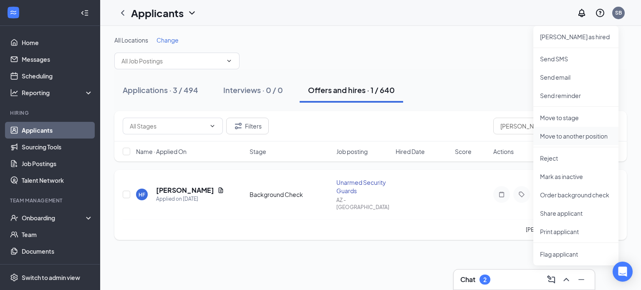
click at [563, 136] on p "Move to another position" at bounding box center [576, 136] width 72 height 8
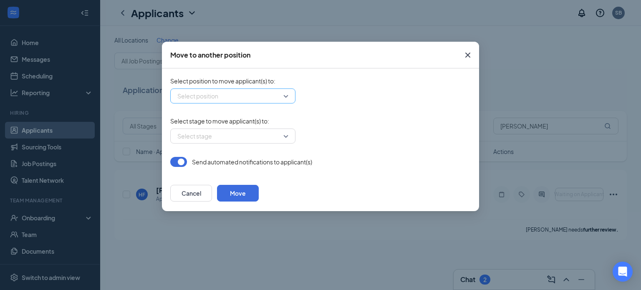
click at [262, 95] on input "search" at bounding box center [229, 96] width 109 height 14
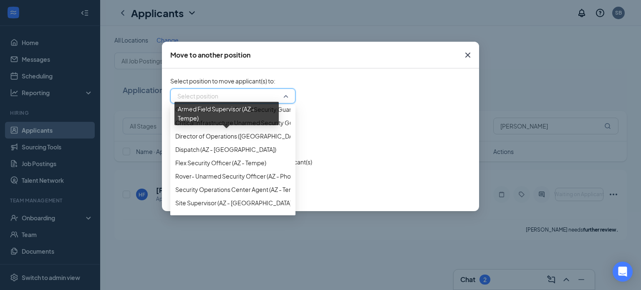
scroll to position [83, 0]
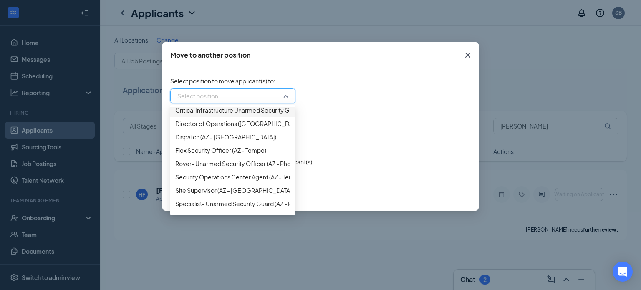
click at [237, 115] on span "Critical Infrastructure Unarmed Security Guard (AZ - Tempe)" at bounding box center [256, 110] width 162 height 9
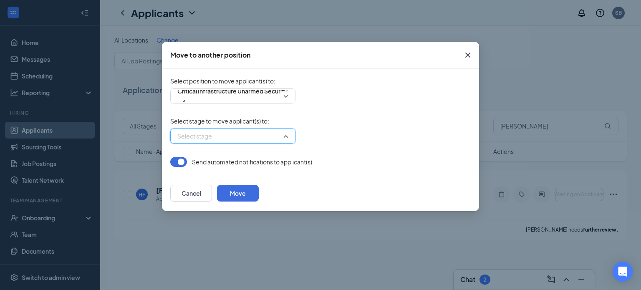
click at [232, 138] on input "search" at bounding box center [229, 136] width 109 height 14
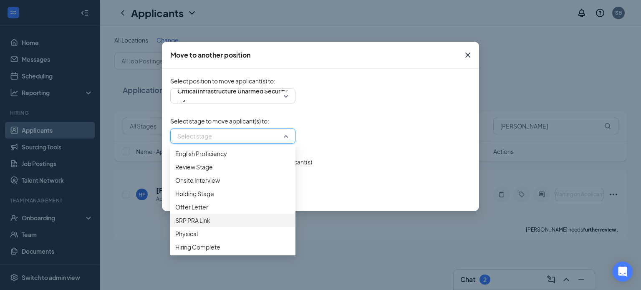
click at [223, 216] on span "SRP PRA Link" at bounding box center [232, 220] width 115 height 9
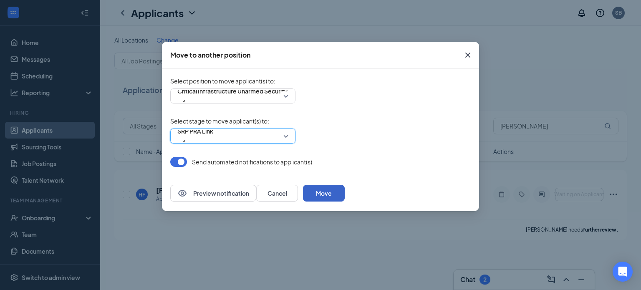
click at [345, 192] on button "Move" at bounding box center [324, 193] width 42 height 17
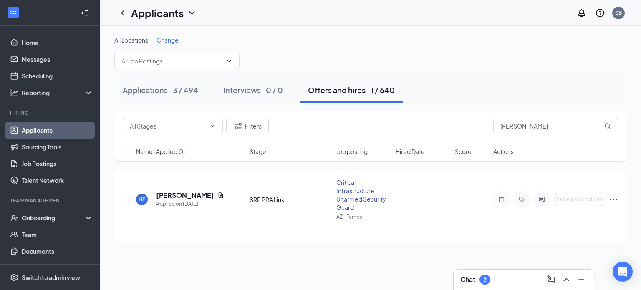
click at [503, 277] on div "Chat 2" at bounding box center [524, 279] width 128 height 13
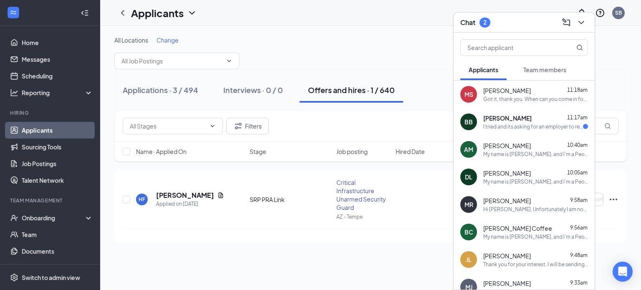
click at [513, 115] on span "[PERSON_NAME]" at bounding box center [507, 118] width 48 height 8
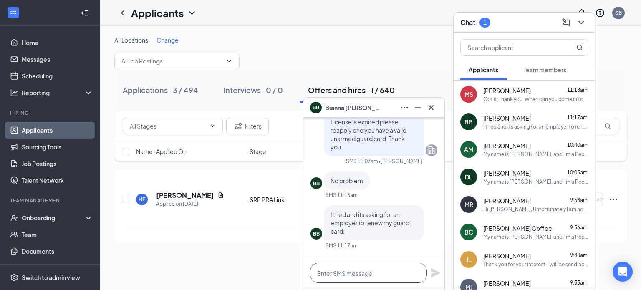
drag, startPoint x: 344, startPoint y: 272, endPoint x: 326, endPoint y: 268, distance: 18.4
click at [331, 268] on textarea at bounding box center [368, 273] width 117 height 20
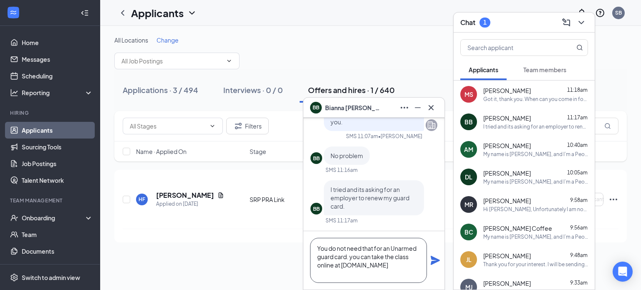
type textarea "You do not need that for an Unarmed guard card. you can take the class online a…"
click at [437, 259] on icon "Plane" at bounding box center [435, 260] width 9 height 9
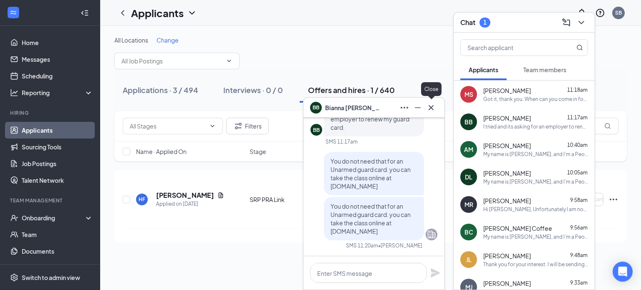
click at [432, 105] on icon "Cross" at bounding box center [431, 108] width 10 height 10
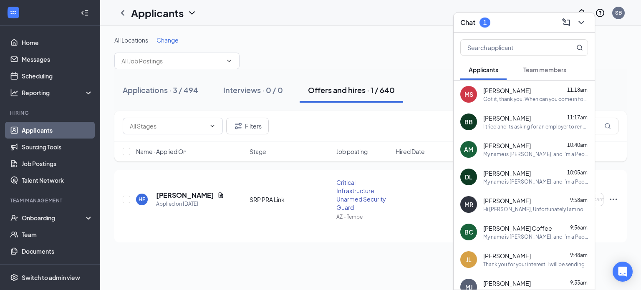
click at [543, 71] on span "Team members" at bounding box center [544, 70] width 43 height 8
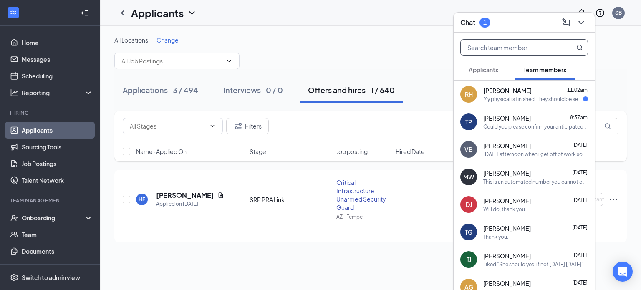
click at [493, 47] on input "text" at bounding box center [510, 48] width 99 height 16
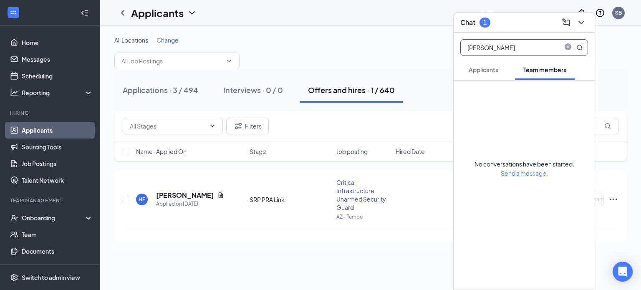
type input "[PERSON_NAME]"
click at [490, 71] on span "Applicants" at bounding box center [484, 70] width 30 height 8
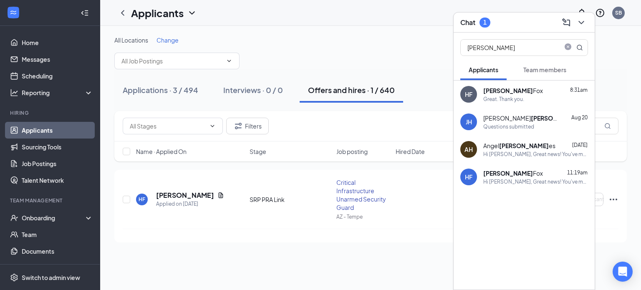
click at [520, 91] on div "Hugh Fox 8:31am" at bounding box center [535, 90] width 105 height 8
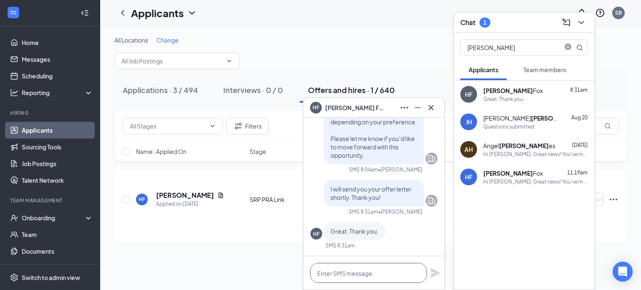
click at [353, 270] on textarea at bounding box center [368, 273] width 117 height 20
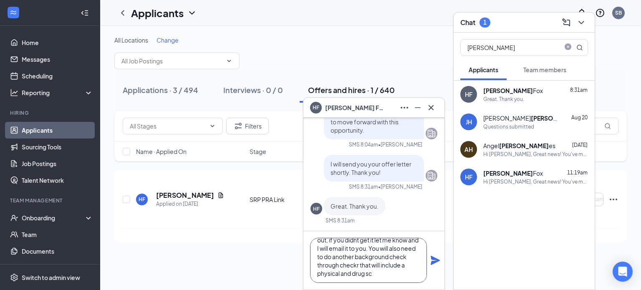
scroll to position [50, 0]
type textarea "Hi Hugh, We moved you along under the wrong position, I just sent you the new l…"
click at [434, 259] on icon "Plane" at bounding box center [435, 260] width 9 height 9
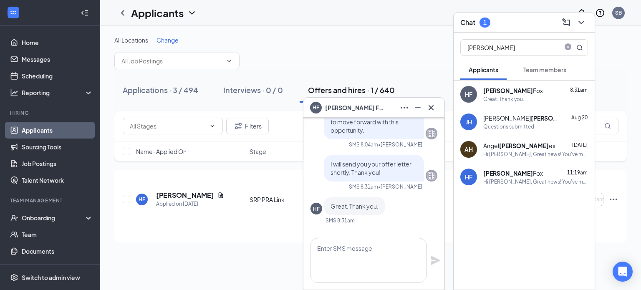
scroll to position [0, 0]
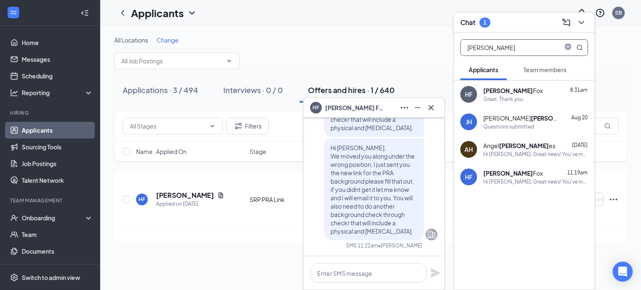
drag, startPoint x: 517, startPoint y: 49, endPoint x: 437, endPoint y: 46, distance: 79.4
click at [437, 46] on div "HF Hugh Fox HF Hugh Fox Applicant Critical Infrastructure Unarmed Security Guar…" at bounding box center [370, 158] width 541 height 264
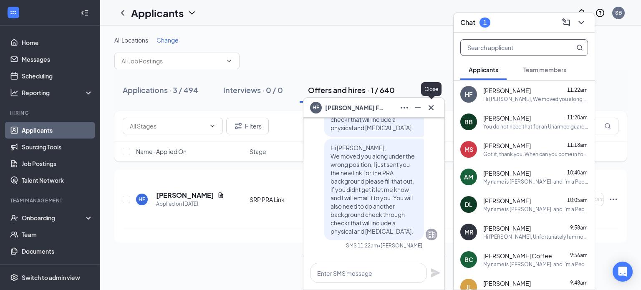
click at [433, 109] on icon "Cross" at bounding box center [431, 107] width 5 height 5
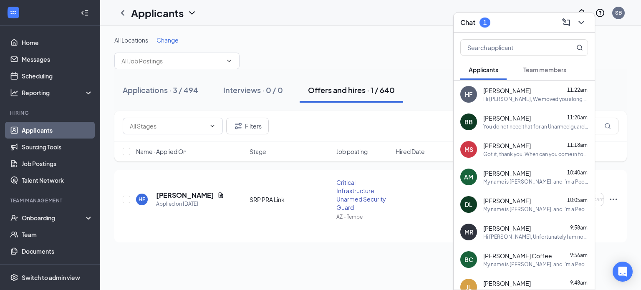
click at [534, 68] on span "Team members" at bounding box center [544, 70] width 43 height 8
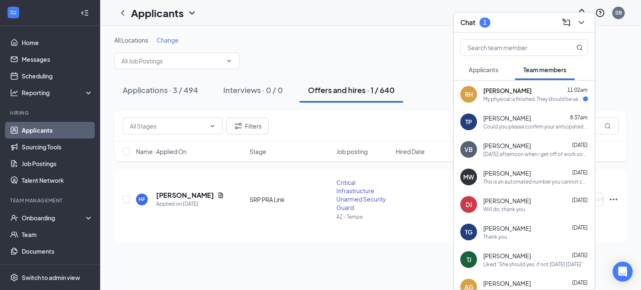
click at [507, 92] on span "[PERSON_NAME]" at bounding box center [507, 90] width 48 height 8
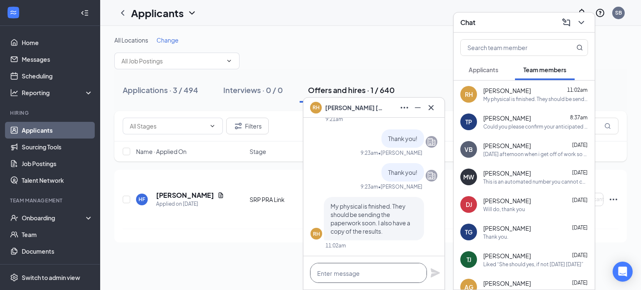
click at [357, 277] on textarea at bounding box center [368, 273] width 117 height 20
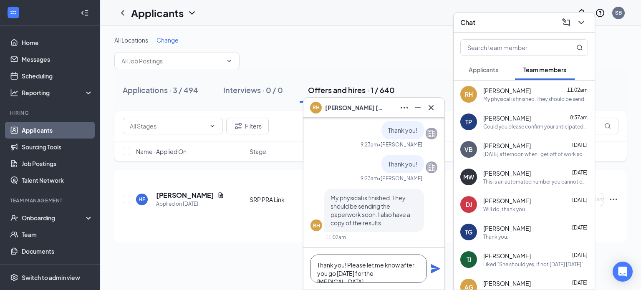
type textarea "Thank you! Please let me know after you go tomorrow for the drug screen."
click at [435, 268] on icon "Plane" at bounding box center [435, 268] width 9 height 9
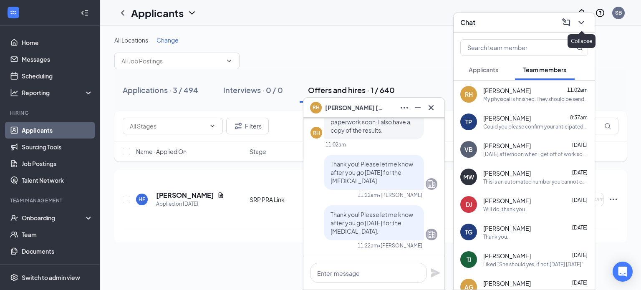
click at [582, 21] on icon "ChevronDown" at bounding box center [581, 23] width 10 height 10
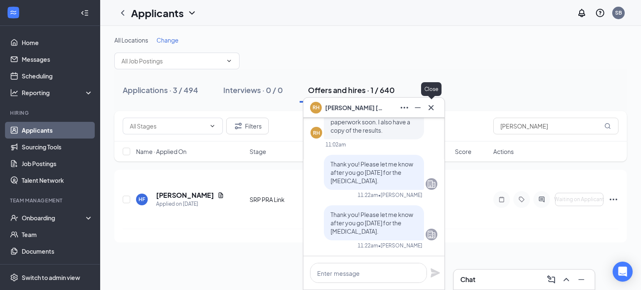
click at [434, 109] on icon "Cross" at bounding box center [431, 108] width 10 height 10
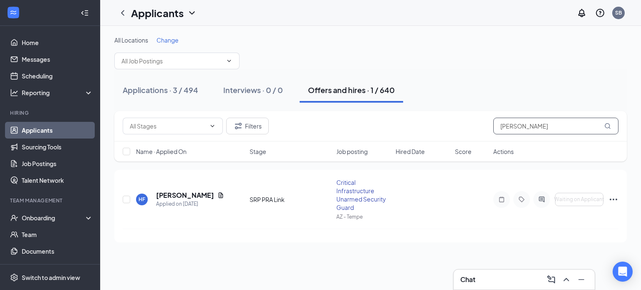
drag, startPoint x: 544, startPoint y: 126, endPoint x: 491, endPoint y: 127, distance: 53.0
click at [491, 127] on div "Filters [PERSON_NAME]" at bounding box center [371, 126] width 496 height 17
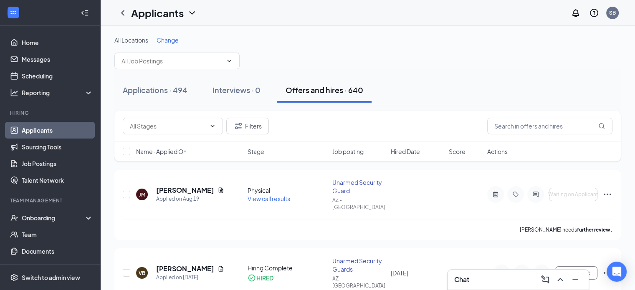
drag, startPoint x: 162, startPoint y: 88, endPoint x: 469, endPoint y: 104, distance: 307.2
click at [162, 89] on div "Applications · 494" at bounding box center [155, 90] width 65 height 10
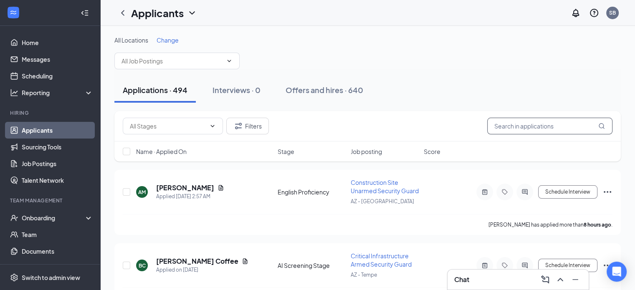
click at [521, 126] on input "text" at bounding box center [549, 126] width 125 height 17
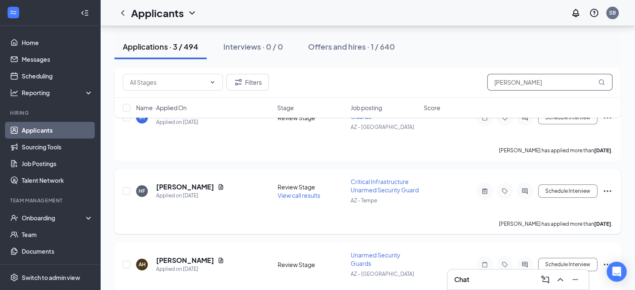
scroll to position [83, 0]
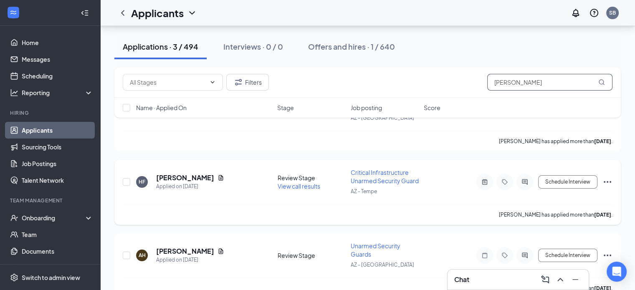
type input "[PERSON_NAME]"
click at [607, 178] on icon "Ellipses" at bounding box center [607, 182] width 10 height 10
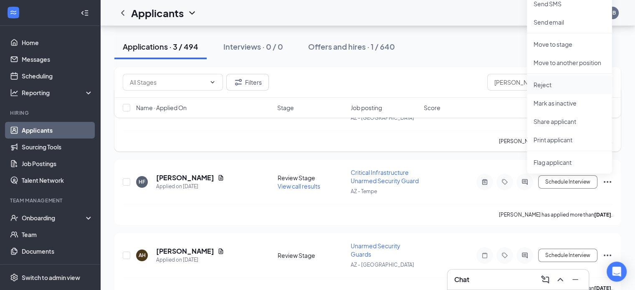
click at [550, 82] on p "Reject" at bounding box center [569, 85] width 72 height 8
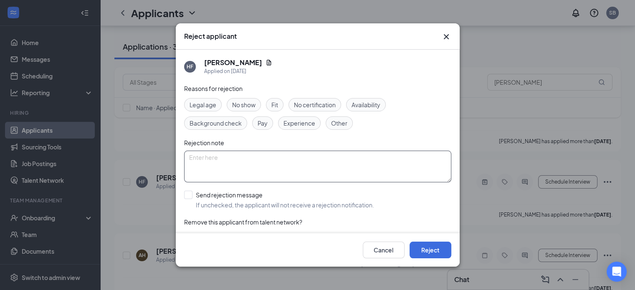
click at [254, 168] on textarea at bounding box center [317, 167] width 267 height 32
type textarea "moved on another app"
click at [427, 248] on button "Reject" at bounding box center [430, 250] width 42 height 17
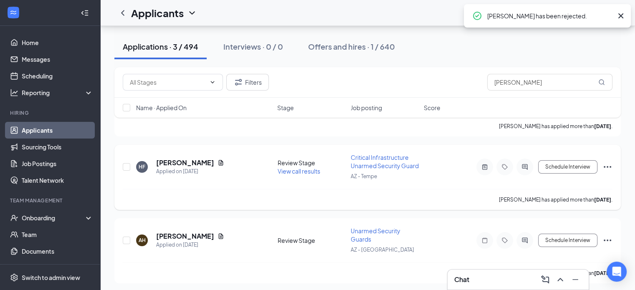
scroll to position [0, 0]
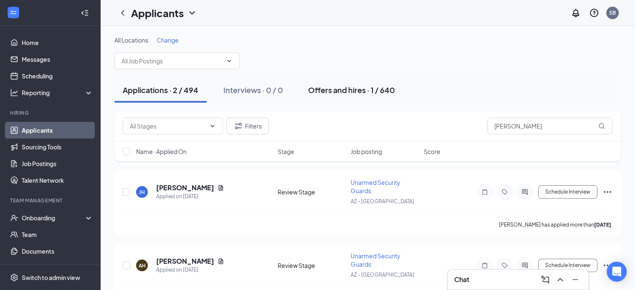
click at [338, 88] on div "Offers and hires · 1 / 640" at bounding box center [351, 90] width 87 height 10
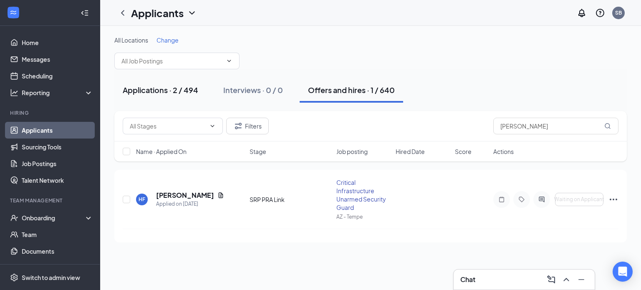
click at [159, 89] on div "Applications · 2 / 494" at bounding box center [161, 90] width 76 height 10
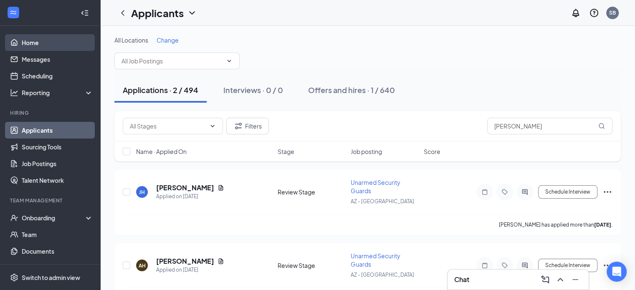
click at [36, 44] on link "Home" at bounding box center [57, 42] width 71 height 17
